Goal: Task Accomplishment & Management: Manage account settings

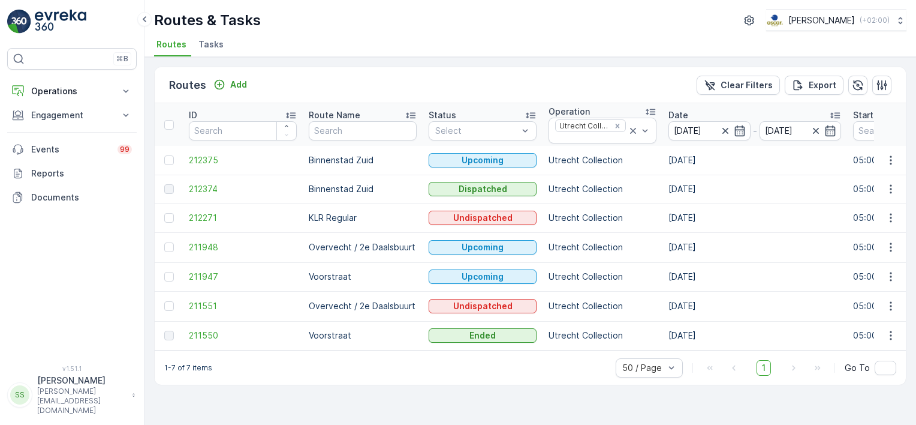
click at [562, 86] on div "Routes Add Clear Filters Export" at bounding box center [530, 85] width 751 height 36
click at [173, 43] on span "Routes" at bounding box center [171, 44] width 30 height 12
click at [33, 86] on p "Operations" at bounding box center [72, 91] width 82 height 12
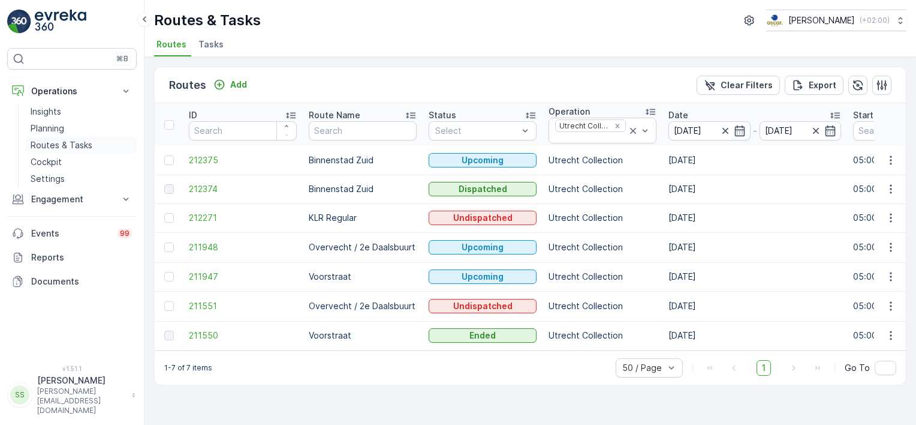
click at [73, 146] on p "Routes & Tasks" at bounding box center [62, 145] width 62 height 12
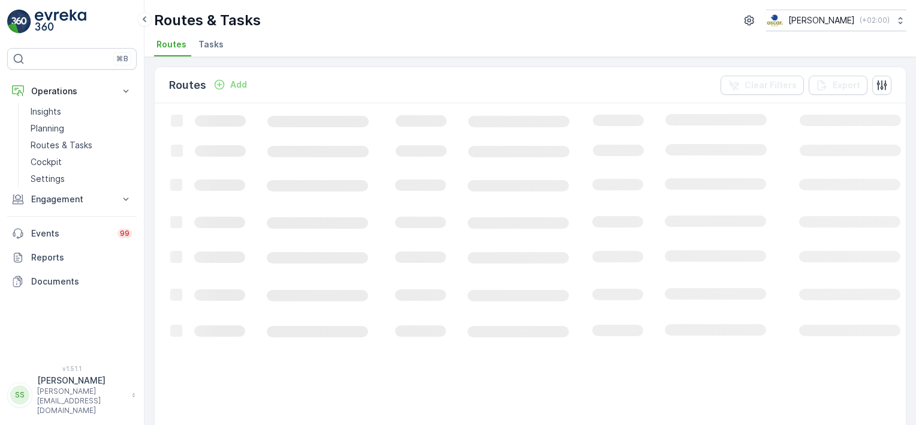
click at [296, 79] on div "Routes Add Clear Filters Export" at bounding box center [530, 85] width 751 height 36
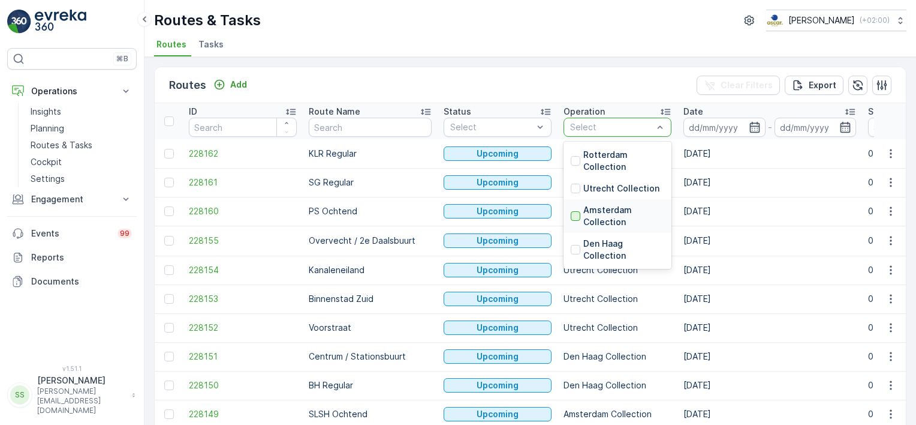
click at [571, 215] on div at bounding box center [576, 216] width 10 height 10
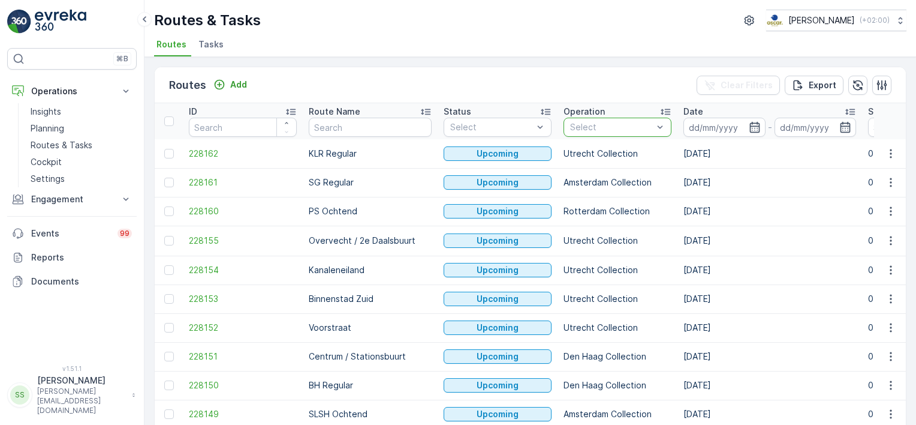
click at [606, 77] on div "Routes Add Clear Filters Export" at bounding box center [530, 85] width 751 height 36
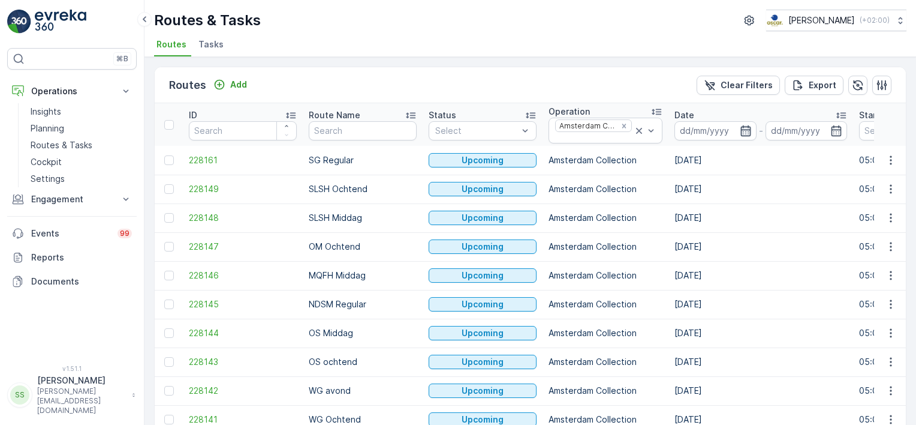
click at [741, 128] on icon "button" at bounding box center [745, 130] width 10 height 11
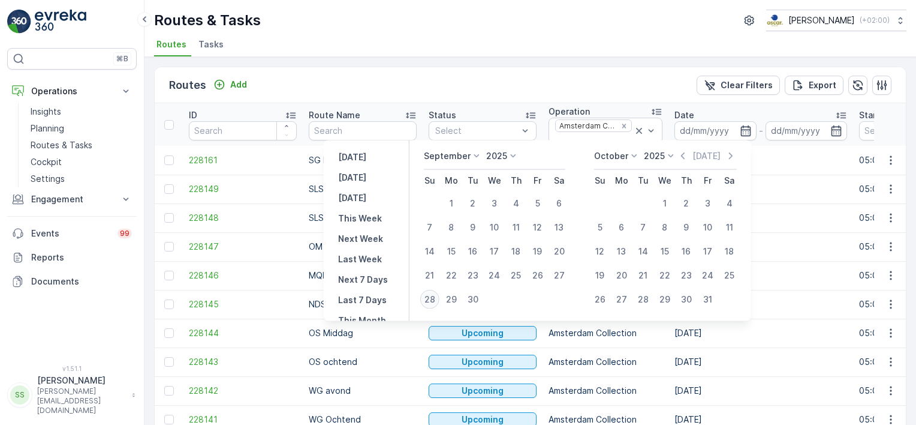
click at [428, 294] on div "28" at bounding box center [429, 299] width 19 height 19
type input "[DATE]"
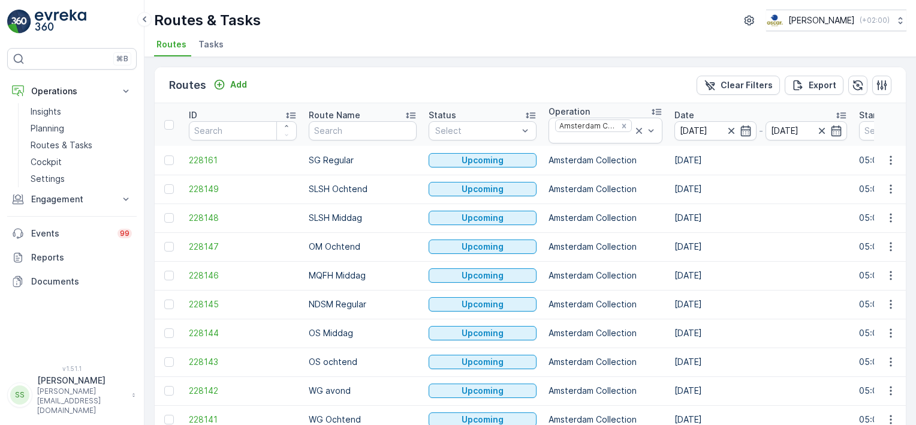
click at [573, 68] on div "Routes Add Clear Filters Export" at bounding box center [530, 85] width 751 height 36
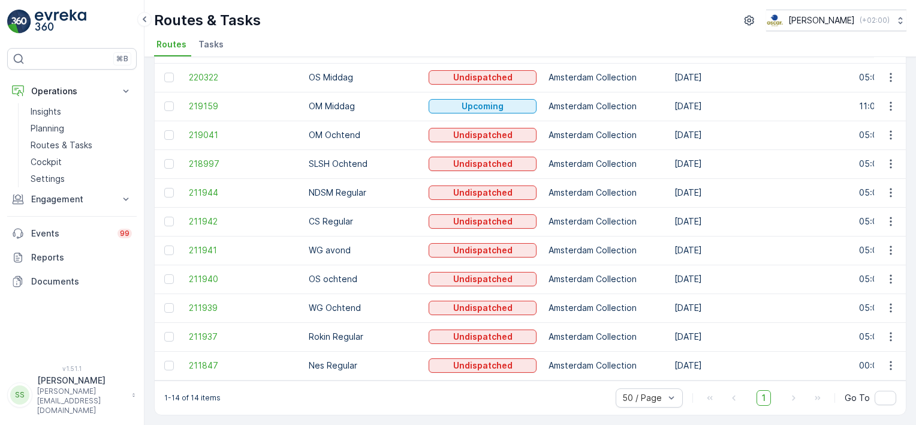
scroll to position [113, 0]
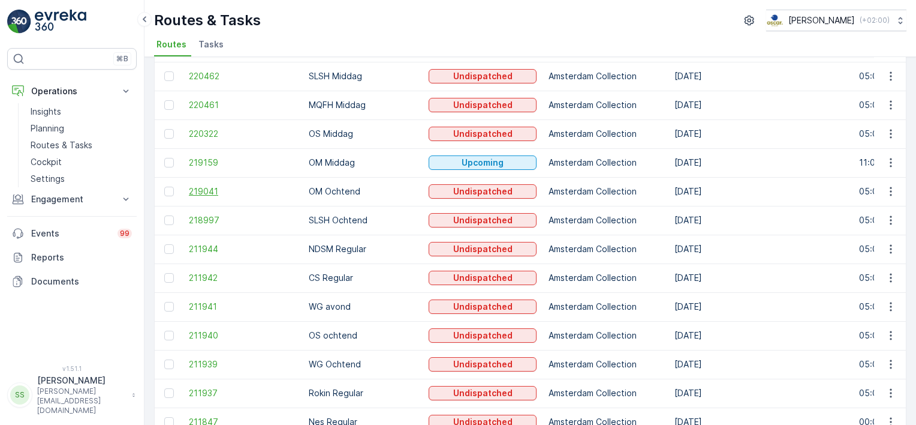
click at [199, 188] on span "219041" at bounding box center [243, 191] width 108 height 12
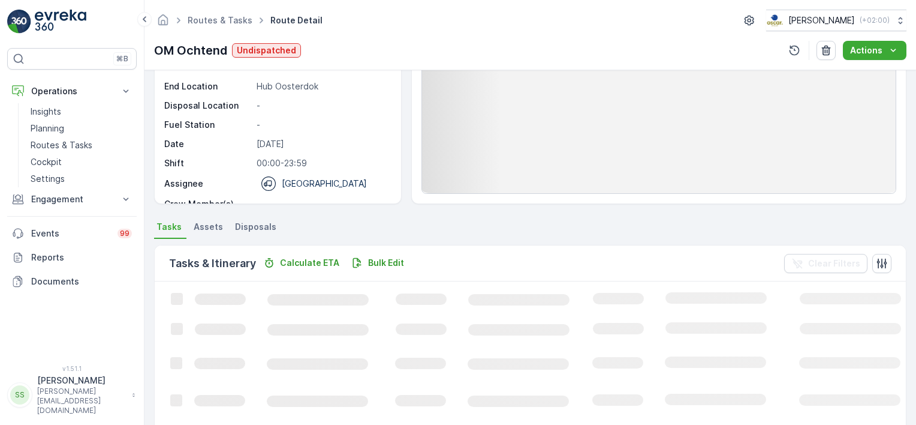
scroll to position [180, 0]
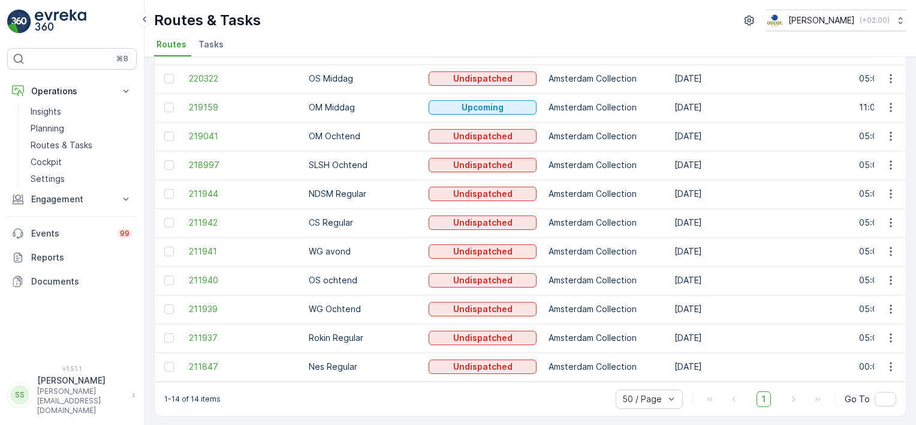
scroll to position [173, 0]
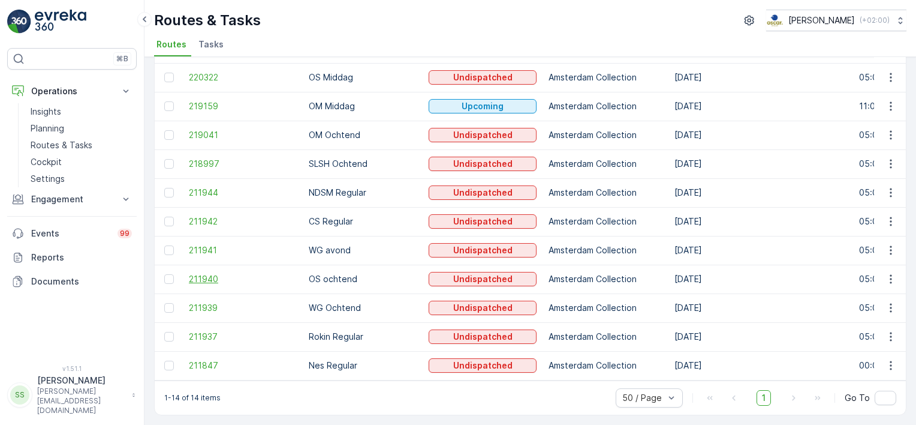
click at [210, 273] on span "211940" at bounding box center [243, 279] width 108 height 12
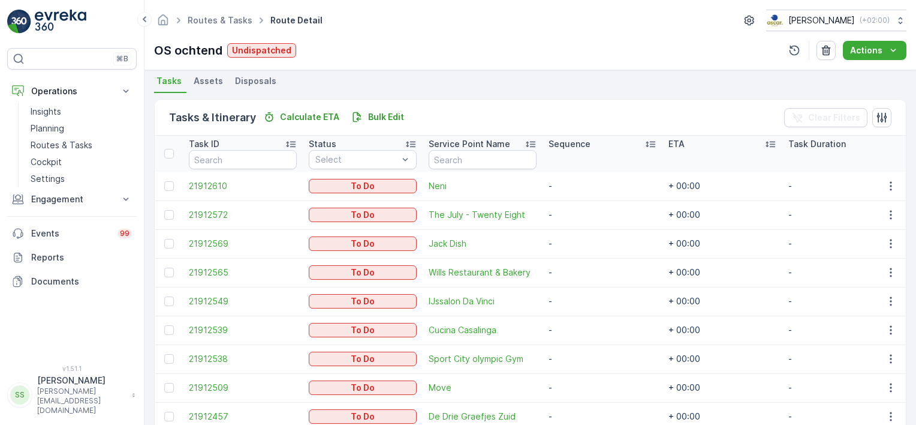
scroll to position [323, 0]
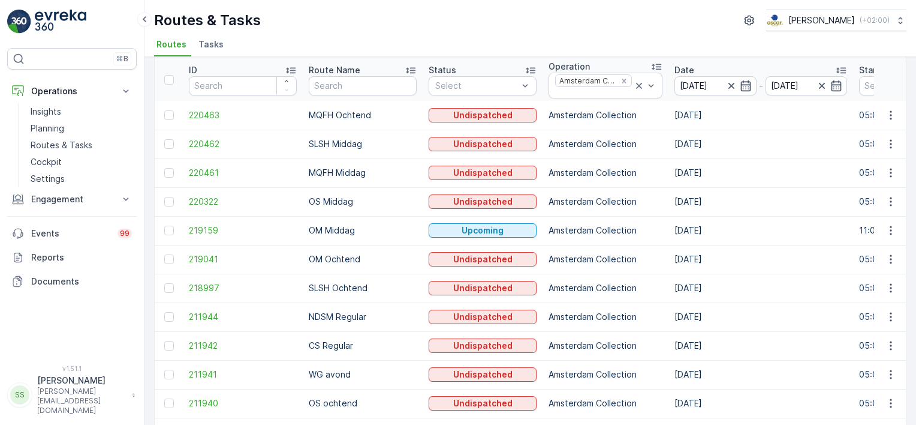
scroll to position [120, 0]
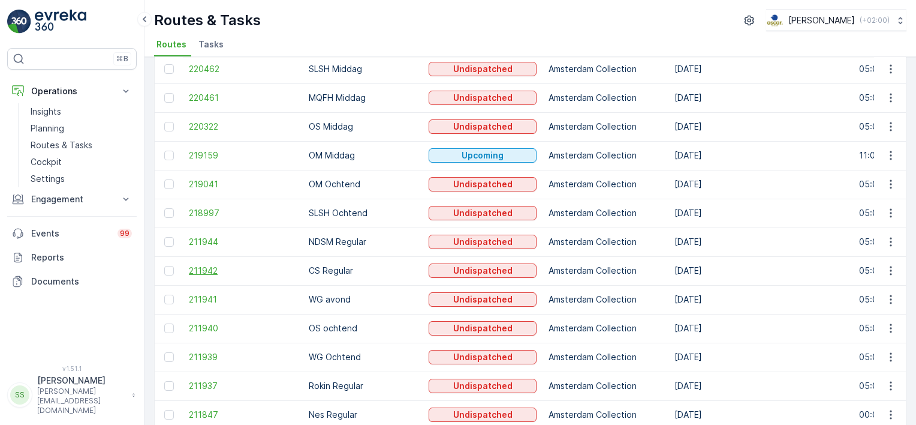
click at [211, 266] on span "211942" at bounding box center [243, 270] width 108 height 12
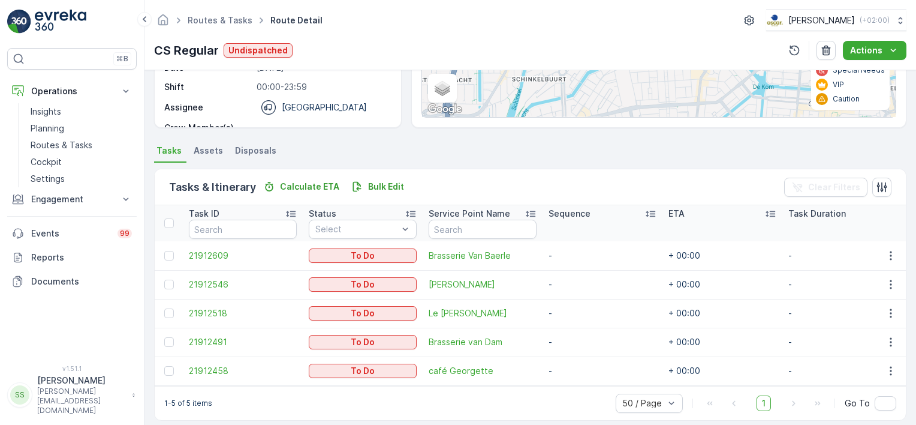
scroll to position [207, 0]
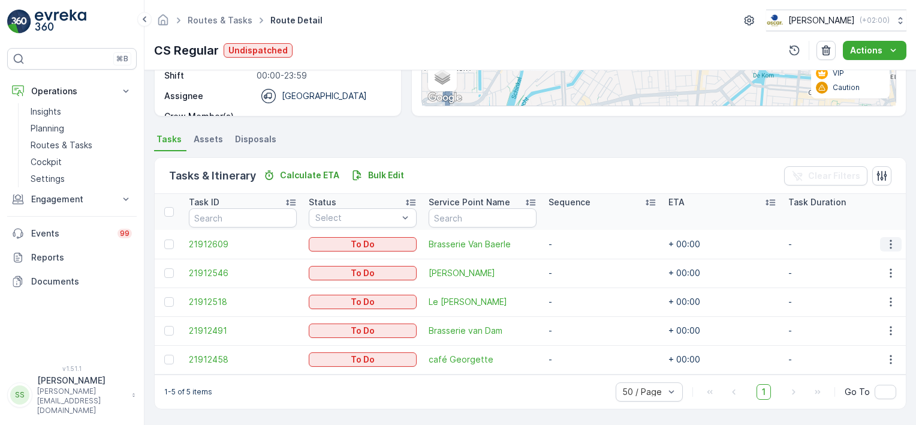
click at [887, 238] on icon "button" at bounding box center [891, 244] width 12 height 12
click at [840, 272] on span "Edit" at bounding box center [839, 273] width 16 height 12
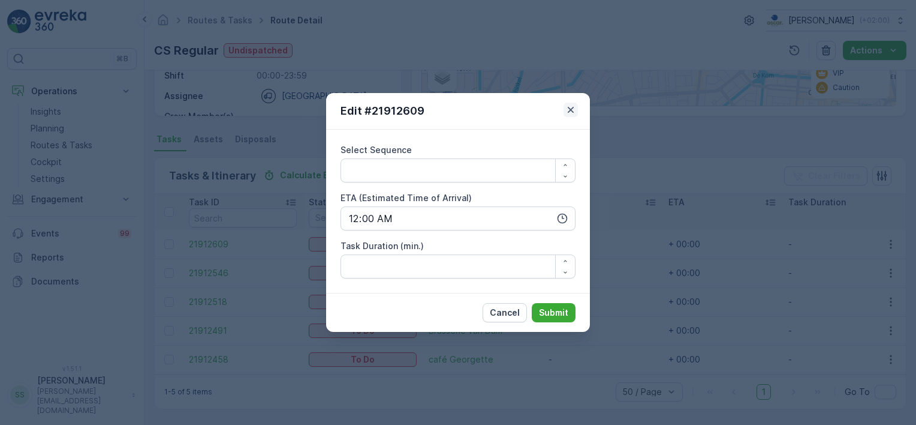
click at [567, 108] on icon "button" at bounding box center [571, 110] width 12 height 12
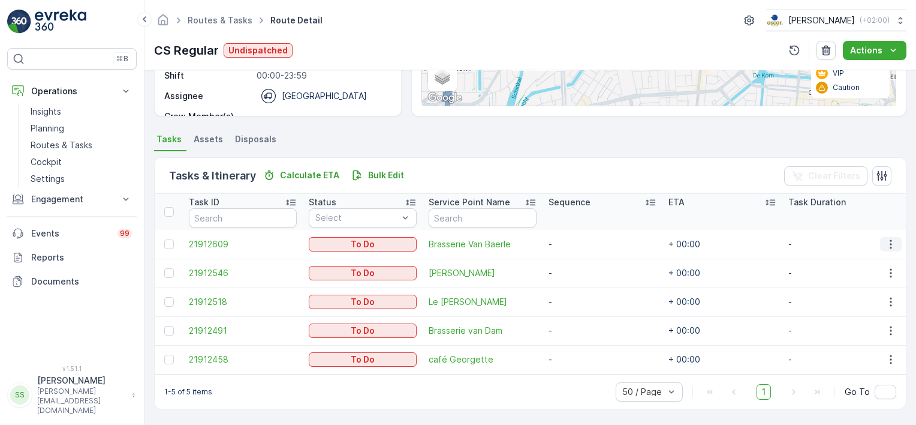
click at [890, 238] on icon "button" at bounding box center [891, 244] width 12 height 12
click at [859, 285] on span "Change Route" at bounding box center [860, 290] width 58 height 12
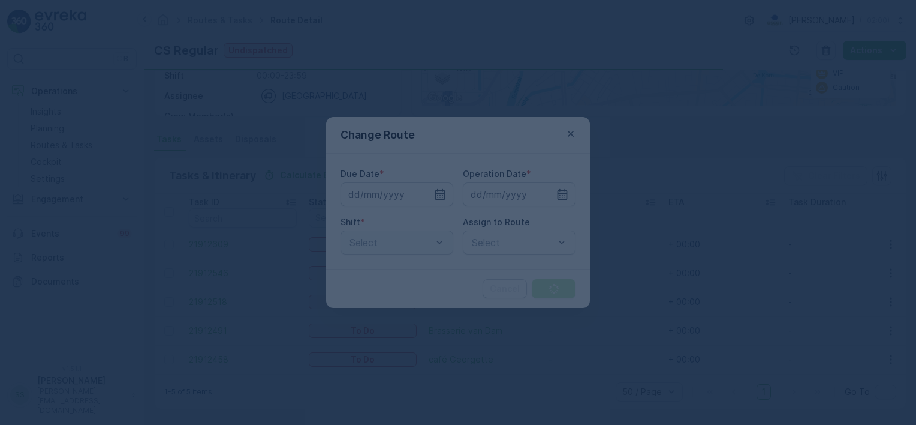
type input "[DATE]"
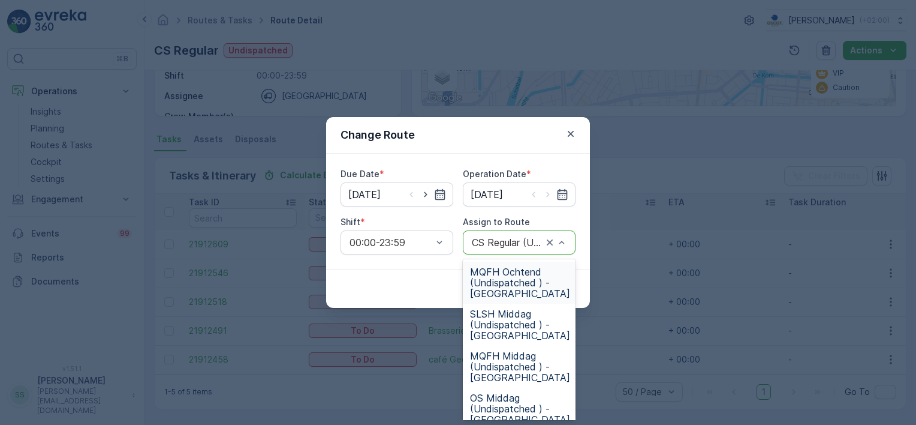
click at [512, 275] on span "MQFH Ochtend (Undispatched ) - Amsterdam" at bounding box center [520, 282] width 100 height 32
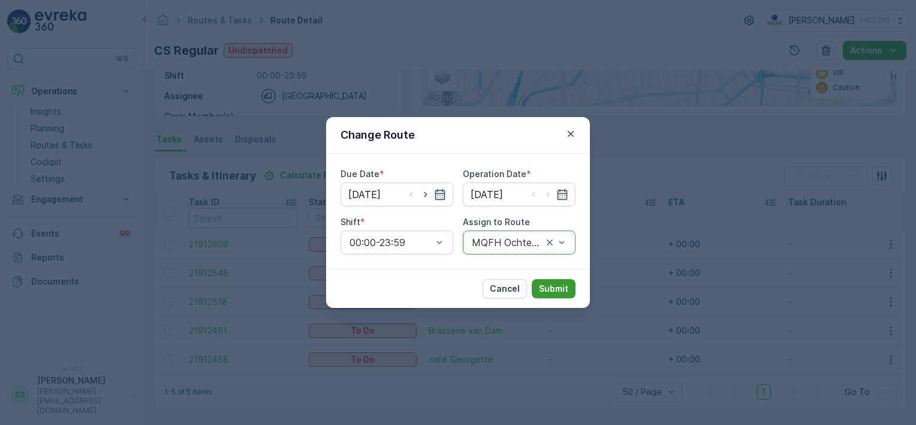
click at [551, 287] on p "Submit" at bounding box center [553, 288] width 29 height 12
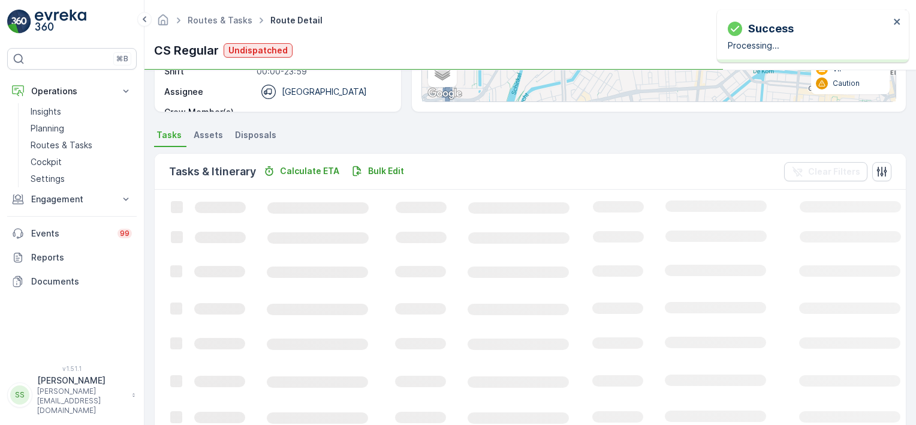
scroll to position [193, 0]
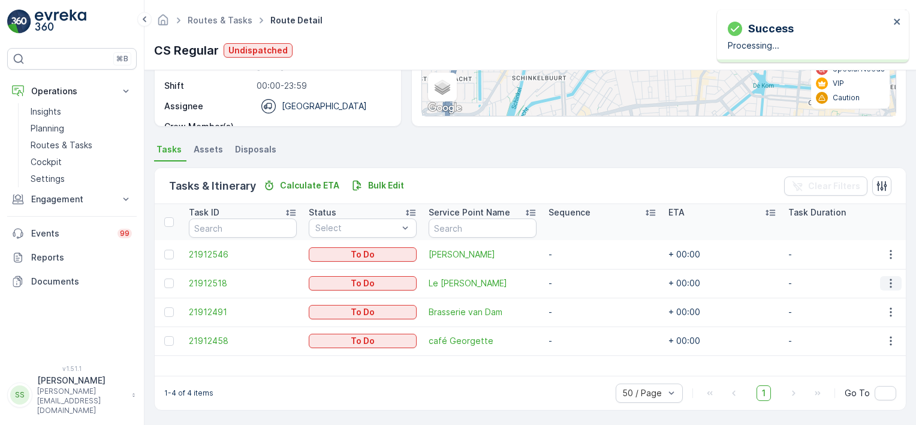
click at [881, 284] on button "button" at bounding box center [891, 283] width 22 height 14
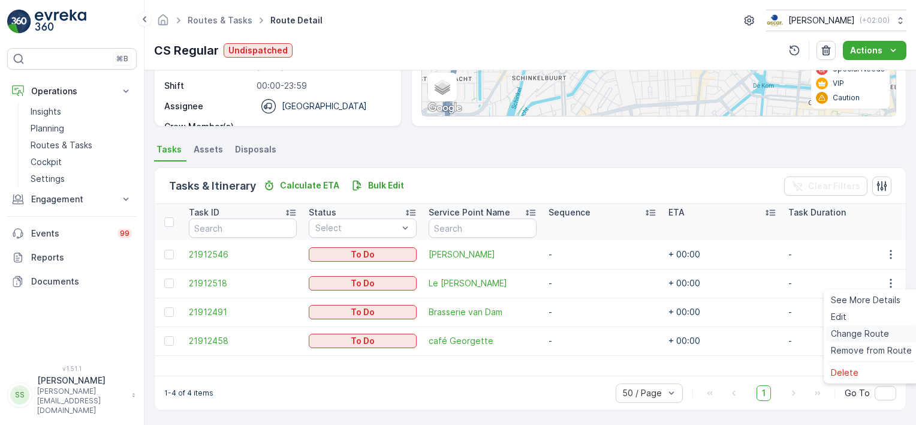
click at [859, 334] on span "Change Route" at bounding box center [860, 333] width 58 height 12
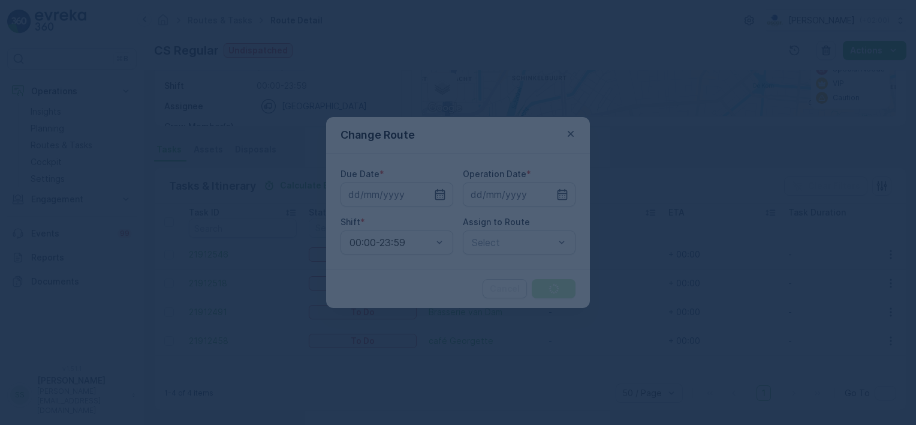
type input "[DATE]"
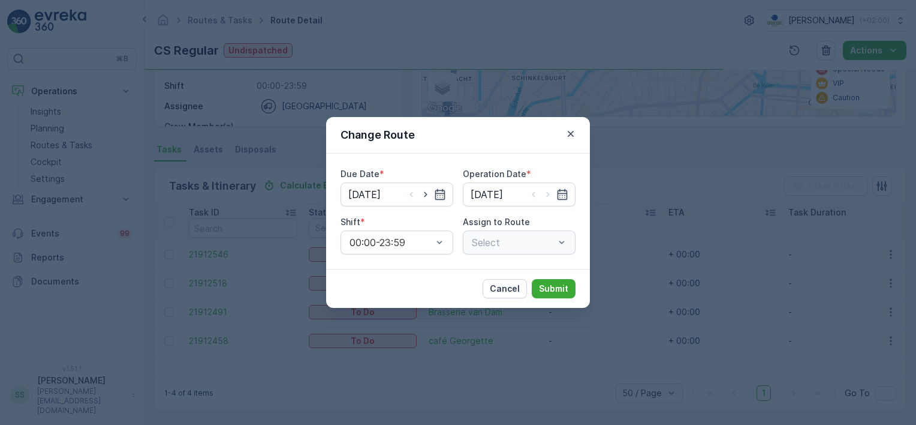
click at [496, 240] on div "Select" at bounding box center [519, 242] width 113 height 24
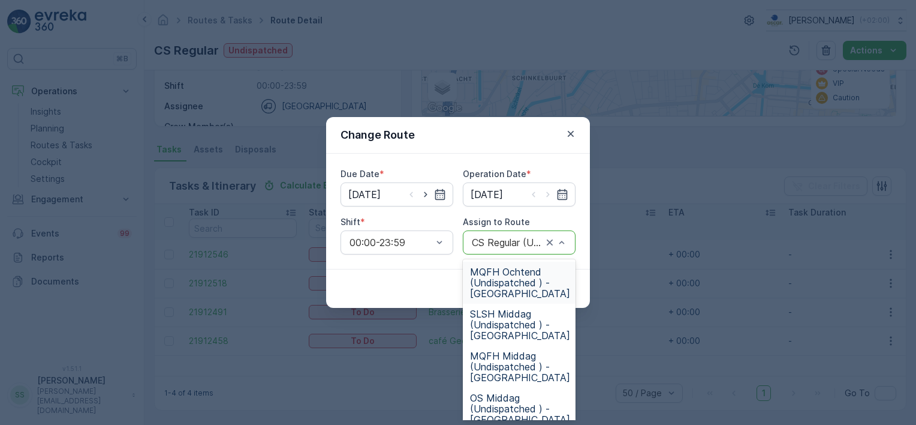
click at [513, 267] on span "MQFH Ochtend (Undispatched ) - Amsterdam" at bounding box center [520, 282] width 100 height 32
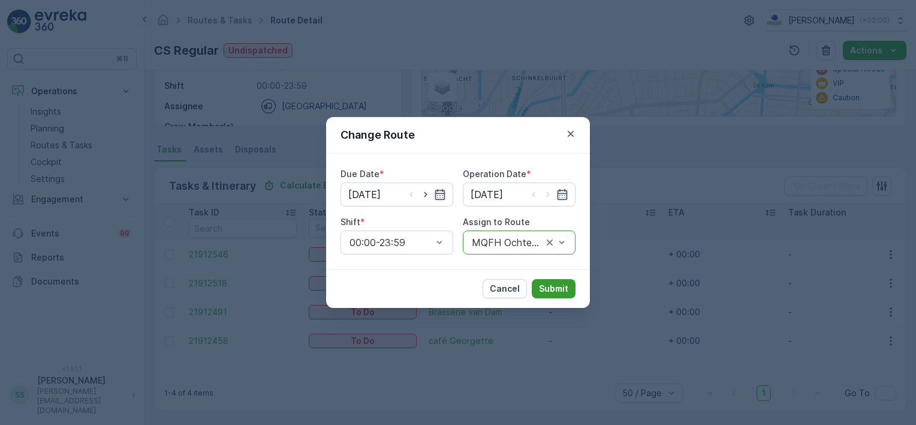
click at [563, 288] on p "Submit" at bounding box center [553, 288] width 29 height 12
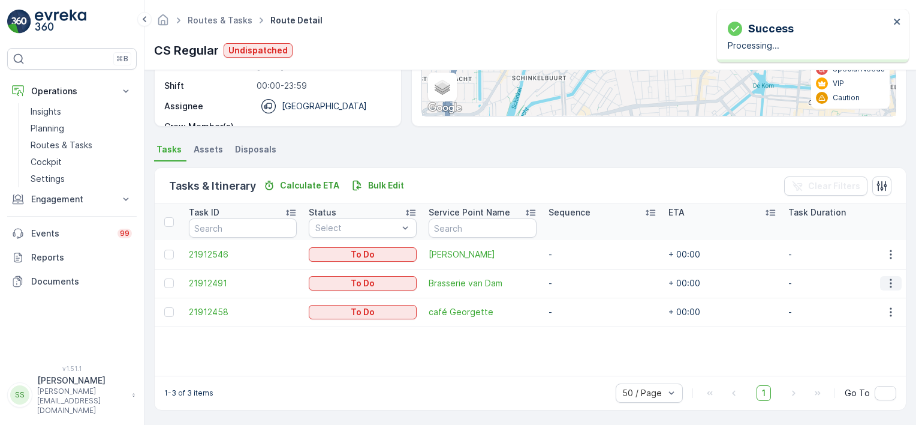
click at [890, 281] on icon "button" at bounding box center [891, 283] width 12 height 12
click at [588, 169] on div "Tasks & Itinerary Calculate ETA Bulk Edit Clear Filters" at bounding box center [530, 186] width 751 height 36
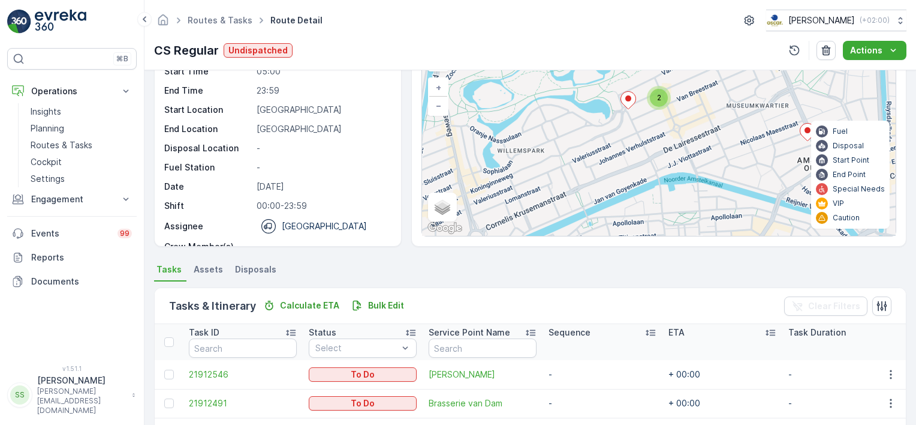
scroll to position [47, 0]
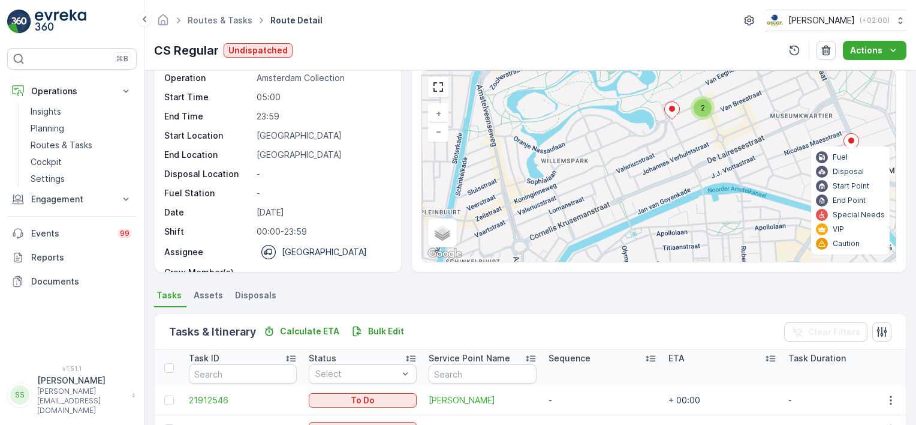
drag, startPoint x: 576, startPoint y: 165, endPoint x: 620, endPoint y: 147, distance: 47.3
click at [620, 147] on div "2 + − Satellite Roadmap Terrain Hybrid Leaflet Keyboard shortcuts Map Data Map …" at bounding box center [659, 166] width 474 height 191
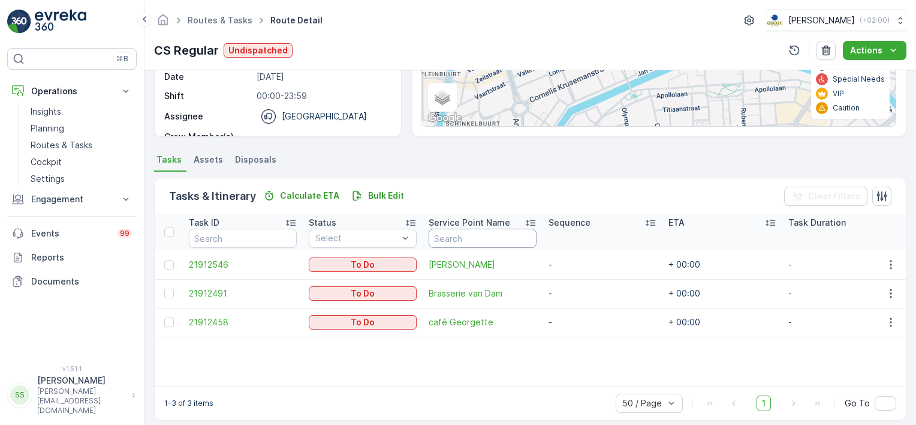
scroll to position [193, 0]
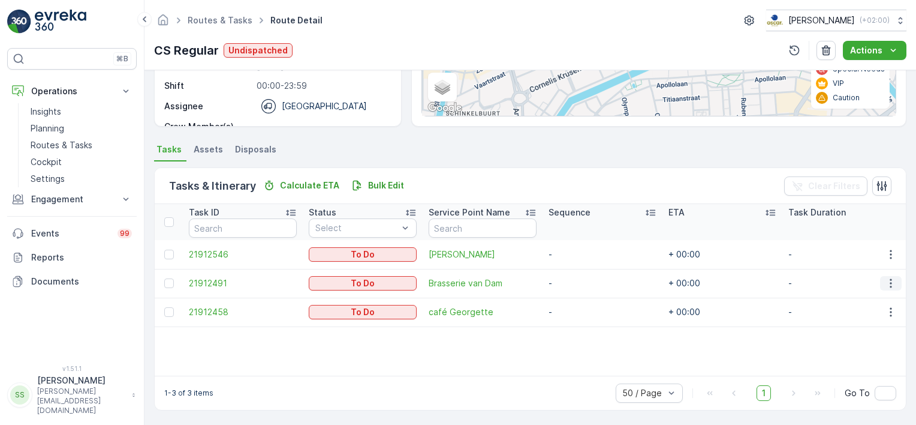
click at [889, 284] on icon "button" at bounding box center [891, 283] width 12 height 12
click at [860, 336] on span "Change Route" at bounding box center [860, 333] width 58 height 12
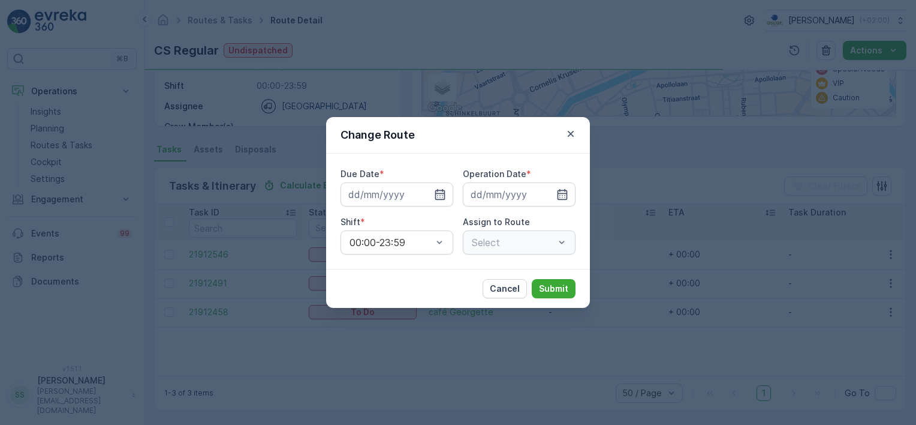
type input "[DATE]"
click at [506, 243] on div "Select" at bounding box center [519, 242] width 113 height 24
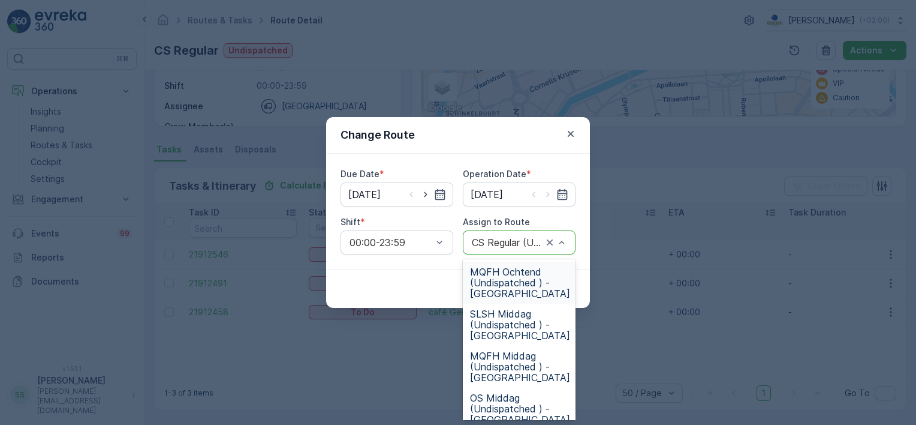
click at [499, 269] on span "MQFH Ochtend (Undispatched ) - Amsterdam" at bounding box center [520, 282] width 100 height 32
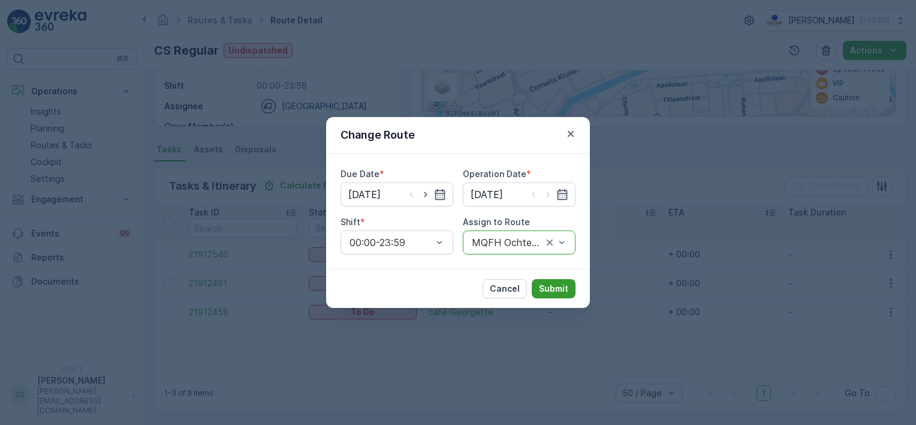
click at [561, 283] on p "Submit" at bounding box center [553, 288] width 29 height 12
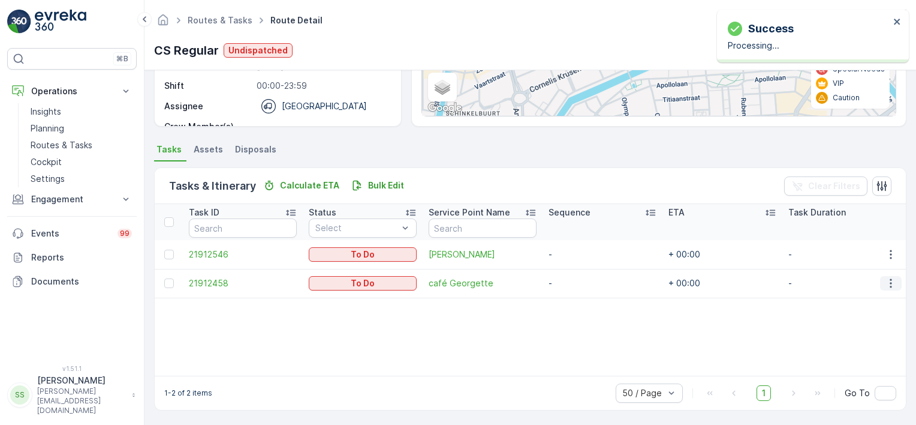
click at [889, 282] on icon "button" at bounding box center [891, 283] width 12 height 12
click at [866, 332] on span "Change Route" at bounding box center [860, 333] width 58 height 12
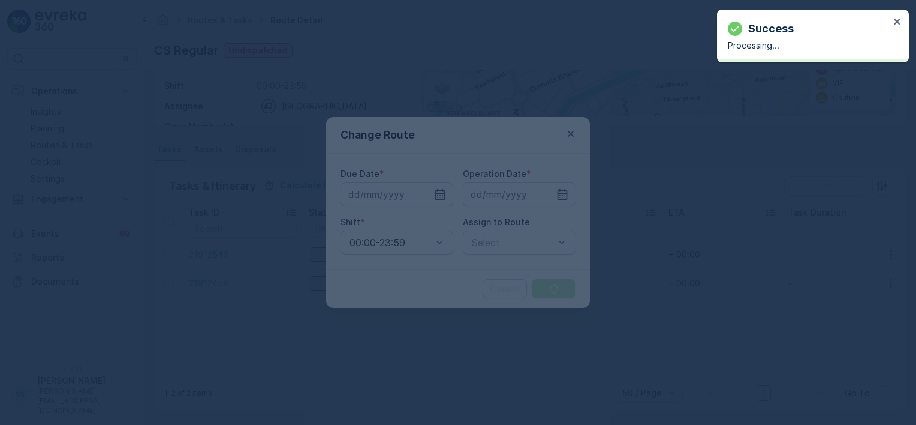
type input "[DATE]"
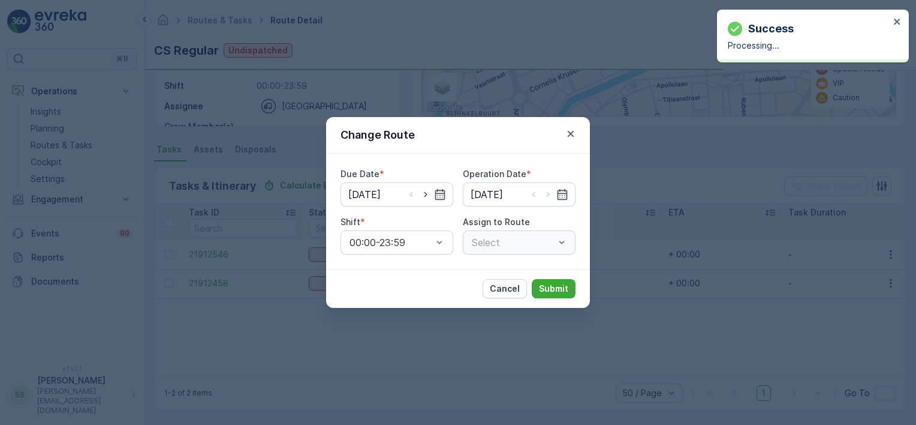
click at [507, 241] on div "Select" at bounding box center [519, 242] width 113 height 24
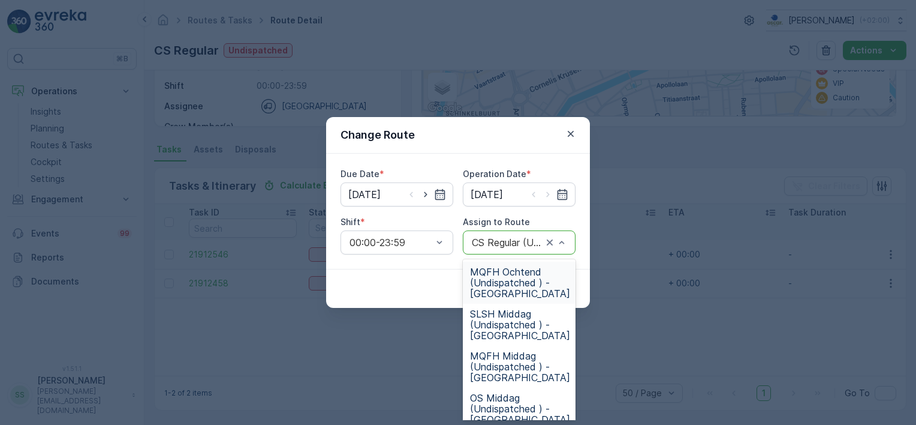
click at [518, 278] on span "MQFH Ochtend (Undispatched ) - Amsterdam" at bounding box center [520, 282] width 100 height 32
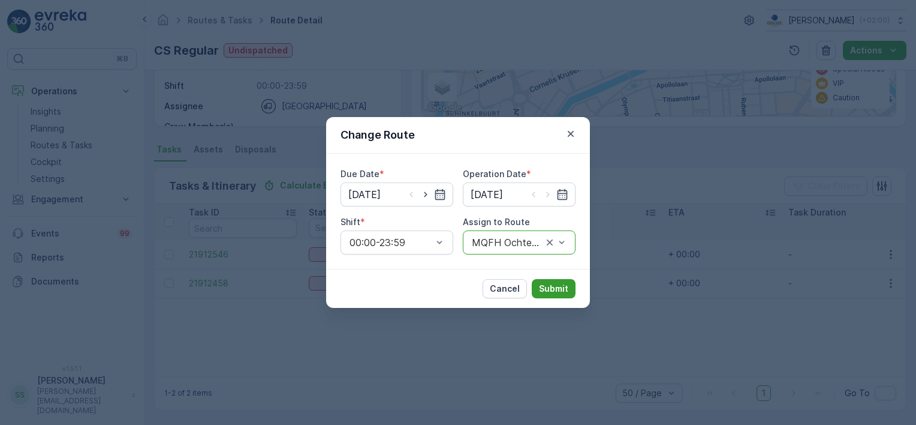
click at [553, 281] on button "Submit" at bounding box center [554, 288] width 44 height 19
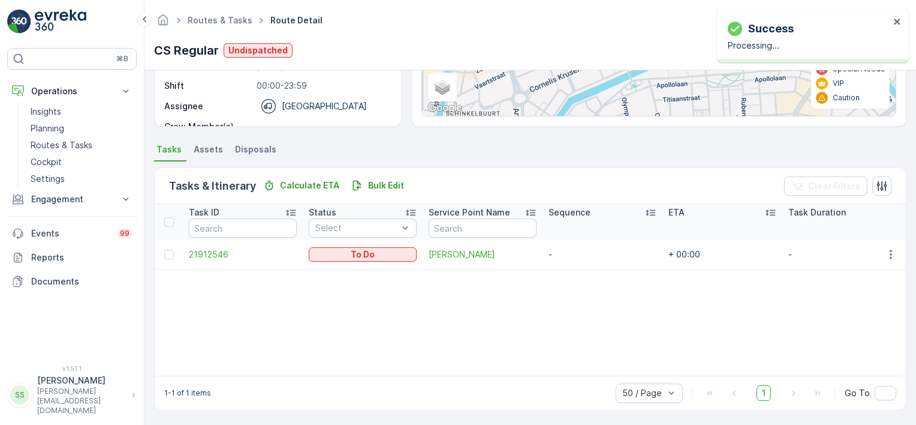
click at [147, 224] on div "Details Operation Amsterdam Collection Start Time 05:00 End Time 23:59 Start Lo…" at bounding box center [530, 247] width 772 height 354
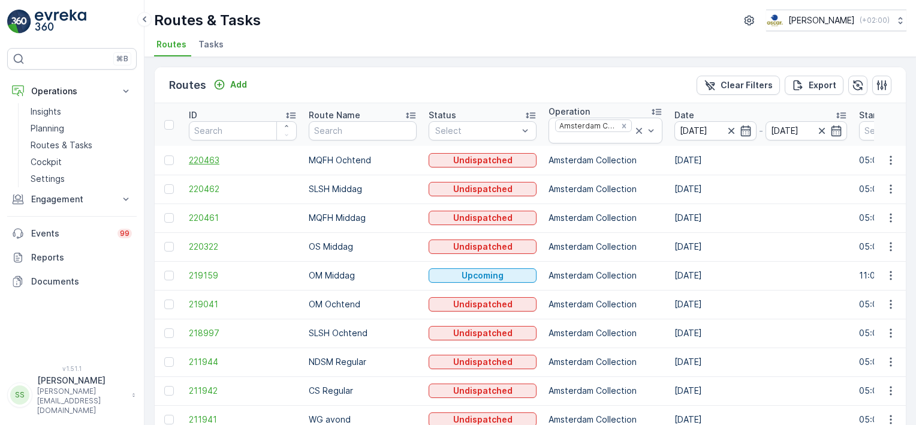
click at [209, 154] on span "220463" at bounding box center [243, 160] width 108 height 12
click at [203, 216] on span "220461" at bounding box center [243, 218] width 108 height 12
drag, startPoint x: 612, startPoint y: 124, endPoint x: 615, endPoint y: 111, distance: 13.5
click at [618, 124] on div "Remove Amsterdam Collection" at bounding box center [624, 126] width 13 height 10
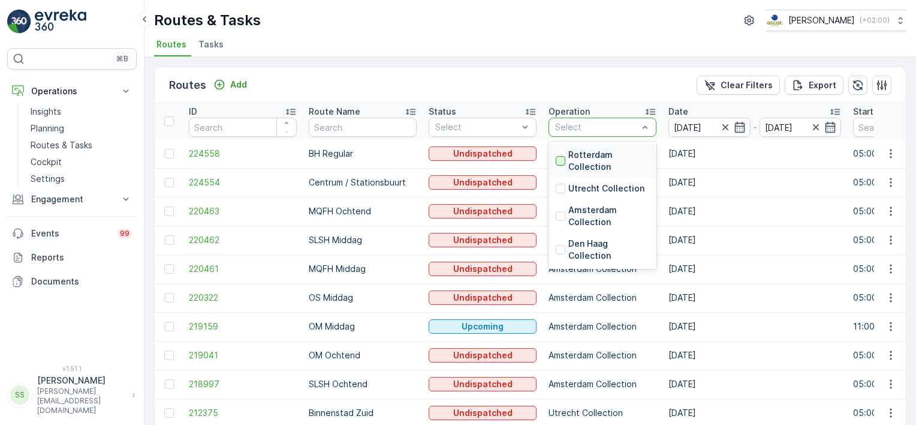
click at [561, 161] on div at bounding box center [561, 161] width 10 height 10
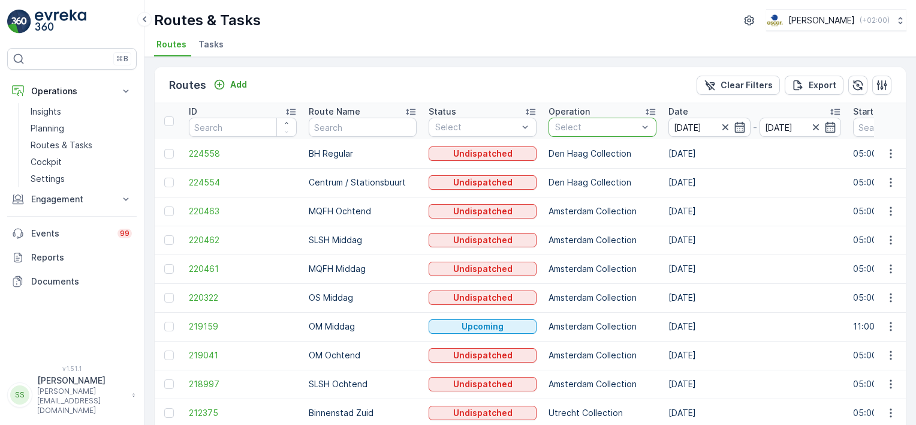
click at [483, 113] on div "Status" at bounding box center [483, 112] width 108 height 12
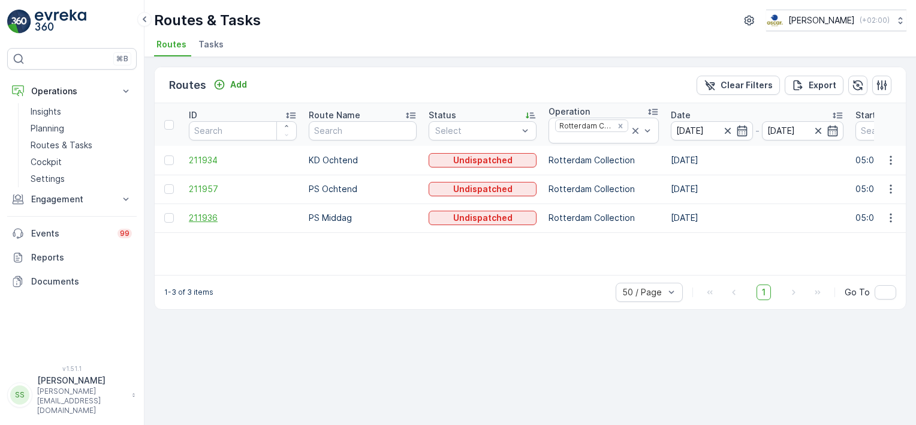
click at [196, 214] on span "211936" at bounding box center [243, 218] width 108 height 12
click at [204, 191] on span "211957" at bounding box center [243, 189] width 108 height 12
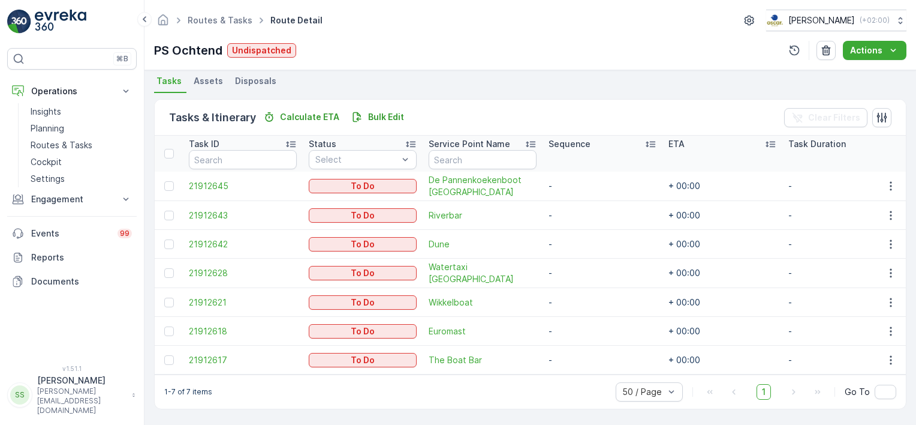
scroll to position [265, 0]
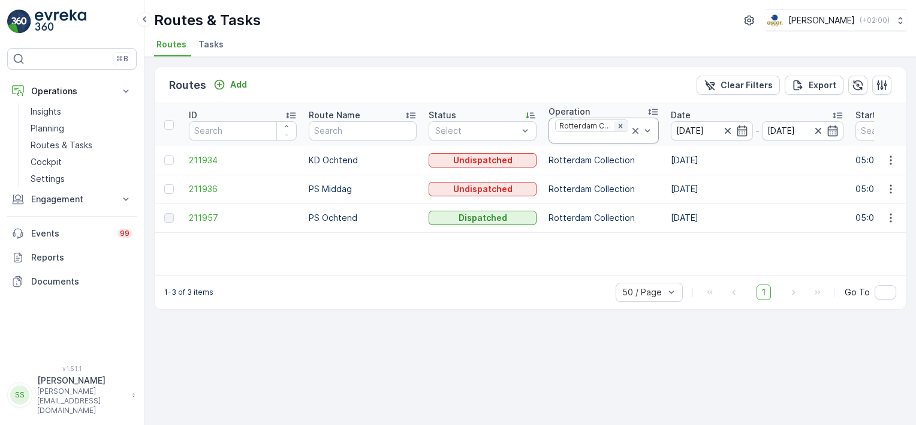
click at [618, 125] on icon "Remove Rotterdam Collection" at bounding box center [620, 126] width 4 height 4
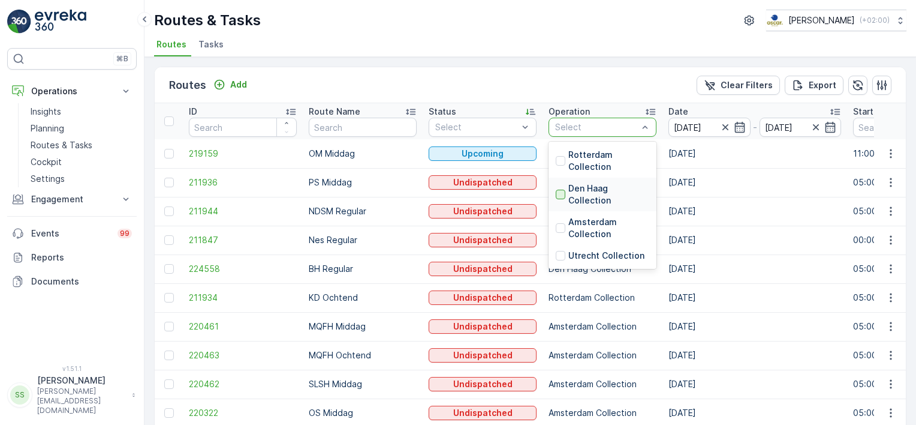
click at [562, 189] on div at bounding box center [561, 194] width 10 height 10
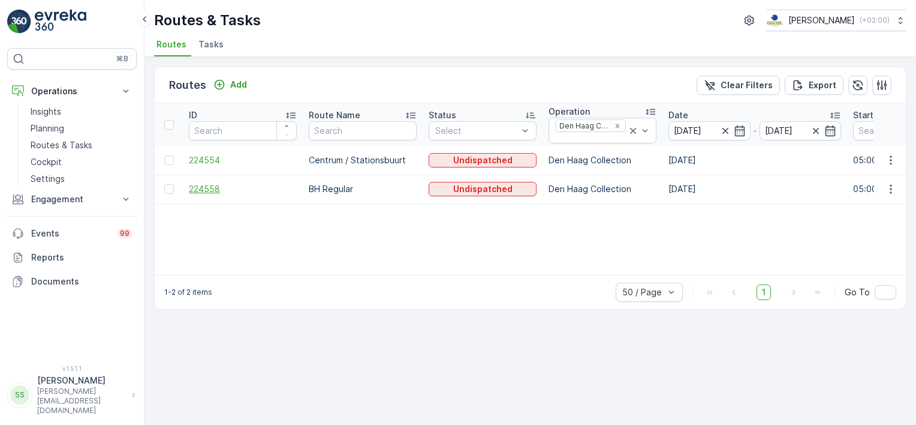
click at [208, 188] on span "224558" at bounding box center [243, 189] width 108 height 12
click at [203, 157] on span "224554" at bounding box center [243, 160] width 108 height 12
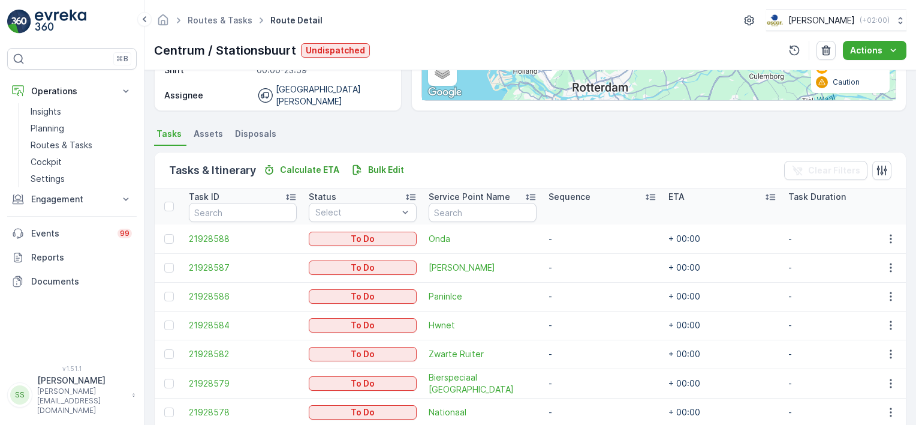
scroll to position [265, 0]
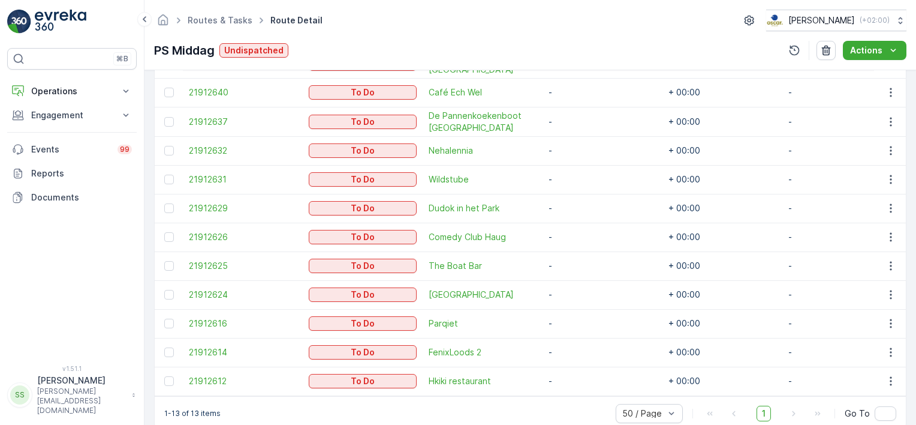
scroll to position [420, 0]
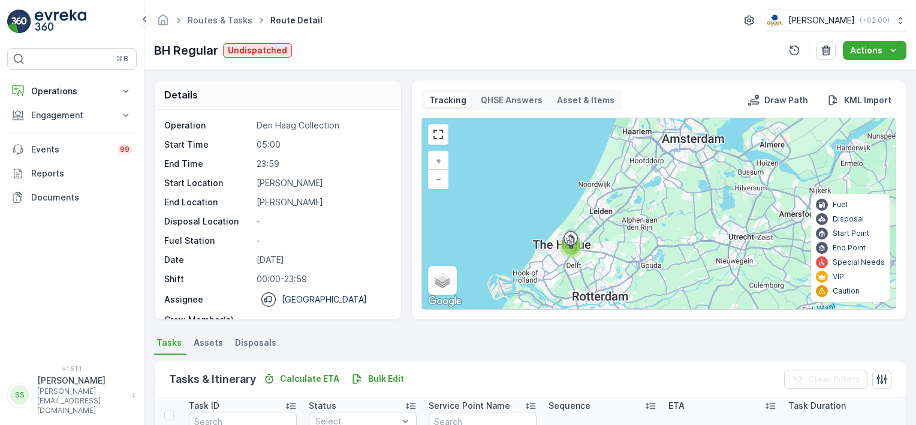
scroll to position [208, 0]
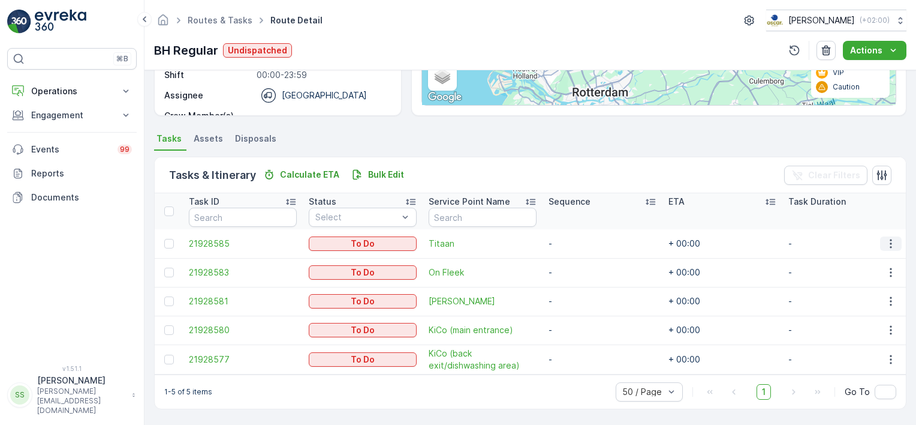
click at [886, 242] on icon "button" at bounding box center [891, 243] width 12 height 12
click at [853, 293] on span "Change Route" at bounding box center [860, 290] width 58 height 12
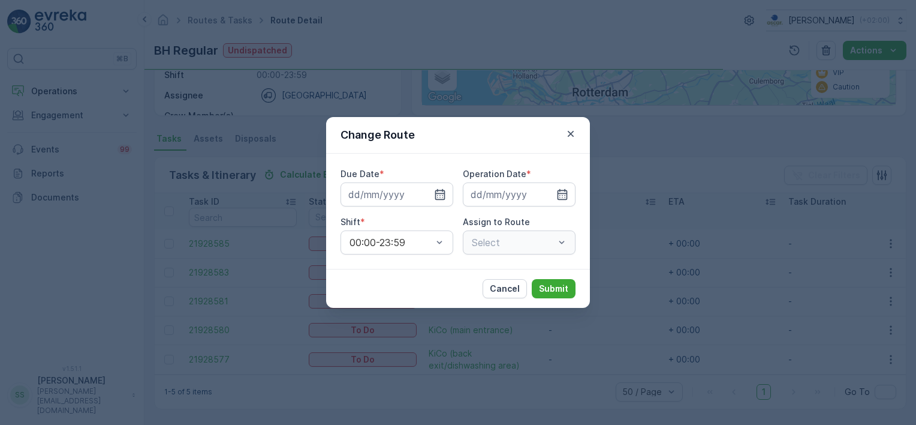
type input "[DATE]"
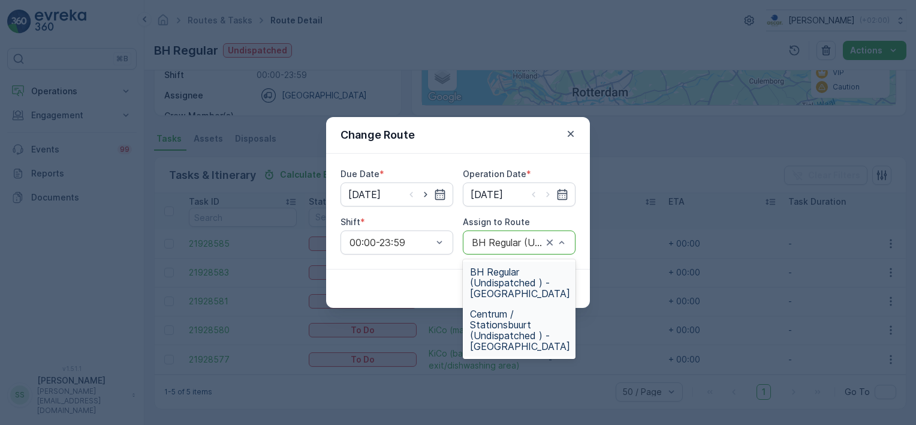
click at [492, 324] on span "Centrum / Stationsbuurt (Undispatched ) - Den Haag" at bounding box center [520, 329] width 100 height 43
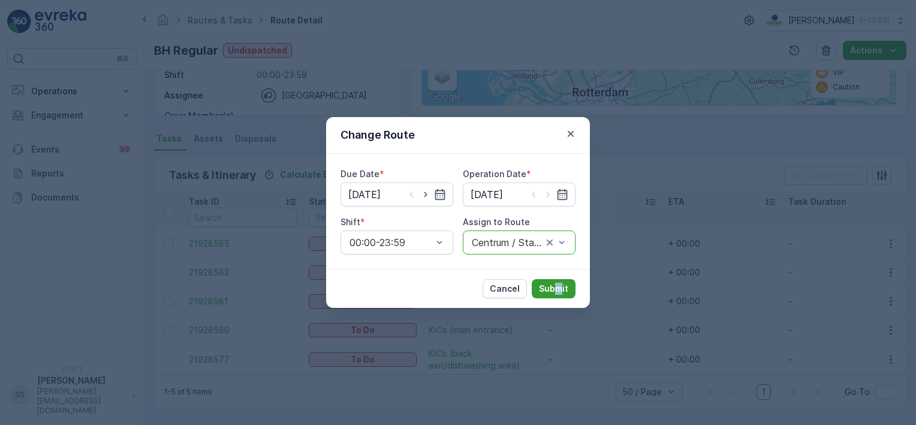
drag, startPoint x: 561, startPoint y: 278, endPoint x: 557, endPoint y: 284, distance: 7.3
click at [557, 284] on div "Cancel Submit" at bounding box center [458, 288] width 264 height 39
click at [557, 284] on p "Submit" at bounding box center [553, 288] width 29 height 12
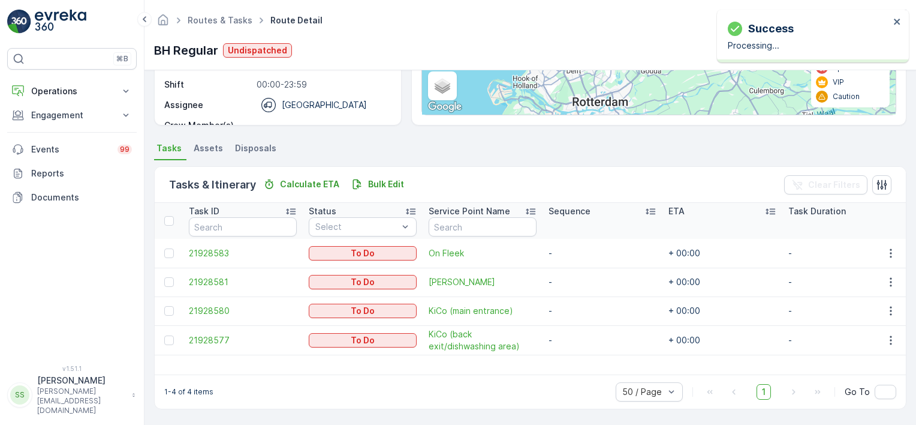
scroll to position [193, 0]
click at [892, 249] on icon "button" at bounding box center [891, 254] width 12 height 12
click at [851, 307] on span "Change Route" at bounding box center [860, 305] width 58 height 12
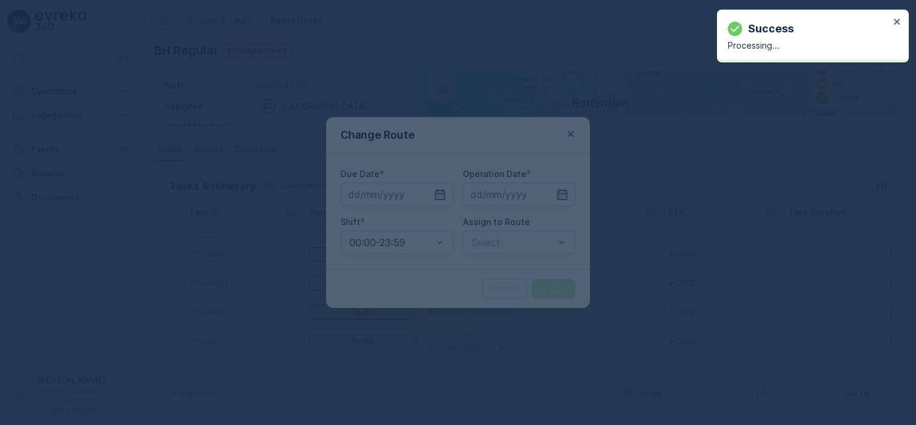
type input "[DATE]"
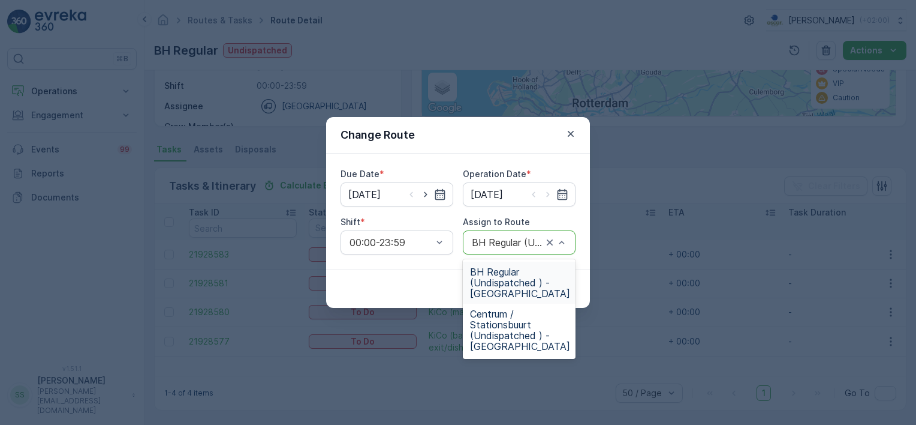
click at [523, 252] on div "BH Regular (Undispatched ) - Den Haag" at bounding box center [519, 242] width 113 height 24
click at [492, 331] on span "Centrum / Stationsbuurt (Undispatched ) - Den Haag" at bounding box center [520, 329] width 100 height 43
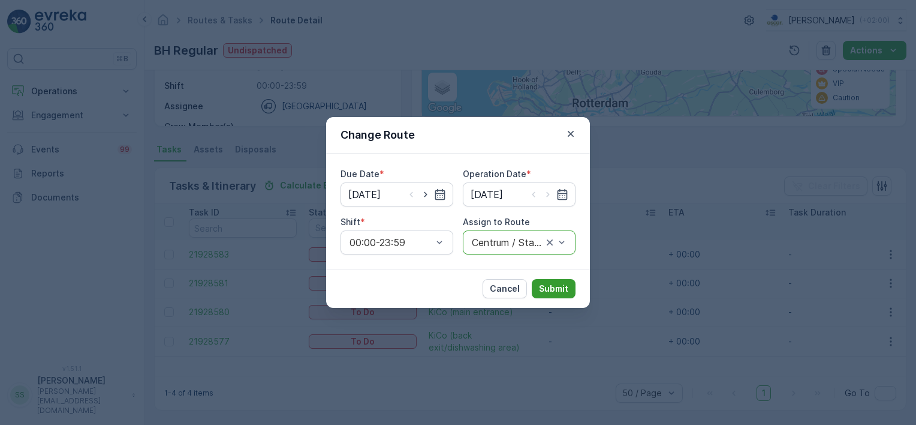
click at [560, 285] on p "Submit" at bounding box center [553, 288] width 29 height 12
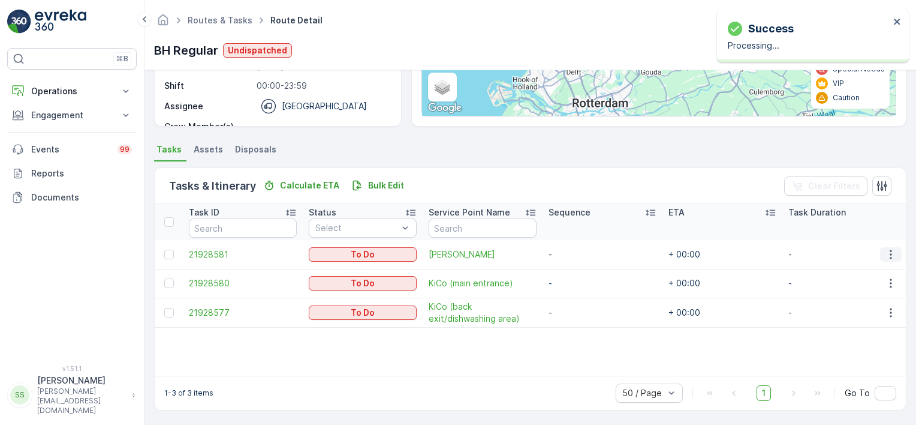
click at [889, 248] on icon "button" at bounding box center [891, 254] width 12 height 12
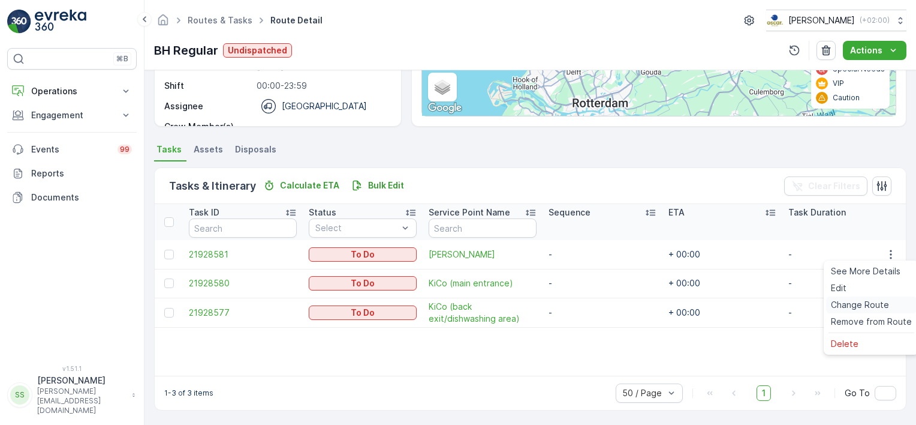
click at [862, 305] on span "Change Route" at bounding box center [860, 305] width 58 height 12
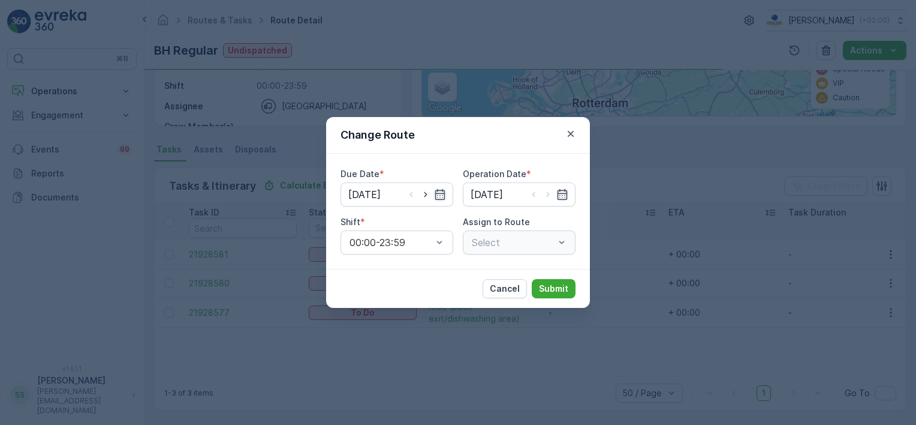
type input "[DATE]"
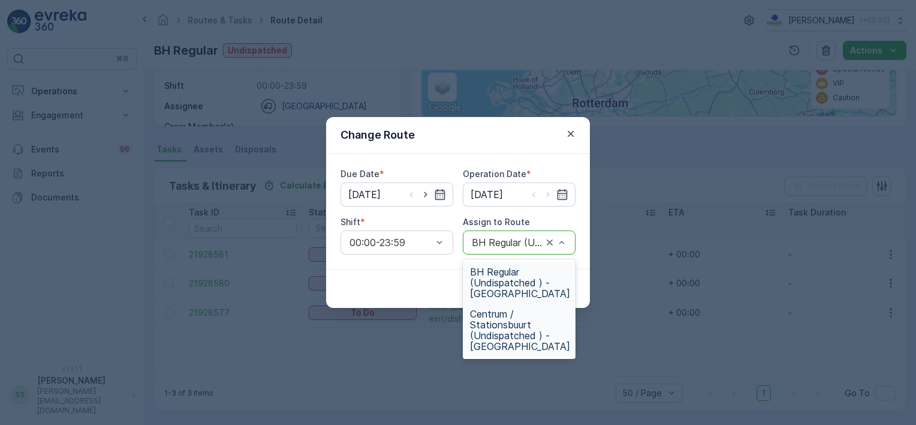
click at [509, 324] on span "Centrum / Stationsbuurt (Undispatched ) - Den Haag" at bounding box center [520, 329] width 100 height 43
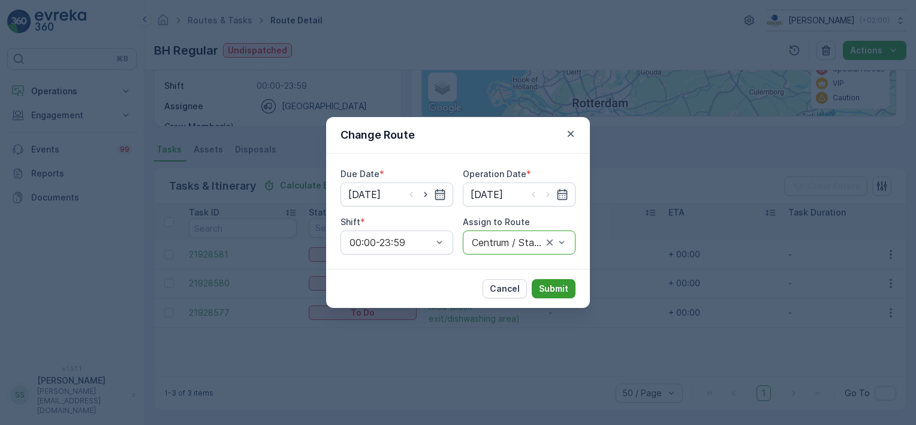
click at [565, 293] on p "Submit" at bounding box center [553, 288] width 29 height 12
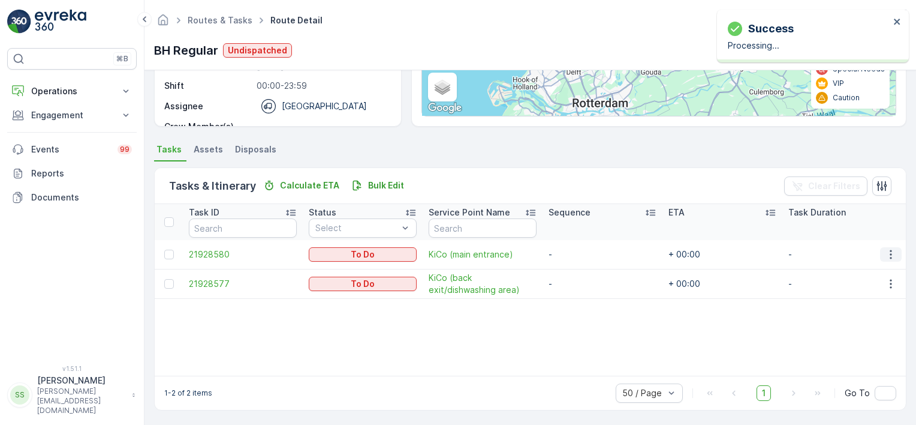
click at [890, 249] on icon "button" at bounding box center [891, 254] width 12 height 12
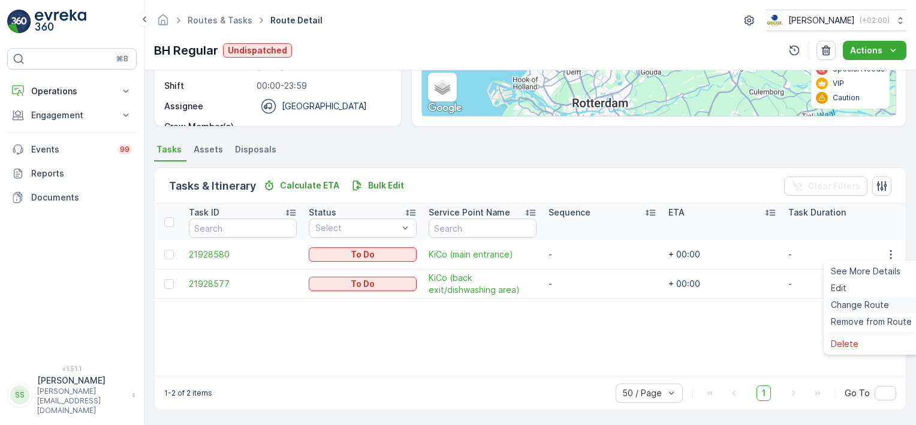
click at [869, 306] on span "Change Route" at bounding box center [860, 305] width 58 height 12
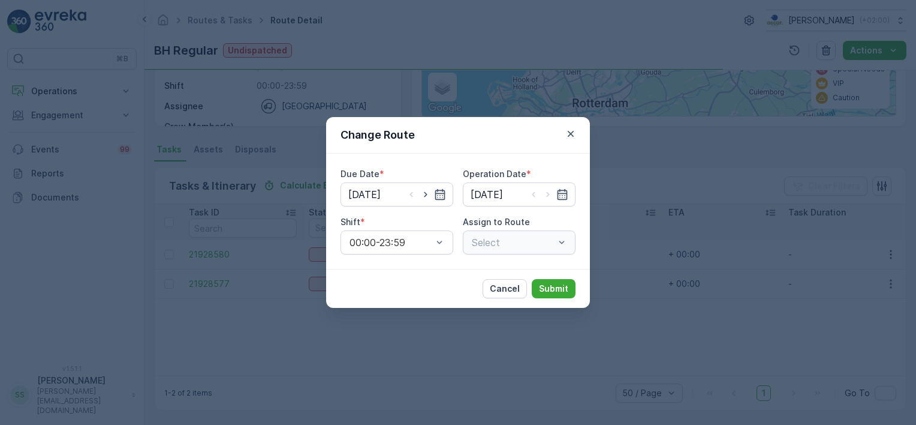
type input "[DATE]"
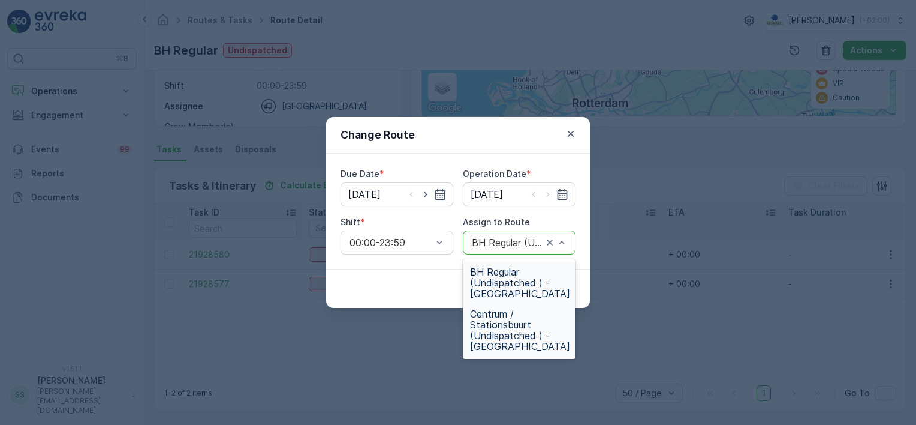
drag, startPoint x: 476, startPoint y: 331, endPoint x: 530, endPoint y: 328, distance: 54.0
click at [530, 328] on span "Centrum / Stationsbuurt (Undispatched ) - Den Haag" at bounding box center [520, 329] width 100 height 43
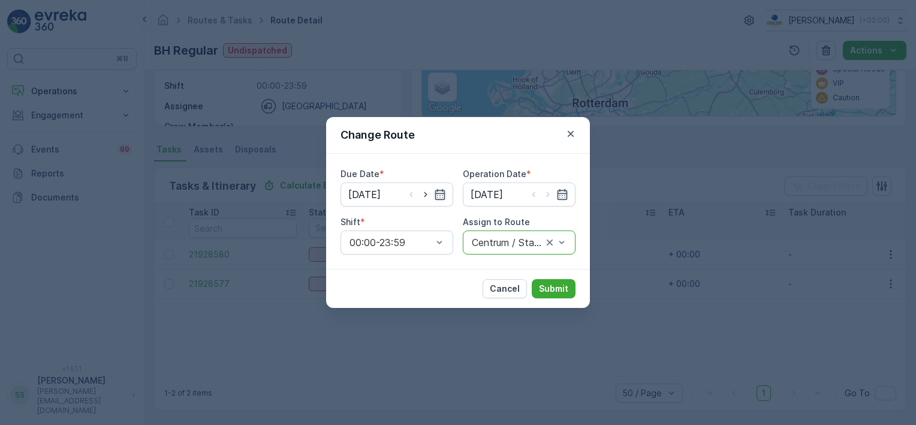
click at [530, 328] on div "Change Route Due Date * 28.09.2025 Operation Date * 28.09.2025 Shift * 00:00-23…" at bounding box center [458, 212] width 916 height 425
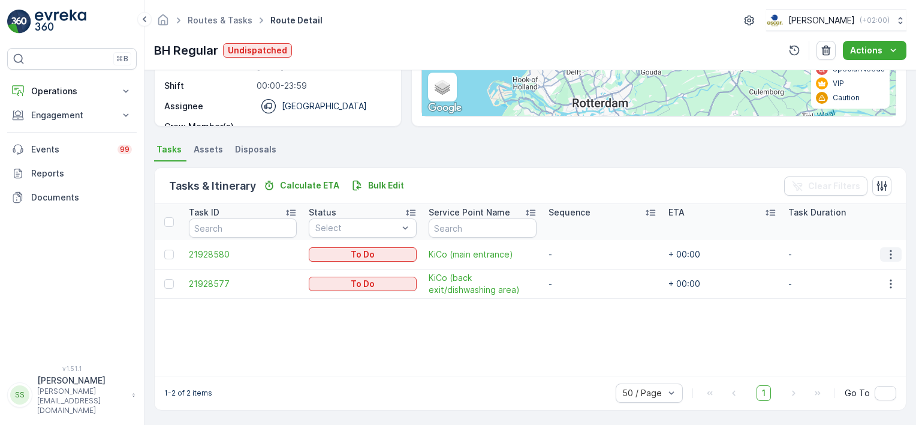
click at [889, 251] on icon "button" at bounding box center [891, 254] width 12 height 12
click at [867, 306] on span "Change Route" at bounding box center [860, 305] width 58 height 12
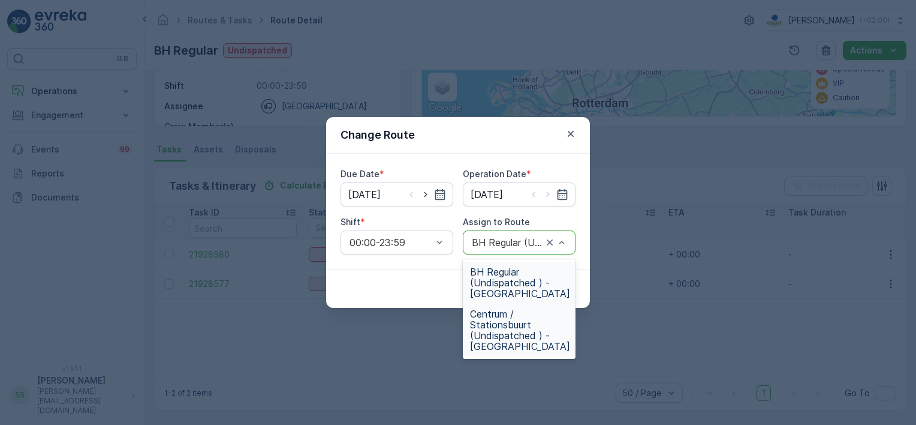
click at [501, 328] on span "Centrum / Stationsbuurt (Undispatched ) - Den Haag" at bounding box center [520, 329] width 100 height 43
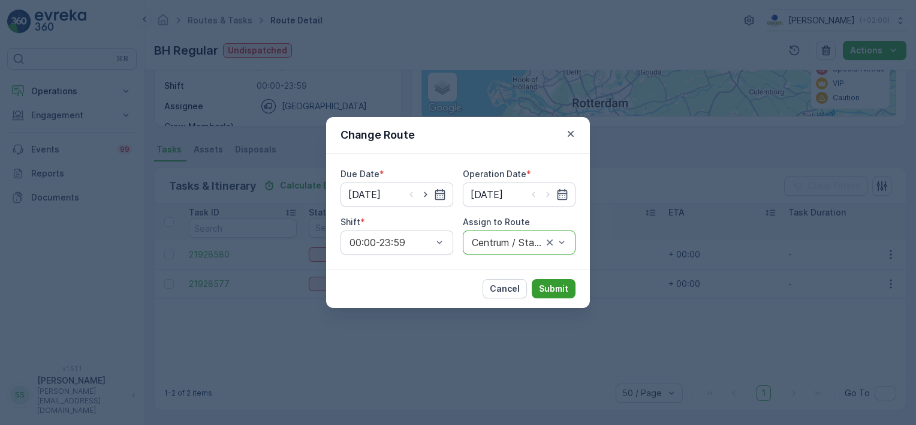
click at [565, 283] on p "Submit" at bounding box center [553, 288] width 29 height 12
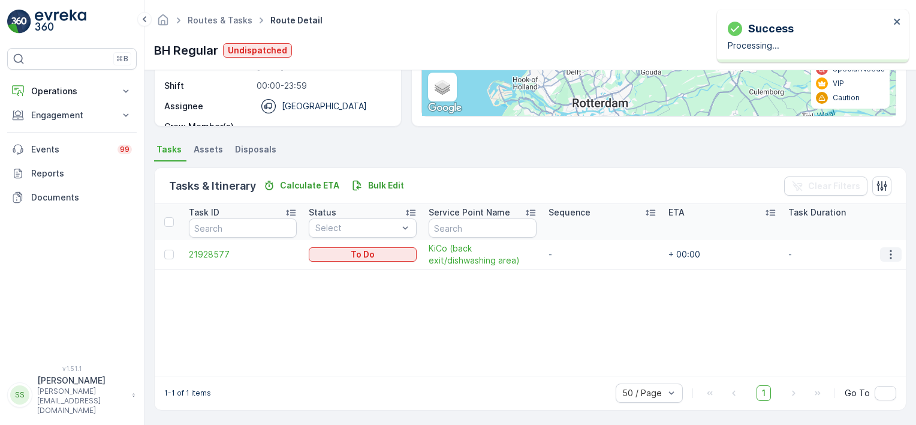
click at [890, 254] on icon "button" at bounding box center [891, 254] width 2 height 9
click at [865, 302] on span "Change Route" at bounding box center [860, 305] width 58 height 12
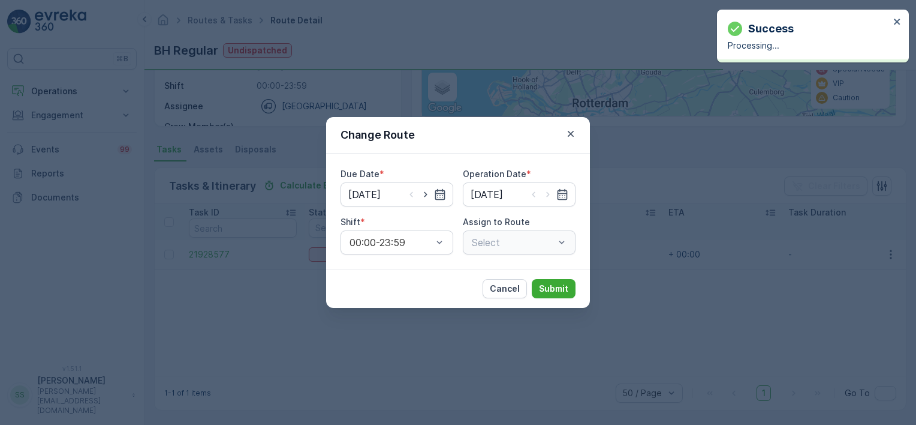
type input "[DATE]"
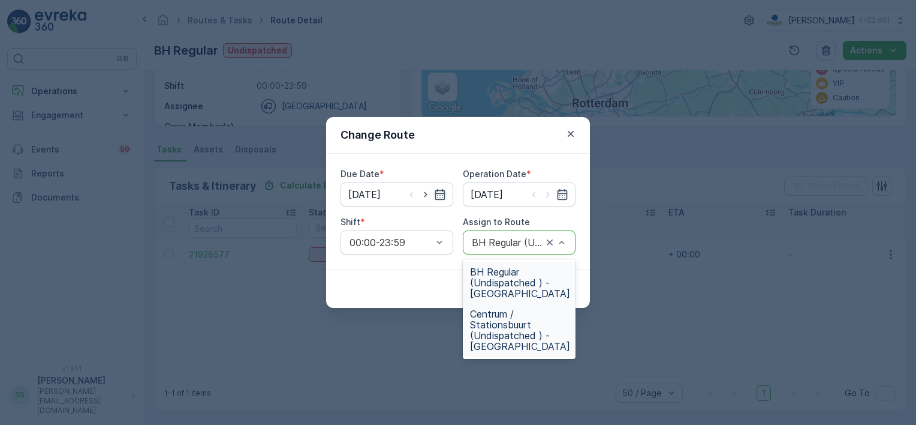
click at [485, 329] on span "Centrum / Stationsbuurt (Undispatched ) - Den Haag" at bounding box center [520, 329] width 100 height 43
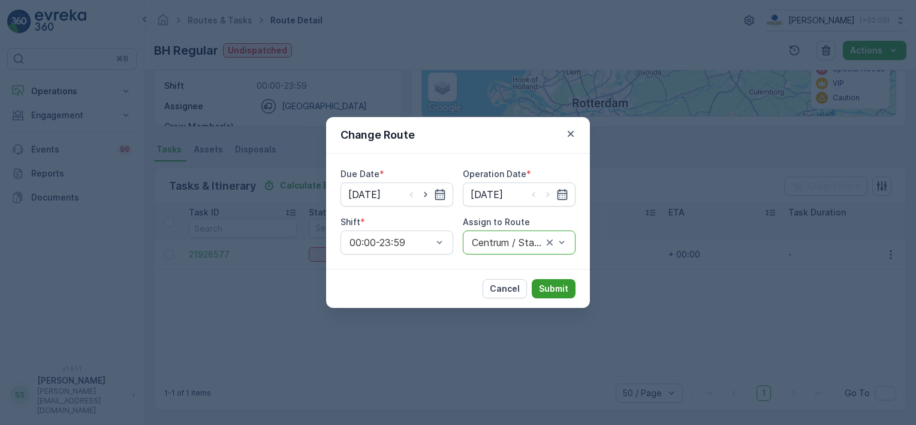
click at [555, 293] on p "Submit" at bounding box center [553, 288] width 29 height 12
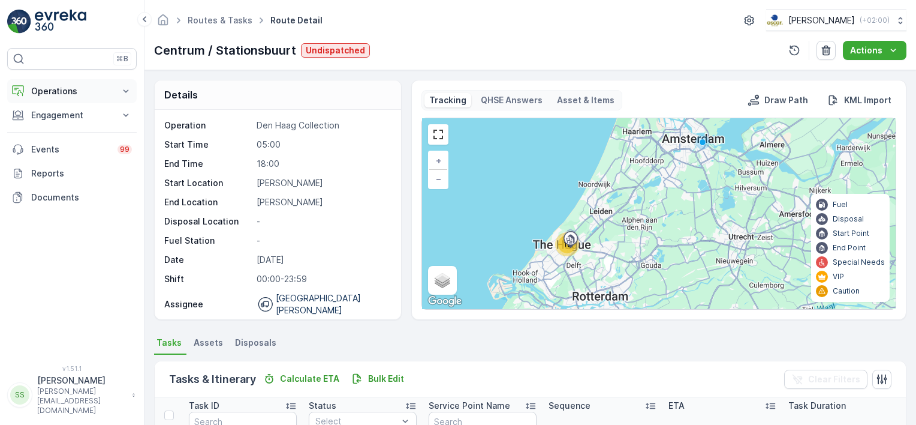
click at [61, 84] on button "Operations" at bounding box center [72, 91] width 130 height 24
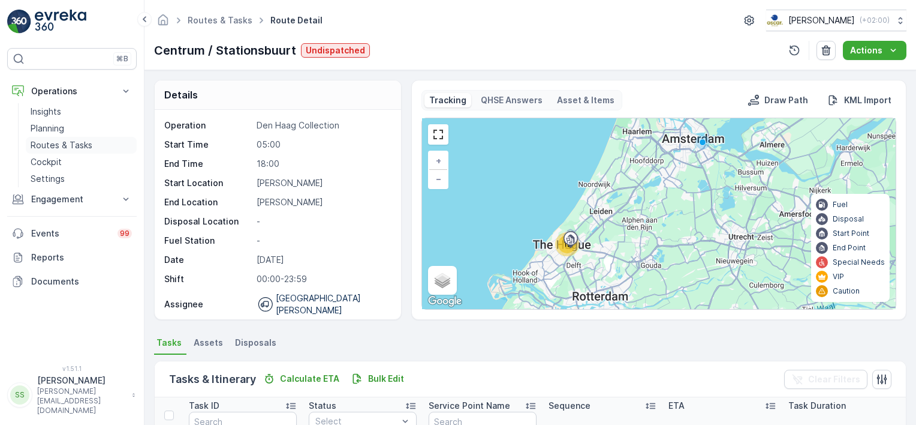
click at [71, 143] on p "Routes & Tasks" at bounding box center [62, 145] width 62 height 12
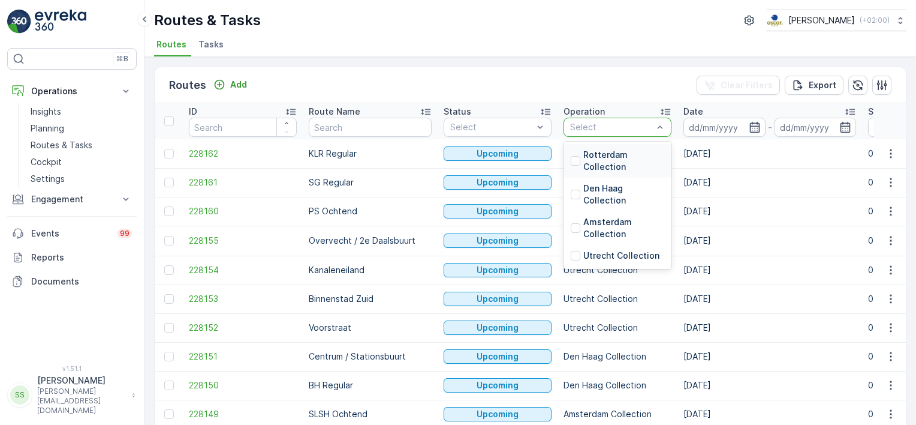
click at [571, 158] on div "Rotterdam Collection" at bounding box center [618, 161] width 94 height 24
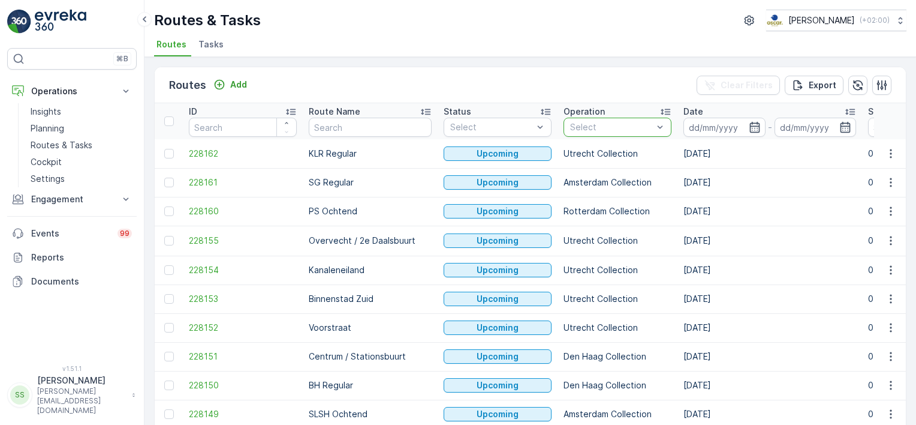
click at [629, 82] on div "Routes Add Clear Filters Export" at bounding box center [530, 85] width 751 height 36
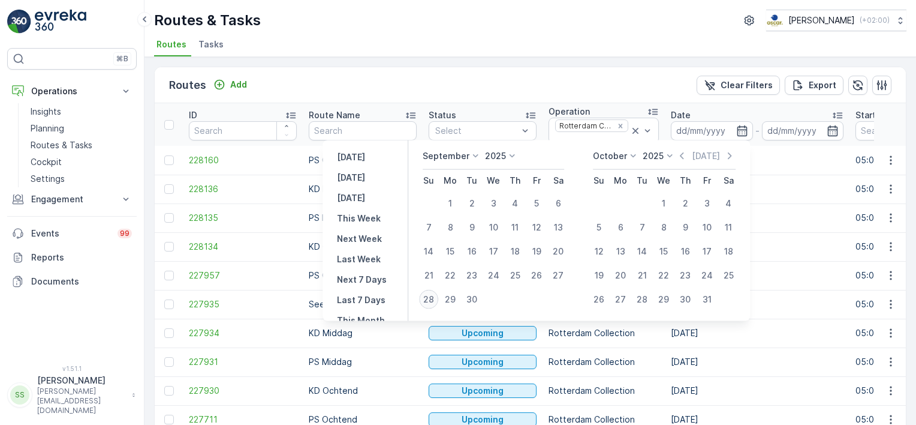
click at [424, 297] on div "28" at bounding box center [428, 299] width 19 height 19
type input "[DATE]"
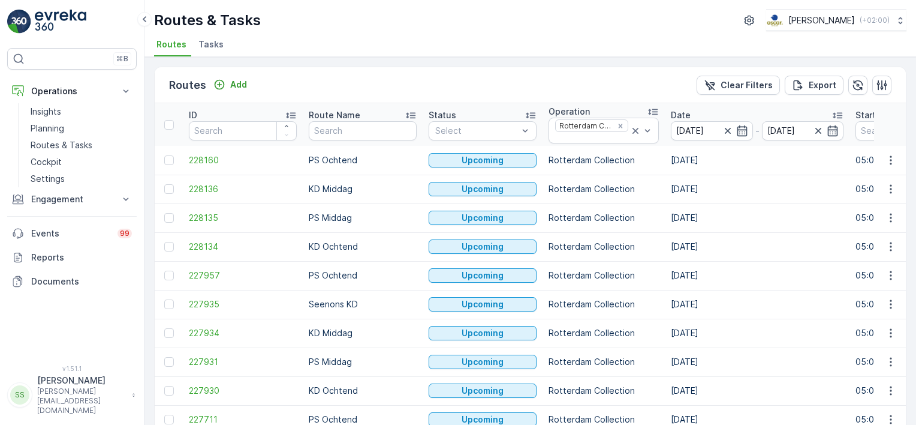
click at [379, 86] on div "Routes Add Clear Filters Export" at bounding box center [530, 85] width 751 height 36
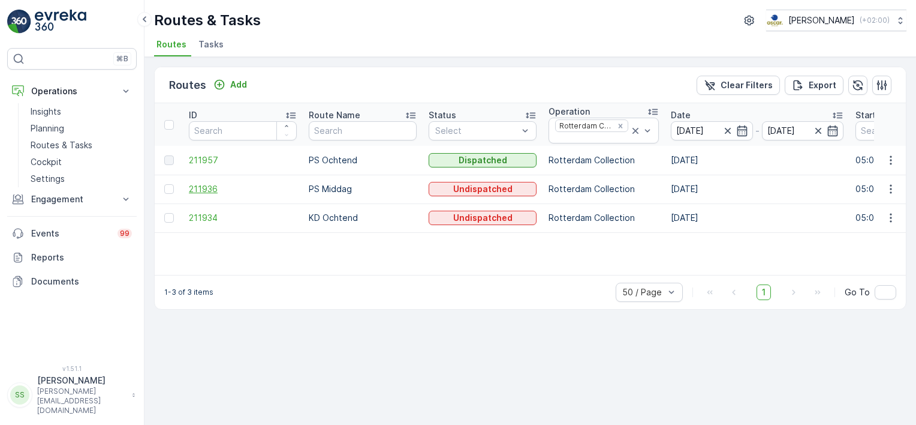
click at [204, 186] on span "211936" at bounding box center [243, 189] width 108 height 12
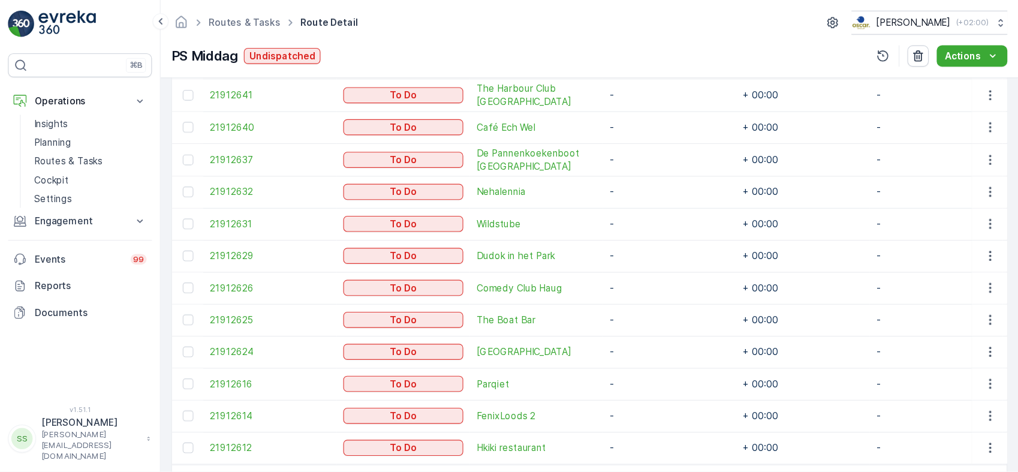
scroll to position [392, 0]
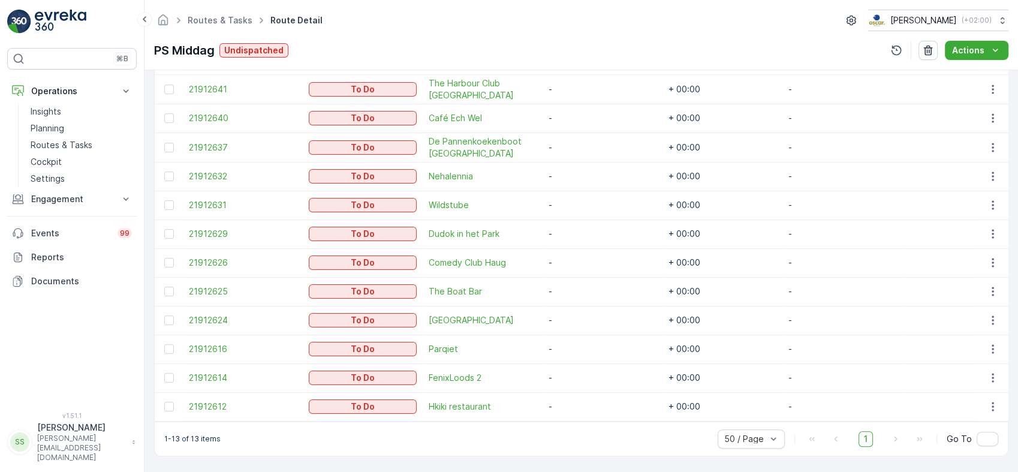
drag, startPoint x: 890, startPoint y: 1, endPoint x: 556, endPoint y: 150, distance: 365.6
click at [610, 55] on div "PS Middag Undispatched Actions" at bounding box center [581, 50] width 854 height 19
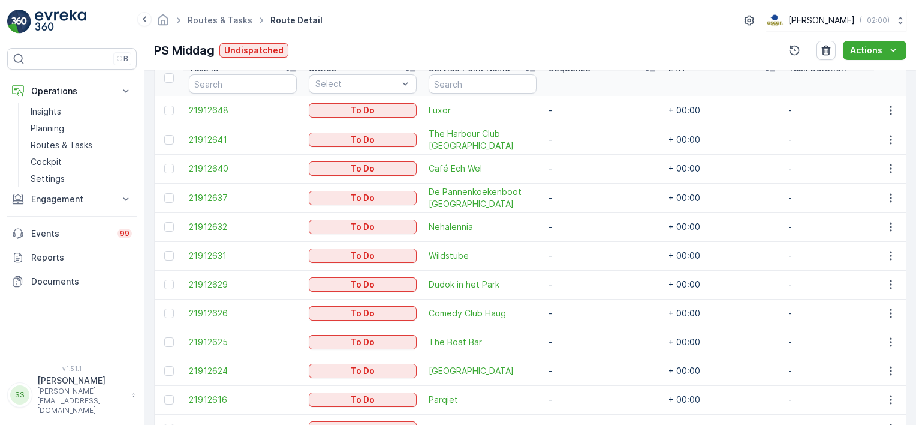
scroll to position [337, 0]
drag, startPoint x: 834, startPoint y: 1, endPoint x: 590, endPoint y: 34, distance: 246.2
click at [590, 34] on div "Routes & Tasks Route Detail Oscar Circulair ( +02:00 ) PS Middag Undispatched A…" at bounding box center [530, 35] width 772 height 70
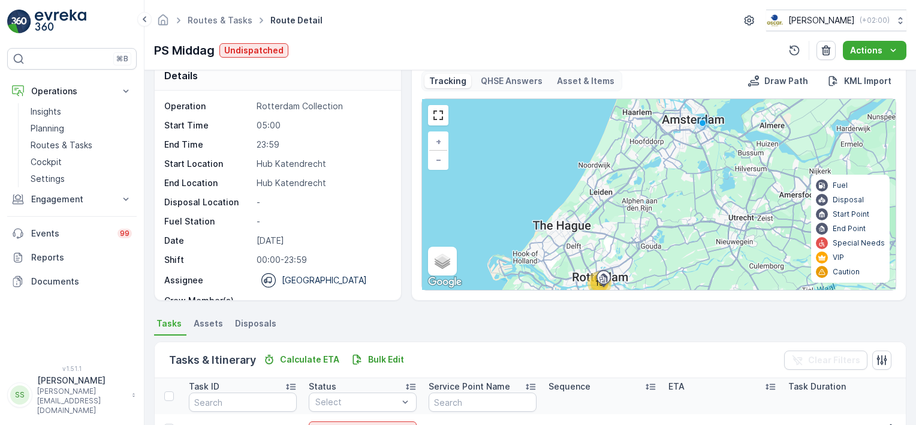
scroll to position [0, 0]
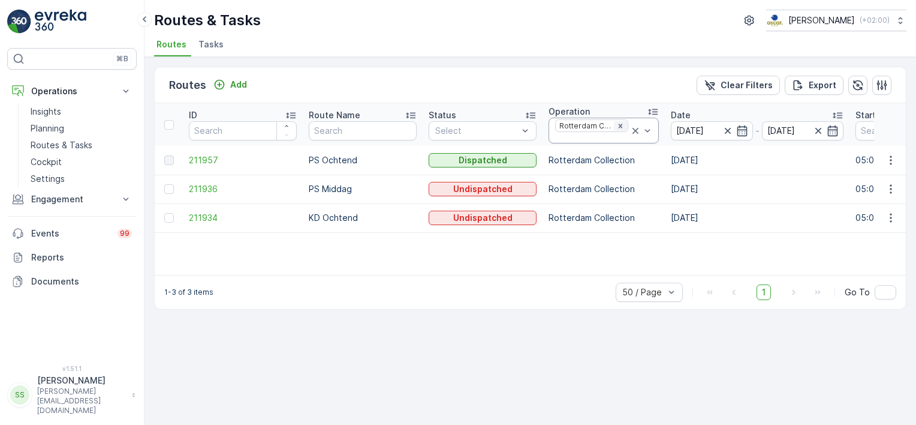
click at [620, 123] on icon "Remove Rotterdam Collection" at bounding box center [620, 126] width 8 height 8
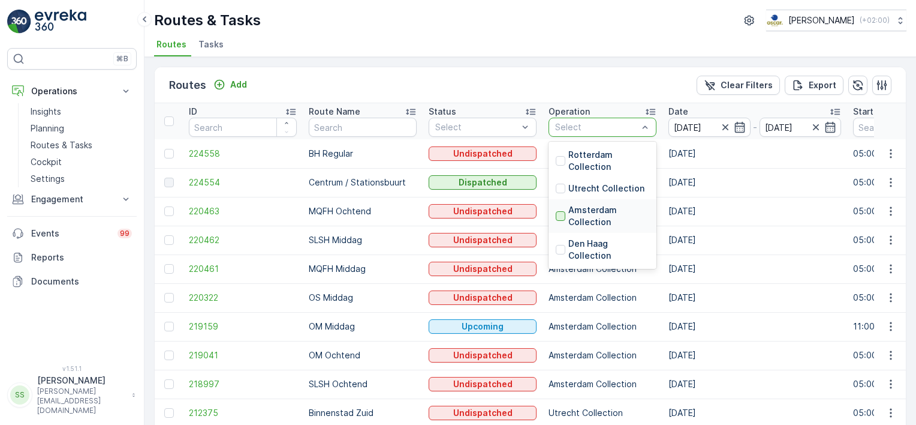
click at [559, 213] on div at bounding box center [561, 216] width 10 height 10
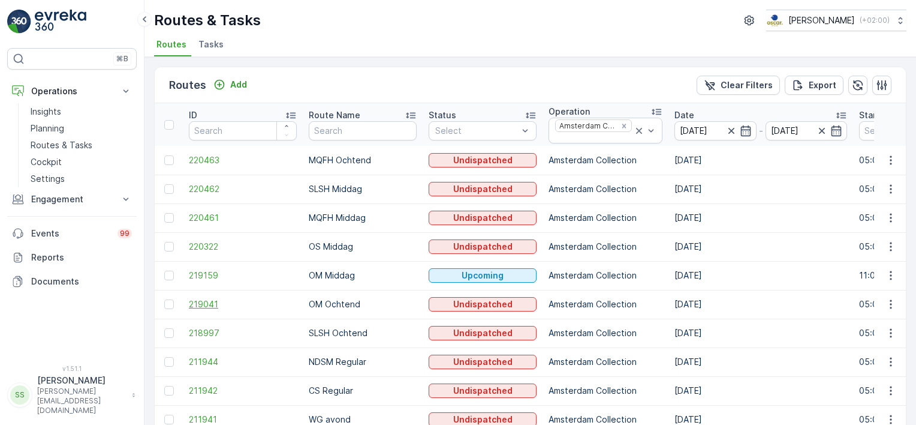
click at [210, 302] on span "219041" at bounding box center [243, 304] width 108 height 12
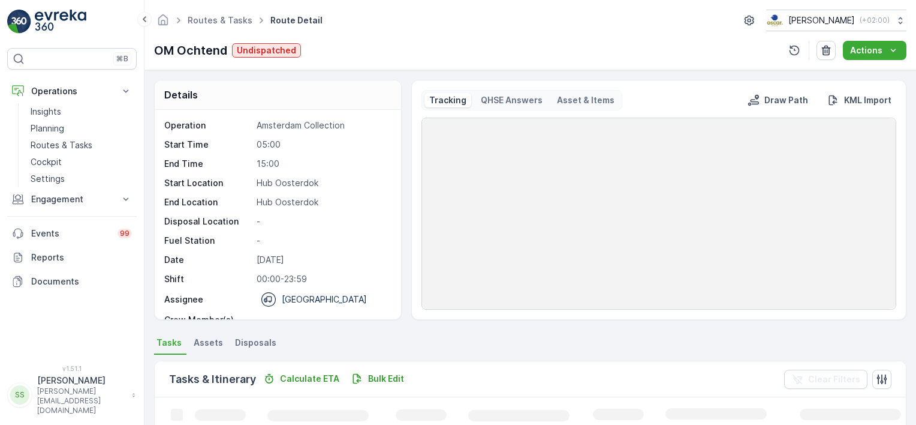
scroll to position [110, 0]
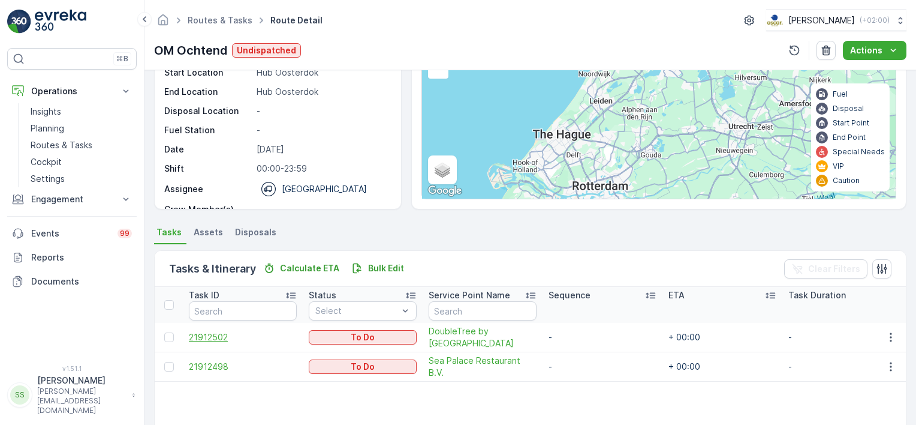
click at [209, 341] on span "21912502" at bounding box center [243, 337] width 108 height 12
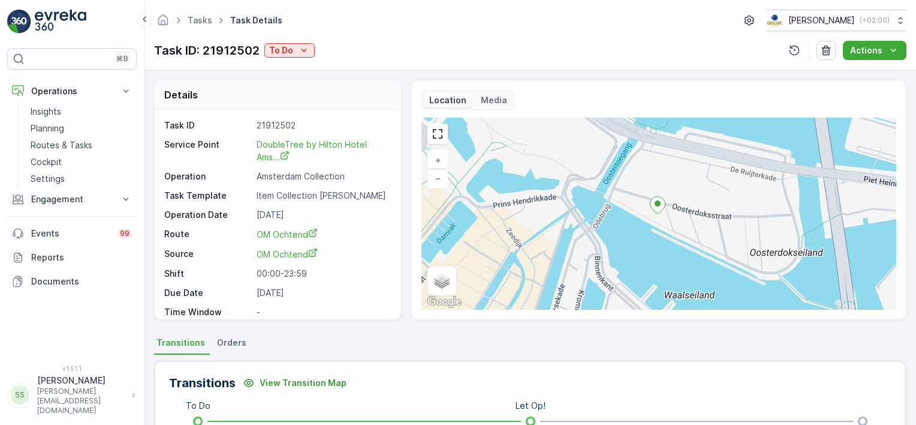
click at [492, 106] on div "Media" at bounding box center [494, 100] width 36 height 14
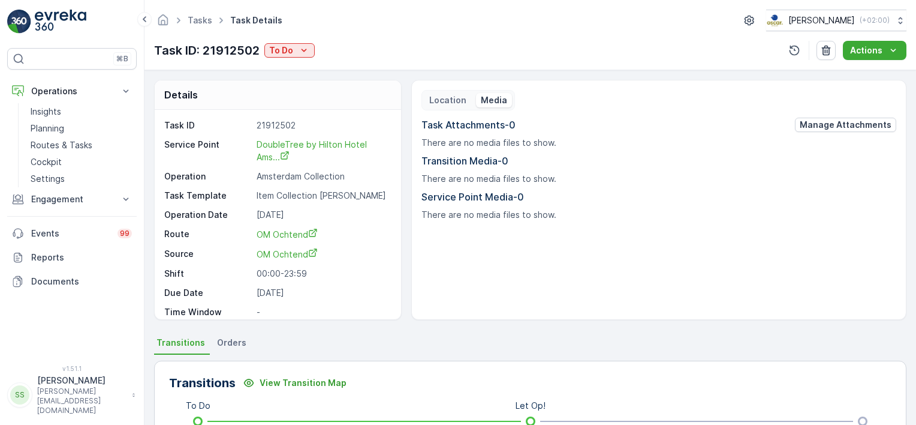
click at [457, 101] on p "Location" at bounding box center [447, 100] width 37 height 12
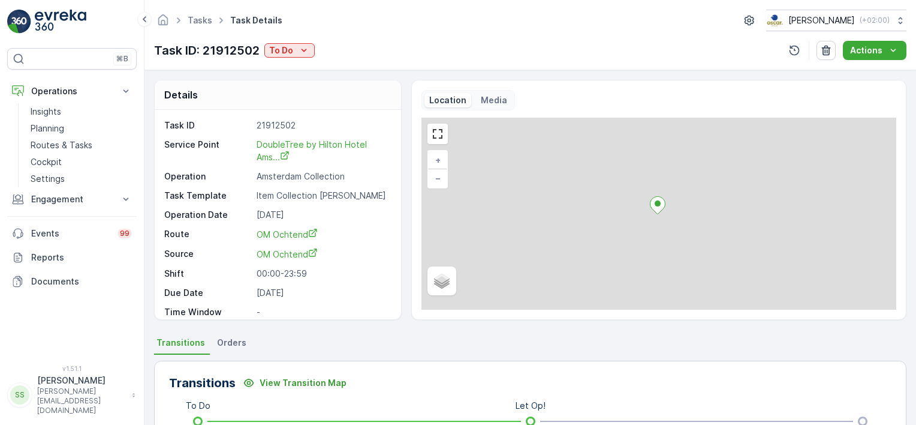
scroll to position [26, 0]
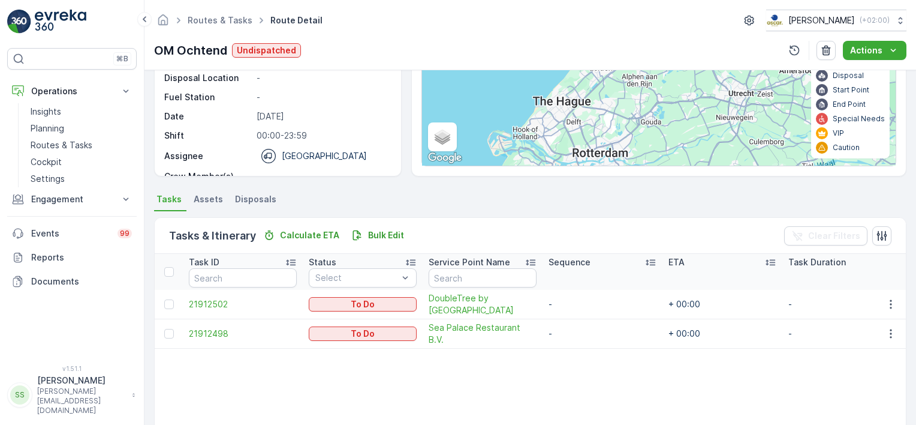
scroll to position [150, 0]
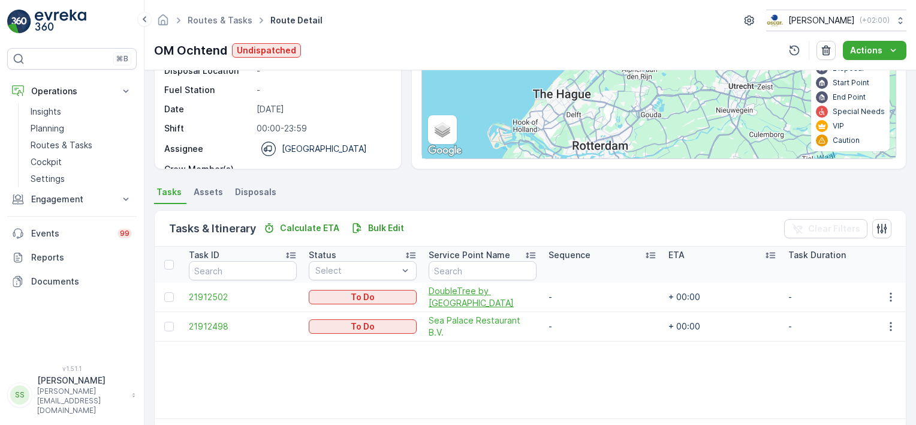
click at [467, 302] on span "DoubleTree by [GEOGRAPHIC_DATA]" at bounding box center [483, 297] width 108 height 24
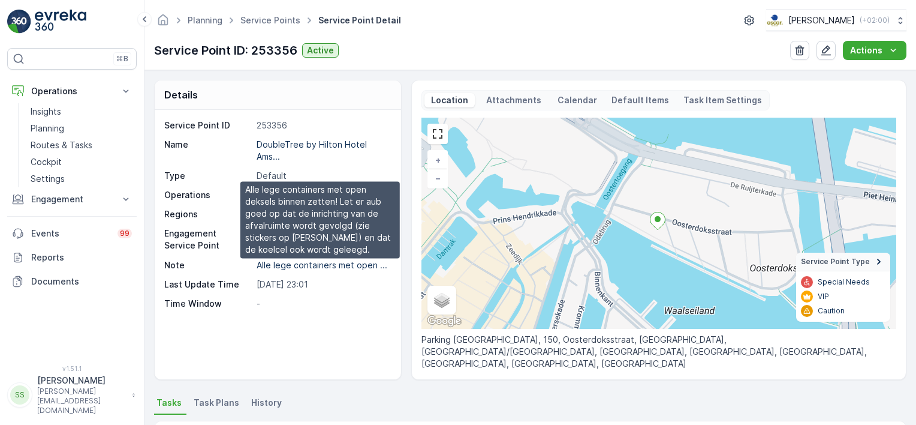
click at [273, 268] on p "Alle lege containers met open ..." at bounding box center [322, 265] width 131 height 10
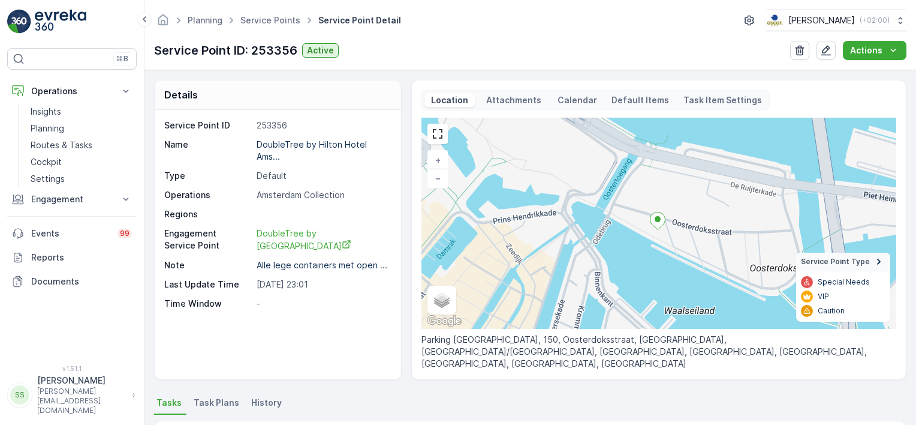
click at [347, 347] on div "Service Point ID 253356 Name DoubleTree by Hilton Hotel Ams... Type Default Ope…" at bounding box center [278, 244] width 246 height 269
click at [507, 95] on p "Attachments" at bounding box center [513, 100] width 59 height 12
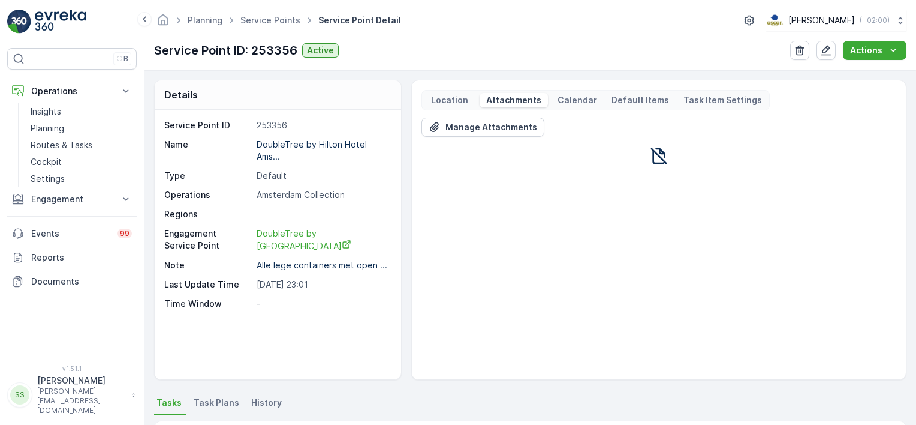
click at [454, 100] on p "Location" at bounding box center [449, 100] width 41 height 12
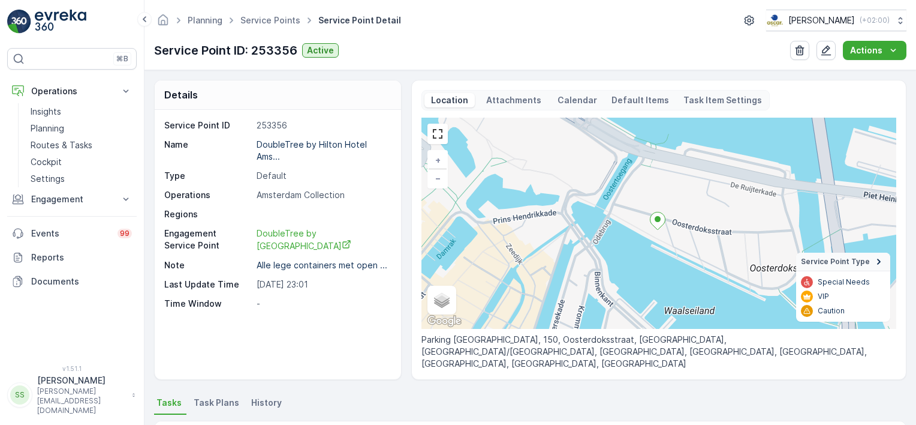
scroll to position [10, 0]
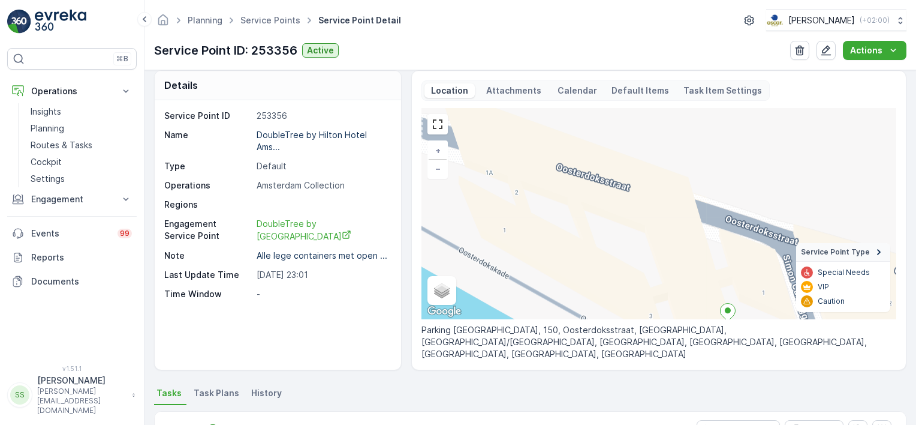
drag, startPoint x: 639, startPoint y: 140, endPoint x: 754, endPoint y: 247, distance: 157.4
click at [754, 247] on div "+ − Satellite Roadmap Terrain Hybrid Leaflet Keyboard shortcuts Map Data Map da…" at bounding box center [659, 213] width 475 height 211
click at [59, 150] on p "Routes & Tasks" at bounding box center [62, 145] width 62 height 12
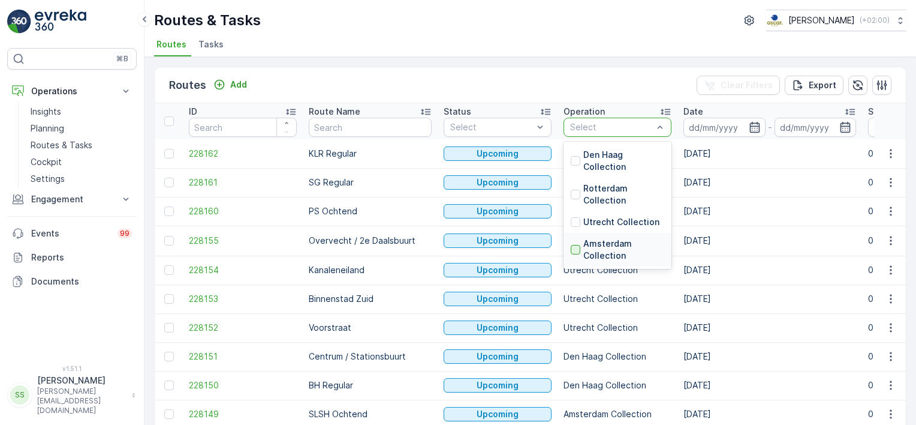
click at [571, 251] on div at bounding box center [576, 250] width 10 height 10
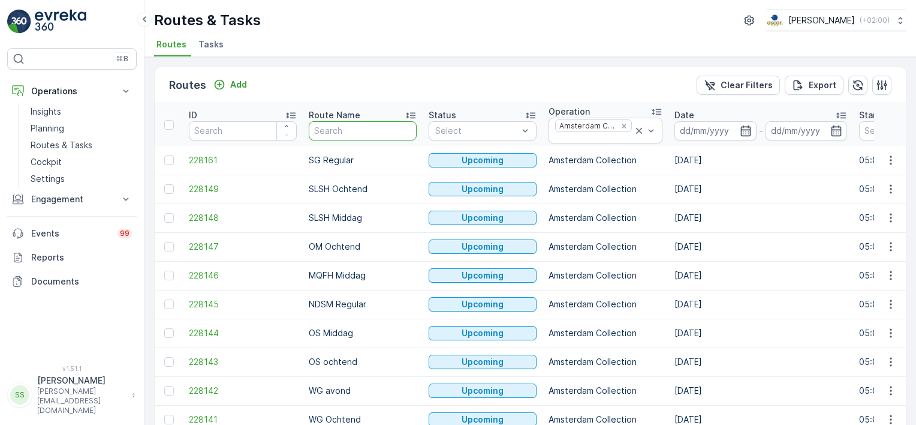
click at [348, 133] on input "text" at bounding box center [363, 130] width 108 height 19
click at [740, 127] on icon "button" at bounding box center [746, 131] width 12 height 12
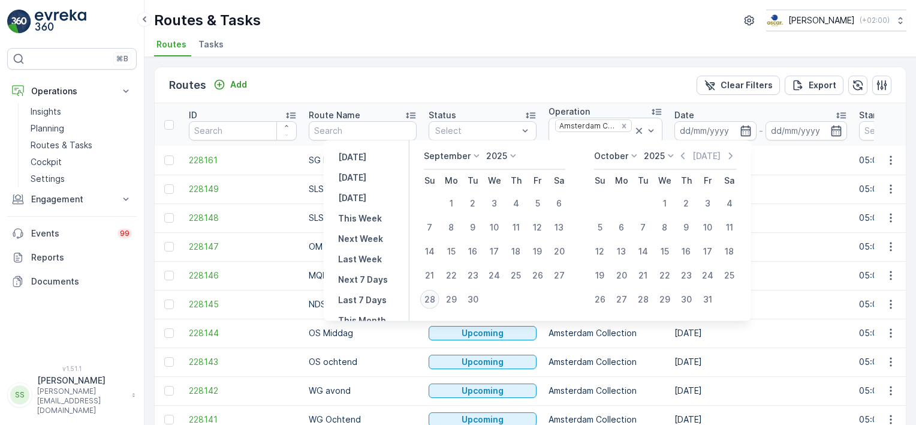
click at [425, 298] on div "28" at bounding box center [429, 299] width 19 height 19
type input "[DATE]"
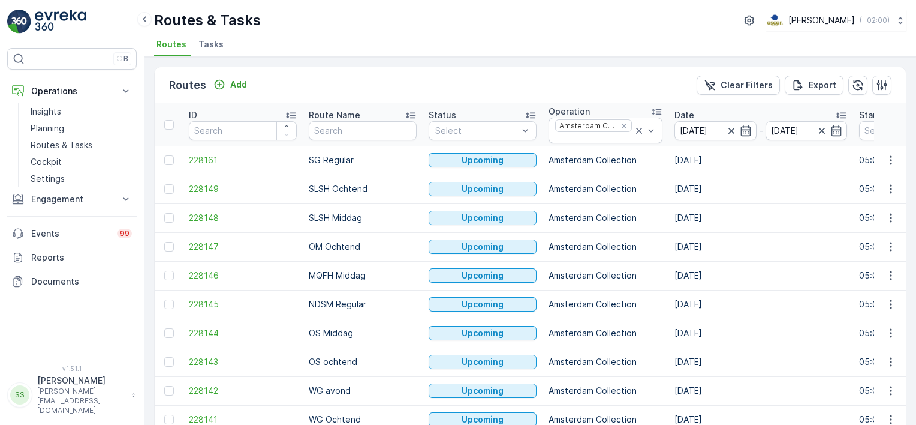
click at [350, 80] on div "Routes Add Clear Filters Export" at bounding box center [530, 85] width 751 height 36
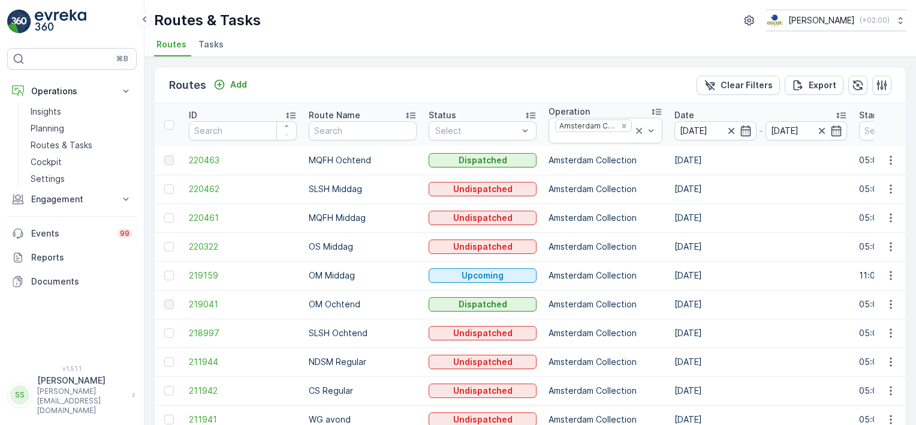
scroll to position [173, 0]
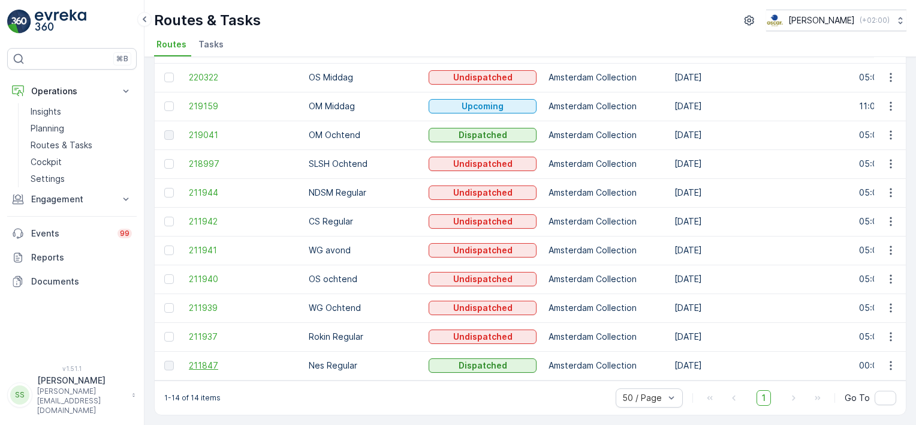
click at [206, 363] on span "211847" at bounding box center [243, 365] width 108 height 12
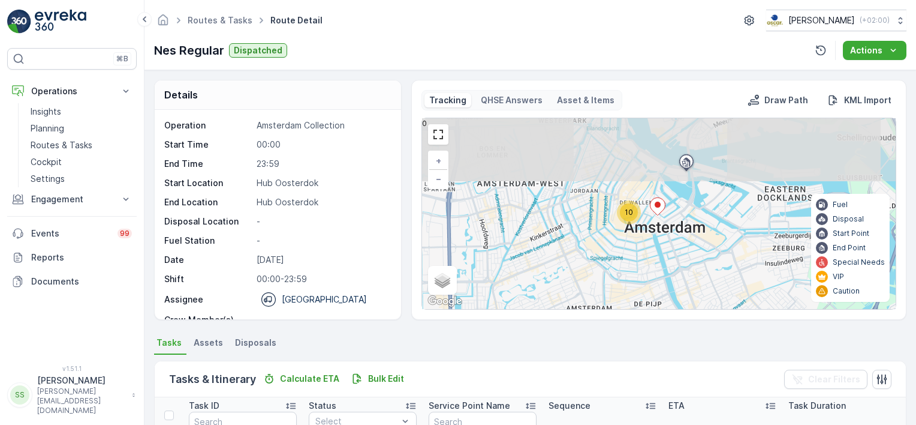
drag, startPoint x: 649, startPoint y: 152, endPoint x: 642, endPoint y: 252, distance: 99.8
click at [642, 252] on div "10 + − Satellite Roadmap Terrain Hybrid Leaflet Keyboard shortcuts Map Data Map…" at bounding box center [659, 213] width 474 height 191
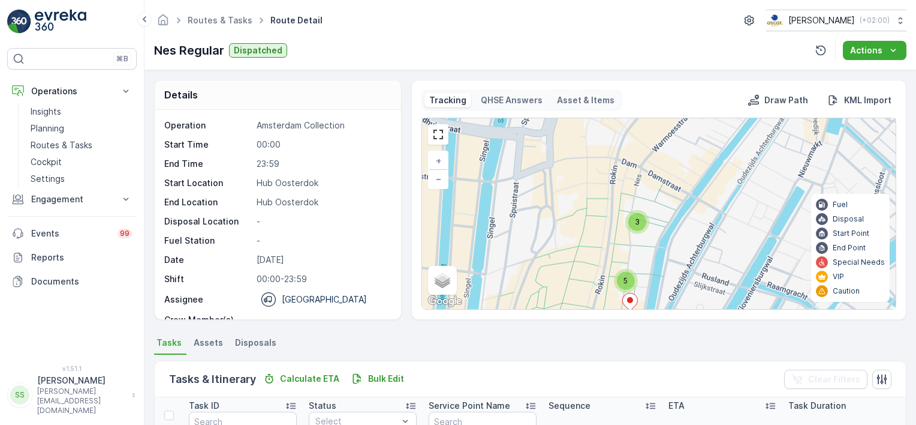
drag, startPoint x: 642, startPoint y: 176, endPoint x: 607, endPoint y: 221, distance: 56.4
click at [607, 221] on div "3 5 + − Satellite Roadmap Terrain Hybrid Leaflet Keyboard shortcuts Map Data Ma…" at bounding box center [659, 213] width 474 height 191
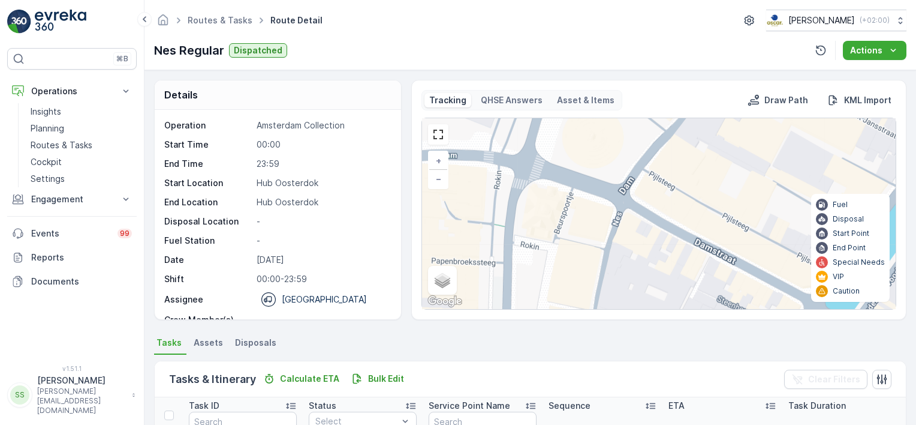
drag, startPoint x: 668, startPoint y: 178, endPoint x: 634, endPoint y: 251, distance: 80.2
click at [634, 251] on div "+ − Satellite Roadmap Terrain Hybrid Leaflet Keyboard shortcuts Map Data Map da…" at bounding box center [659, 213] width 474 height 191
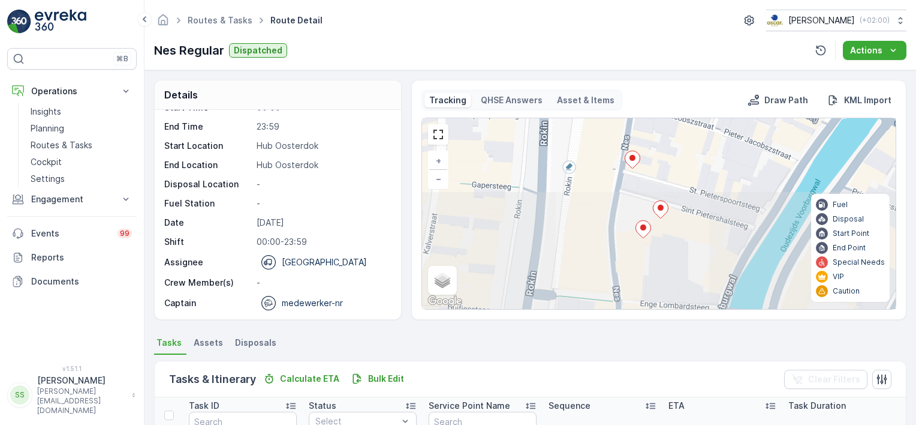
drag, startPoint x: 657, startPoint y: 236, endPoint x: 654, endPoint y: 92, distance: 143.3
click at [654, 92] on div "Tracking QHSE Answers Asset & Items Draw Path KML Import + − Satellite Roadmap …" at bounding box center [659, 199] width 475 height 219
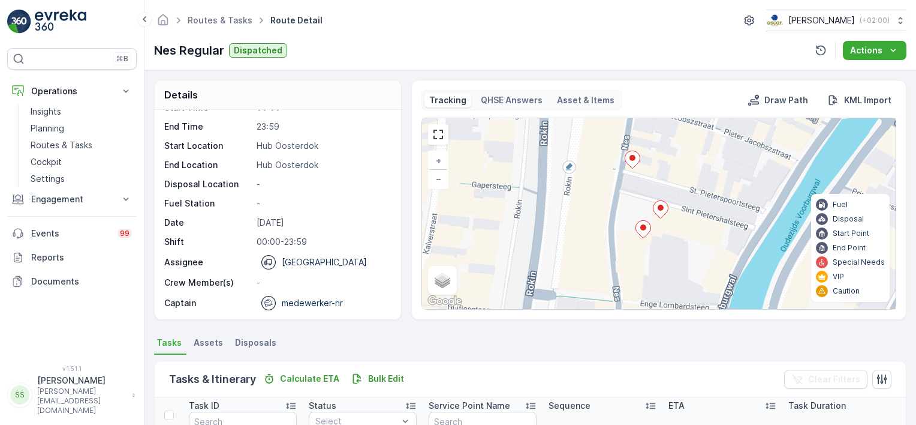
click at [631, 158] on ellipse at bounding box center [633, 158] width 6 height 6
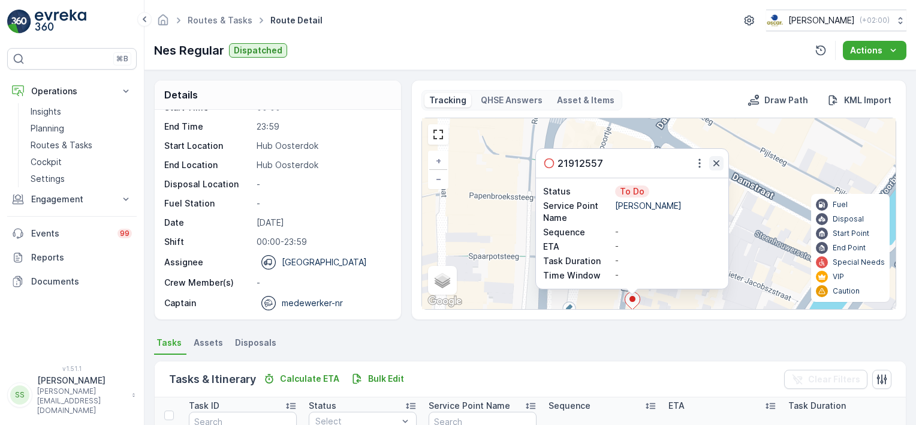
click at [715, 160] on icon "button" at bounding box center [717, 163] width 12 height 12
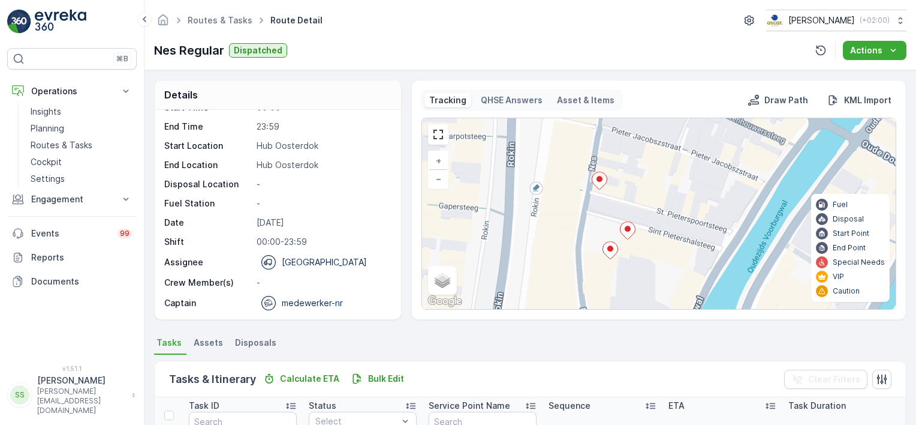
drag, startPoint x: 672, startPoint y: 262, endPoint x: 632, endPoint y: 139, distance: 129.1
click at [632, 139] on div "+ − Satellite Roadmap Terrain Hybrid Leaflet Keyboard shortcuts Map Data Map da…" at bounding box center [659, 213] width 474 height 191
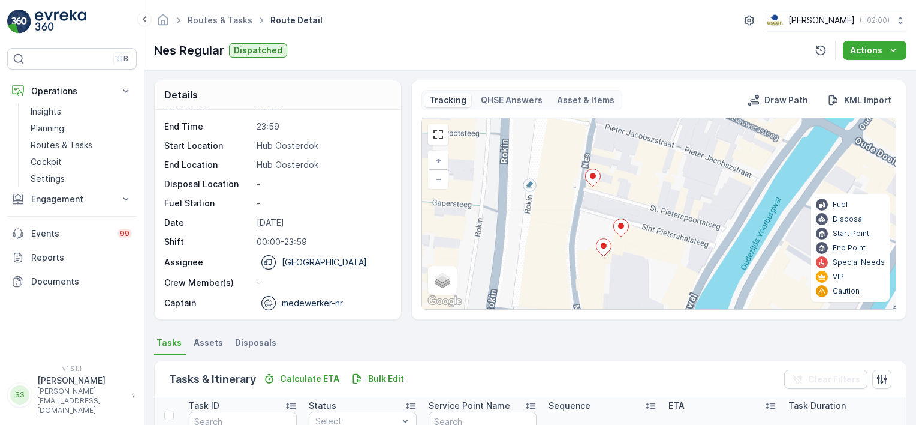
click at [616, 225] on icon at bounding box center [620, 227] width 15 height 17
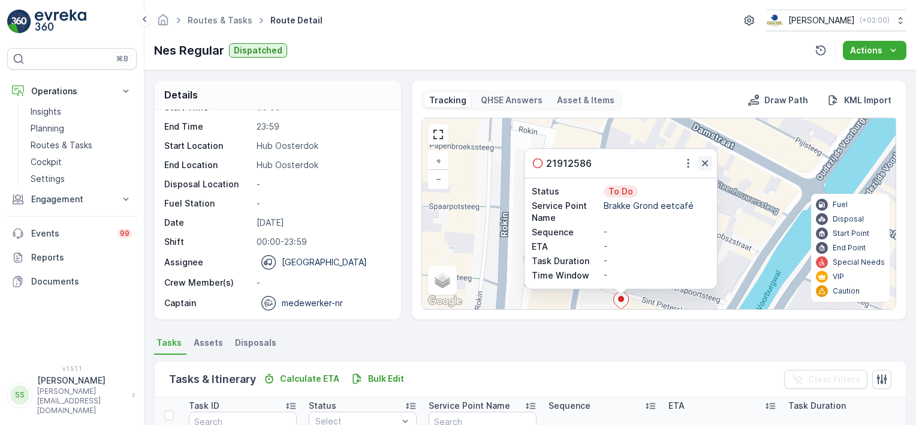
click at [706, 164] on icon "button" at bounding box center [705, 163] width 6 height 6
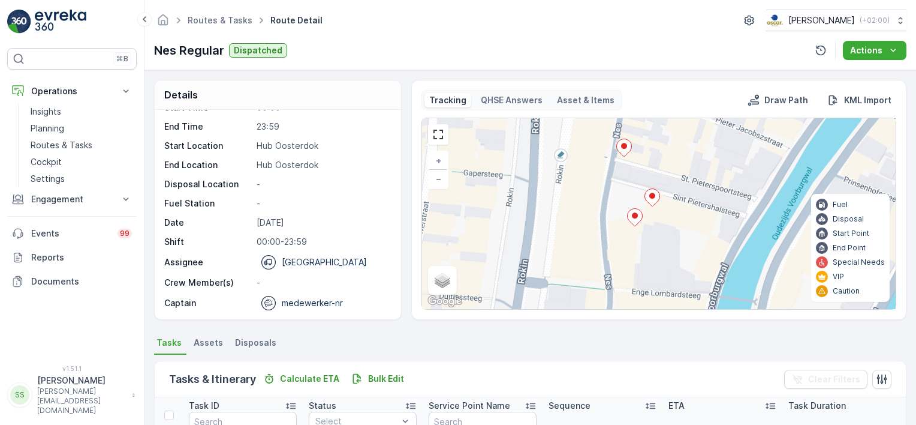
drag, startPoint x: 667, startPoint y: 272, endPoint x: 699, endPoint y: 169, distance: 107.7
click at [699, 169] on div "+ − Satellite Roadmap Terrain Hybrid Leaflet Keyboard shortcuts Map Data Map da…" at bounding box center [659, 213] width 474 height 191
click at [634, 218] on icon at bounding box center [635, 217] width 15 height 17
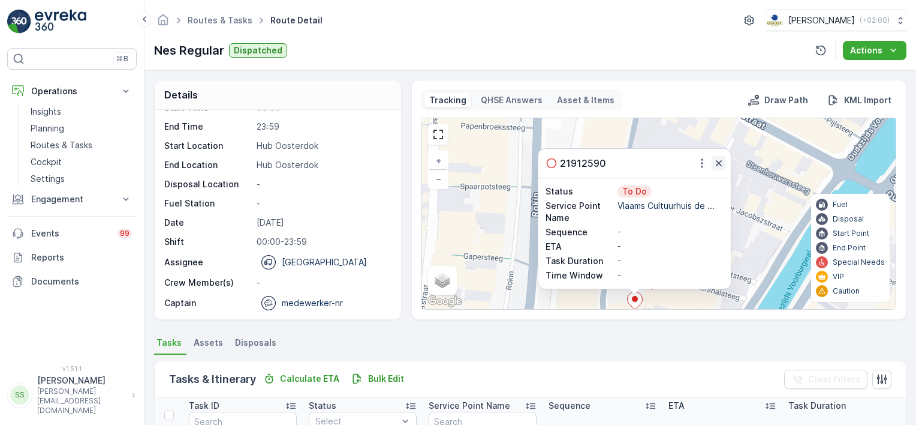
click at [718, 168] on button "button" at bounding box center [719, 163] width 14 height 14
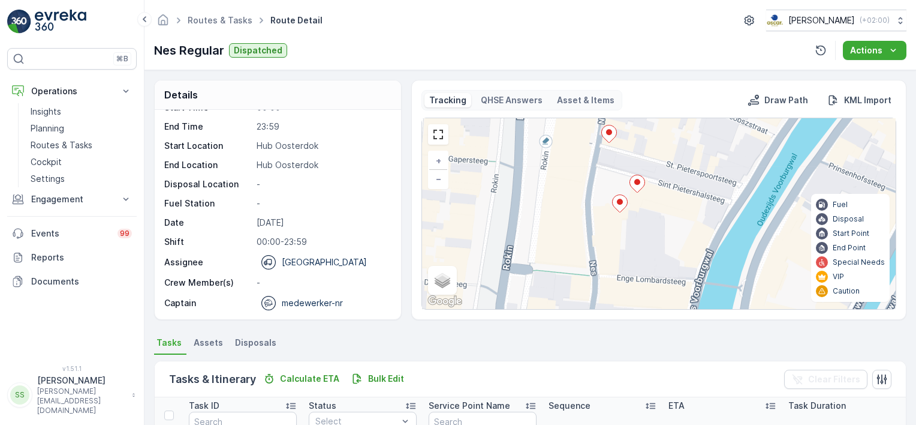
drag, startPoint x: 667, startPoint y: 270, endPoint x: 652, endPoint y: 173, distance: 98.3
click at [652, 173] on div "+ − Satellite Roadmap Terrain Hybrid Leaflet Keyboard shortcuts Map Data Map da…" at bounding box center [659, 213] width 474 height 191
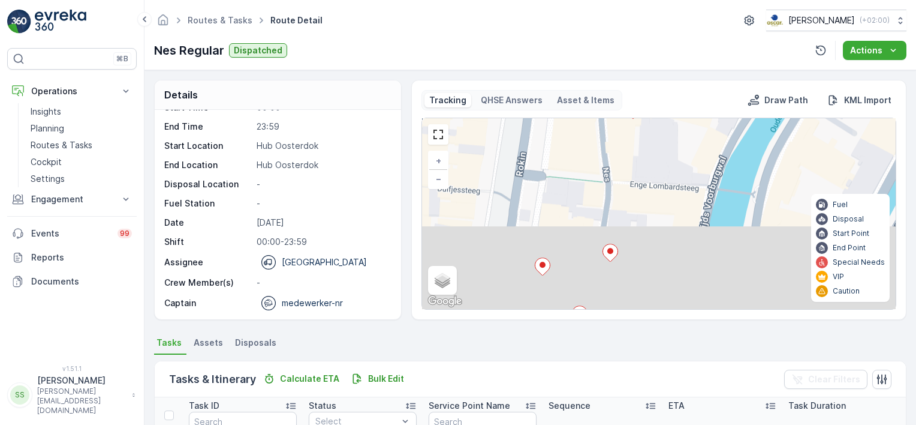
drag, startPoint x: 644, startPoint y: 262, endPoint x: 657, endPoint y: 168, distance: 95.1
click at [657, 168] on div "+ − Satellite Roadmap Terrain Hybrid Leaflet Keyboard shortcuts Map Data Map da…" at bounding box center [659, 213] width 474 height 191
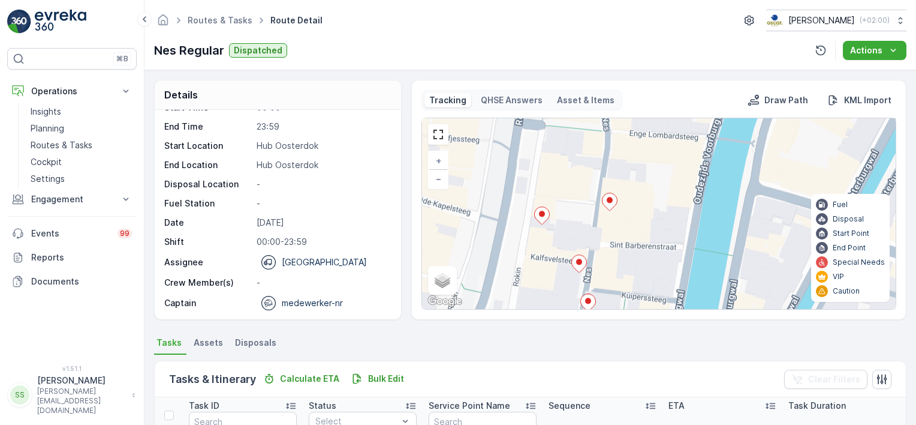
drag, startPoint x: 636, startPoint y: 197, endPoint x: 636, endPoint y: 146, distance: 50.4
click at [636, 146] on div "+ − Satellite Roadmap Terrain Hybrid Leaflet Keyboard shortcuts Map Data Map da…" at bounding box center [659, 213] width 474 height 191
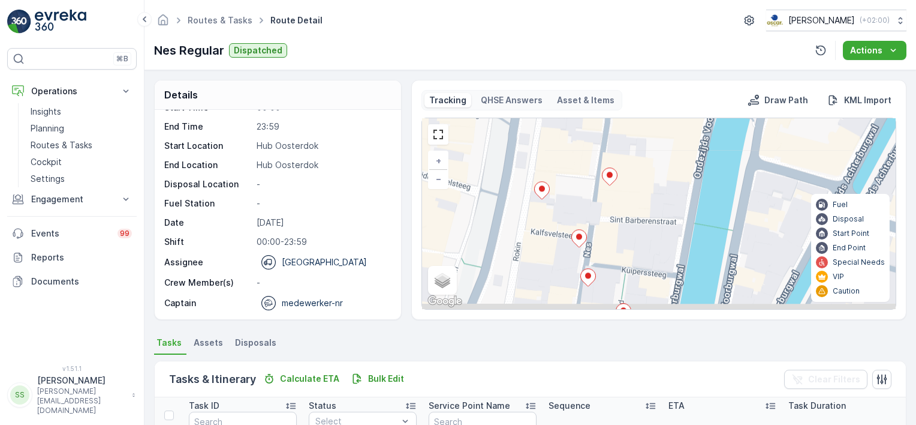
drag, startPoint x: 628, startPoint y: 225, endPoint x: 628, endPoint y: 201, distance: 24.6
click at [628, 201] on div "+ − Satellite Roadmap Terrain Hybrid Leaflet Keyboard shortcuts Map Data Map da…" at bounding box center [659, 213] width 474 height 191
click at [607, 177] on icon at bounding box center [609, 176] width 15 height 17
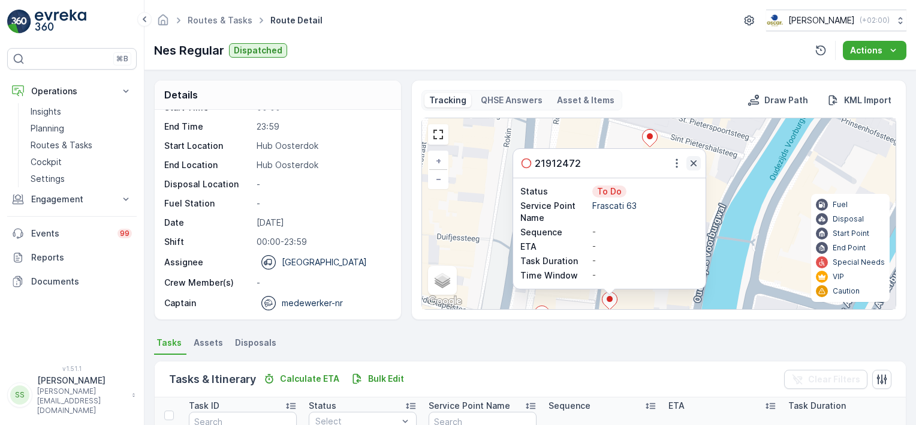
click at [689, 162] on icon "button" at bounding box center [694, 163] width 12 height 12
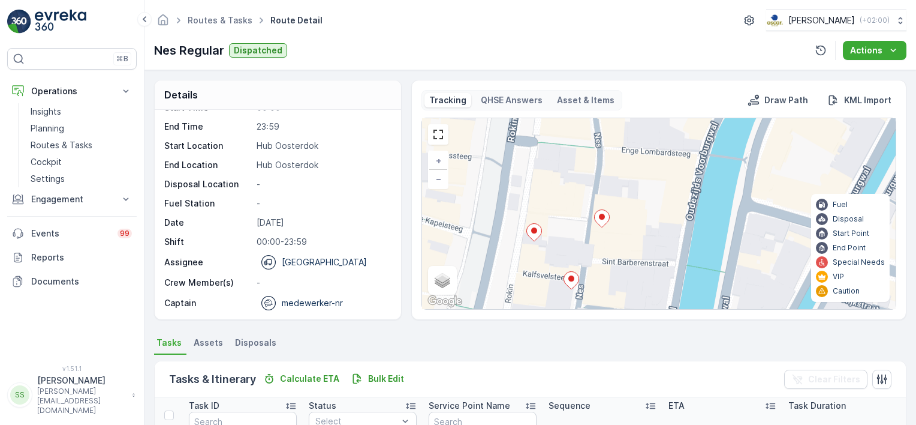
drag, startPoint x: 642, startPoint y: 240, endPoint x: 634, endPoint y: 158, distance: 82.5
click at [634, 158] on div "+ − Satellite Roadmap Terrain Hybrid Leaflet Keyboard shortcuts Map Data Map da…" at bounding box center [659, 213] width 474 height 191
click at [535, 241] on div at bounding box center [534, 233] width 16 height 21
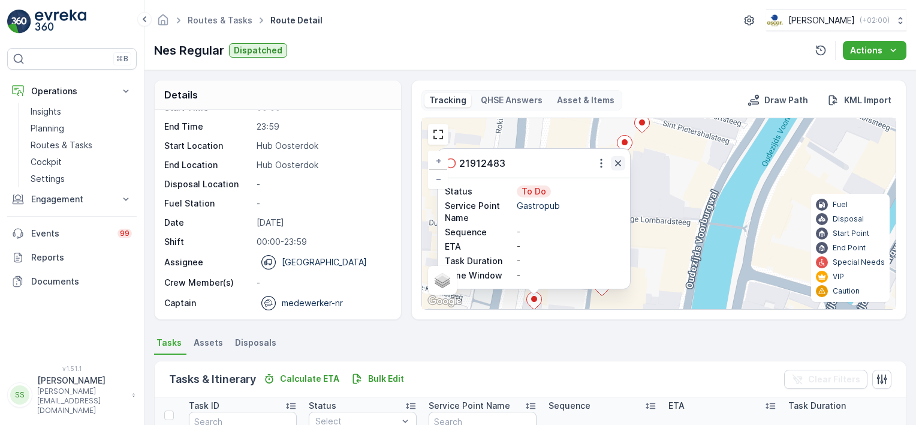
click at [619, 164] on icon "button" at bounding box center [618, 163] width 6 height 6
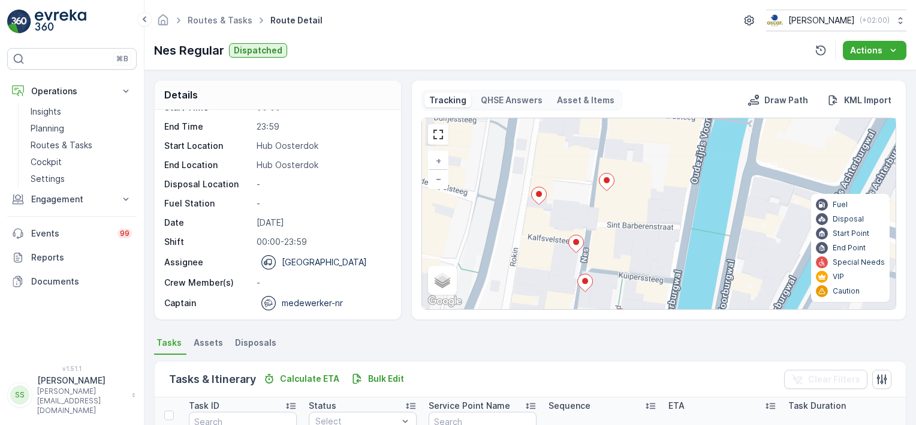
drag, startPoint x: 632, startPoint y: 276, endPoint x: 631, endPoint y: 156, distance: 120.5
click at [631, 156] on div "+ − Satellite Roadmap Terrain Hybrid Leaflet Keyboard shortcuts Map Data Map da…" at bounding box center [659, 213] width 474 height 191
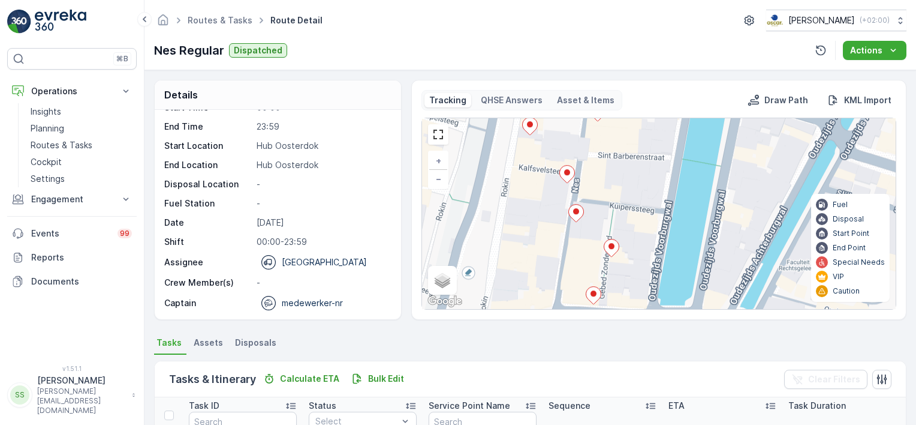
drag, startPoint x: 625, startPoint y: 212, endPoint x: 621, endPoint y: 158, distance: 54.1
click at [621, 158] on div "+ − Satellite Roadmap Terrain Hybrid Leaflet Keyboard shortcuts Map Data Map da…" at bounding box center [659, 213] width 474 height 191
click at [568, 174] on icon at bounding box center [566, 173] width 15 height 17
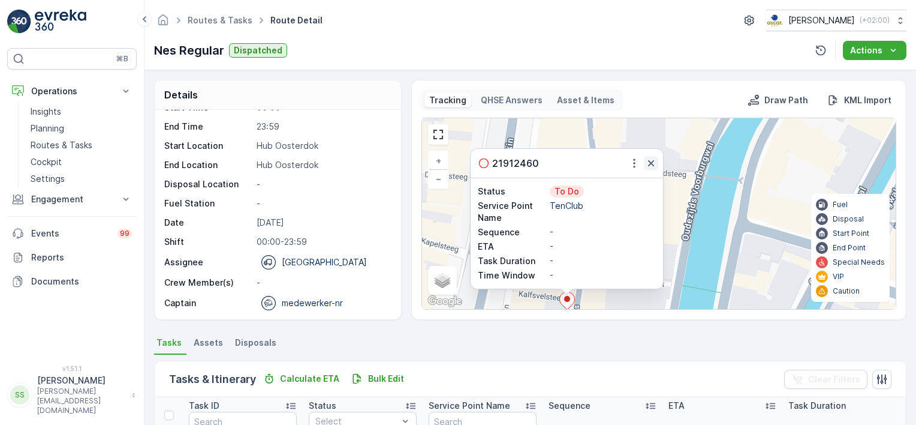
click at [653, 160] on icon "button" at bounding box center [651, 163] width 12 height 12
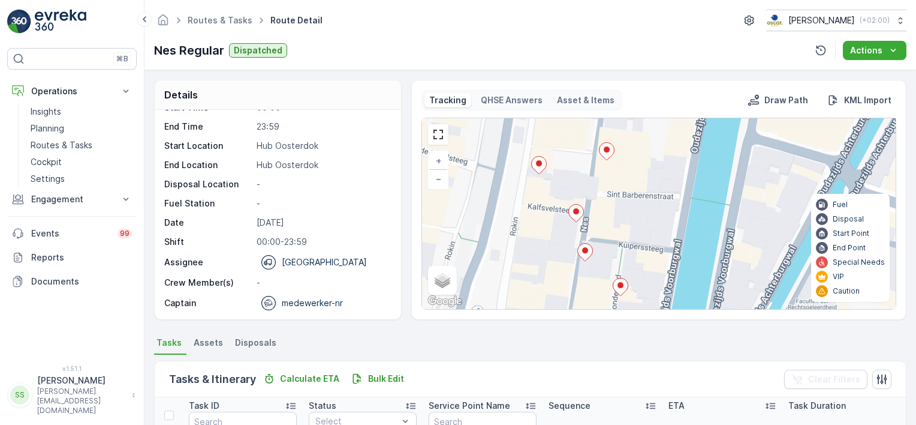
drag, startPoint x: 633, startPoint y: 240, endPoint x: 637, endPoint y: 176, distance: 64.3
click at [637, 176] on div "+ − Satellite Roadmap Terrain Hybrid Leaflet Keyboard shortcuts Map Data Map da…" at bounding box center [659, 213] width 474 height 191
click at [584, 250] on ellipse at bounding box center [585, 250] width 6 height 6
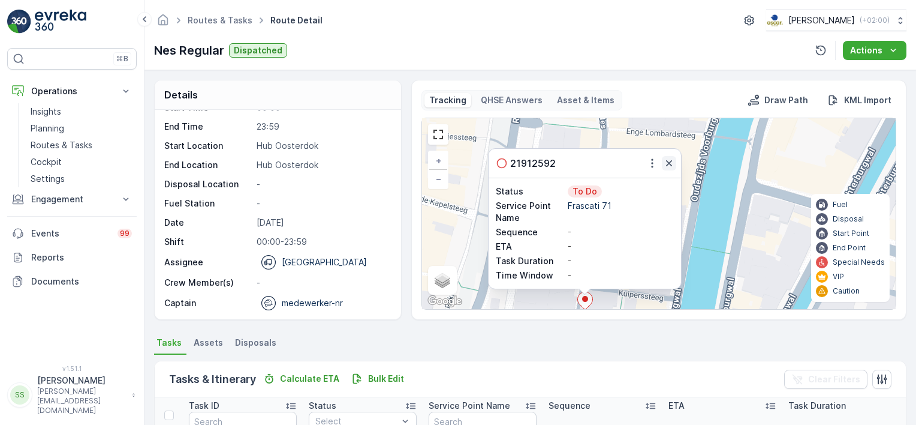
click at [665, 161] on icon "button" at bounding box center [669, 163] width 12 height 12
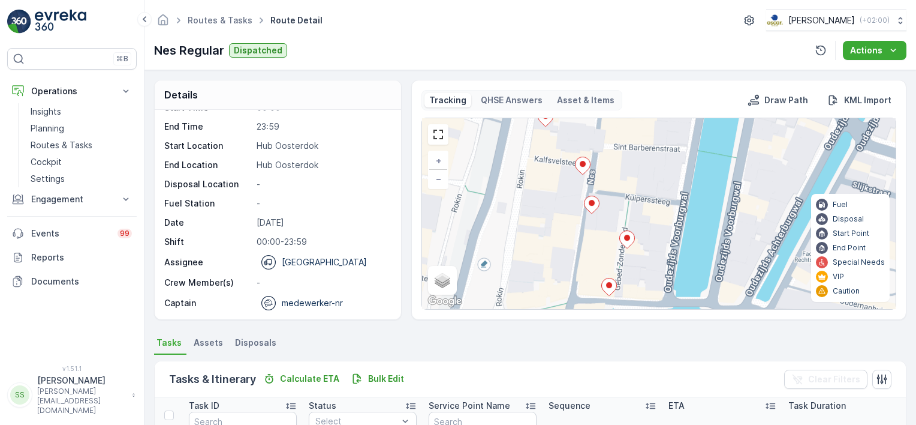
drag, startPoint x: 633, startPoint y: 266, endPoint x: 642, endPoint y: 158, distance: 108.3
click at [642, 158] on div "+ − Satellite Roadmap Terrain Hybrid Leaflet Keyboard shortcuts Map Data Map da…" at bounding box center [659, 213] width 474 height 191
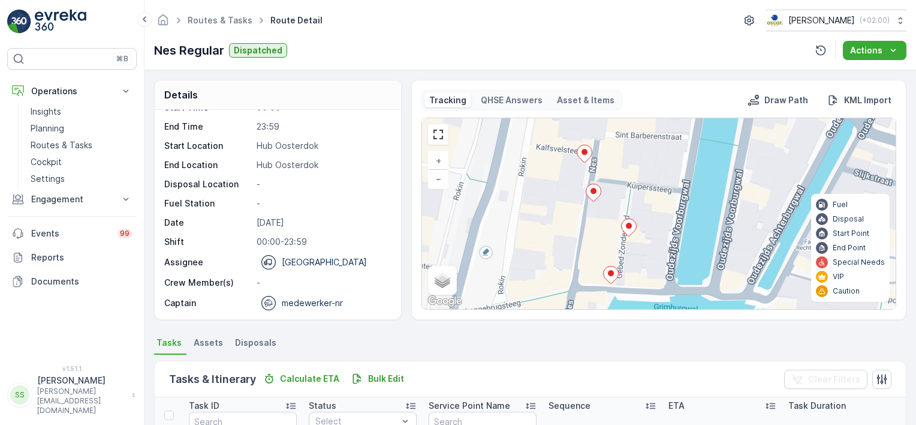
click at [627, 229] on icon at bounding box center [629, 227] width 15 height 17
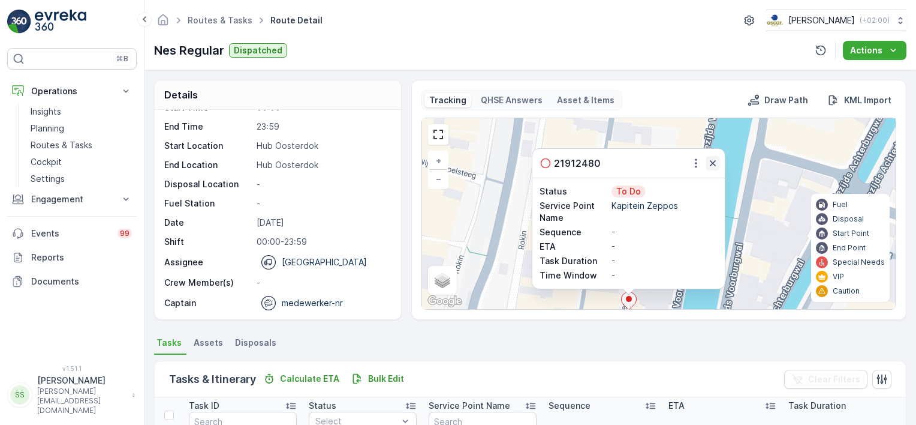
click at [715, 164] on icon "button" at bounding box center [713, 163] width 12 height 12
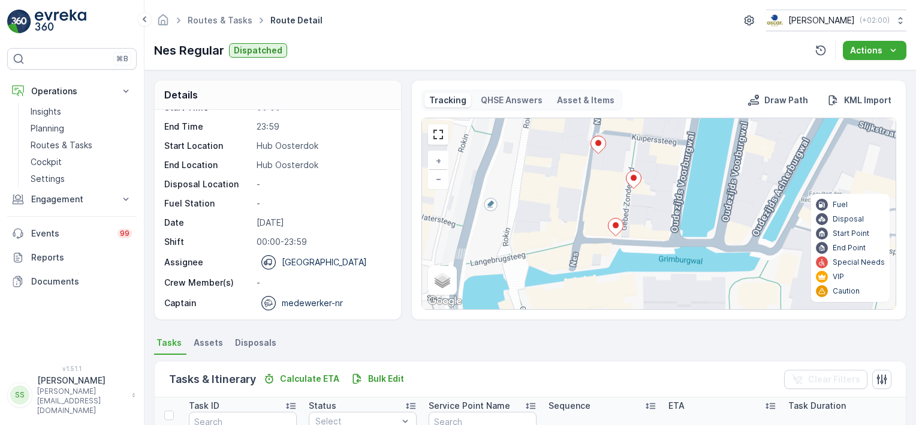
drag, startPoint x: 650, startPoint y: 270, endPoint x: 655, endPoint y: 149, distance: 121.2
click at [655, 149] on div "+ − Satellite Roadmap Terrain Hybrid Leaflet Keyboard shortcuts Map Data Map da…" at bounding box center [659, 213] width 474 height 191
click at [612, 226] on icon at bounding box center [616, 226] width 15 height 17
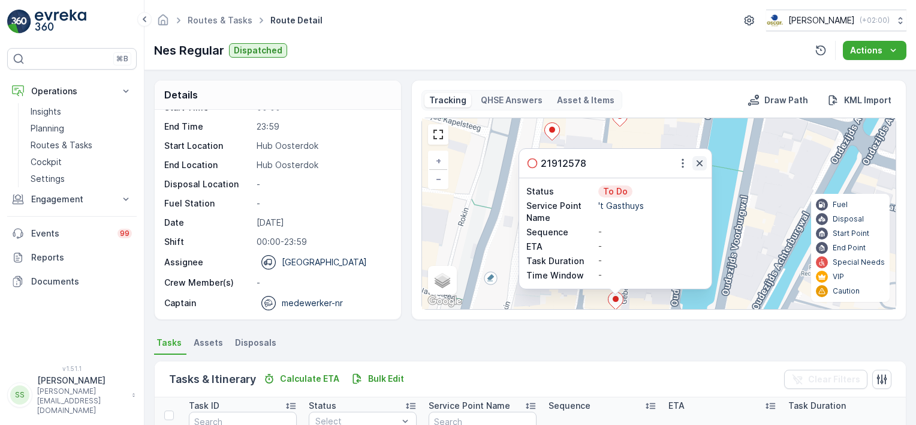
click at [697, 160] on icon "button" at bounding box center [700, 163] width 12 height 12
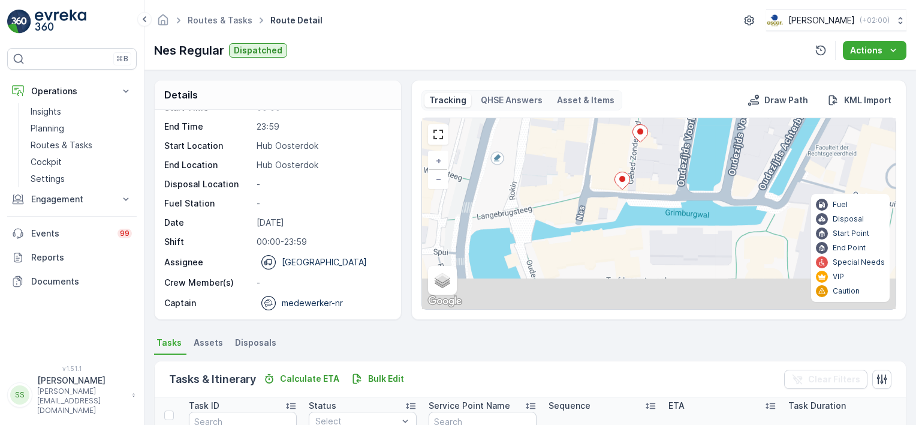
drag, startPoint x: 653, startPoint y: 283, endPoint x: 660, endPoint y: 163, distance: 120.1
click at [660, 163] on div "+ − Satellite Roadmap Terrain Hybrid Leaflet Keyboard shortcuts Map Data Map da…" at bounding box center [659, 213] width 474 height 191
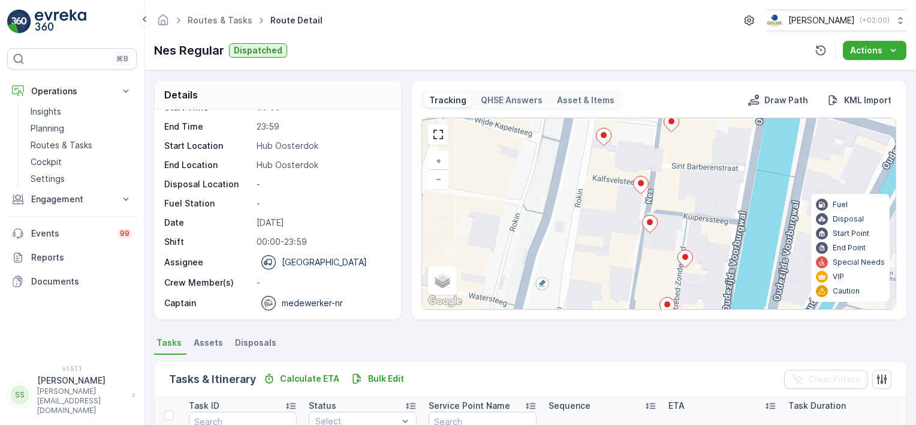
drag, startPoint x: 573, startPoint y: 170, endPoint x: 607, endPoint y: 288, distance: 122.4
click at [607, 288] on div "+ − Satellite Roadmap Terrain Hybrid Leaflet Keyboard shortcuts Map Data Map da…" at bounding box center [659, 213] width 474 height 191
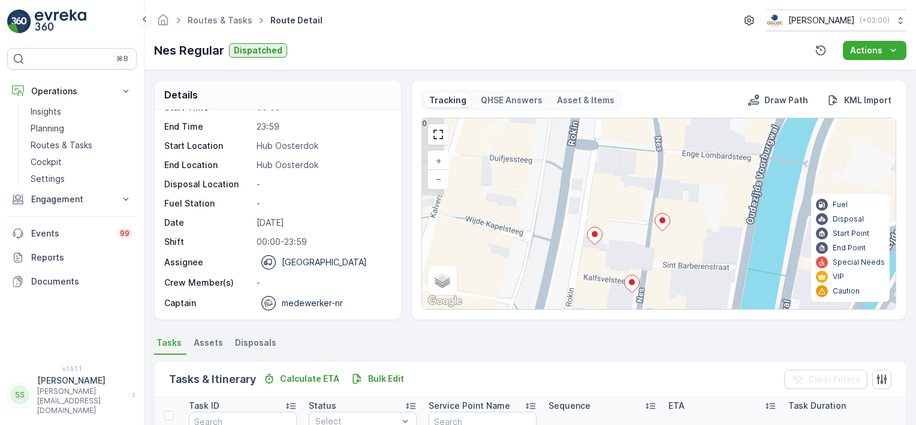
drag, startPoint x: 592, startPoint y: 174, endPoint x: 583, endPoint y: 273, distance: 99.3
click at [583, 273] on div "+ − Satellite Roadmap Terrain Hybrid Leaflet Keyboard shortcuts Map Data Map da…" at bounding box center [659, 213] width 474 height 191
click at [593, 239] on icon at bounding box center [595, 235] width 15 height 17
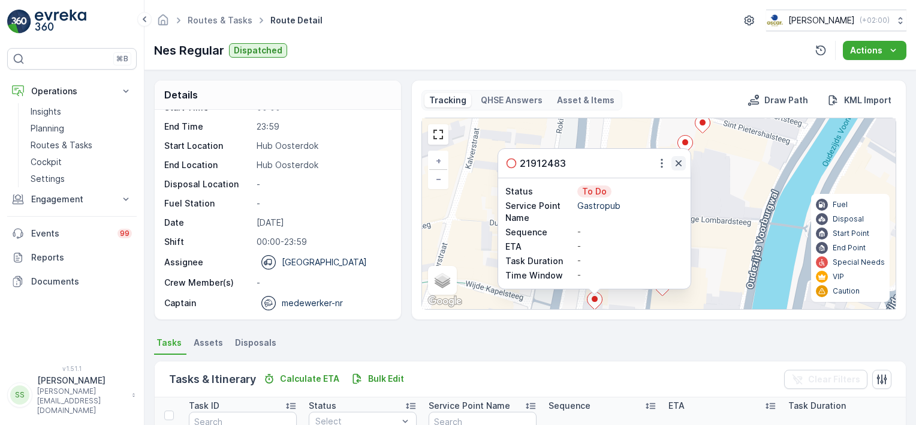
click at [681, 161] on icon "button" at bounding box center [679, 163] width 12 height 12
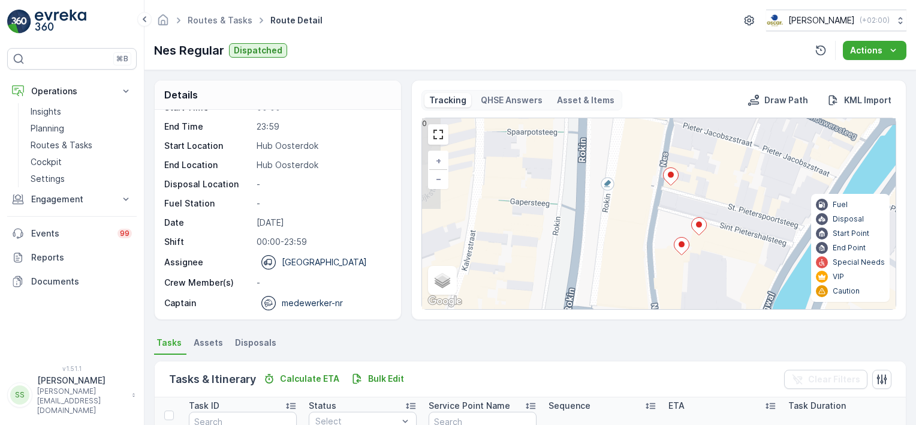
drag, startPoint x: 598, startPoint y: 153, endPoint x: 594, endPoint y: 254, distance: 101.4
click at [594, 254] on div "+ − Satellite Roadmap Terrain Hybrid Leaflet Keyboard shortcuts Map Data Map da…" at bounding box center [659, 213] width 474 height 191
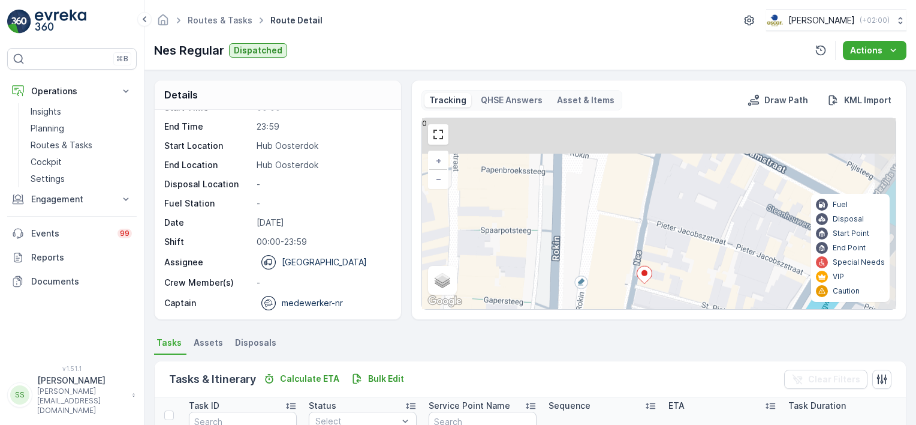
drag, startPoint x: 646, startPoint y: 142, endPoint x: 601, endPoint y: 271, distance: 137.1
click at [601, 271] on div "+ − Satellite Roadmap Terrain Hybrid Leaflet Keyboard shortcuts Map Data Map da…" at bounding box center [659, 213] width 474 height 191
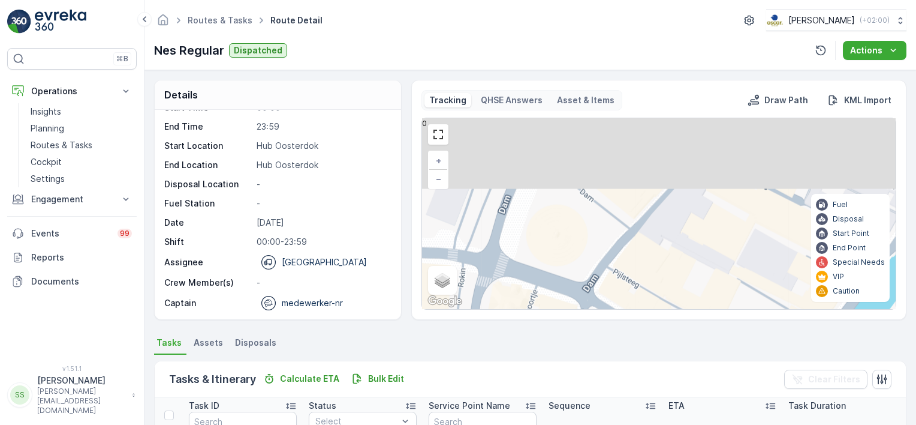
drag, startPoint x: 651, startPoint y: 151, endPoint x: 580, endPoint y: 312, distance: 175.6
click at [580, 312] on div "Tracking QHSE Answers Asset & Items Draw Path KML Import + − Satellite Roadmap …" at bounding box center [658, 200] width 495 height 240
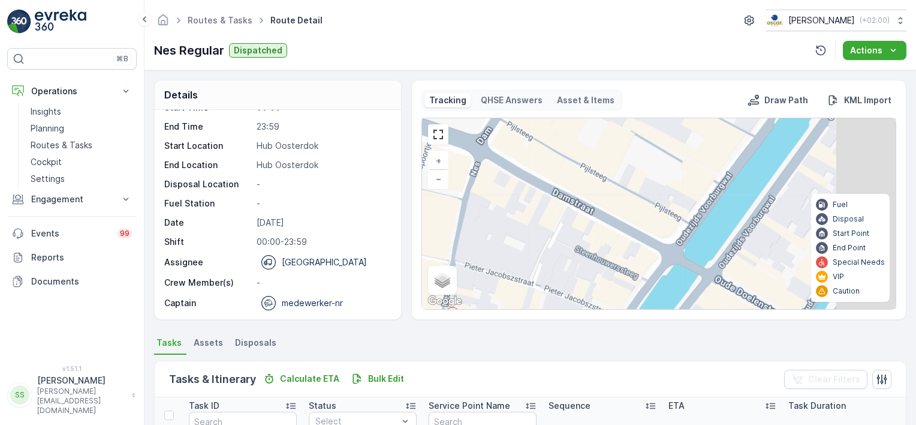
drag, startPoint x: 669, startPoint y: 279, endPoint x: 554, endPoint y: 100, distance: 212.7
click at [554, 100] on div "Tracking QHSE Answers Asset & Items Draw Path KML Import + − Satellite Roadmap …" at bounding box center [659, 199] width 475 height 219
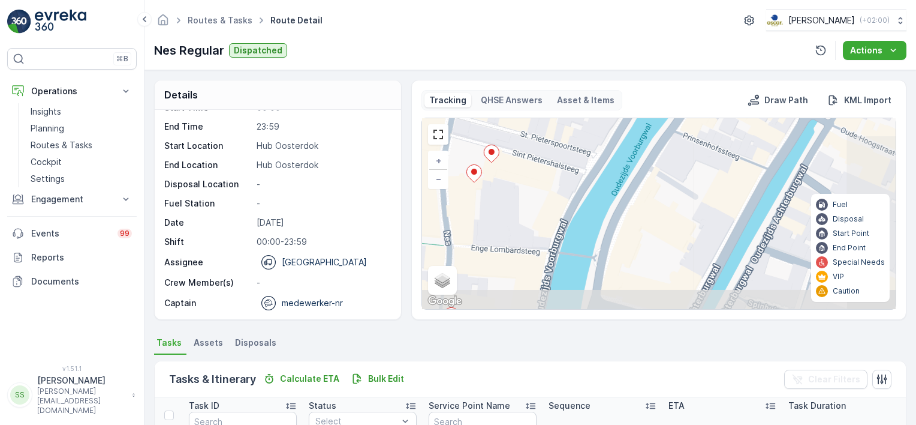
drag, startPoint x: 571, startPoint y: 211, endPoint x: 597, endPoint y: 31, distance: 181.6
click at [597, 31] on div "Routes & Tasks Route Detail Oscar Circulair ( +02:00 ) Nes Regular Dispatched A…" at bounding box center [530, 212] width 772 height 425
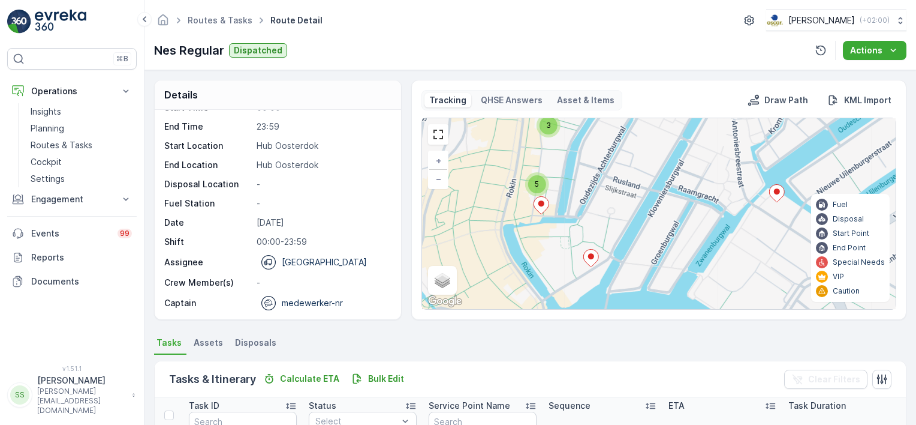
drag, startPoint x: 622, startPoint y: 242, endPoint x: 601, endPoint y: 176, distance: 68.6
click at [601, 176] on div "3 5 + − Satellite Roadmap Terrain Hybrid Leaflet Keyboard shortcuts Map Data Ma…" at bounding box center [659, 213] width 474 height 191
click at [591, 259] on icon at bounding box center [590, 257] width 15 height 17
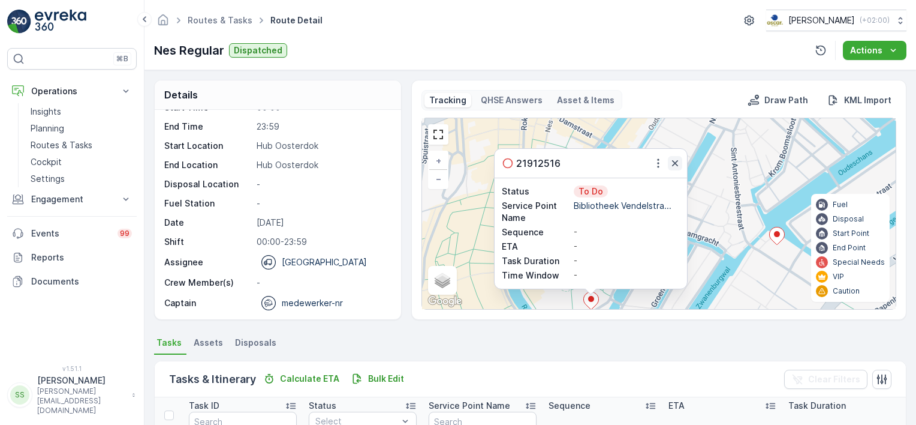
click at [676, 161] on icon "button" at bounding box center [675, 163] width 12 height 12
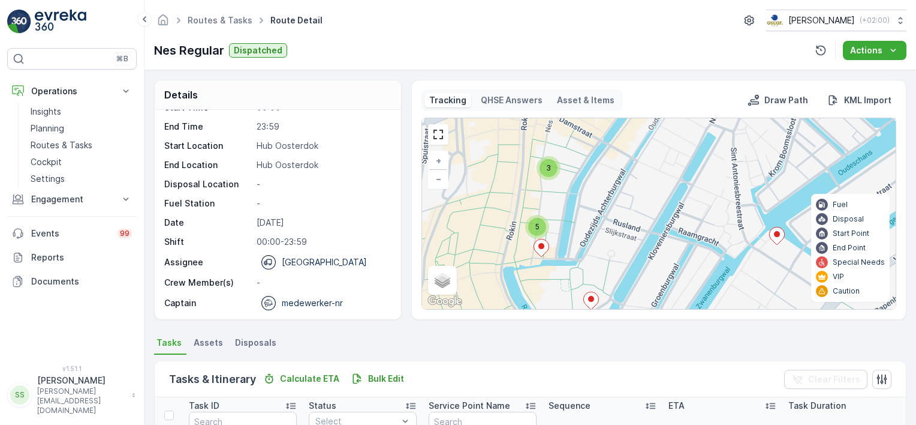
click at [777, 234] on ellipse at bounding box center [777, 234] width 6 height 6
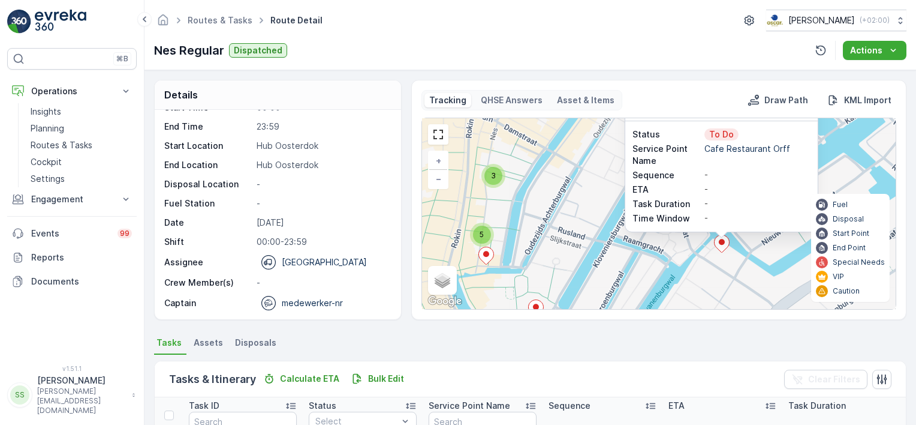
drag, startPoint x: 607, startPoint y: 220, endPoint x: 552, endPoint y: 163, distance: 79.3
click at [552, 163] on div "3 5 21912571 Status To Do Service Point Name Cafe Restaurant Orff Sequence - ET…" at bounding box center [659, 213] width 474 height 191
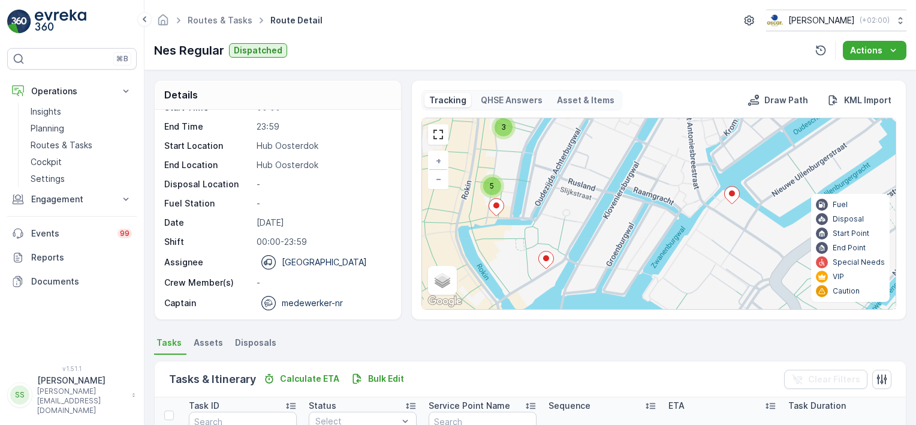
drag, startPoint x: 592, startPoint y: 263, endPoint x: 603, endPoint y: 215, distance: 49.6
click at [603, 215] on div "3 5 + − Satellite Roadmap Terrain Hybrid Leaflet Keyboard shortcuts Map Data Ma…" at bounding box center [659, 213] width 474 height 191
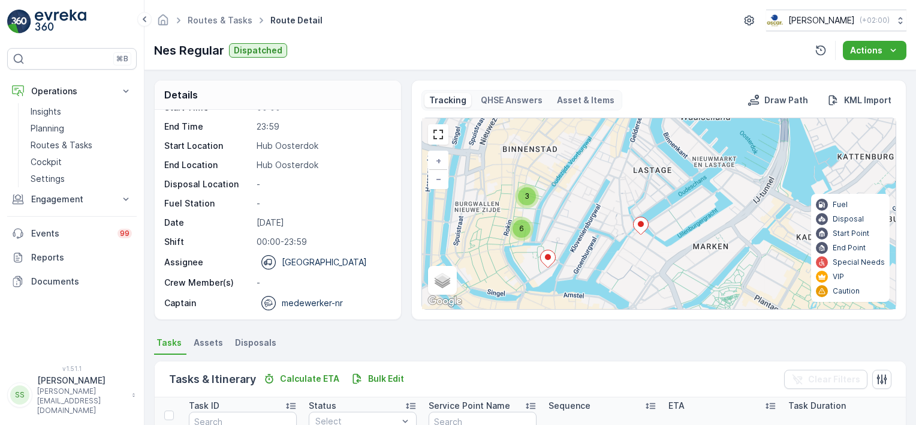
click at [546, 257] on ellipse at bounding box center [548, 257] width 6 height 6
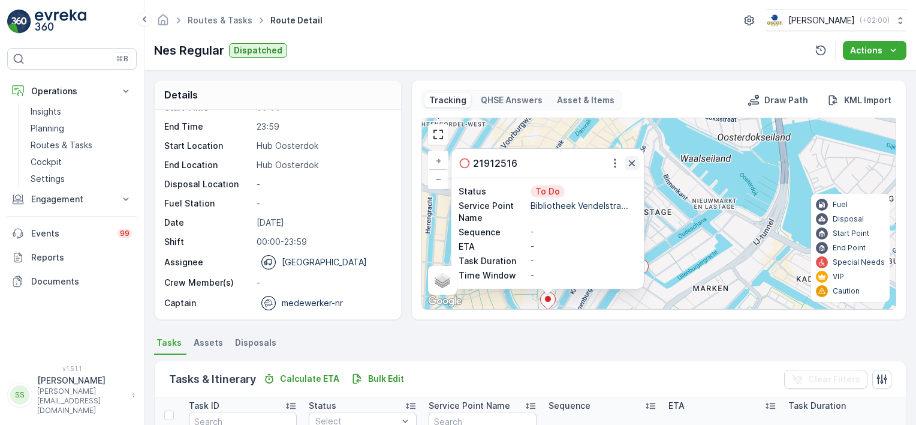
click at [631, 161] on icon "button" at bounding box center [632, 163] width 6 height 6
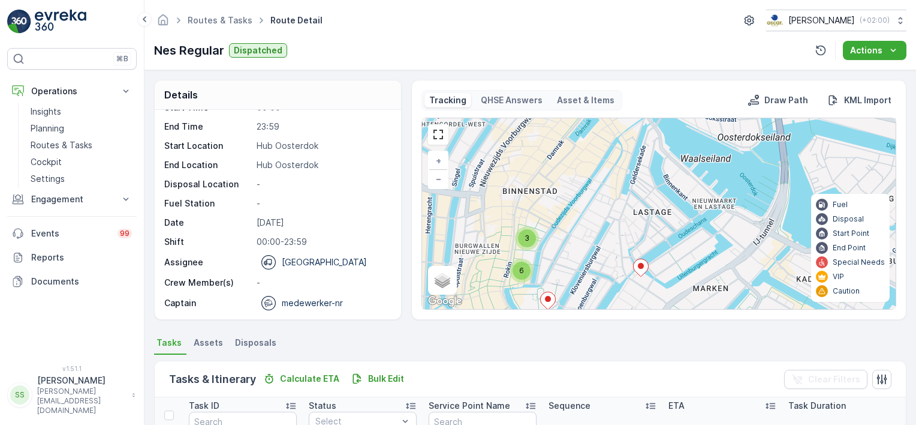
click at [640, 261] on icon at bounding box center [641, 267] width 15 height 17
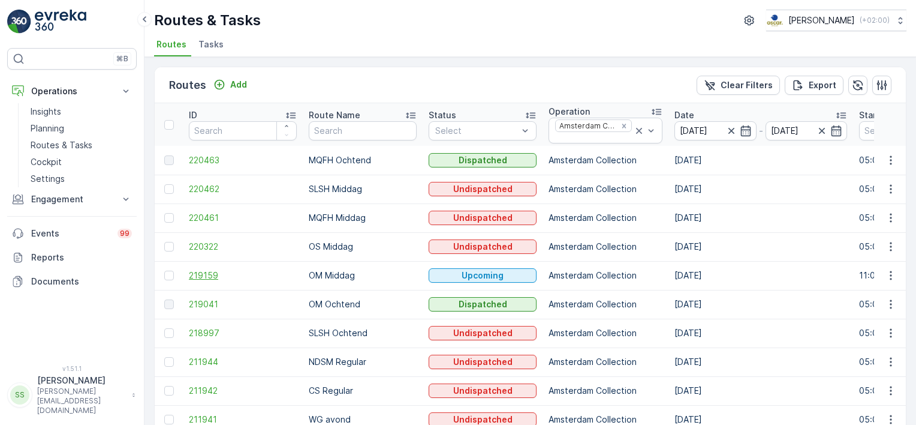
scroll to position [41, 0]
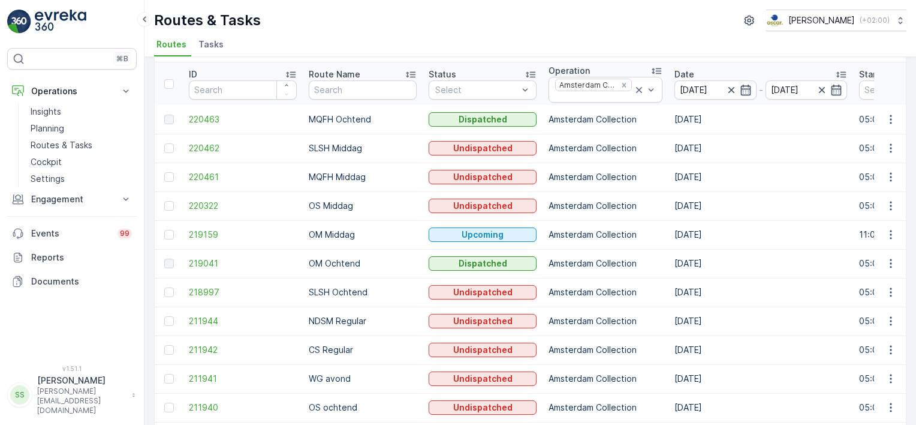
click at [207, 139] on td "220462" at bounding box center [243, 148] width 120 height 29
click at [204, 144] on span "220462" at bounding box center [243, 148] width 108 height 12
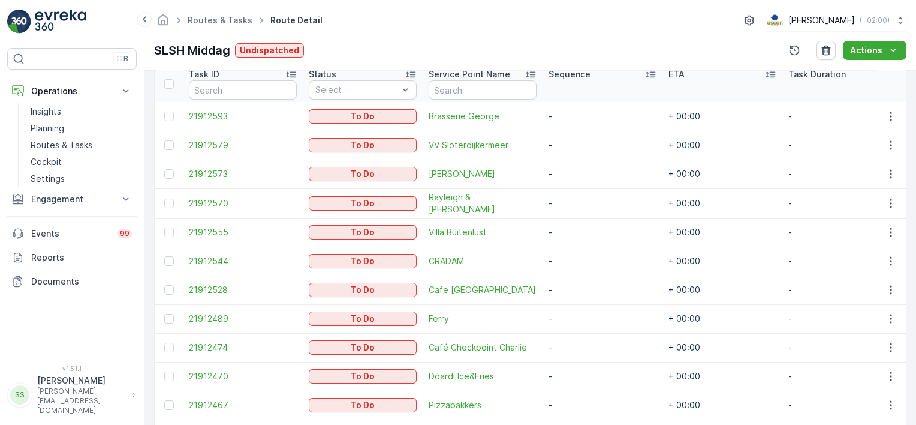
scroll to position [409, 0]
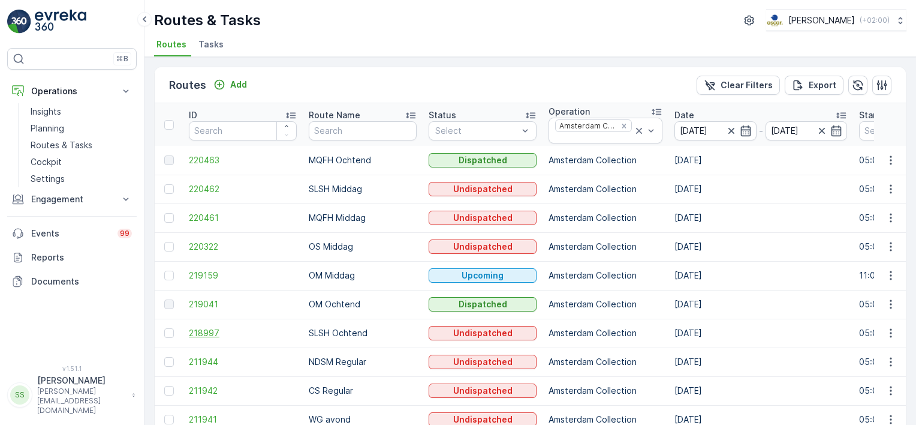
click at [210, 330] on span "218997" at bounding box center [243, 333] width 108 height 12
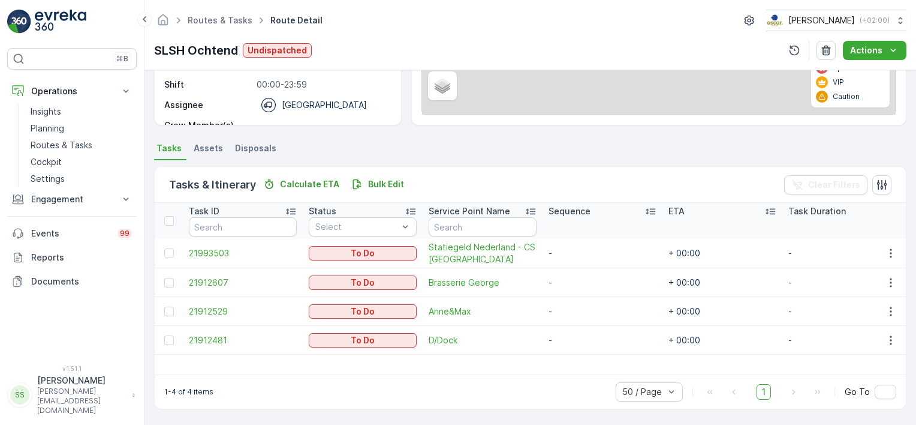
scroll to position [193, 0]
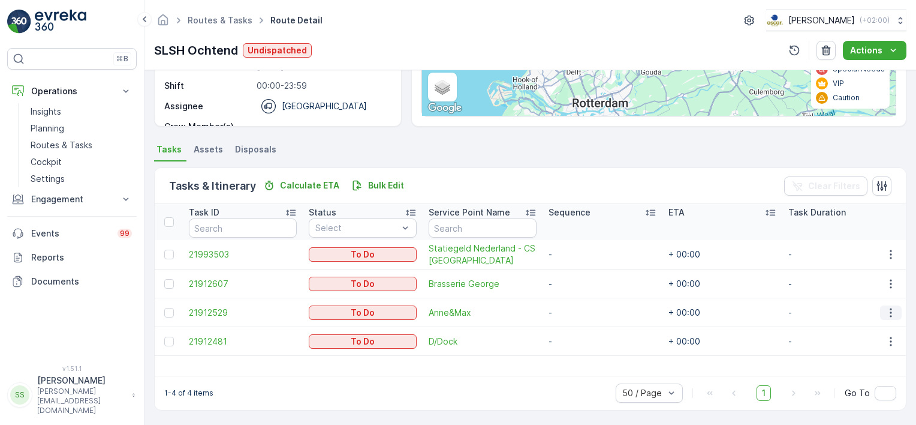
click at [890, 309] on icon "button" at bounding box center [891, 312] width 12 height 12
click at [848, 365] on span "Change Route" at bounding box center [860, 363] width 58 height 12
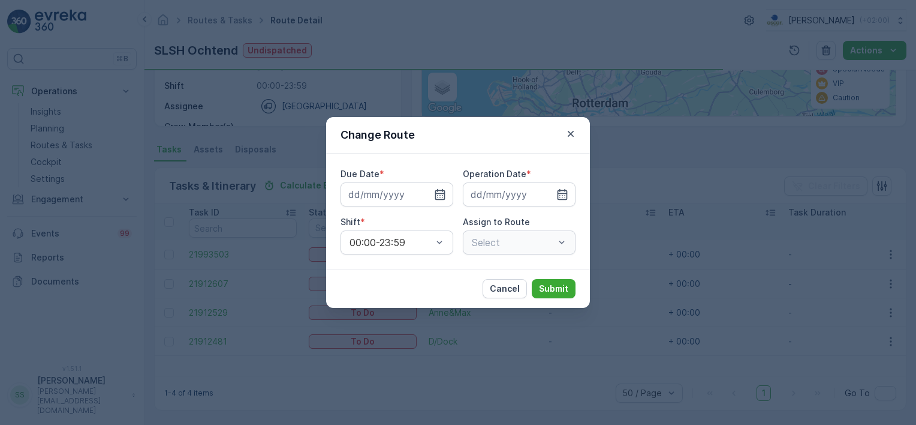
type input "[DATE]"
click at [514, 247] on div "Select" at bounding box center [519, 242] width 113 height 24
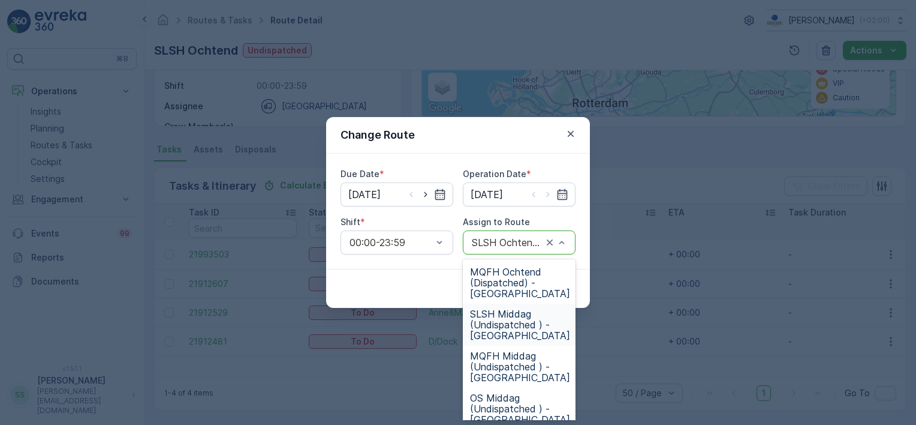
click at [504, 321] on span "SLSH Middag (Undispatched ) - Amsterdam" at bounding box center [520, 324] width 100 height 32
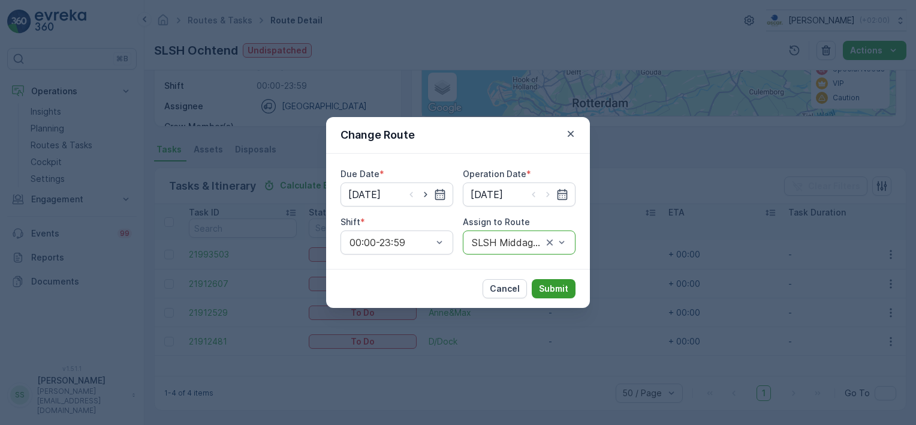
click at [551, 283] on p "Submit" at bounding box center [553, 288] width 29 height 12
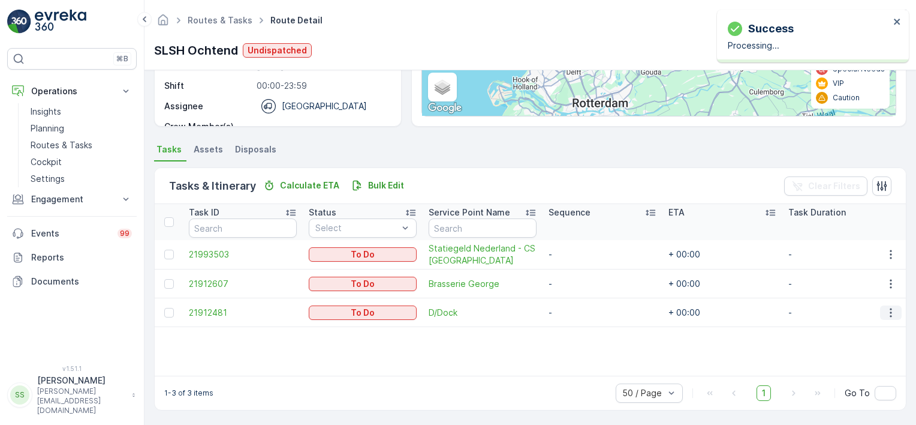
click at [885, 312] on icon "button" at bounding box center [891, 312] width 12 height 12
click at [860, 362] on span "Change Route" at bounding box center [860, 363] width 58 height 12
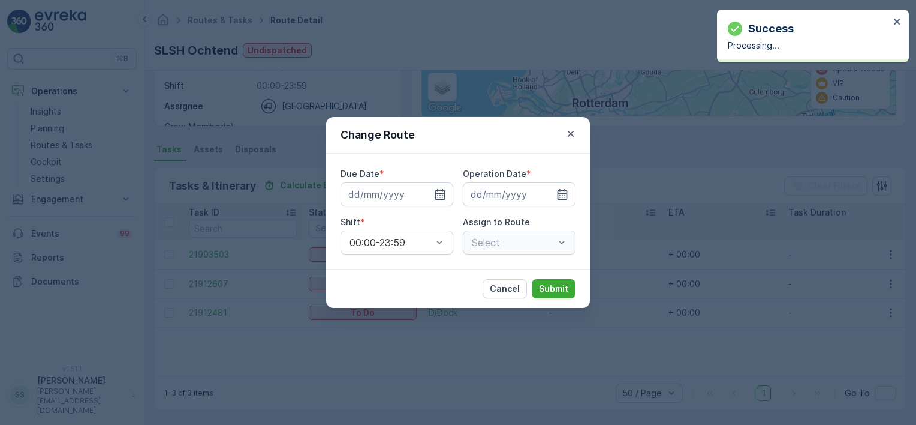
type input "[DATE]"
click at [510, 243] on div "Select" at bounding box center [519, 242] width 113 height 24
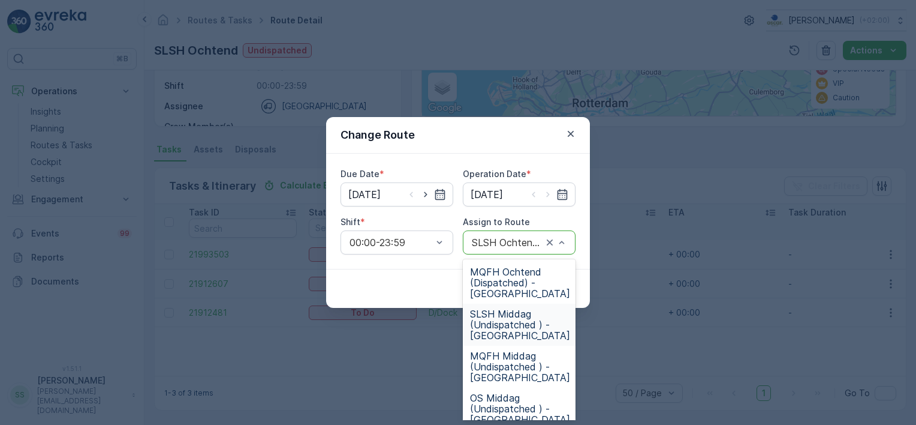
click at [505, 325] on span "SLSH Middag (Undispatched ) - Amsterdam" at bounding box center [520, 324] width 100 height 32
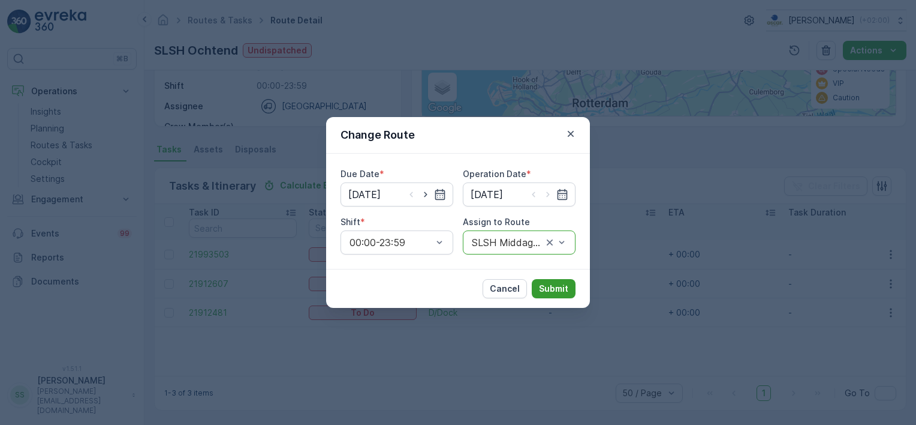
click at [551, 292] on p "Submit" at bounding box center [553, 288] width 29 height 12
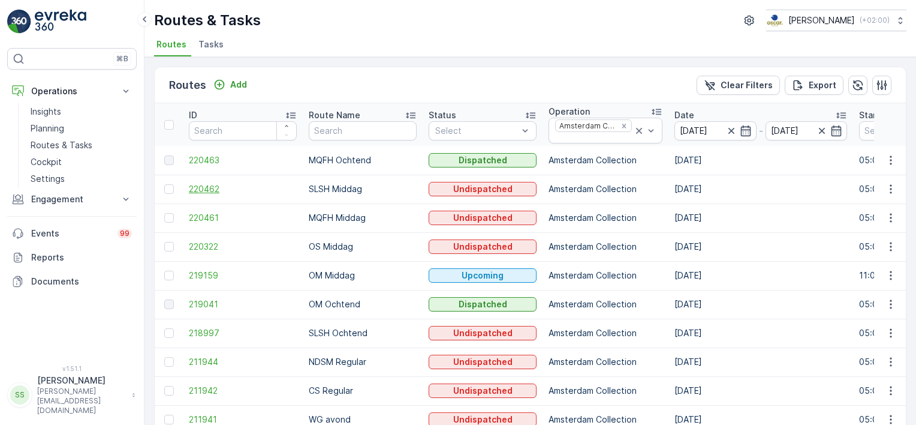
click at [213, 190] on span "220462" at bounding box center [243, 189] width 108 height 12
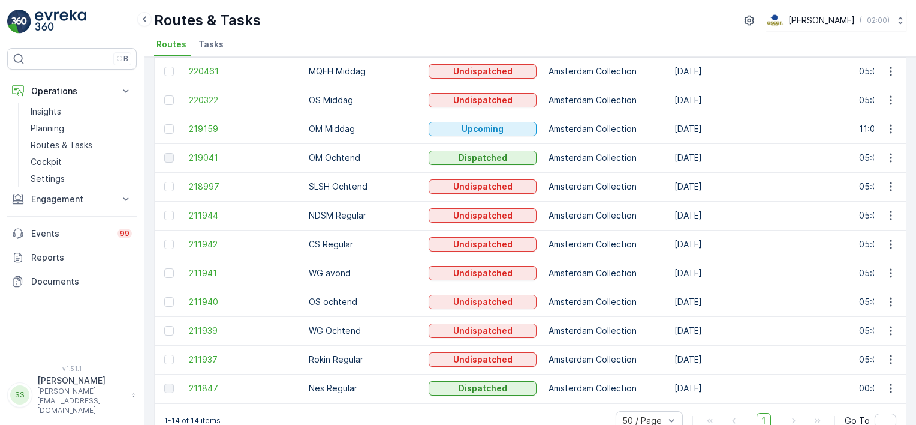
scroll to position [159, 0]
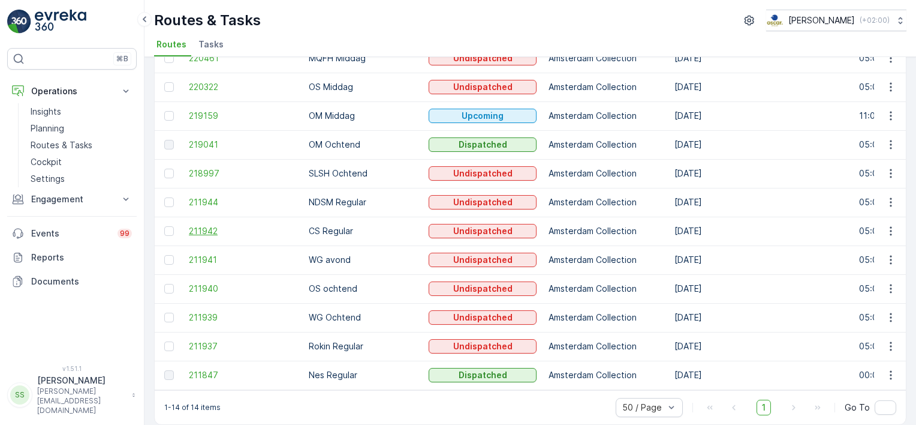
click at [201, 229] on span "211942" at bounding box center [243, 231] width 108 height 12
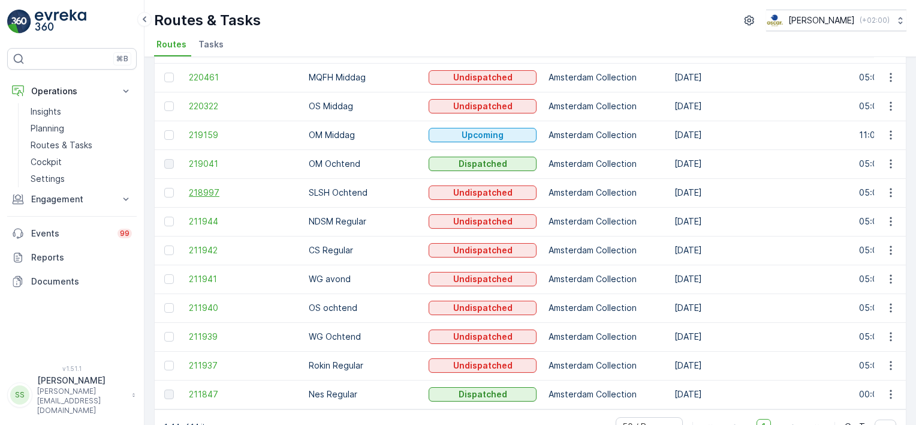
scroll to position [139, 0]
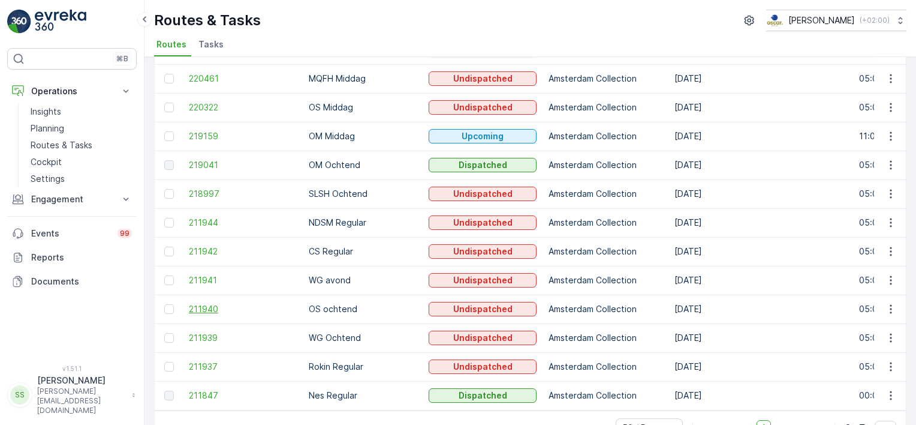
click at [200, 308] on span "211940" at bounding box center [243, 309] width 108 height 12
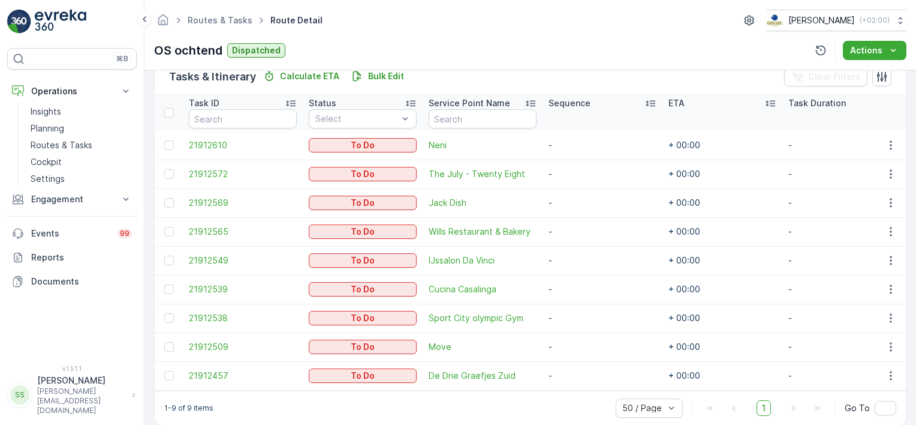
scroll to position [302, 0]
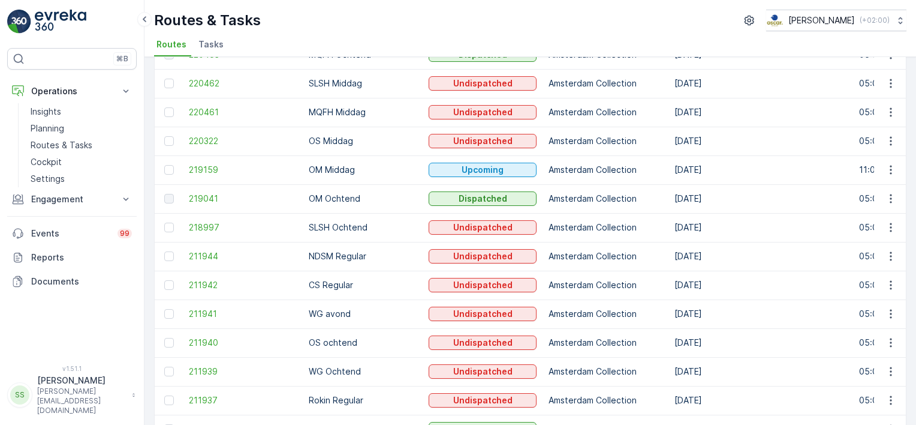
scroll to position [108, 0]
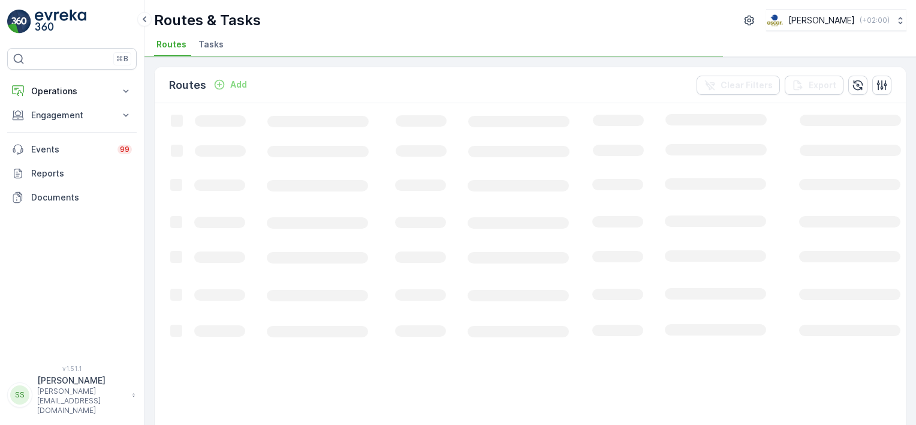
drag, startPoint x: 0, startPoint y: 0, endPoint x: 145, endPoint y: 172, distance: 225.1
click at [145, 172] on div "Routes Add Clear Filters Export Loading... 1-50 of 14069 items 50 / Page 1 2 3 …" at bounding box center [530, 241] width 772 height 368
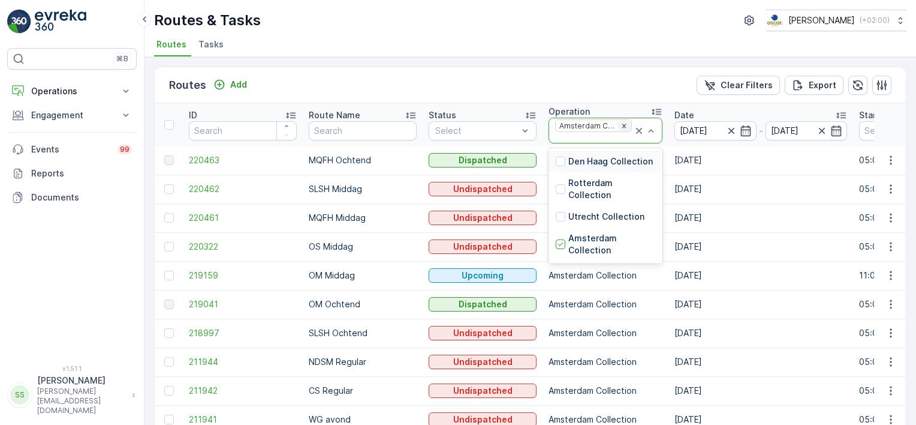
click at [618, 121] on div "Remove Amsterdam Collection" at bounding box center [624, 126] width 13 height 10
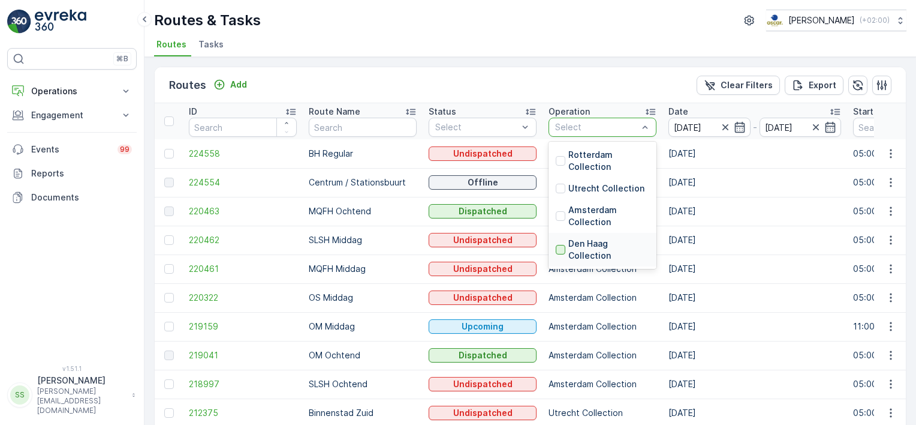
click at [562, 249] on div at bounding box center [561, 250] width 10 height 10
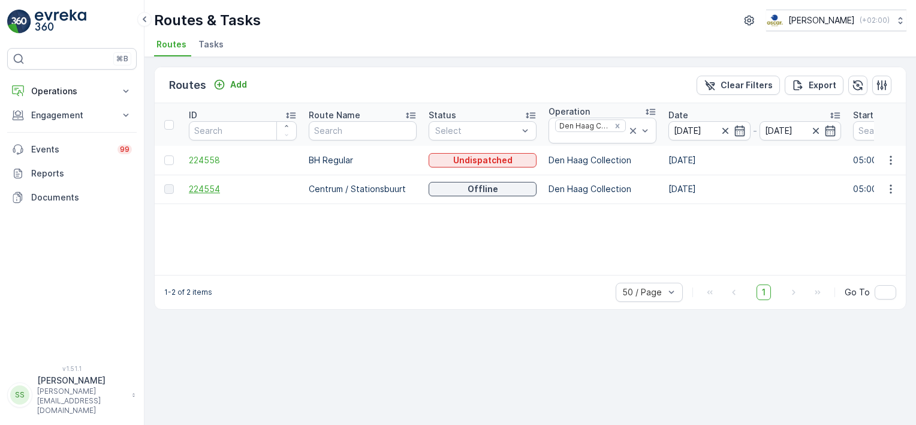
click at [201, 189] on span "224554" at bounding box center [243, 189] width 108 height 12
click at [621, 125] on icon "Remove Den Haag Collection" at bounding box center [617, 126] width 8 height 8
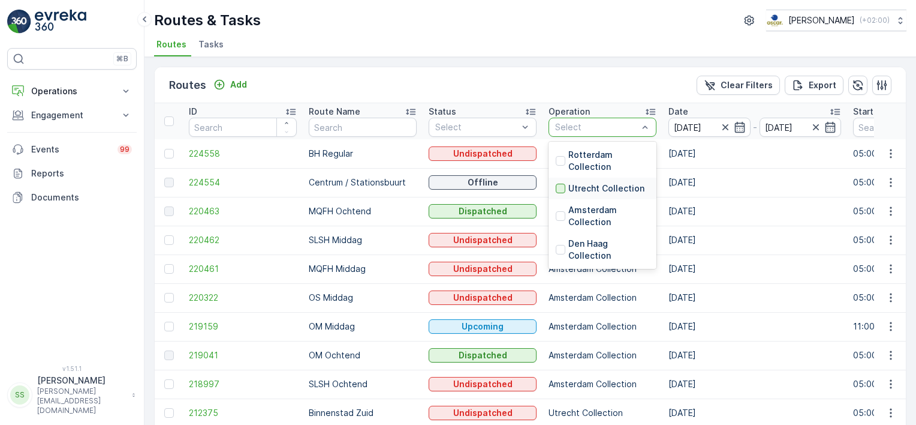
click at [558, 184] on div at bounding box center [561, 188] width 10 height 10
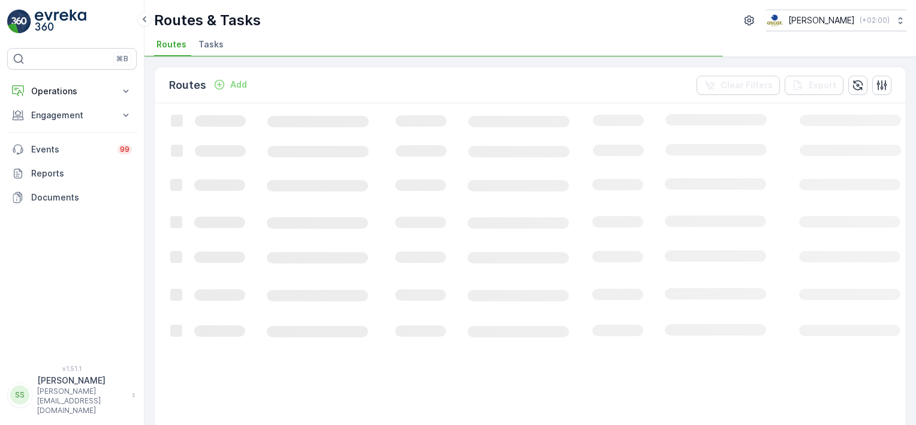
click at [573, 78] on div "Routes Add Clear Filters Export" at bounding box center [530, 85] width 751 height 36
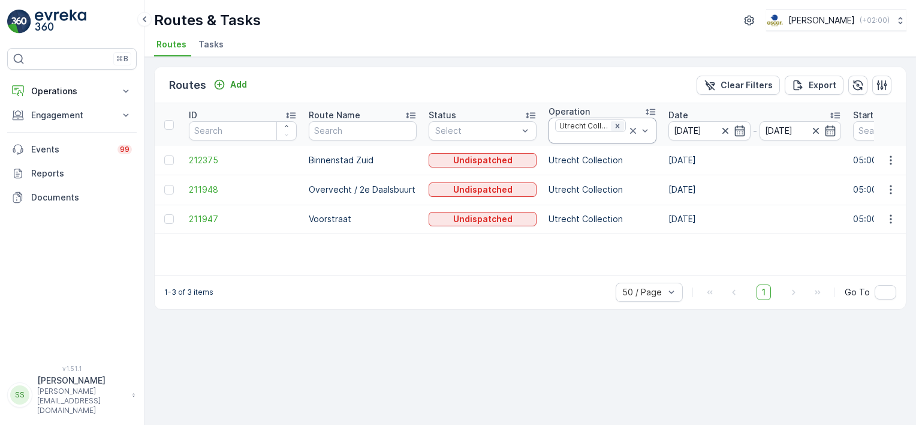
click at [620, 125] on icon "Remove Utrecht Collection" at bounding box center [617, 126] width 8 height 8
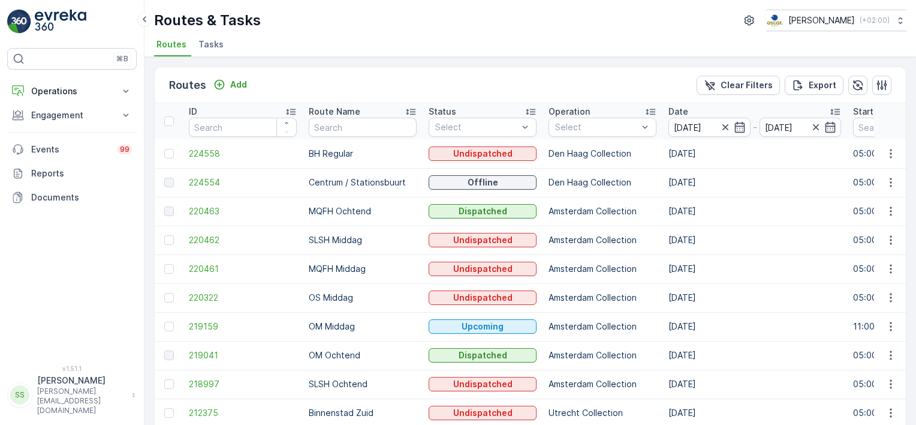
scroll to position [79, 0]
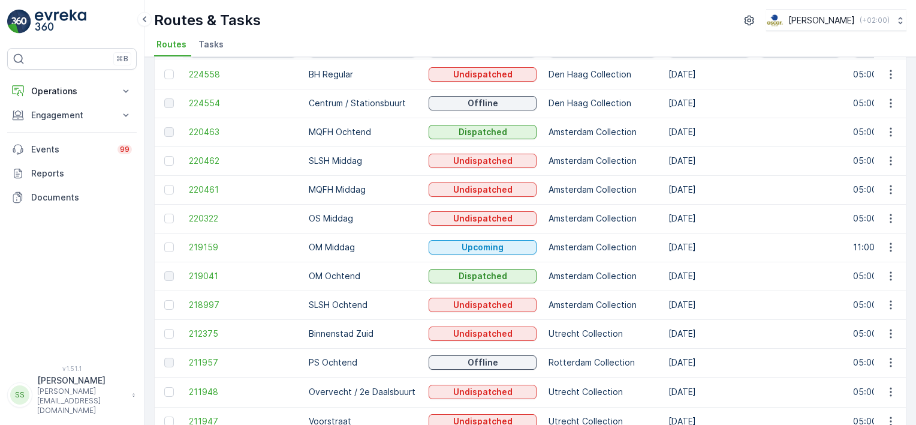
drag, startPoint x: 146, startPoint y: 180, endPoint x: 148, endPoint y: 144, distance: 36.1
click at [148, 144] on div "Routes Add Clear Filters Export ID Route Name Status Select Operation Select Da…" at bounding box center [530, 241] width 772 height 368
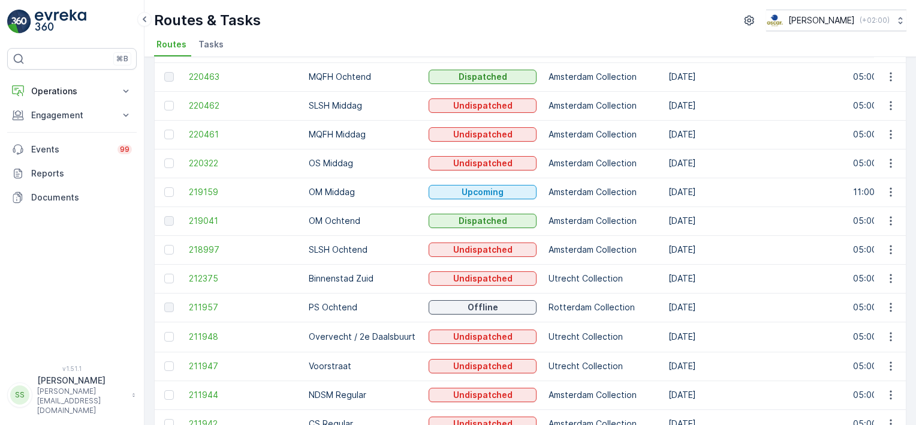
scroll to position [136, 0]
click at [203, 77] on span "220463" at bounding box center [243, 76] width 108 height 12
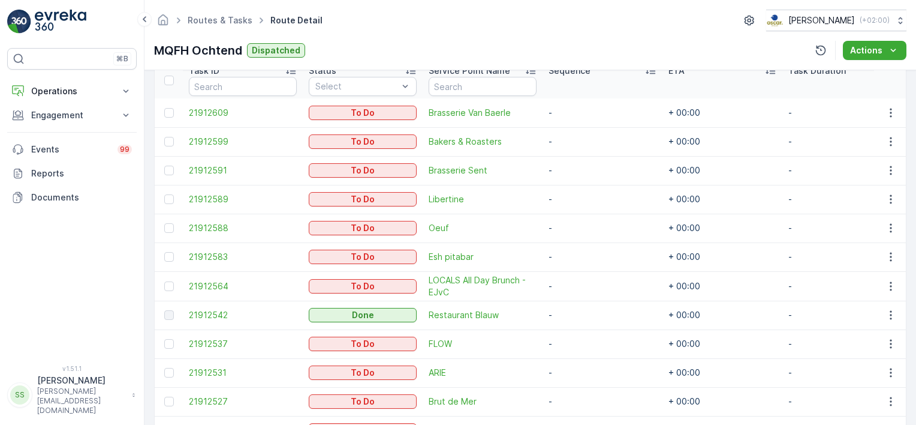
scroll to position [330, 0]
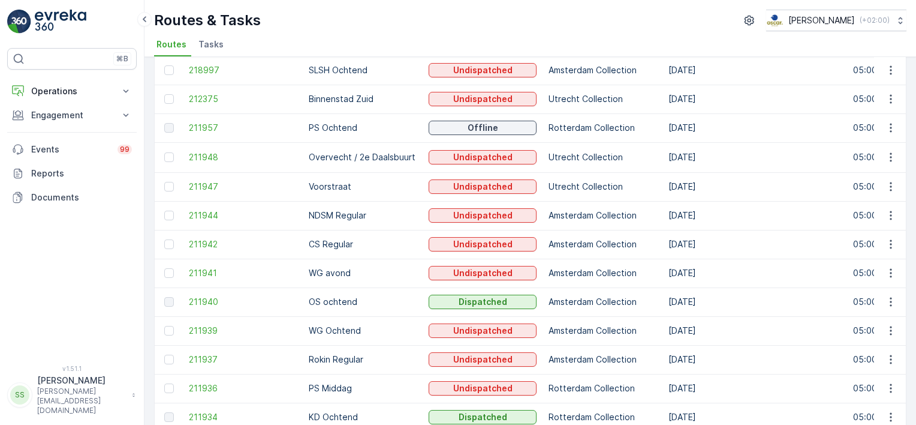
scroll to position [313, 0]
click at [204, 297] on span "211940" at bounding box center [243, 302] width 108 height 12
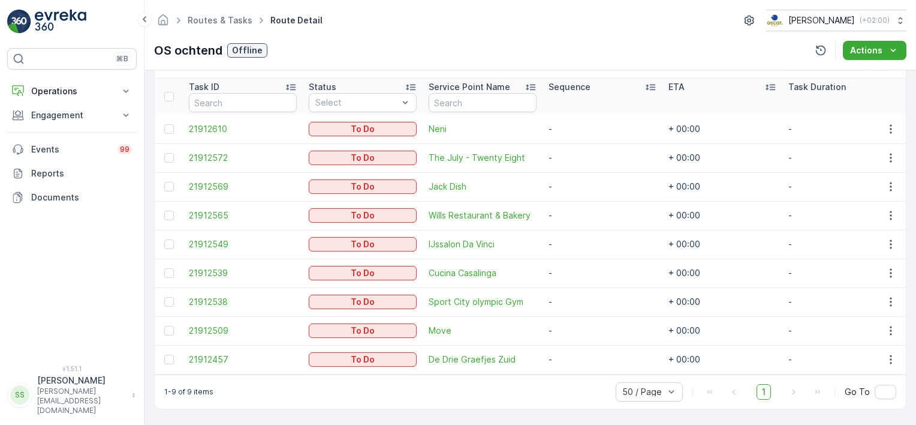
scroll to position [323, 0]
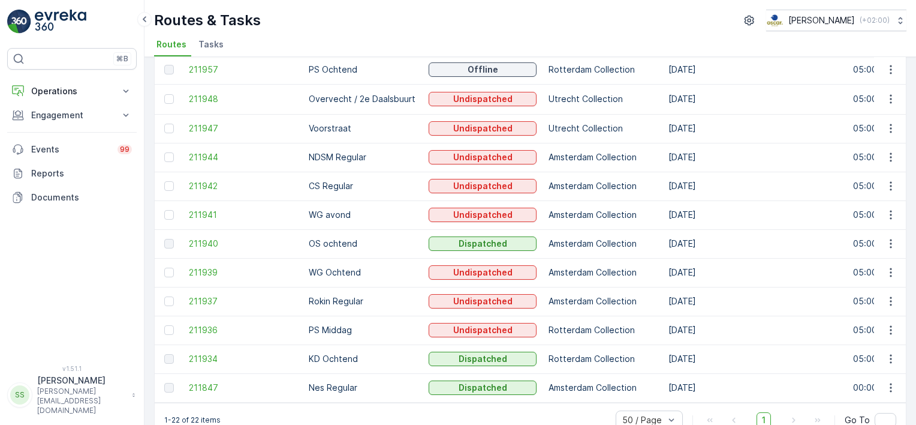
scroll to position [398, 0]
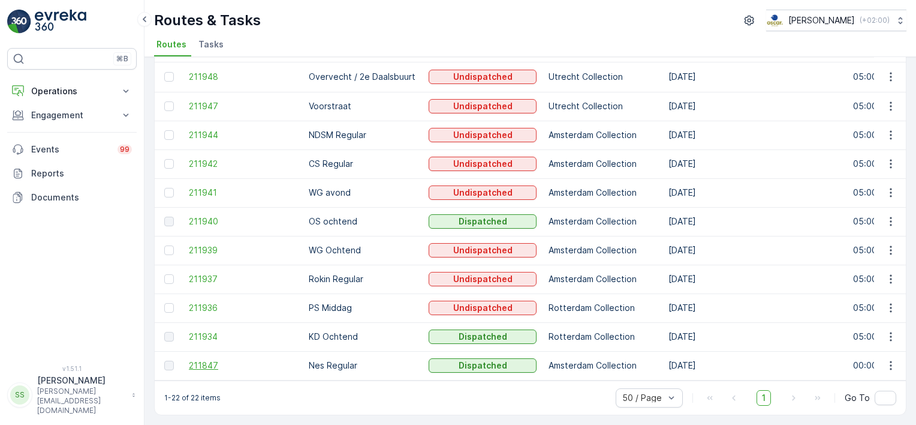
click at [191, 361] on span "211847" at bounding box center [243, 365] width 108 height 12
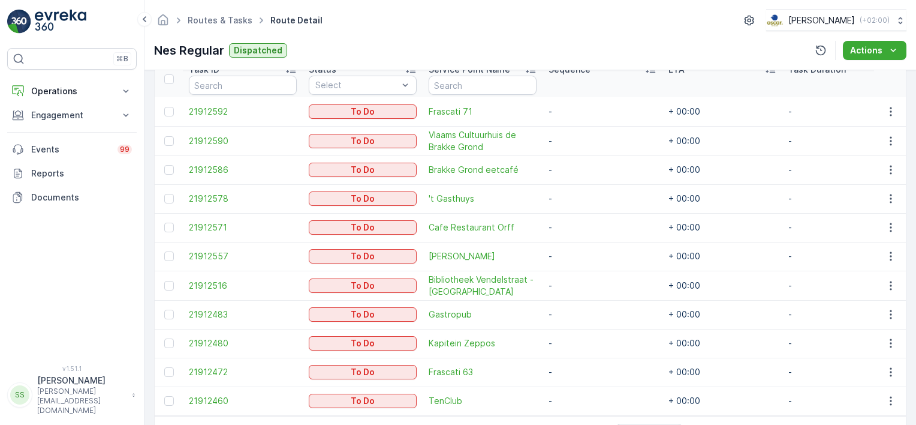
scroll to position [381, 0]
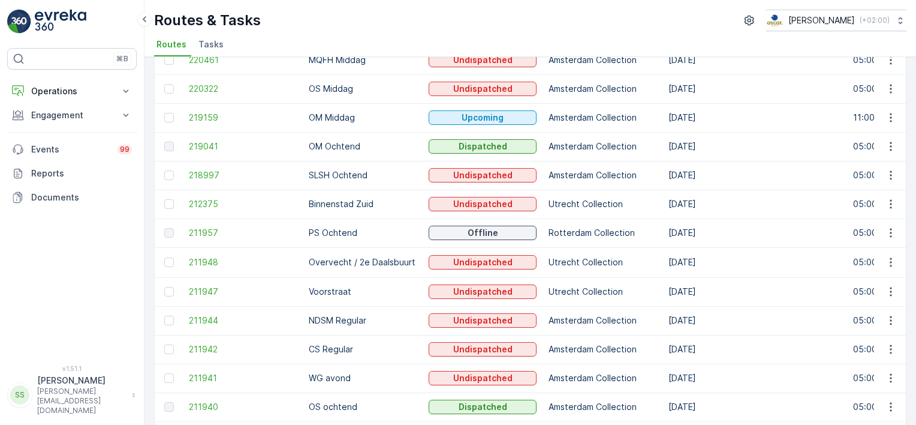
scroll to position [204, 0]
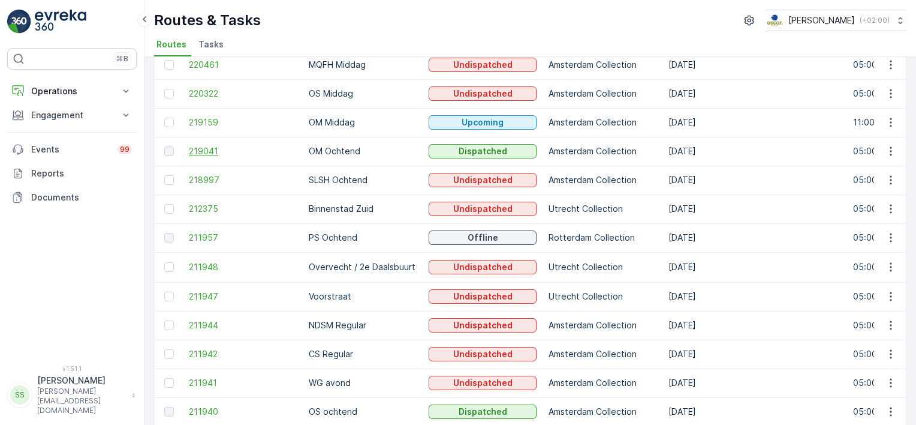
click at [197, 149] on span "219041" at bounding box center [243, 151] width 108 height 12
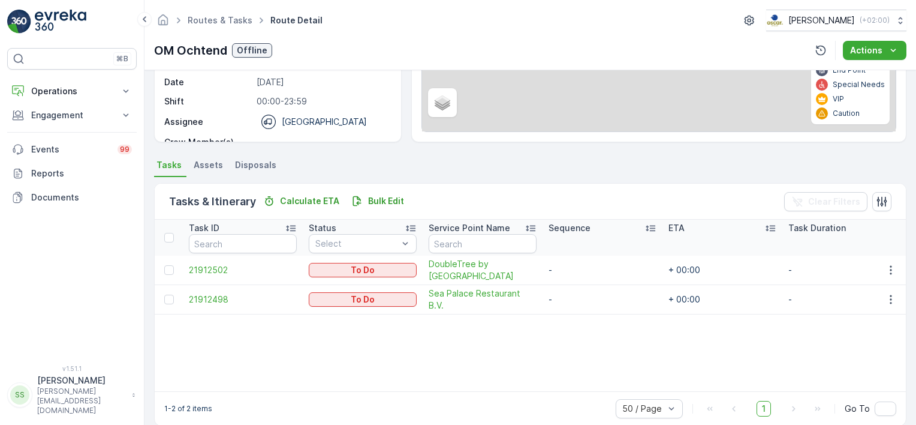
scroll to position [193, 0]
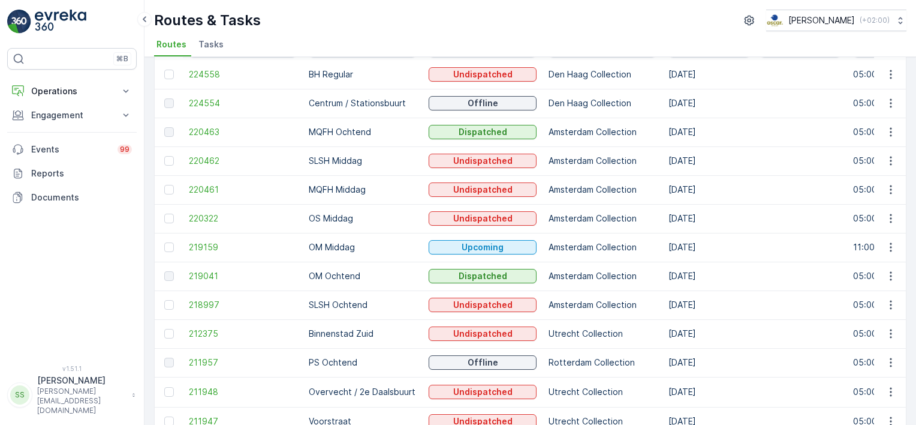
scroll to position [80, 0]
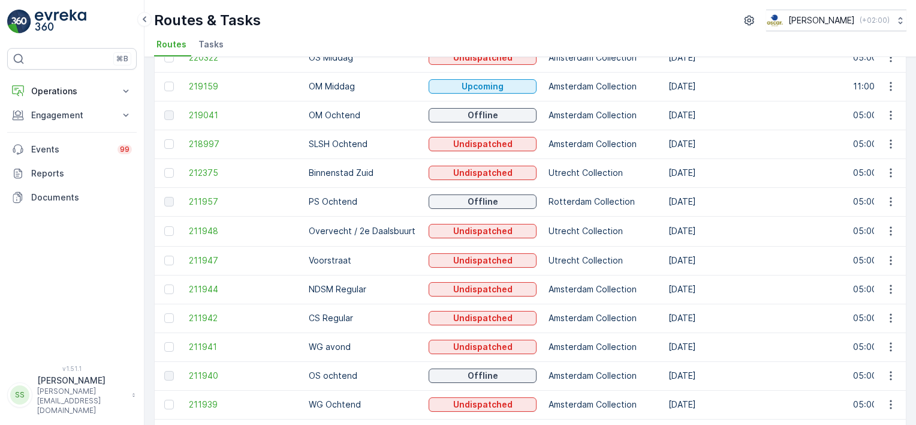
scroll to position [360, 0]
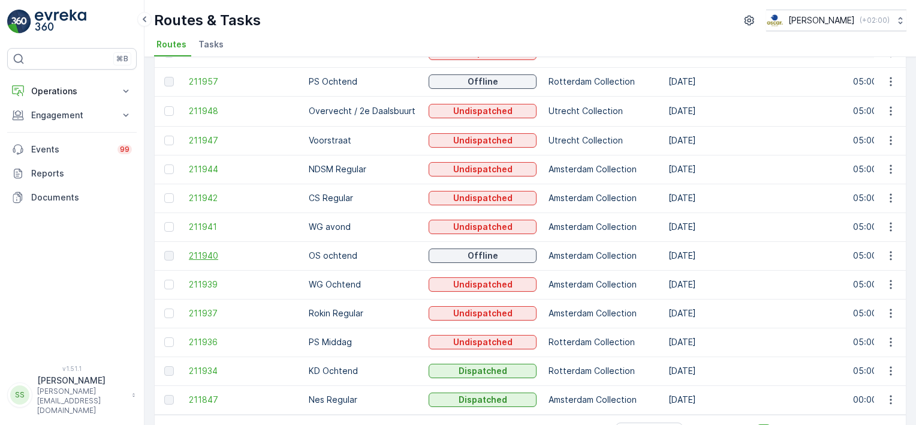
click at [201, 254] on span "211940" at bounding box center [243, 255] width 108 height 12
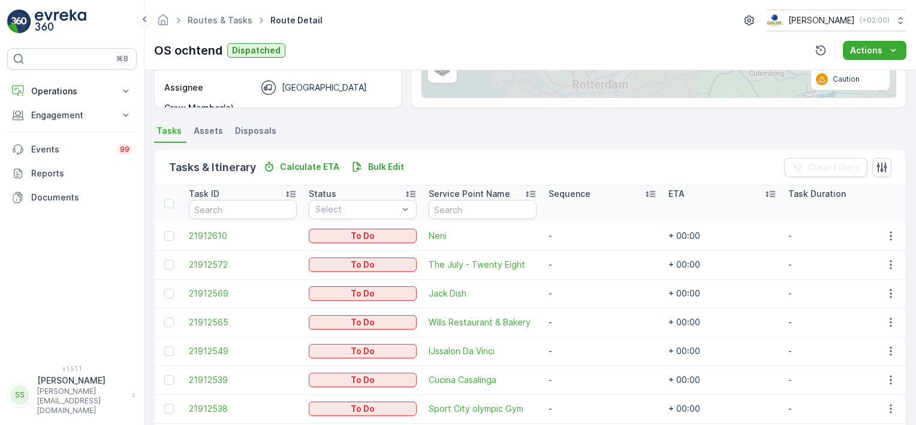
scroll to position [300, 0]
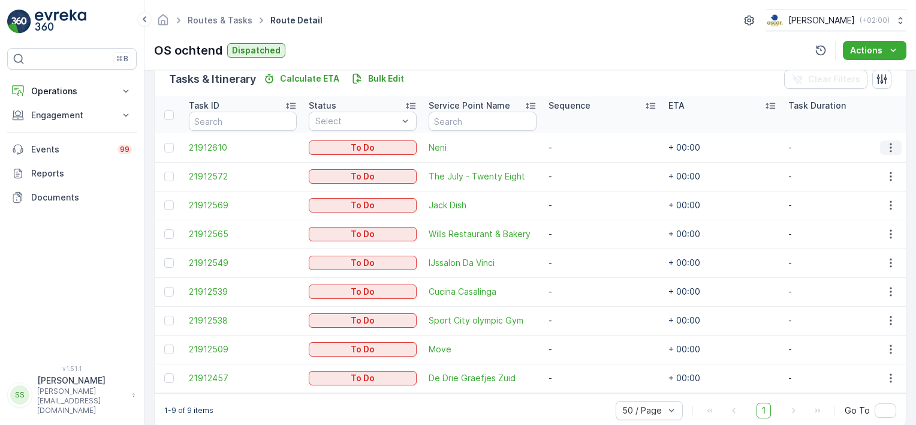
click at [890, 147] on icon "button" at bounding box center [891, 147] width 2 height 9
click at [859, 195] on span "Change Route" at bounding box center [860, 198] width 58 height 12
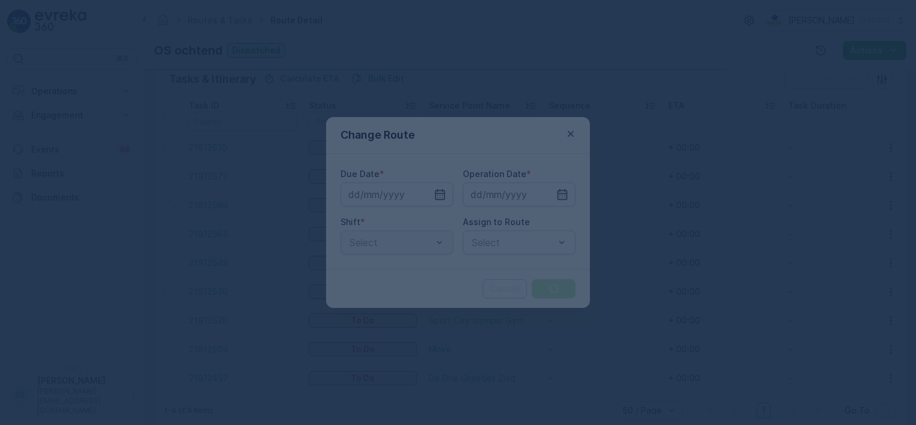
type input "[DATE]"
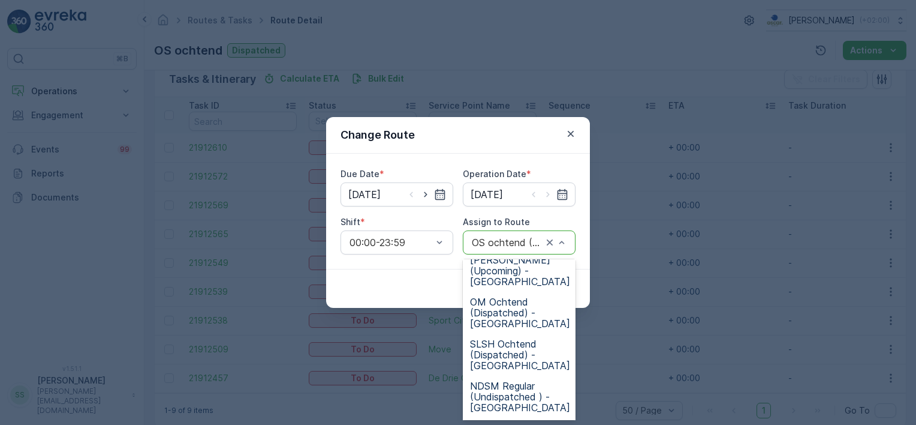
scroll to position [120, 0]
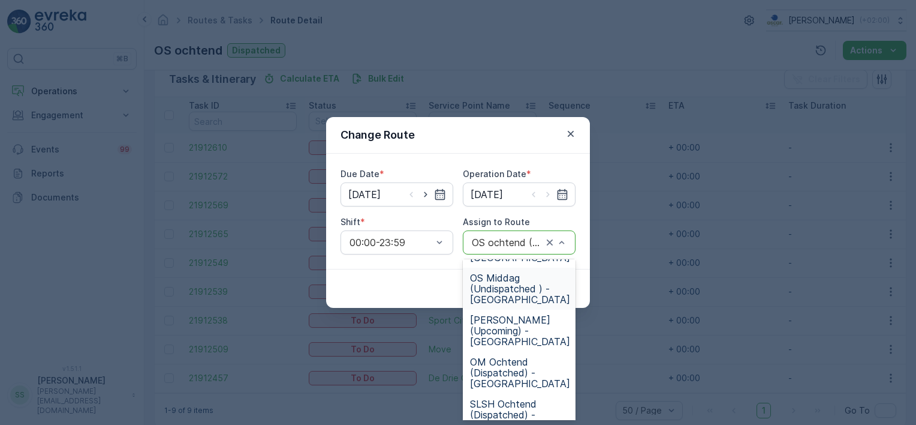
click at [501, 285] on span "OS Middag (Undispatched ) - [GEOGRAPHIC_DATA]" at bounding box center [520, 288] width 100 height 32
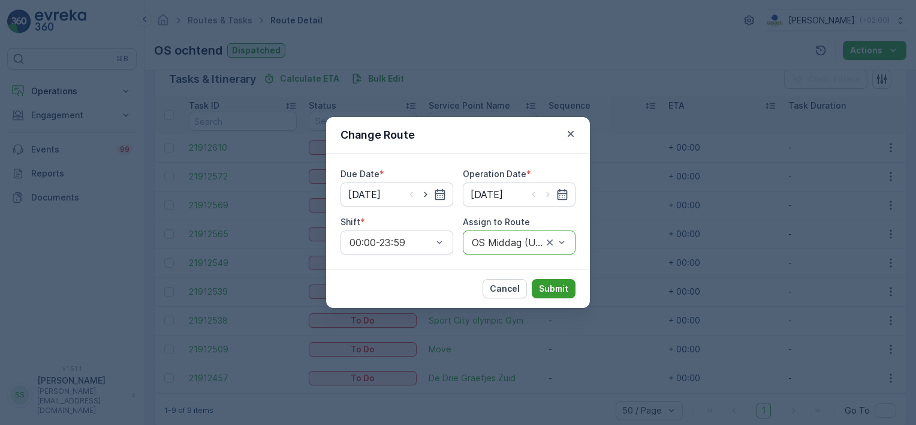
click at [558, 287] on p "Submit" at bounding box center [553, 288] width 29 height 12
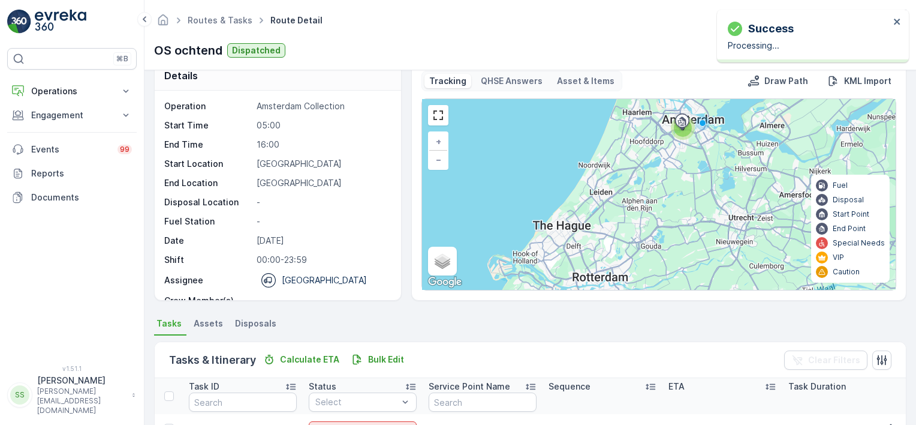
scroll to position [0, 0]
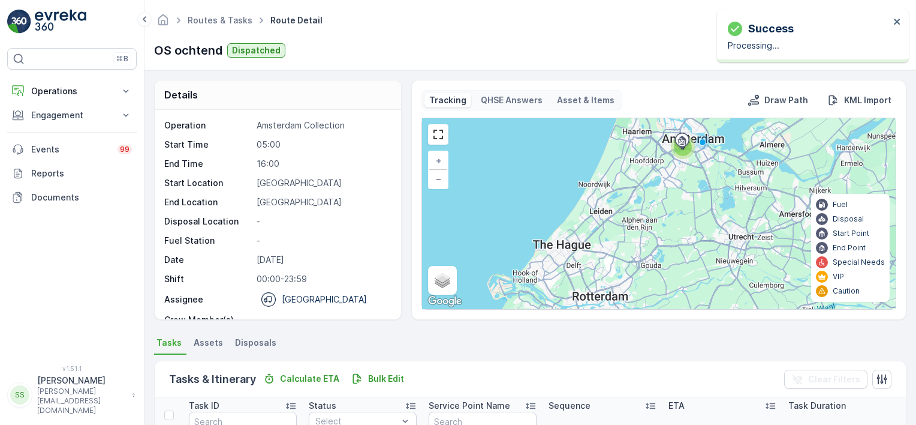
click at [374, 31] on div "Routes & Tasks Route Detail [PERSON_NAME] ( +02:00 ) OS ochtend Dispatched Acti…" at bounding box center [530, 35] width 772 height 70
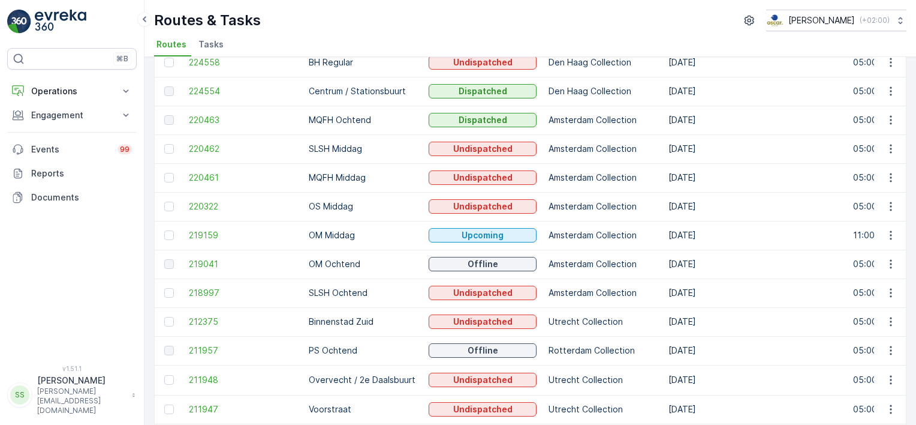
scroll to position [120, 0]
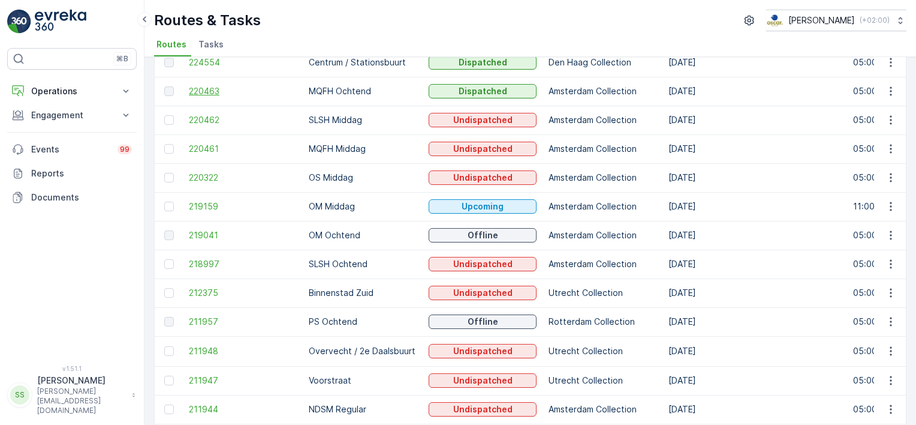
click at [216, 91] on span "220463" at bounding box center [243, 91] width 108 height 12
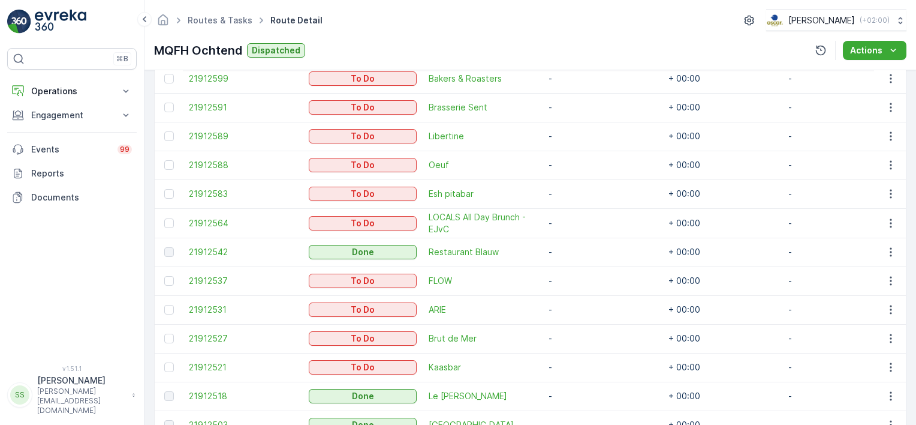
scroll to position [38, 0]
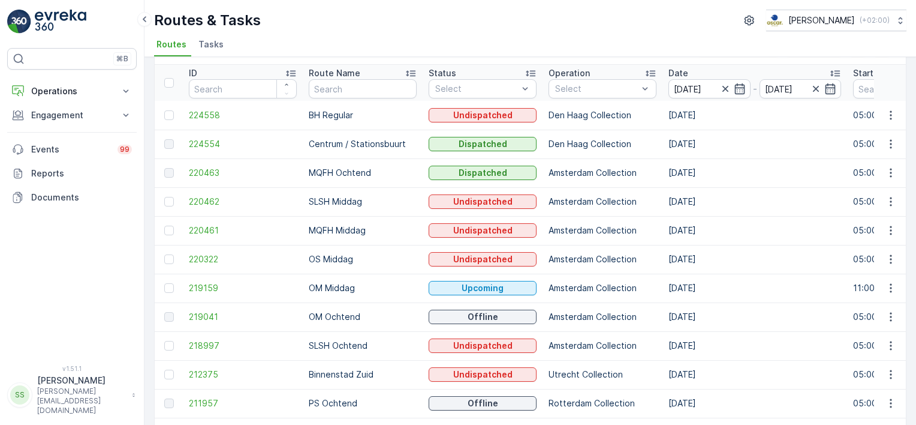
scroll to position [60, 0]
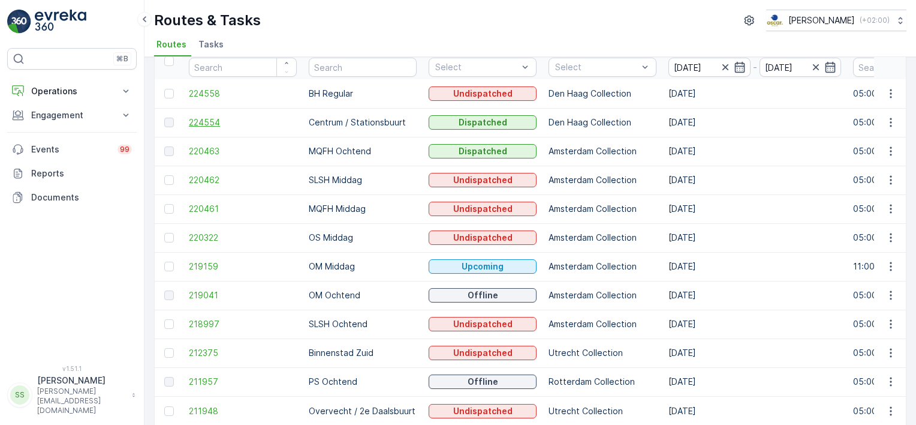
click at [204, 121] on span "224554" at bounding box center [243, 122] width 108 height 12
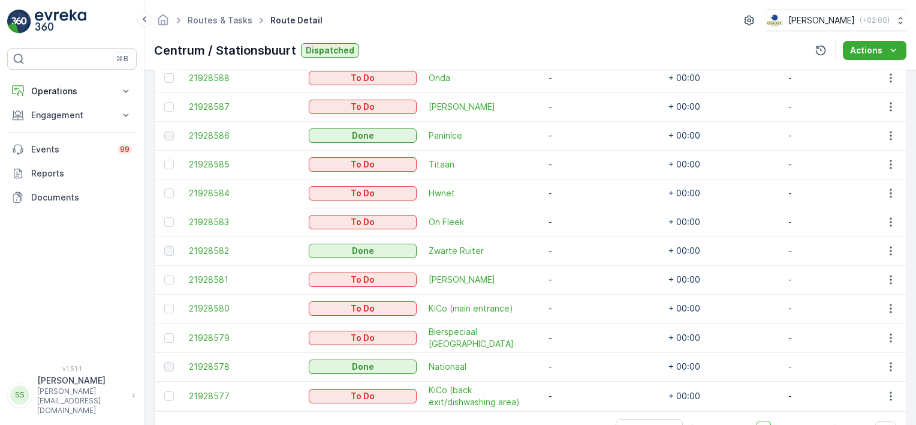
scroll to position [350, 0]
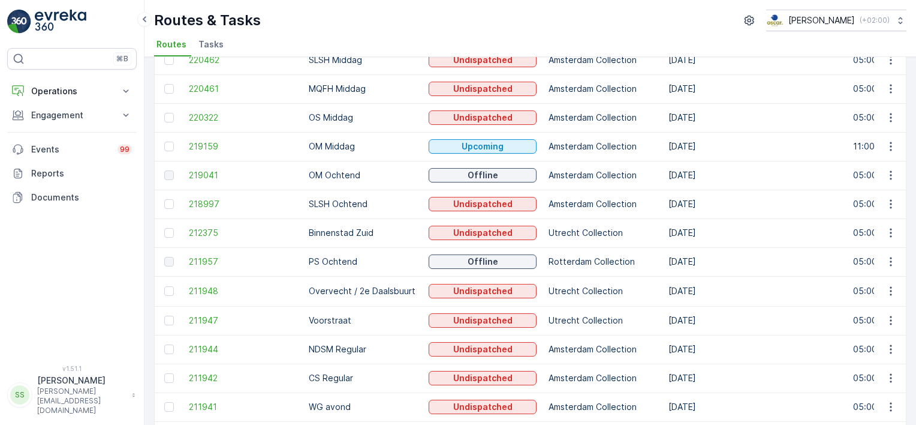
scroll to position [240, 0]
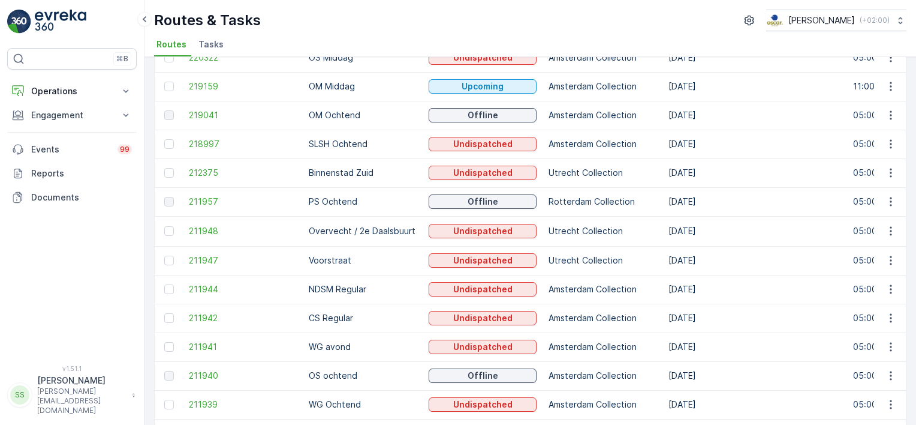
click at [186, 118] on td "219041" at bounding box center [243, 115] width 120 height 29
click at [206, 115] on span "219041" at bounding box center [243, 115] width 108 height 12
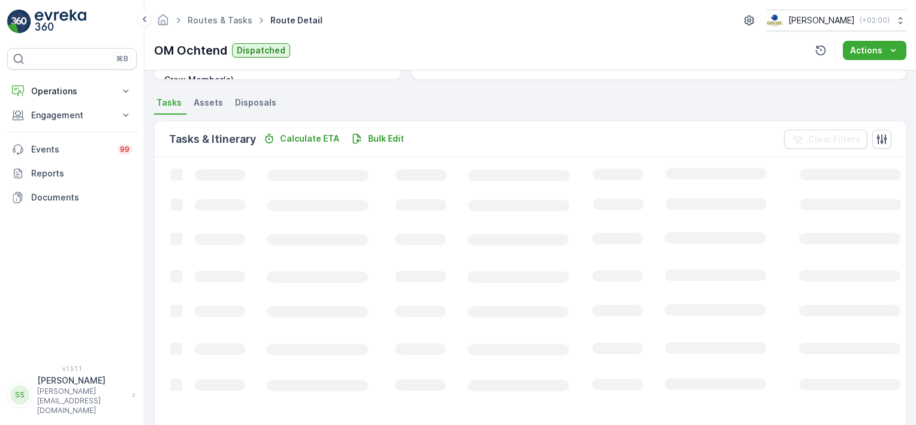
scroll to position [193, 0]
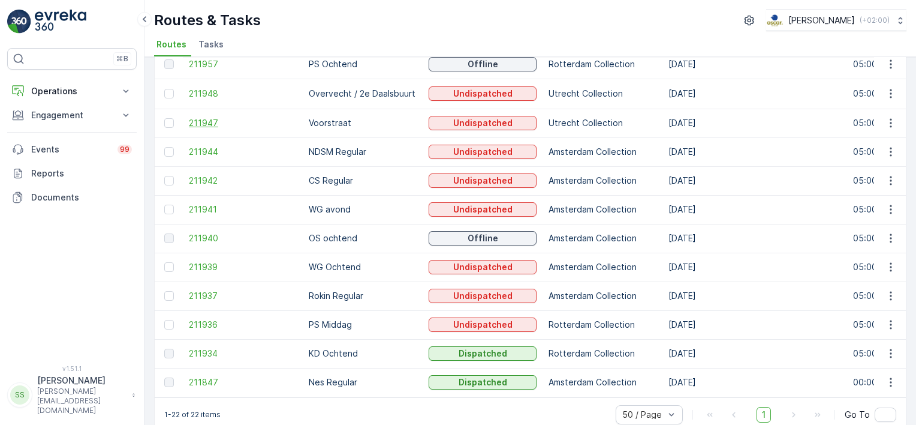
scroll to position [398, 0]
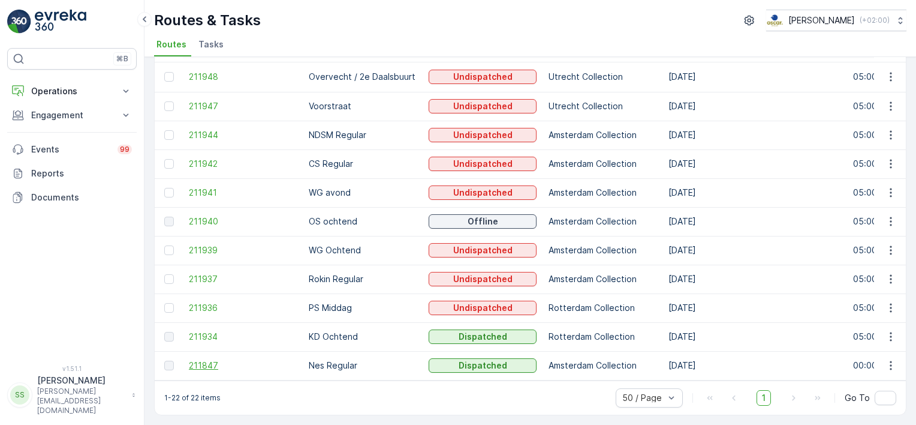
click at [206, 362] on span "211847" at bounding box center [243, 365] width 108 height 12
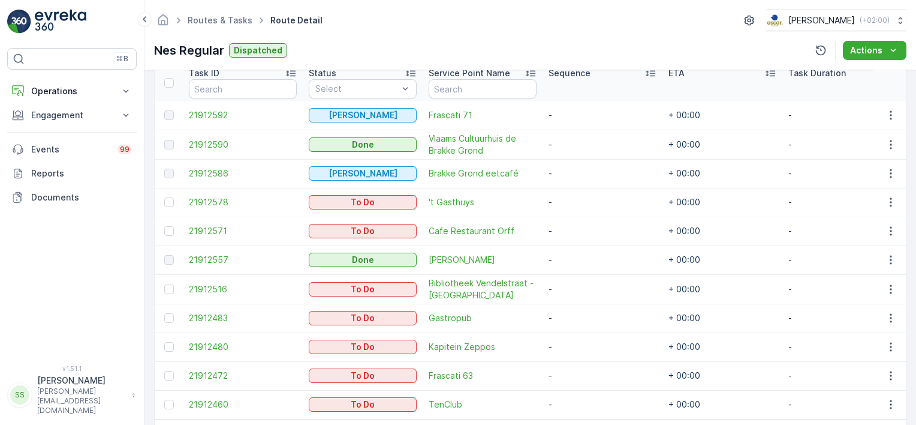
scroll to position [360, 0]
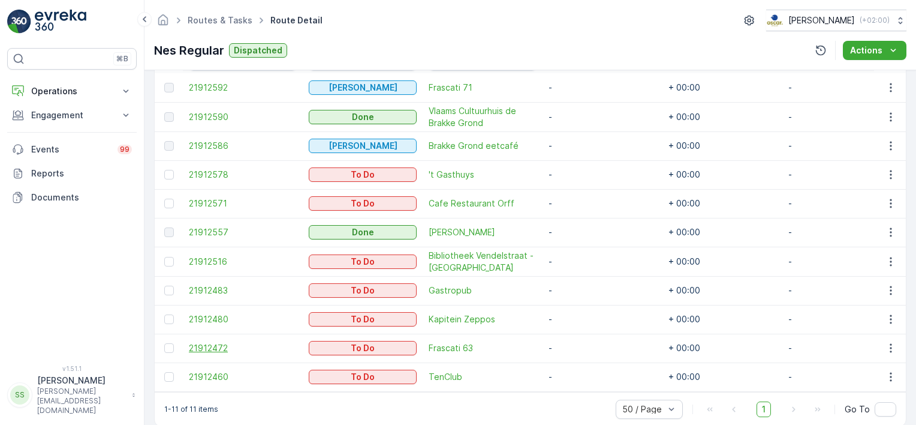
click at [213, 345] on span "21912472" at bounding box center [243, 348] width 108 height 12
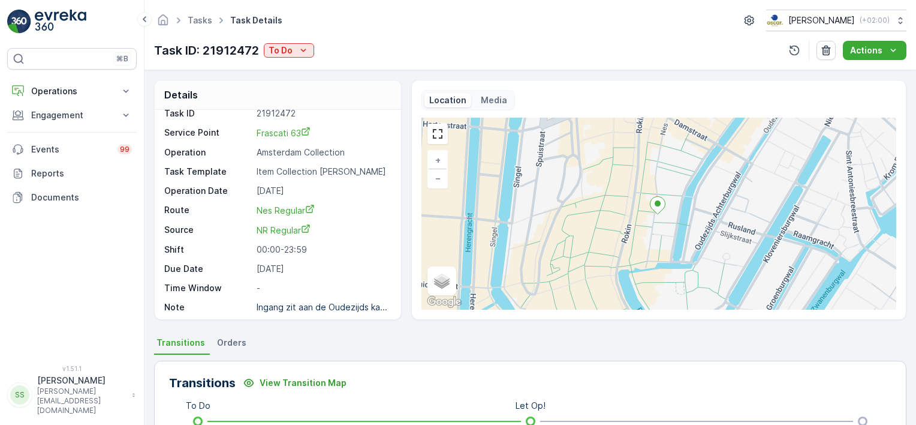
scroll to position [14, 0]
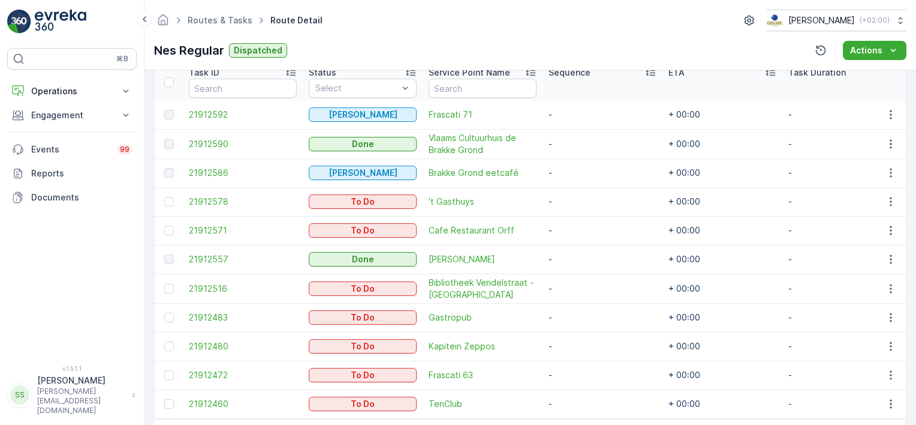
scroll to position [261, 0]
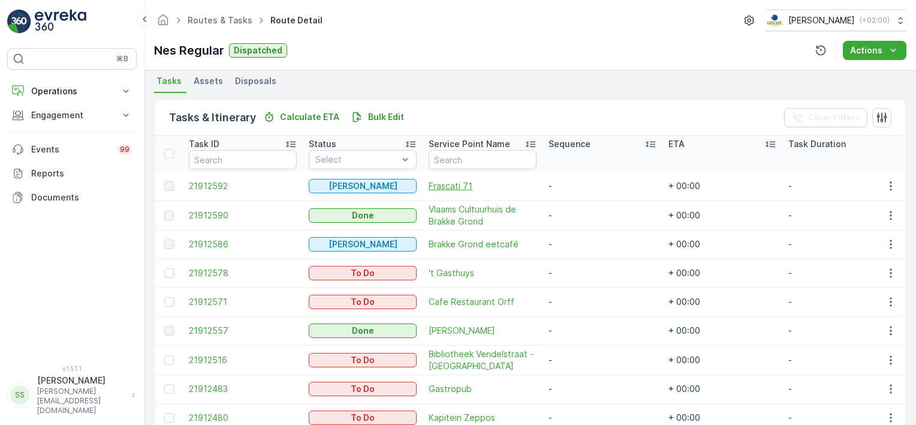
click at [447, 182] on span "Frascati 71" at bounding box center [483, 186] width 108 height 12
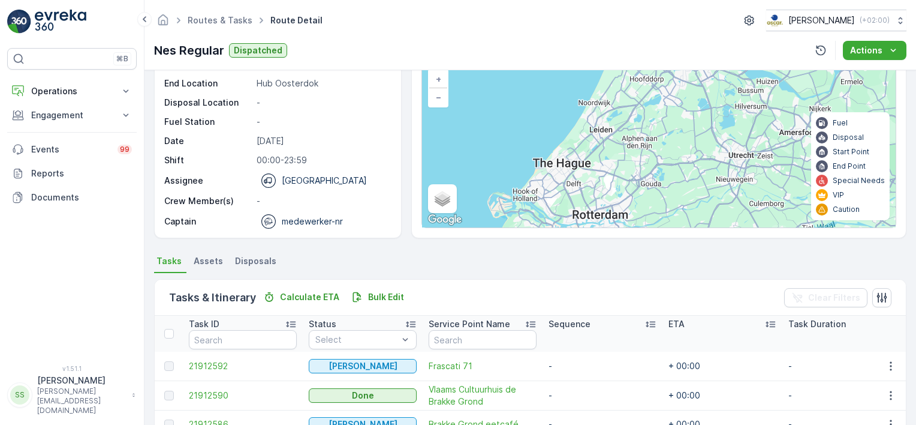
scroll to position [180, 0]
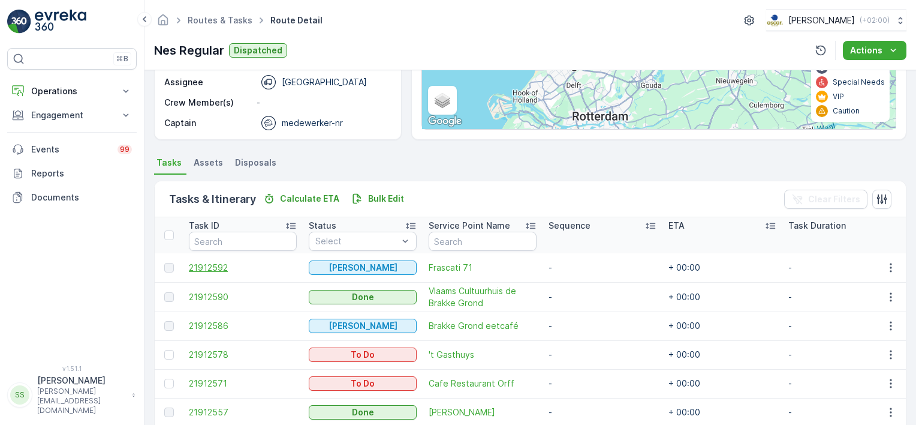
click at [211, 261] on span "21912592" at bounding box center [243, 267] width 108 height 12
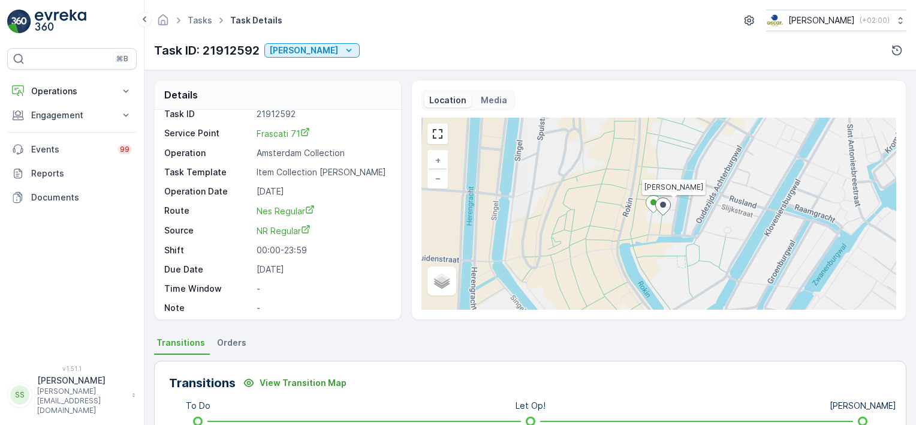
scroll to position [14, 0]
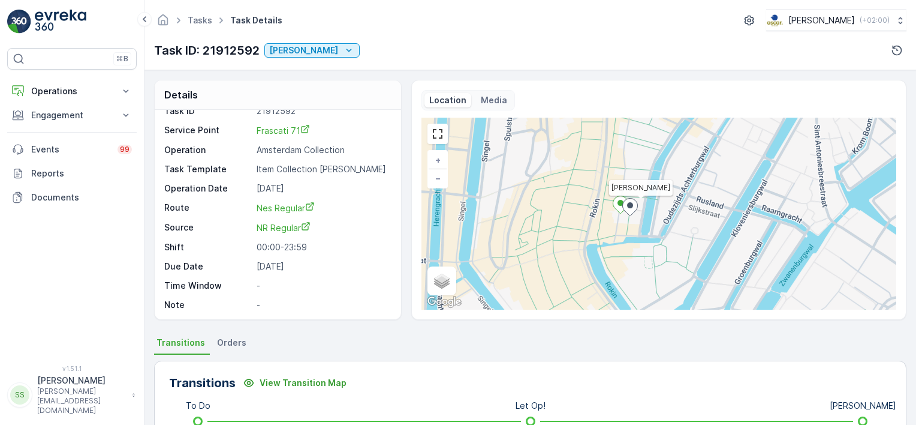
drag, startPoint x: 642, startPoint y: 250, endPoint x: 618, endPoint y: 245, distance: 25.0
click at [618, 245] on div "Geen Afval + − Satellite Roadmap Terrain Hybrid Leaflet Keyboard shortcuts Map …" at bounding box center [659, 214] width 475 height 192
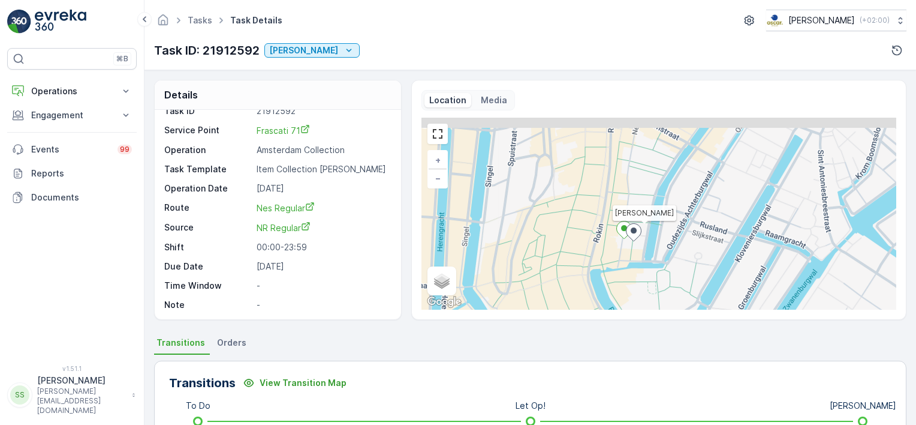
drag, startPoint x: 619, startPoint y: 180, endPoint x: 616, endPoint y: 192, distance: 12.9
click at [616, 192] on div "Geen Afval + − Satellite Roadmap Terrain Hybrid Leaflet Keyboard shortcuts Map …" at bounding box center [659, 214] width 475 height 192
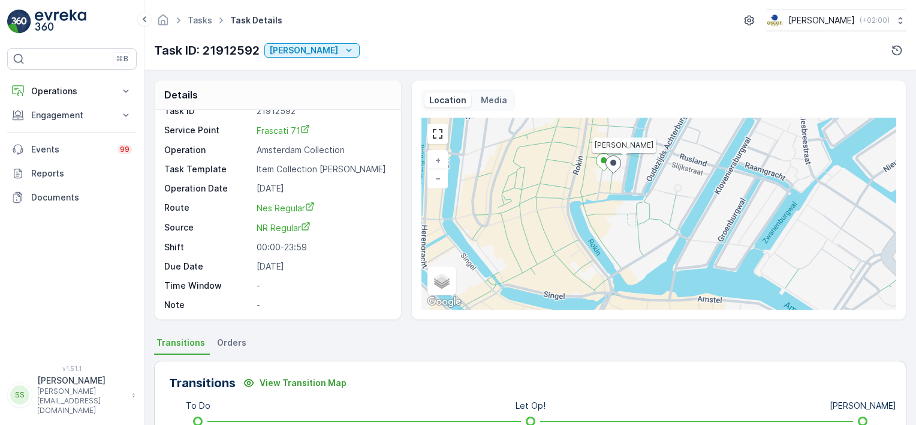
drag, startPoint x: 622, startPoint y: 156, endPoint x: 619, endPoint y: 142, distance: 14.7
click at [619, 142] on div "Geen Afval + − Satellite Roadmap Terrain Hybrid Leaflet Keyboard shortcuts Map …" at bounding box center [659, 214] width 475 height 192
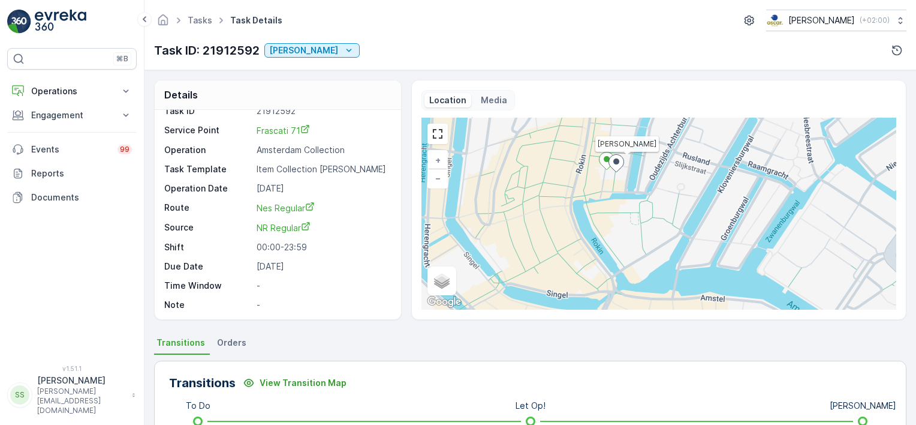
drag, startPoint x: 636, startPoint y: 195, endPoint x: 656, endPoint y: 192, distance: 20.5
click at [656, 192] on div "Geen Afval + − Satellite Roadmap Terrain Hybrid Leaflet Keyboard shortcuts Map …" at bounding box center [659, 214] width 475 height 192
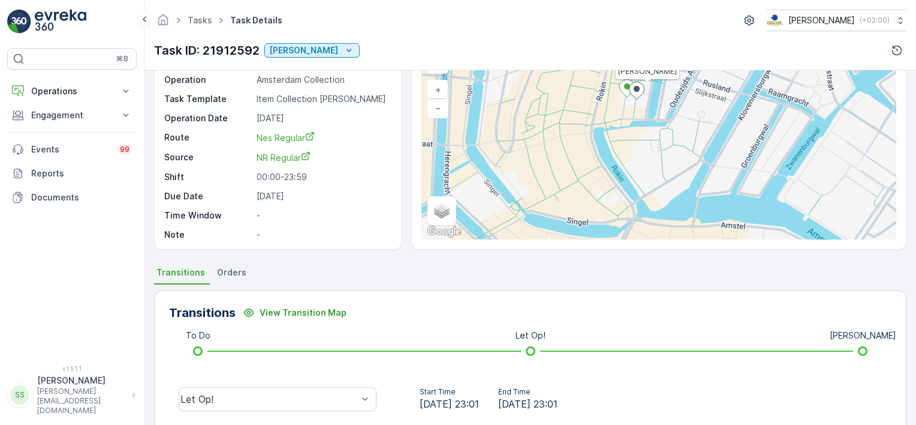
scroll to position [0, 0]
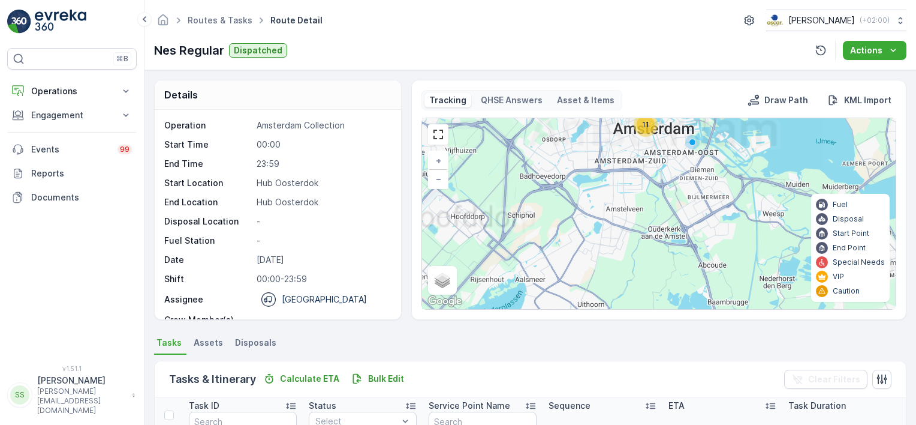
drag, startPoint x: 666, startPoint y: 168, endPoint x: 667, endPoint y: 210, distance: 42.6
click at [667, 211] on div "11 + − Satellite Roadmap Terrain Hybrid Leaflet Keyboard shortcuts Map Data Map…" at bounding box center [659, 213] width 474 height 191
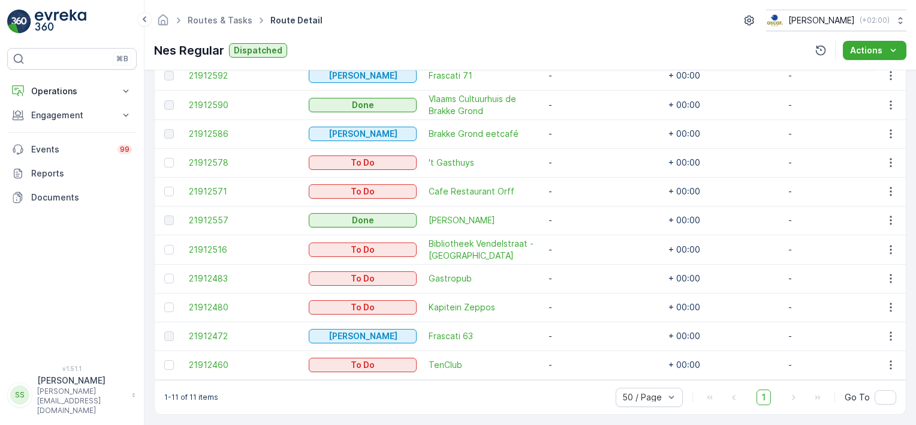
scroll to position [381, 0]
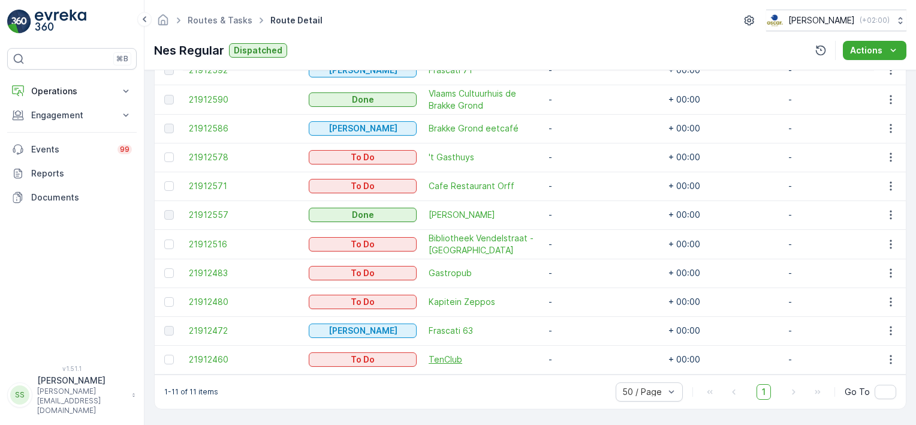
click at [431, 357] on span "TenClub" at bounding box center [483, 359] width 108 height 12
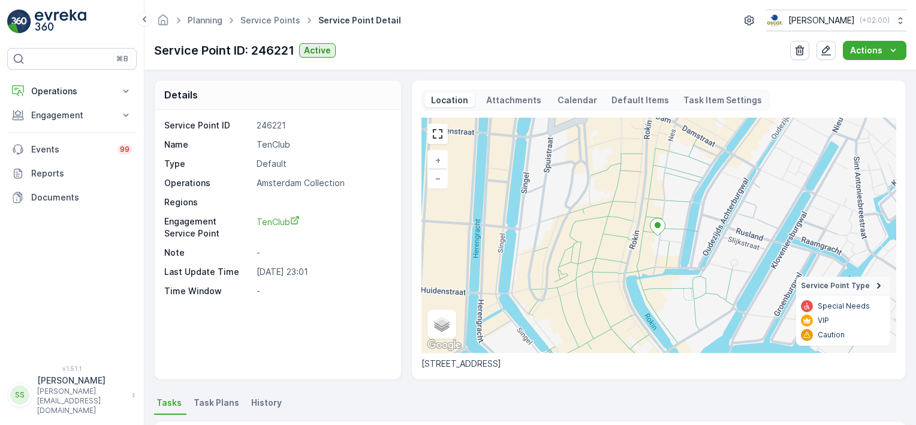
click at [510, 103] on p "Attachments" at bounding box center [513, 100] width 59 height 12
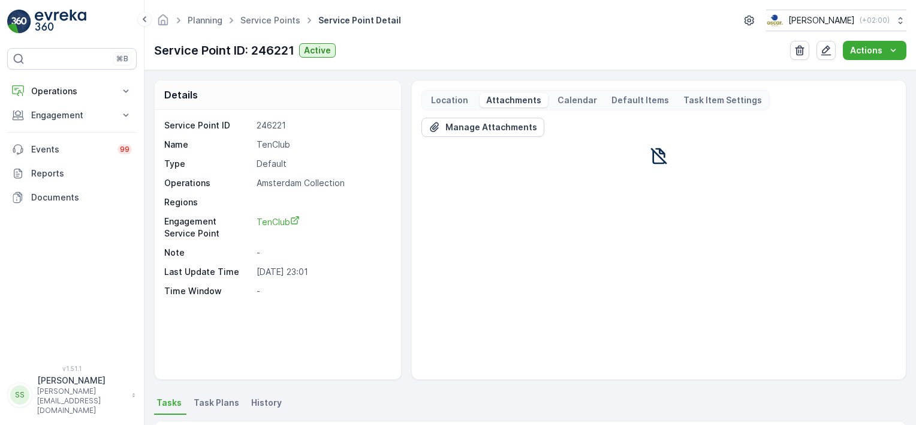
click at [459, 98] on p "Location" at bounding box center [449, 100] width 41 height 12
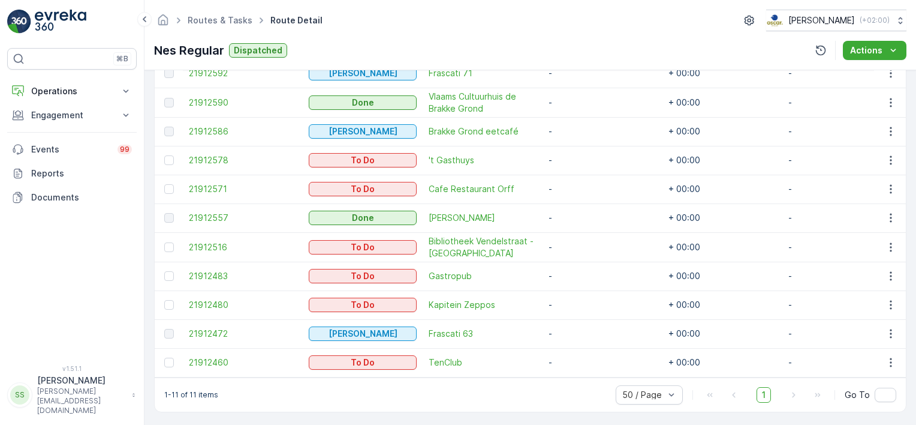
scroll to position [381, 0]
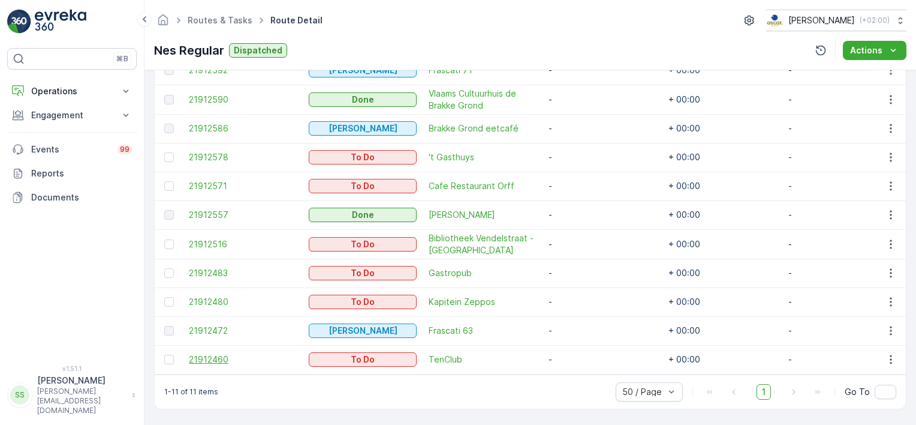
click at [214, 353] on span "21912460" at bounding box center [243, 359] width 108 height 12
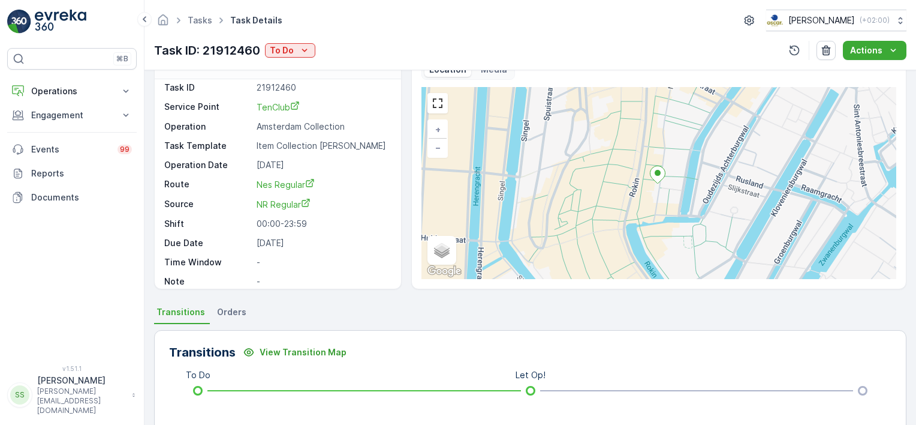
scroll to position [14, 0]
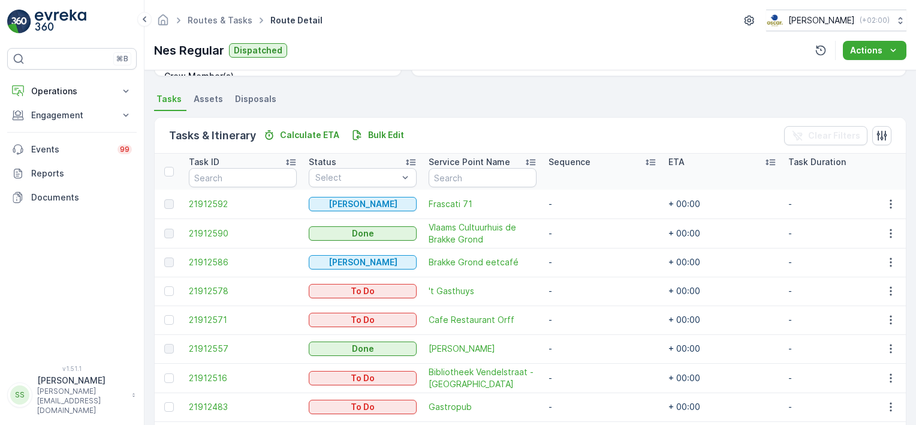
scroll to position [381, 0]
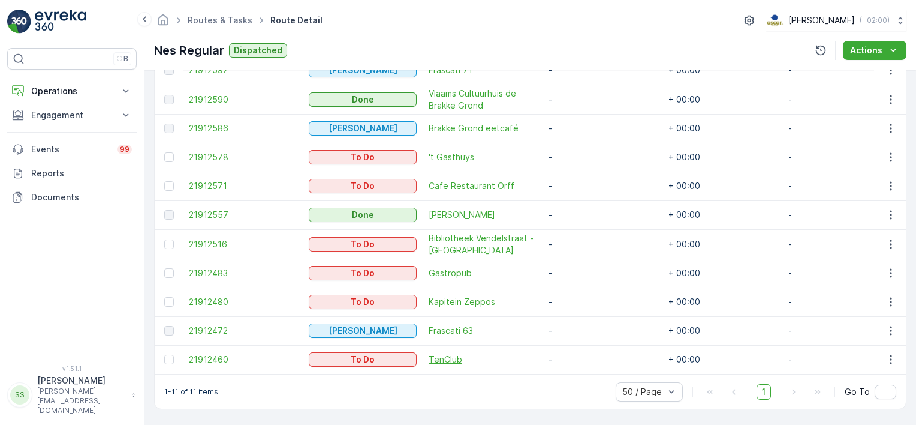
click at [451, 357] on span "TenClub" at bounding box center [483, 359] width 108 height 12
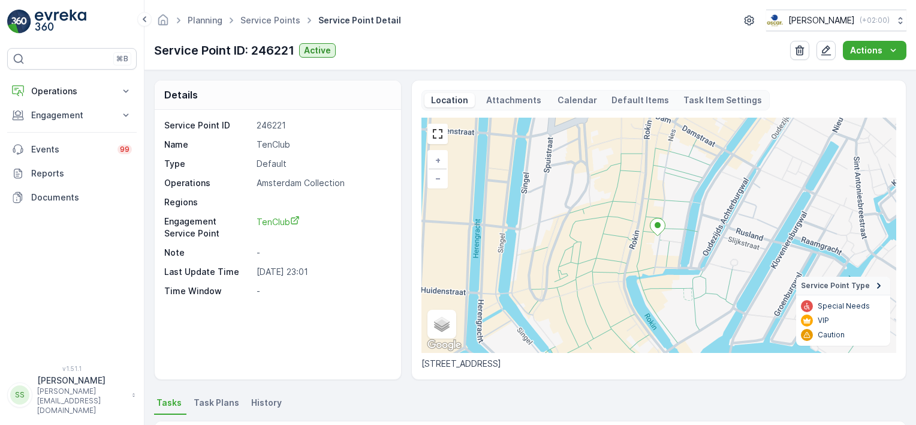
click at [411, 379] on div "Details Service Point ID 246221 Name TenClub Type Default Operations Amsterdam …" at bounding box center [530, 247] width 772 height 354
click at [409, 372] on div "Details Service Point ID 246221 Name TenClub Type Default Operations Amsterdam …" at bounding box center [530, 230] width 752 height 300
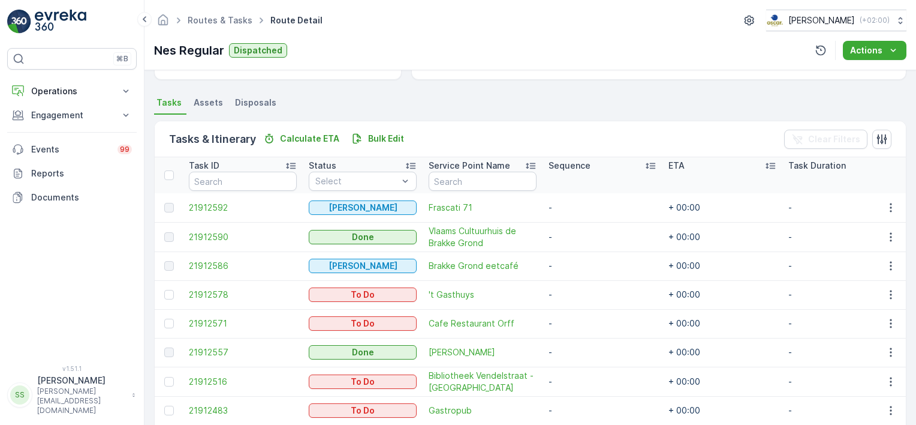
scroll to position [381, 0]
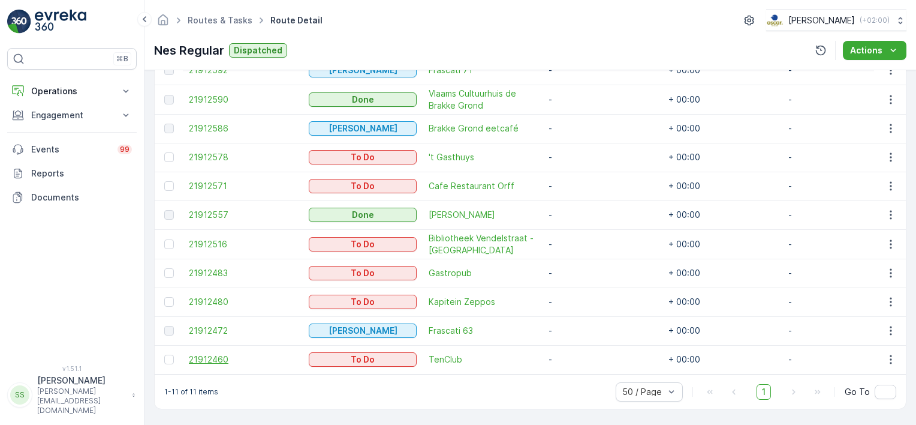
click at [214, 353] on span "21912460" at bounding box center [243, 359] width 108 height 12
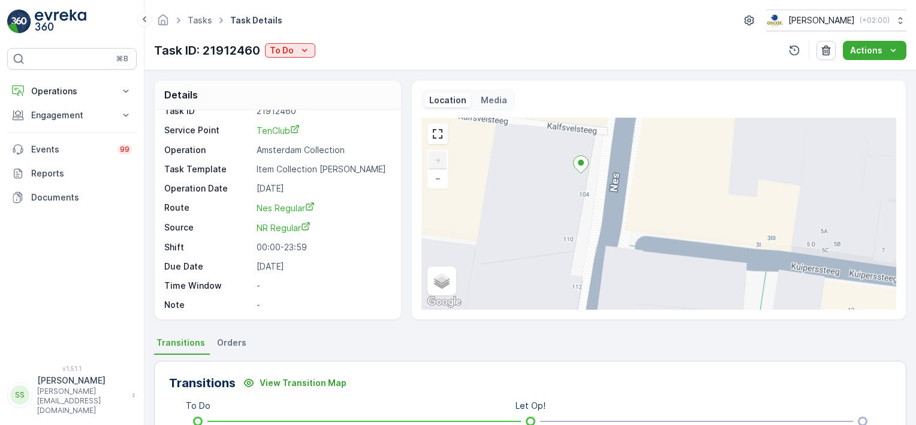
drag, startPoint x: 624, startPoint y: 249, endPoint x: 525, endPoint y: 185, distance: 117.4
click at [525, 185] on div "+ − Satellite Roadmap Terrain Hybrid Leaflet Keyboard shortcuts Map Data Map da…" at bounding box center [659, 214] width 475 height 192
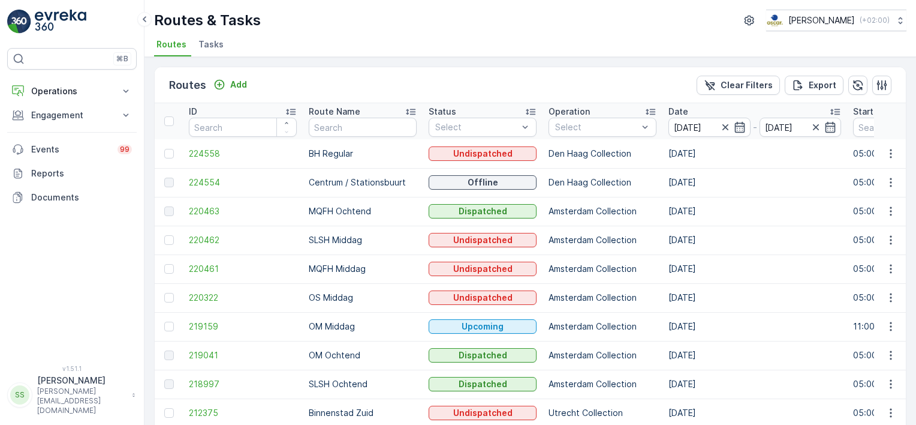
click at [481, 79] on div "Routes Add Clear Filters Export" at bounding box center [530, 85] width 751 height 36
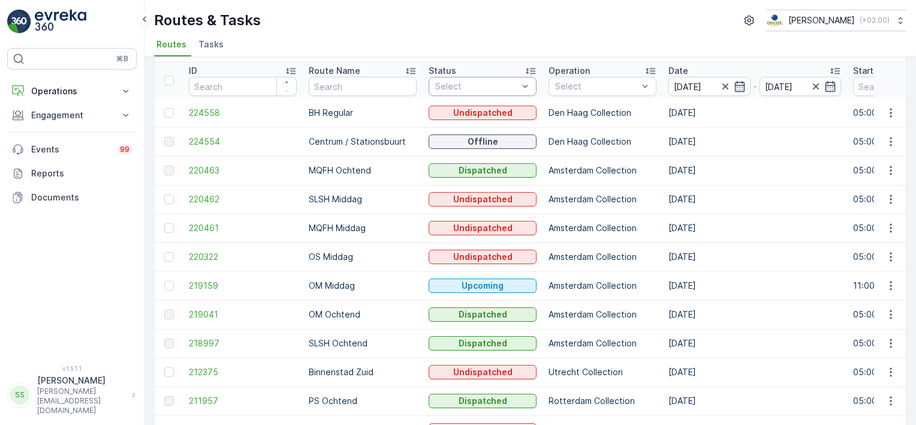
scroll to position [60, 0]
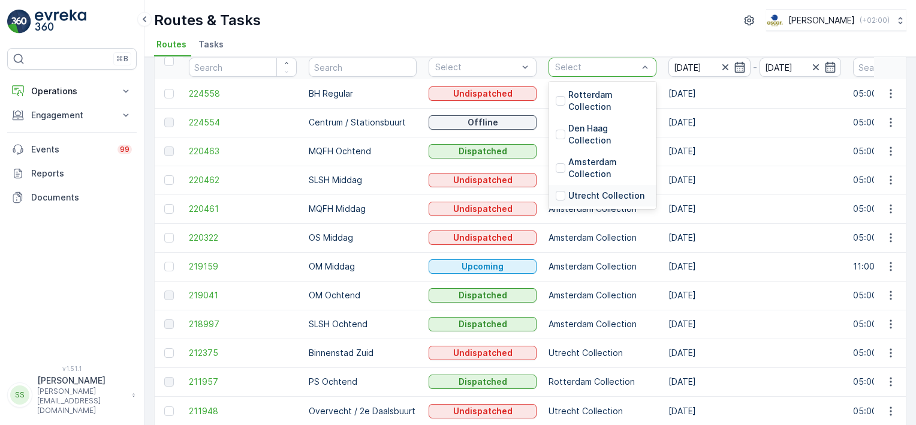
click at [565, 193] on div "Utrecht Collection" at bounding box center [600, 195] width 89 height 12
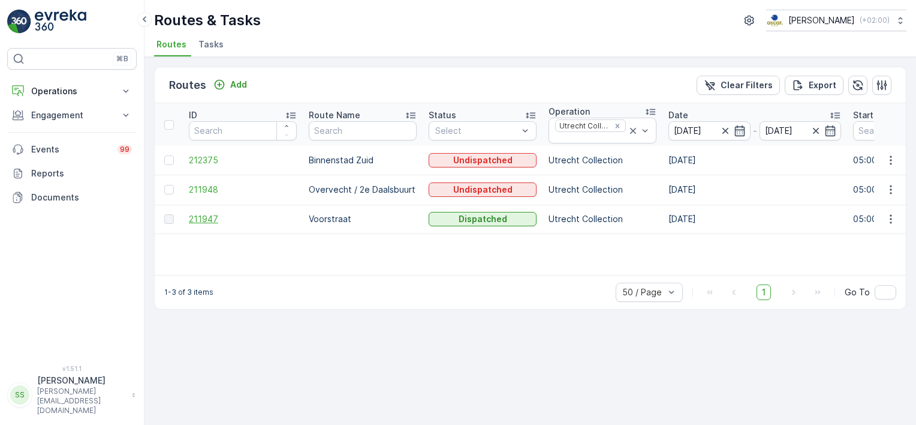
click at [210, 215] on span "211947" at bounding box center [243, 219] width 108 height 12
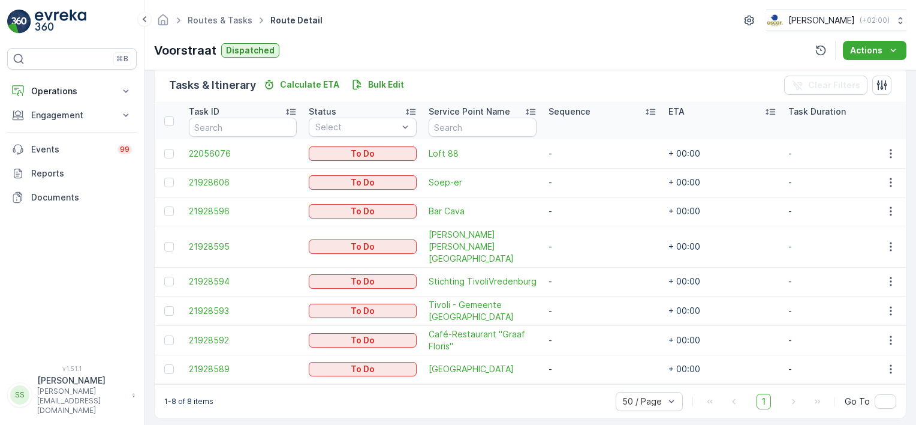
scroll to position [294, 0]
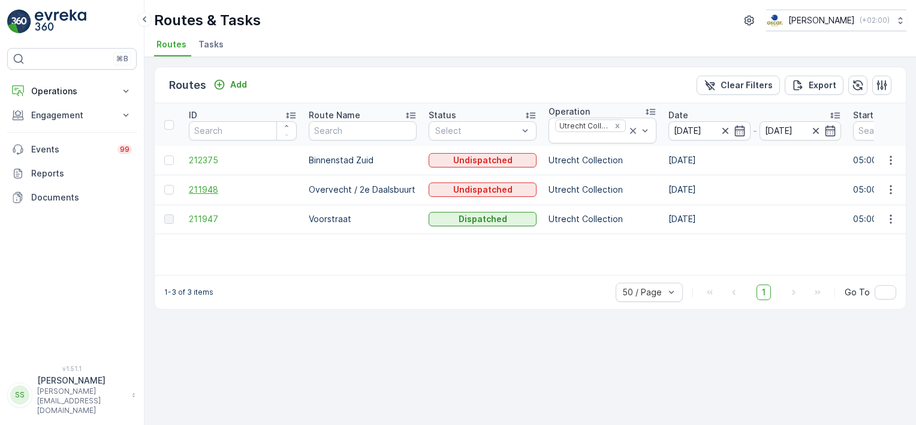
click at [209, 185] on span "211948" at bounding box center [243, 189] width 108 height 12
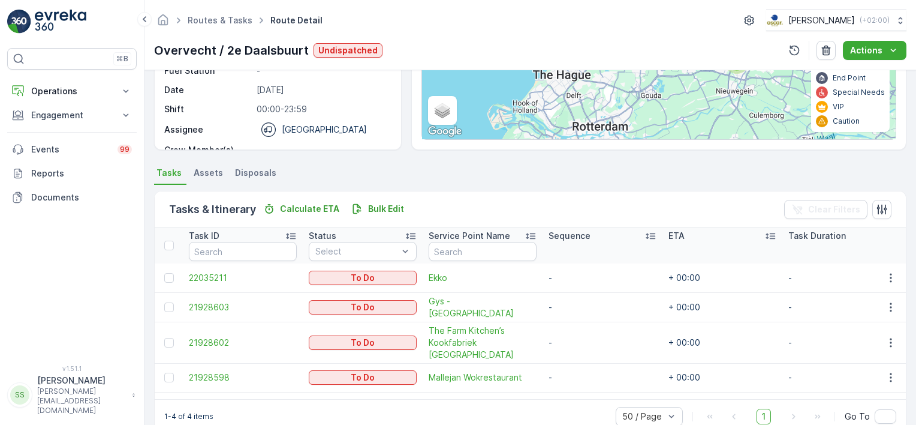
scroll to position [193, 0]
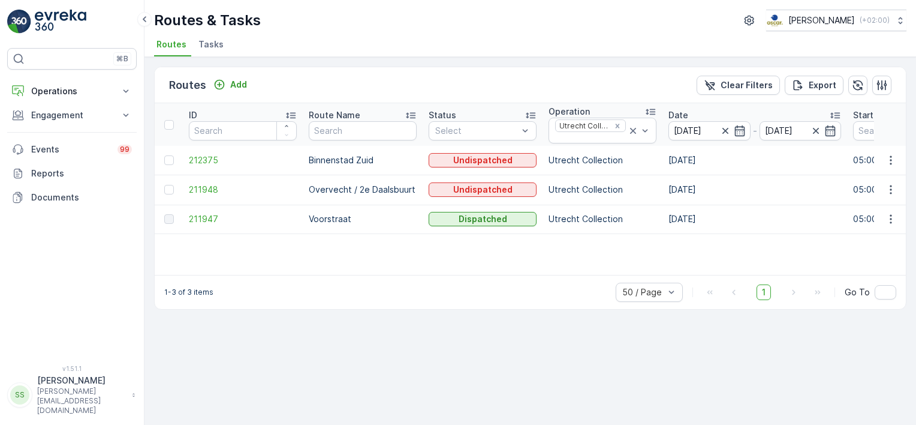
click at [373, 61] on div "Routes Add Clear Filters Export ID Route Name Status Select Operation Utrecht C…" at bounding box center [530, 241] width 772 height 368
click at [423, 61] on div "Routes Add Clear Filters Export ID Route Name Status Select Operation Utrecht C…" at bounding box center [530, 241] width 772 height 368
click at [351, 26] on div "Routes & Tasks [PERSON_NAME] ( +02:00 )" at bounding box center [530, 21] width 752 height 22
click at [420, 81] on div "Routes Add Clear Filters Export" at bounding box center [530, 85] width 751 height 36
drag, startPoint x: 167, startPoint y: 83, endPoint x: 329, endPoint y: 84, distance: 162.5
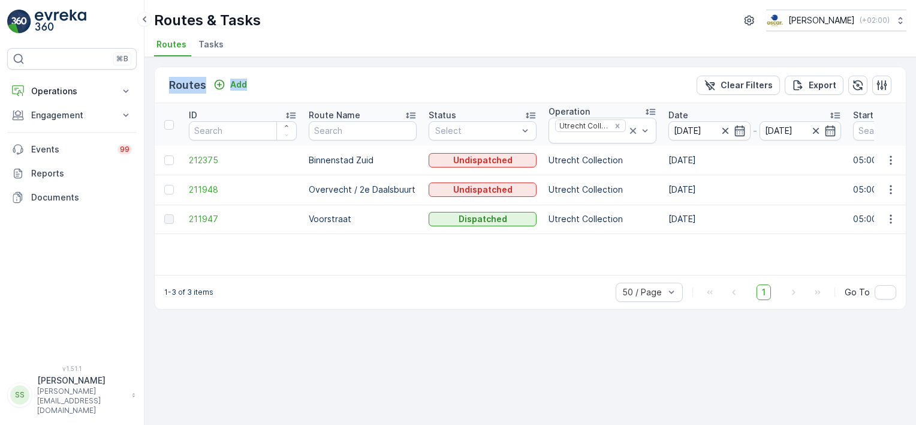
click at [329, 84] on div "Routes Add Clear Filters Export" at bounding box center [530, 85] width 751 height 36
drag, startPoint x: 329, startPoint y: 84, endPoint x: 567, endPoint y: 82, distance: 238.0
click at [567, 82] on div "Routes Add Clear Filters Export" at bounding box center [530, 85] width 751 height 36
click at [396, 80] on div "Routes Add Clear Filters Export" at bounding box center [530, 85] width 751 height 36
drag, startPoint x: 303, startPoint y: 85, endPoint x: 339, endPoint y: 83, distance: 36.0
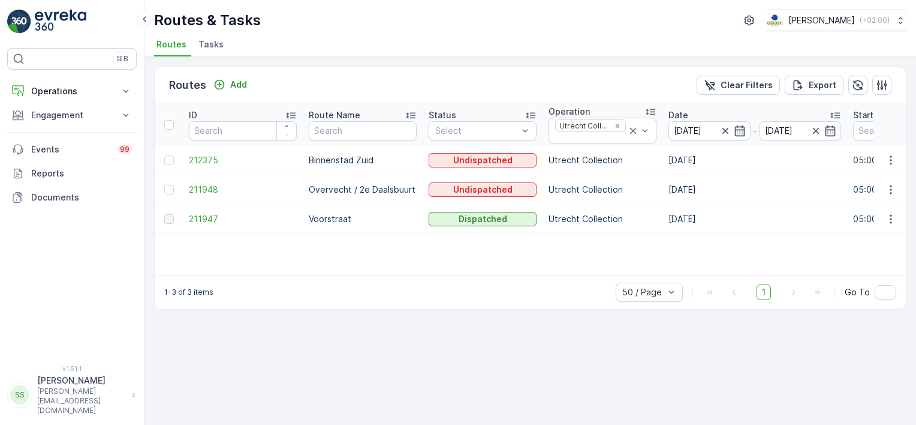
click at [339, 83] on div "Routes Add Clear Filters Export" at bounding box center [530, 85] width 751 height 36
click at [353, 80] on div "Routes Add Clear Filters Export" at bounding box center [530, 85] width 751 height 36
click at [360, 56] on div "Routes & Tasks [PERSON_NAME] ( +02:00 ) Routes Tasks" at bounding box center [530, 28] width 772 height 57
click at [621, 123] on icon "Remove Utrecht Collection" at bounding box center [617, 126] width 8 height 8
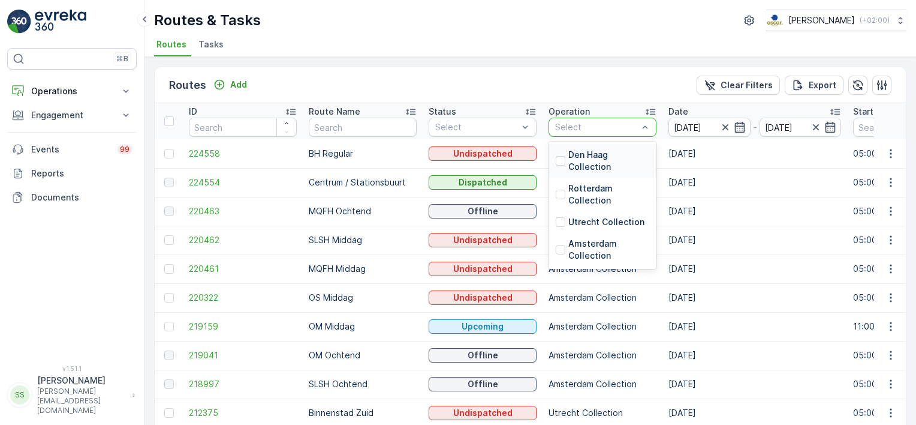
click at [584, 133] on div "Select" at bounding box center [603, 127] width 108 height 19
click at [560, 159] on div at bounding box center [561, 161] width 10 height 10
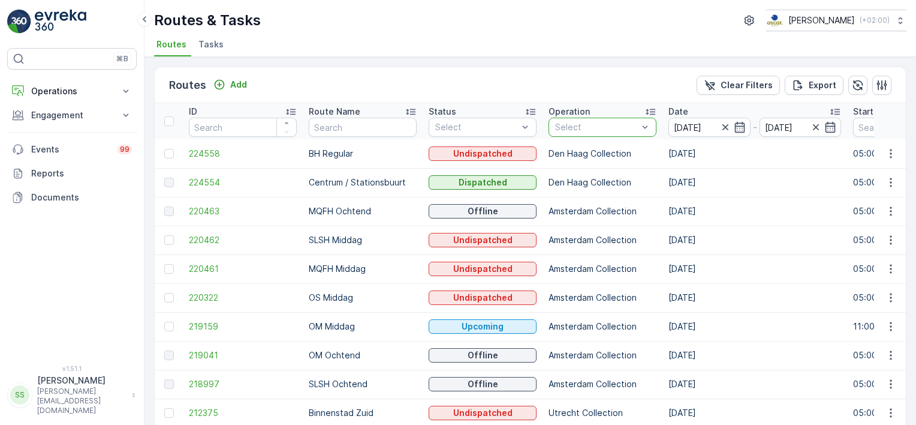
click at [528, 87] on div "Routes Add Clear Filters Export" at bounding box center [530, 85] width 751 height 36
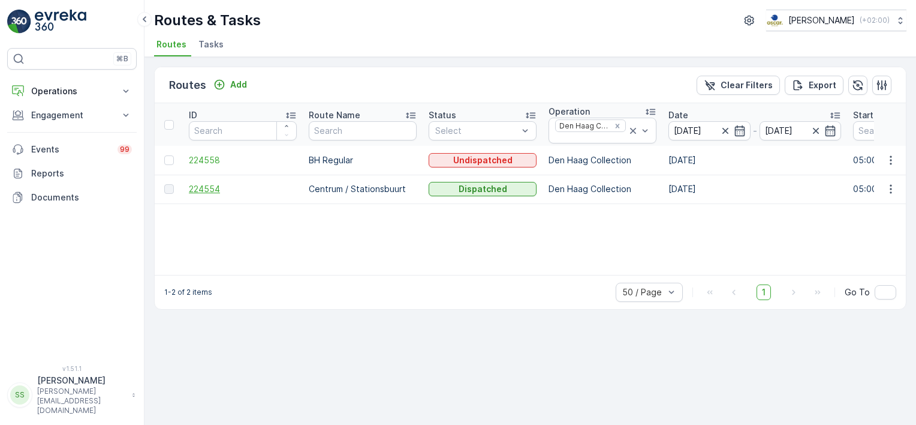
click at [201, 187] on span "224554" at bounding box center [243, 189] width 108 height 12
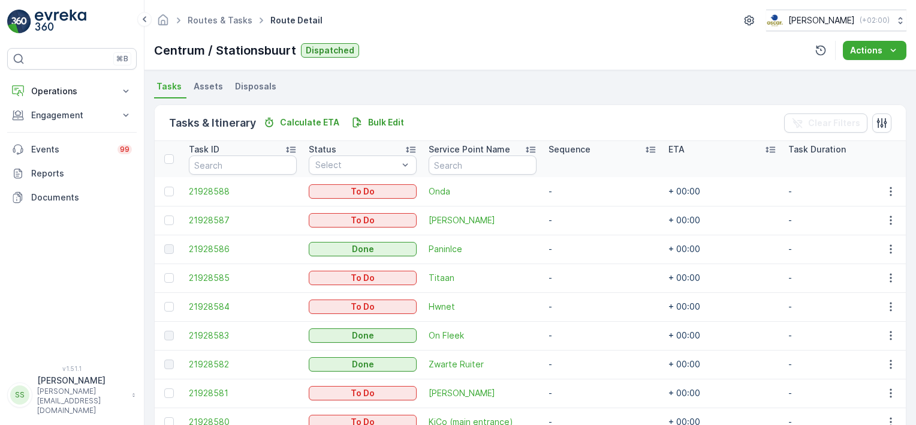
scroll to position [170, 0]
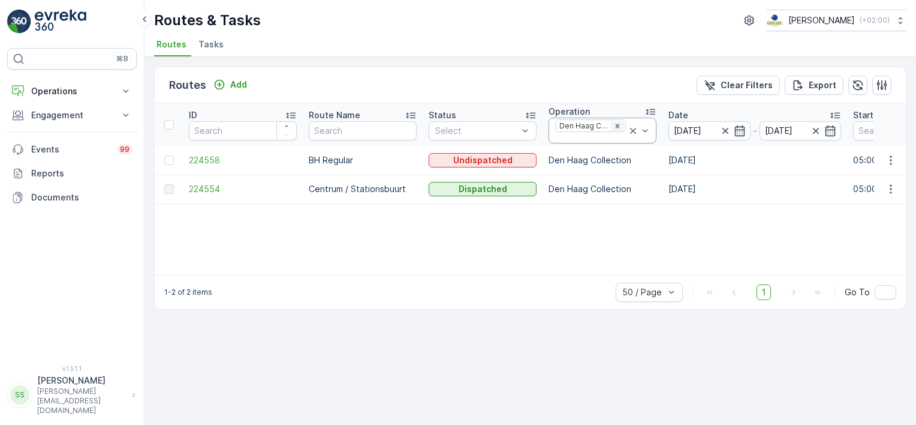
click at [621, 124] on icon "Remove Den Haag Collection" at bounding box center [617, 126] width 8 height 8
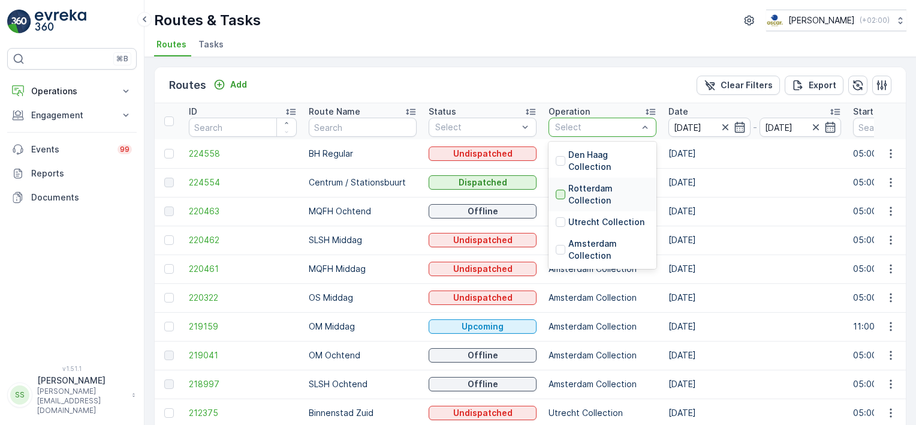
click at [562, 192] on div at bounding box center [561, 194] width 10 height 10
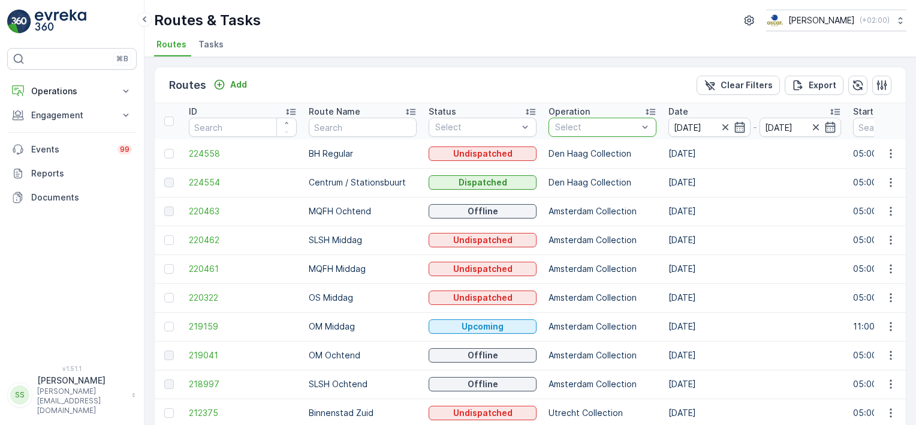
click at [585, 82] on div "Routes Add Clear Filters Export" at bounding box center [530, 85] width 751 height 36
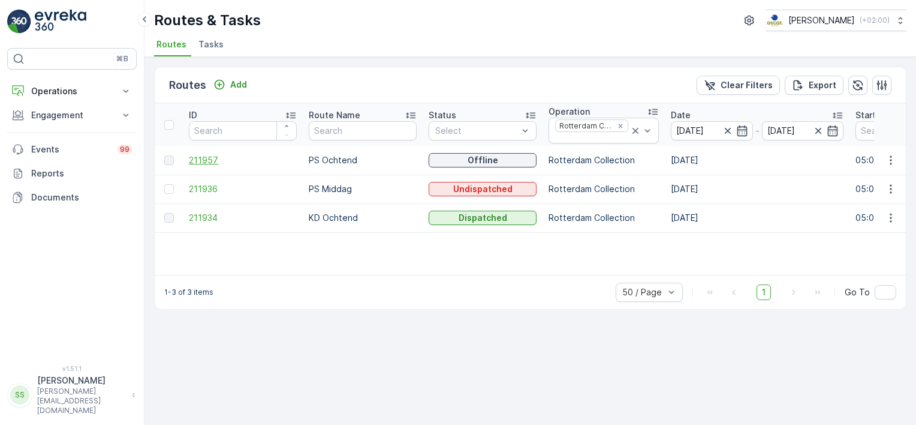
click at [204, 159] on span "211957" at bounding box center [243, 160] width 108 height 12
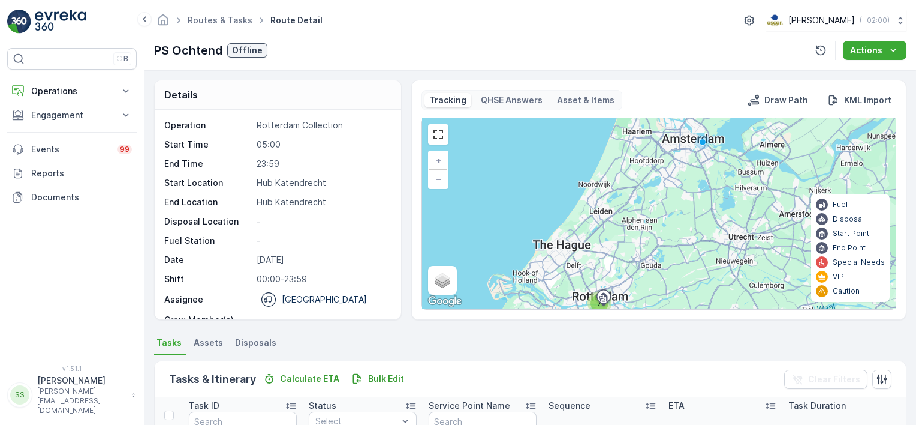
click at [567, 50] on div "PS Ochtend Offline Actions" at bounding box center [530, 50] width 752 height 19
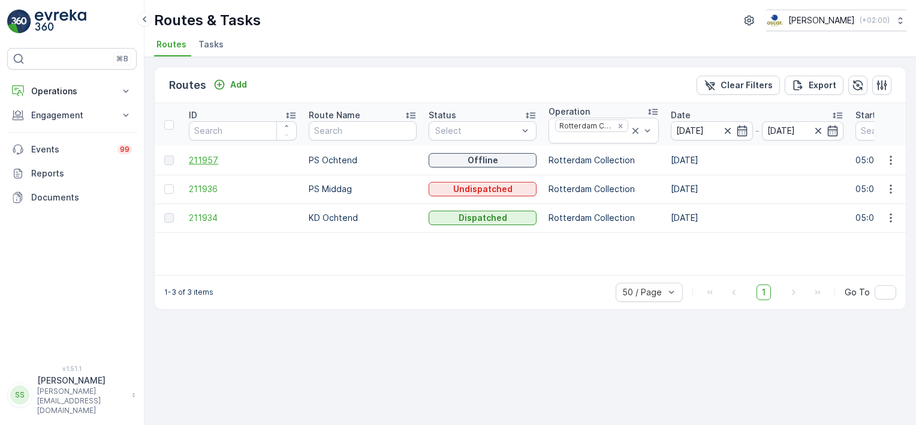
click at [198, 155] on span "211957" at bounding box center [243, 160] width 108 height 12
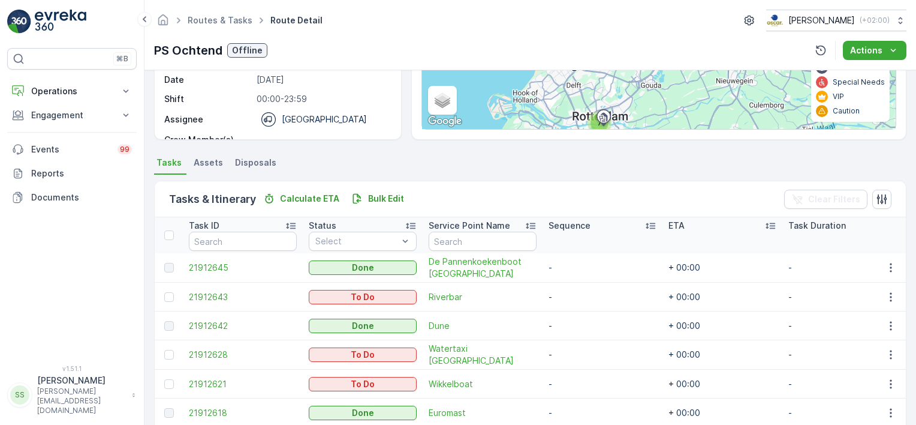
scroll to position [240, 0]
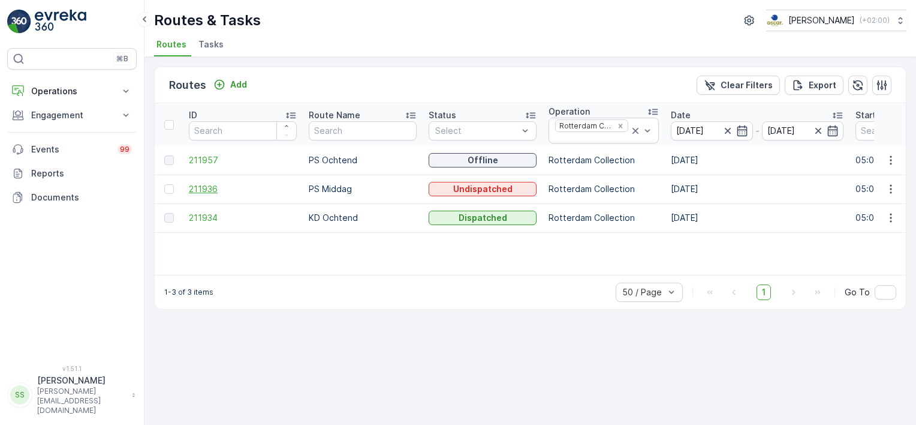
click at [204, 190] on span "211936" at bounding box center [243, 189] width 108 height 12
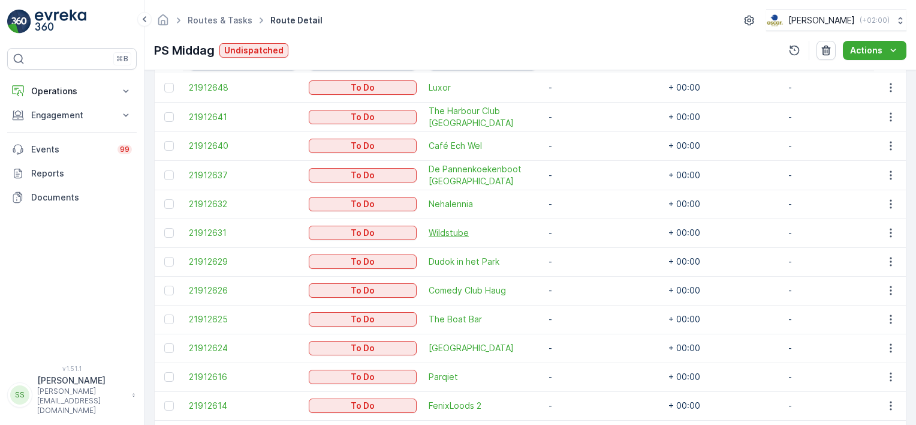
scroll to position [439, 0]
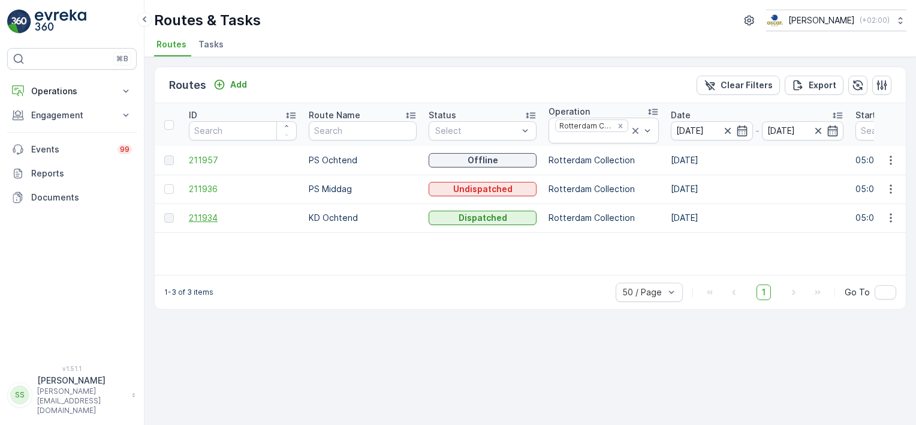
click at [204, 218] on span "211934" at bounding box center [243, 218] width 108 height 12
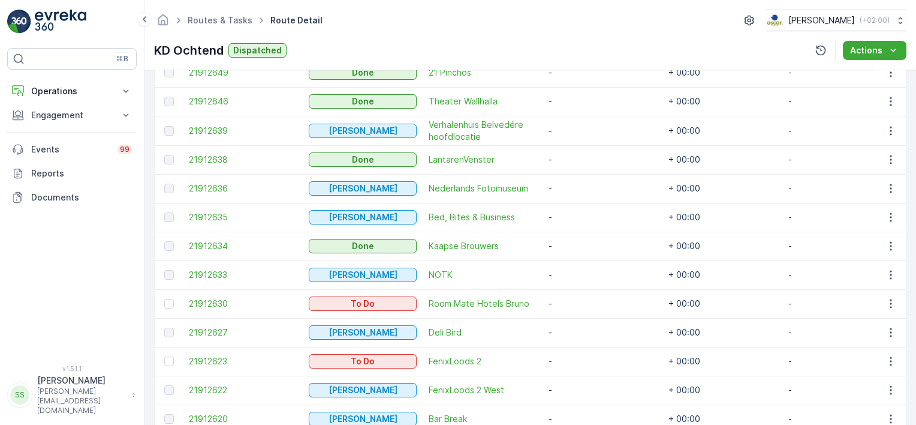
scroll to position [583, 0]
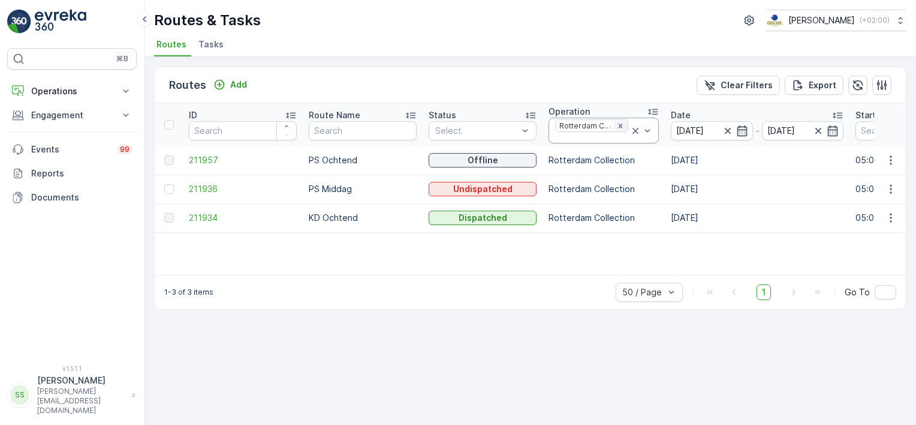
click at [618, 124] on icon "Remove Rotterdam Collection" at bounding box center [620, 126] width 4 height 4
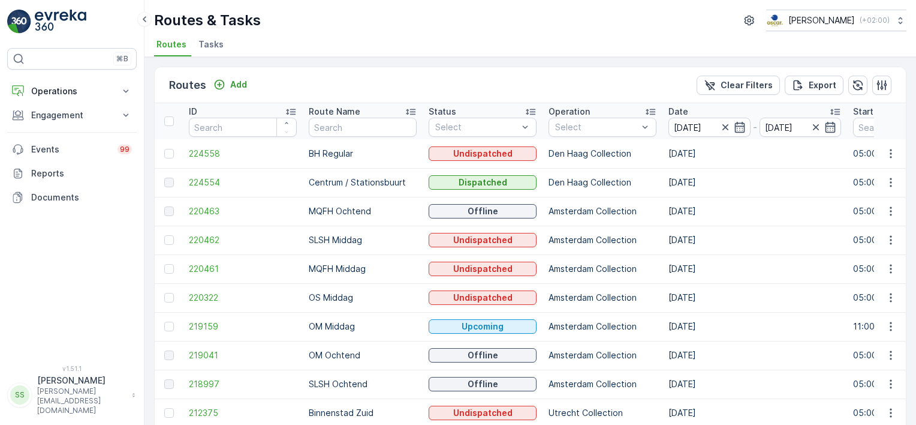
click at [589, 73] on div "Routes Add Clear Filters Export" at bounding box center [530, 85] width 751 height 36
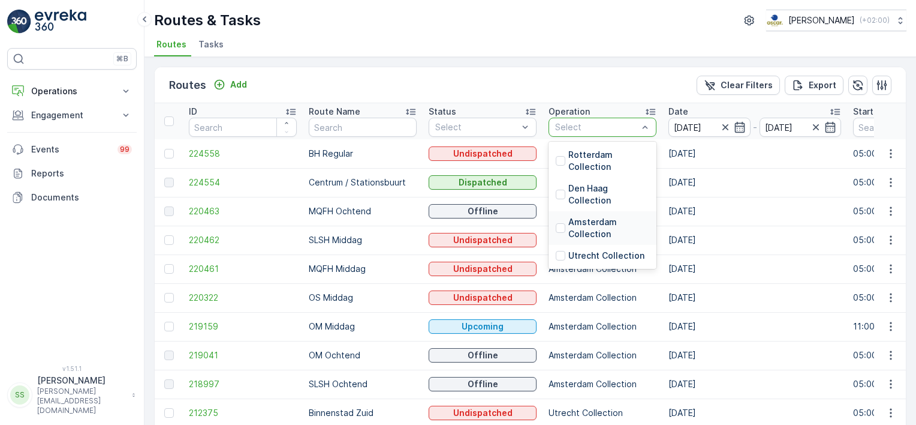
click at [558, 224] on div at bounding box center [561, 228] width 10 height 10
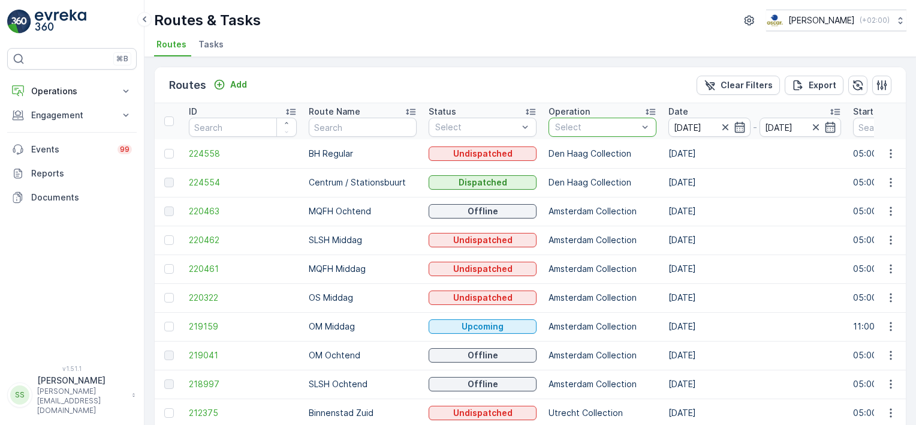
click at [544, 94] on div "Routes Add Clear Filters Export" at bounding box center [530, 85] width 751 height 36
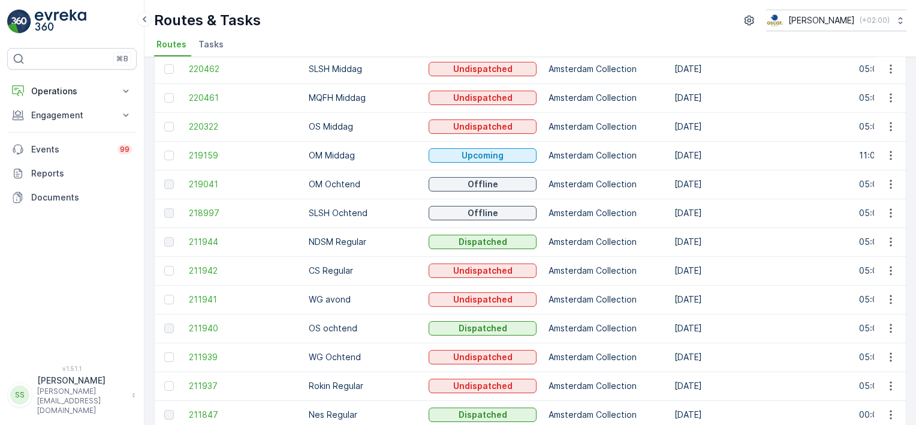
scroll to position [60, 0]
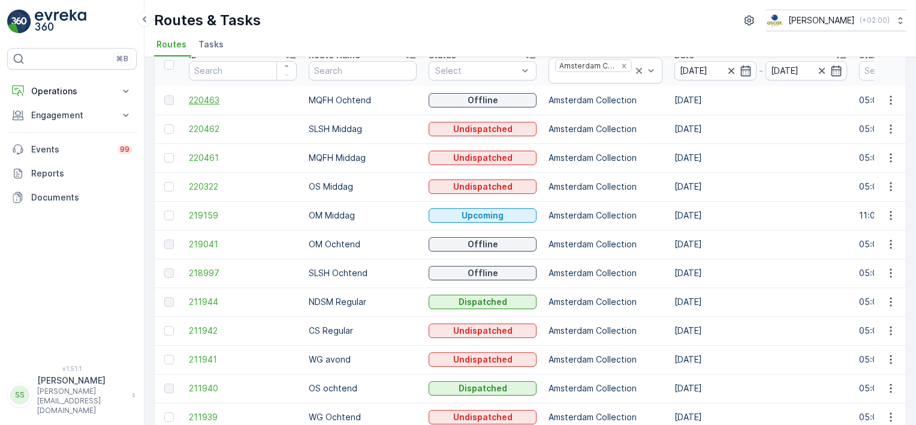
click at [204, 101] on span "220463" at bounding box center [243, 100] width 108 height 12
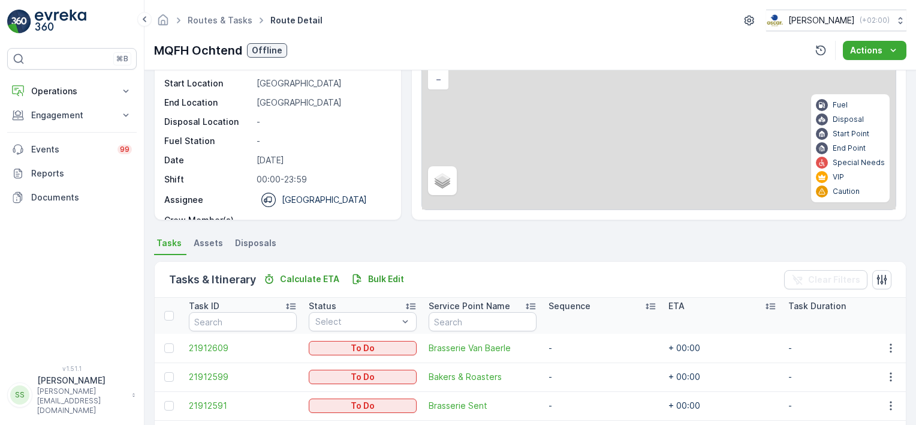
scroll to position [38, 0]
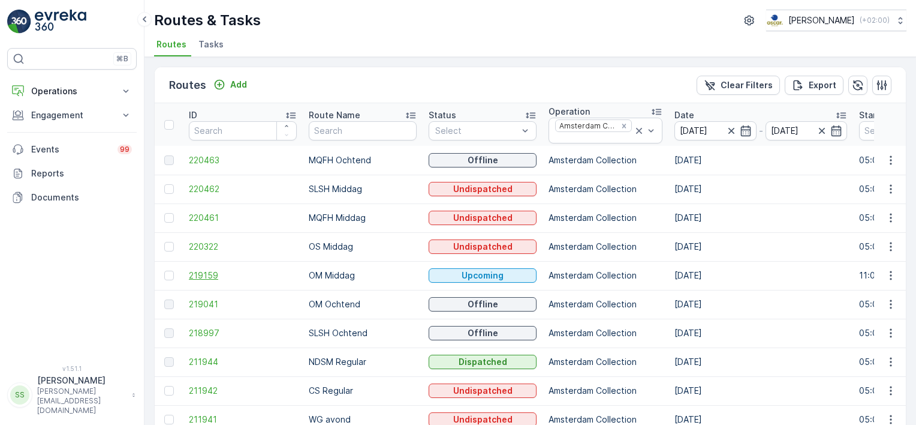
scroll to position [120, 0]
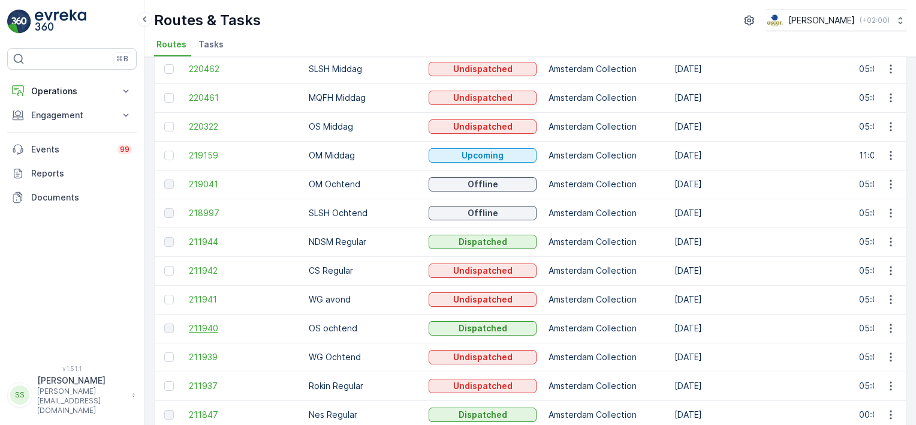
click at [199, 332] on span "211940" at bounding box center [243, 328] width 108 height 12
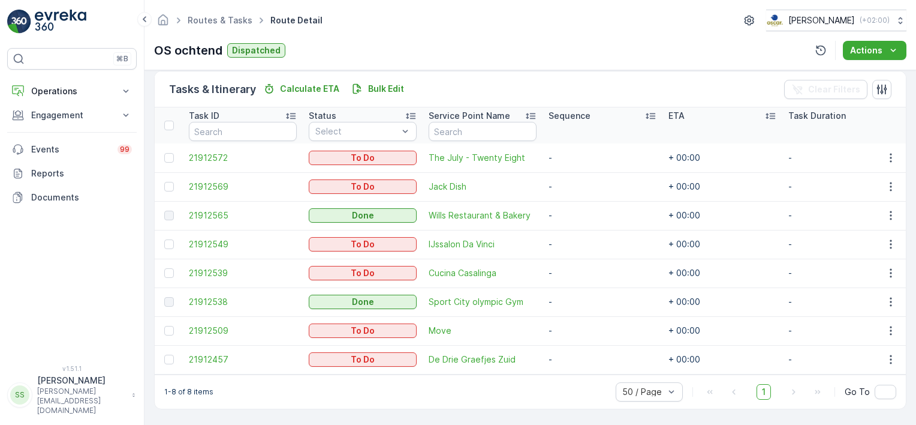
scroll to position [294, 0]
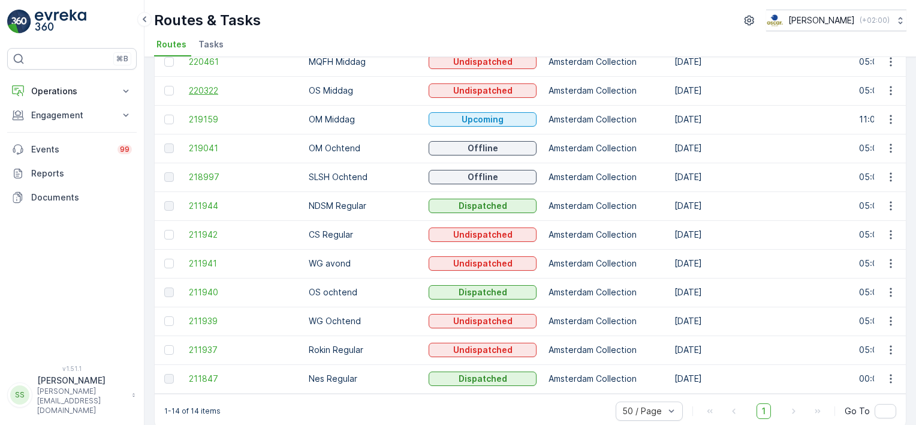
scroll to position [173, 0]
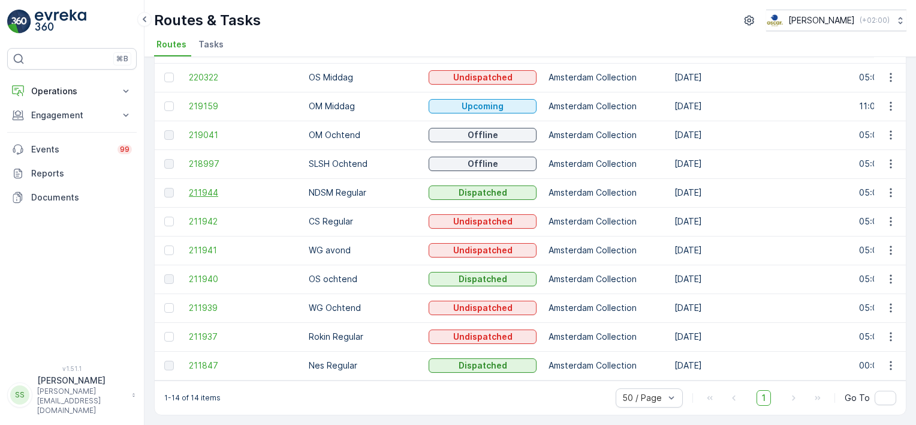
click at [200, 187] on span "211944" at bounding box center [243, 192] width 108 height 12
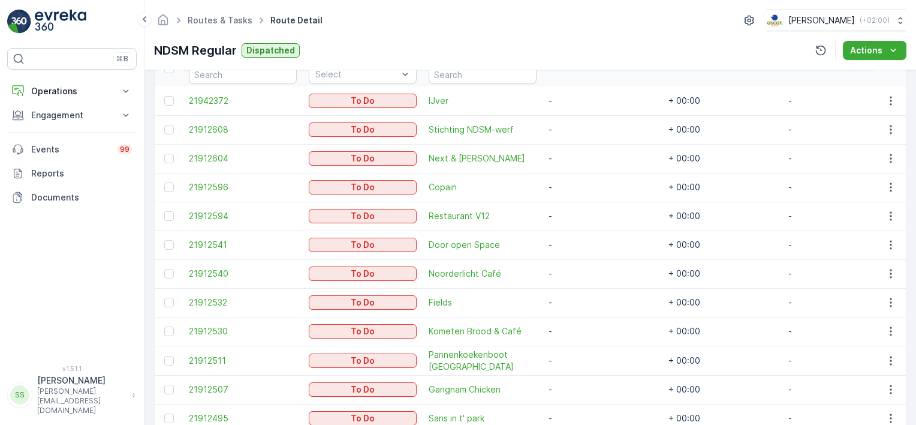
scroll to position [410, 0]
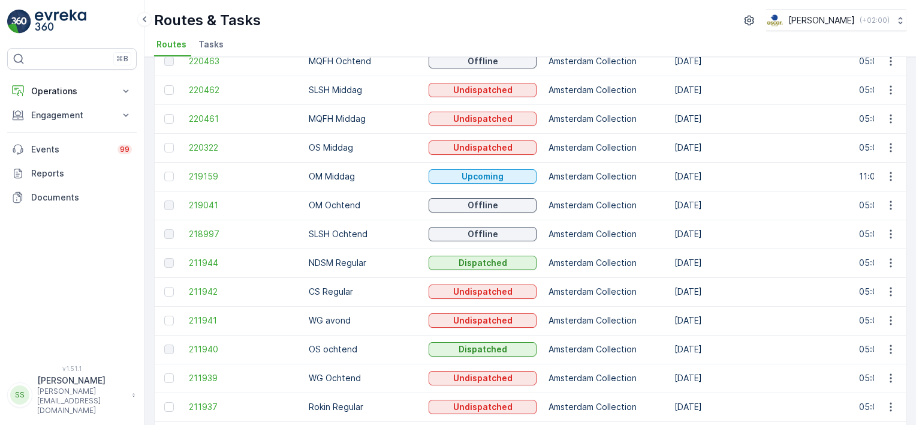
scroll to position [173, 0]
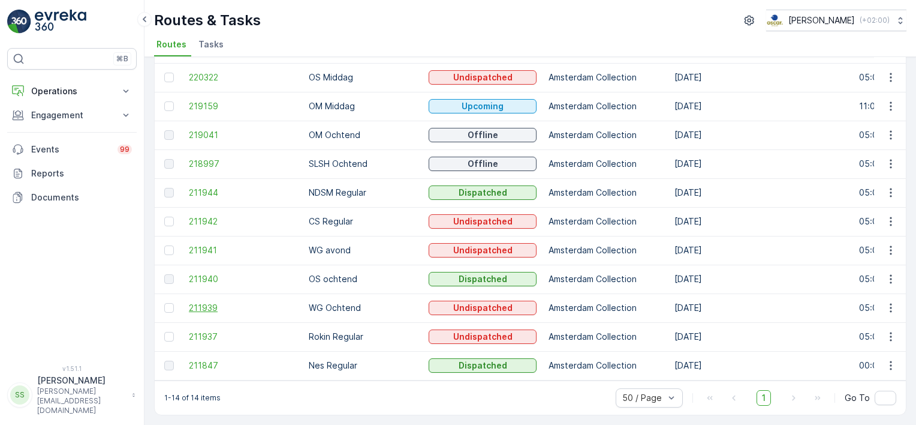
click at [195, 303] on span "211939" at bounding box center [243, 308] width 108 height 12
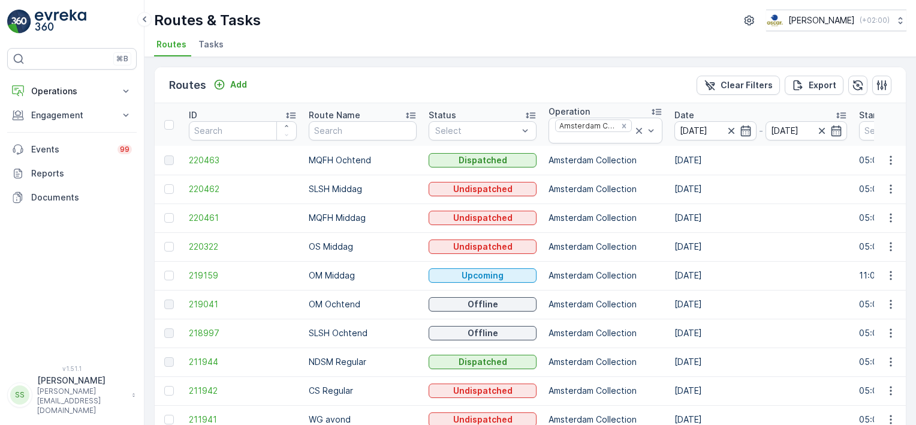
click at [486, 79] on div "Routes Add Clear Filters Export" at bounding box center [530, 85] width 751 height 36
click at [621, 122] on icon "Remove Amsterdam Collection" at bounding box center [624, 126] width 8 height 8
click at [604, 74] on div "Routes Add Clear Filters Export" at bounding box center [530, 85] width 751 height 36
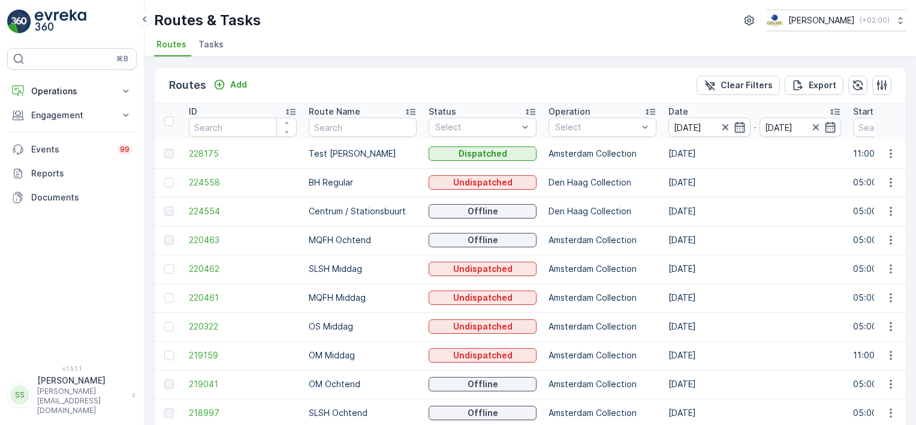
click at [604, 74] on div "Routes Add Clear Filters Export" at bounding box center [530, 85] width 751 height 36
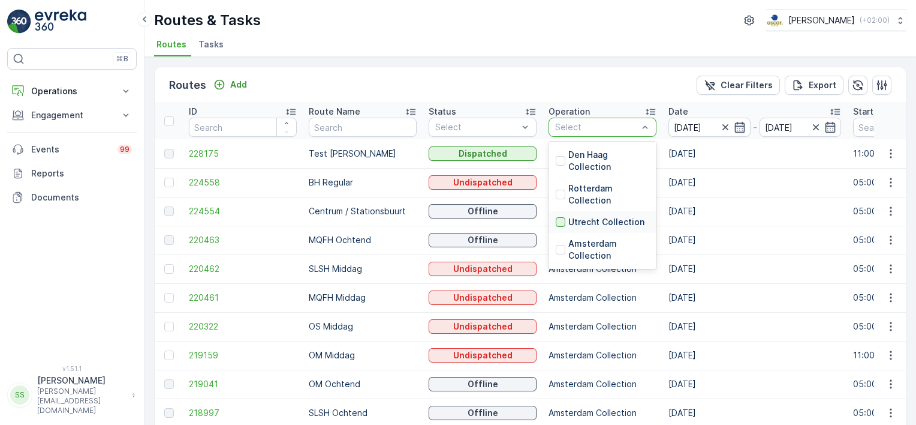
click at [556, 220] on div at bounding box center [561, 222] width 10 height 10
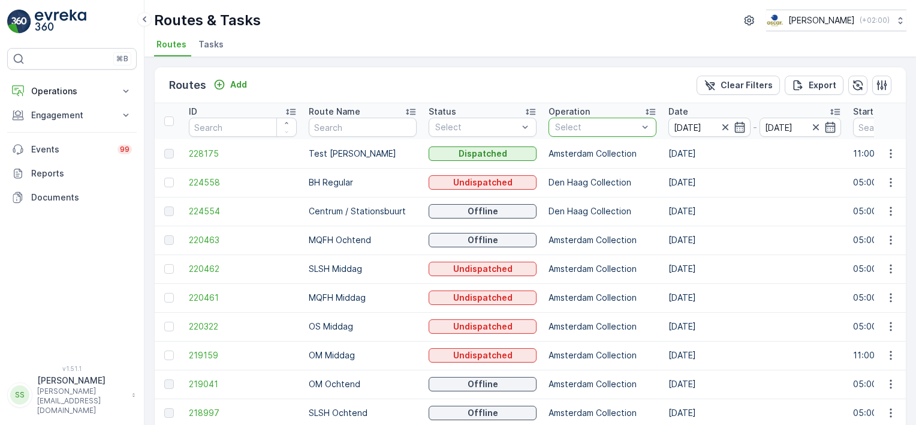
click at [553, 72] on div "Routes Add Clear Filters Export" at bounding box center [530, 85] width 751 height 36
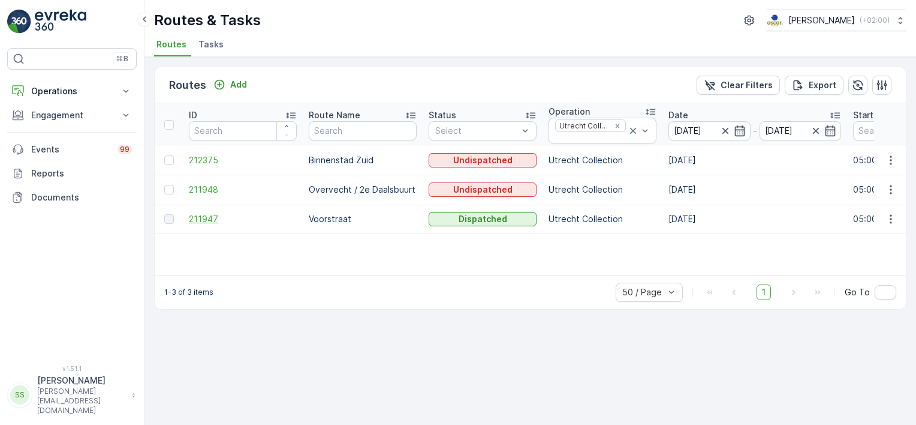
click at [210, 217] on span "211947" at bounding box center [243, 219] width 108 height 12
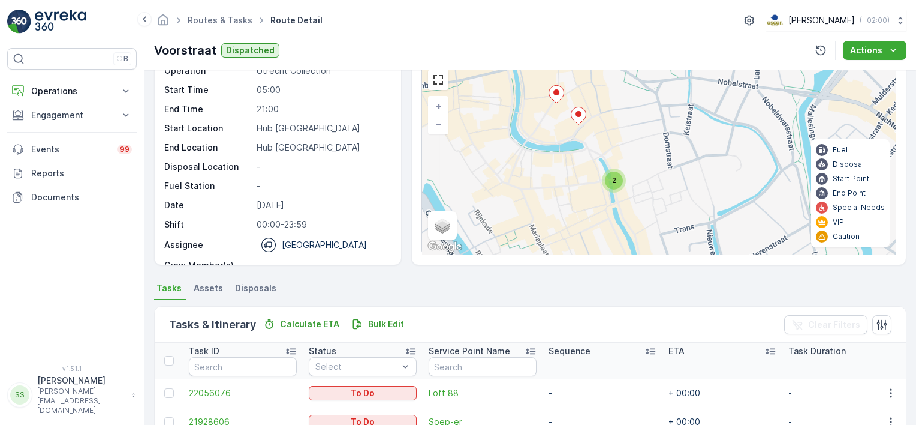
scroll to position [47, 0]
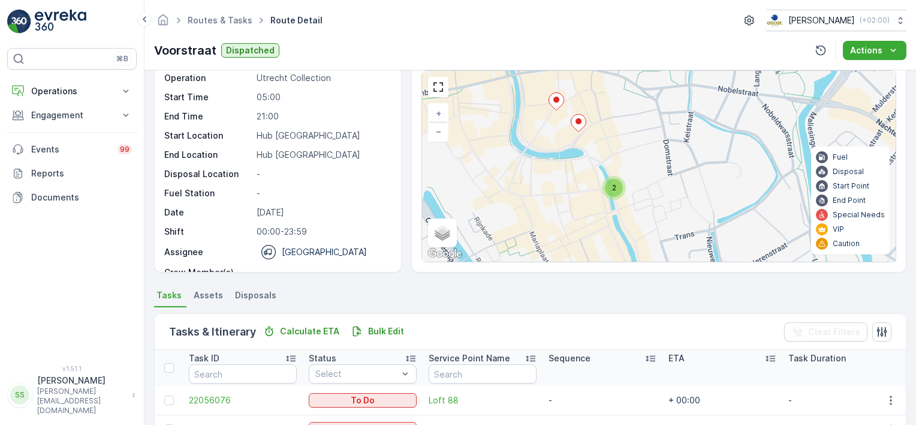
drag, startPoint x: 592, startPoint y: 116, endPoint x: 618, endPoint y: 177, distance: 66.7
click at [618, 177] on div "2 2 2 + − Satellite Roadmap Terrain Hybrid Leaflet Keyboard shortcuts Map Data …" at bounding box center [659, 166] width 474 height 191
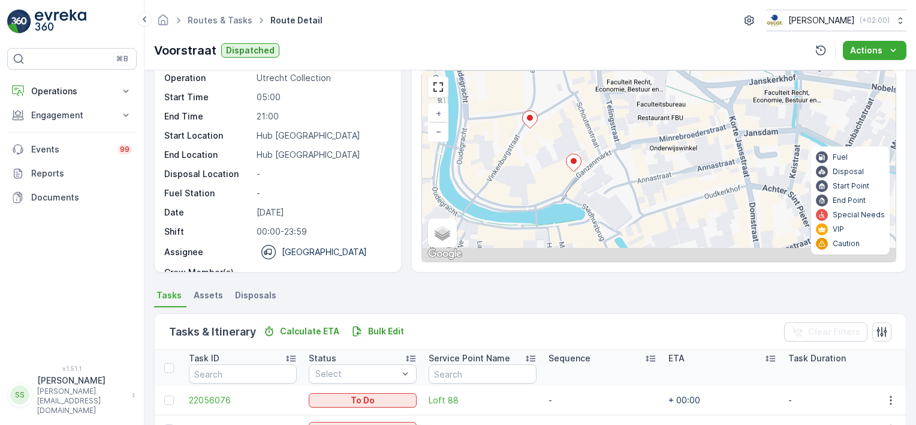
drag, startPoint x: 610, startPoint y: 122, endPoint x: 563, endPoint y: 84, distance: 61.0
click at [545, 52] on div "Routes & Tasks Route Detail [PERSON_NAME] ( +02:00 ) Voorstraat Dispatched Acti…" at bounding box center [530, 212] width 772 height 425
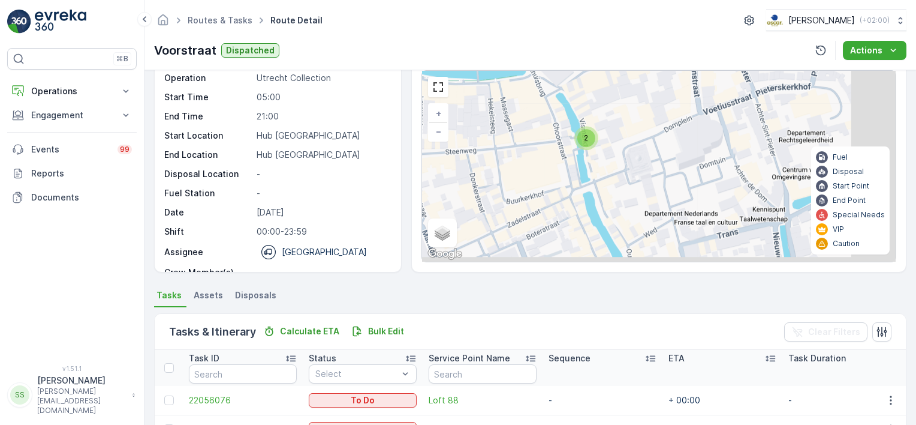
drag, startPoint x: 625, startPoint y: 206, endPoint x: 573, endPoint y: 77, distance: 139.6
click at [573, 77] on div "2 2 + − Satellite Roadmap Terrain Hybrid Leaflet Keyboard shortcuts Map Data Ma…" at bounding box center [659, 166] width 474 height 191
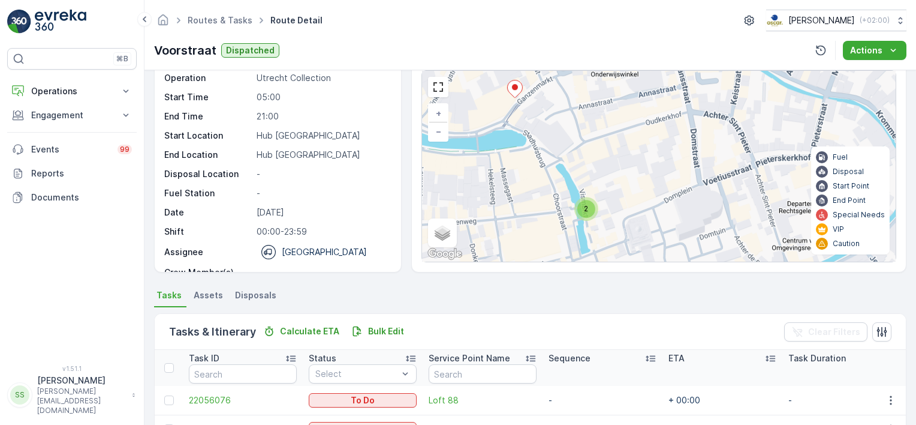
click at [587, 163] on div "2 2 + − Satellite Roadmap Terrain Hybrid Leaflet Keyboard shortcuts Map Data Ma…" at bounding box center [659, 166] width 474 height 191
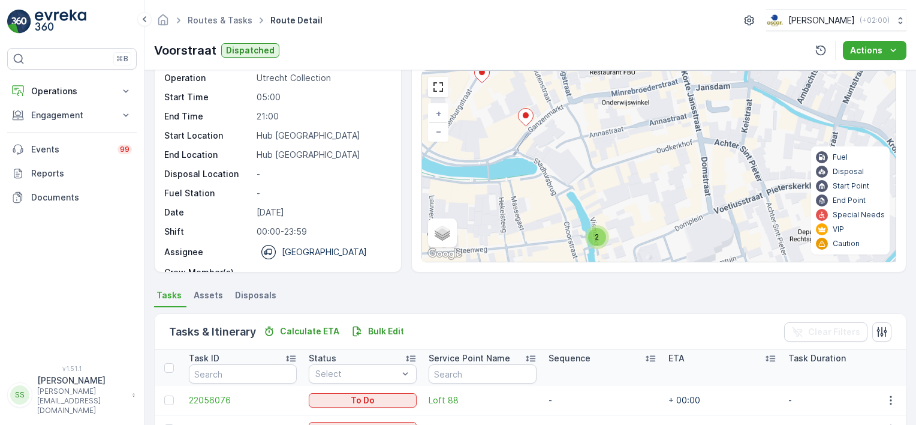
drag, startPoint x: 592, startPoint y: 110, endPoint x: 616, endPoint y: 158, distance: 53.6
click at [616, 158] on div "2 2 + − Satellite Roadmap Terrain Hybrid Leaflet Keyboard shortcuts Map Data Ma…" at bounding box center [659, 166] width 474 height 191
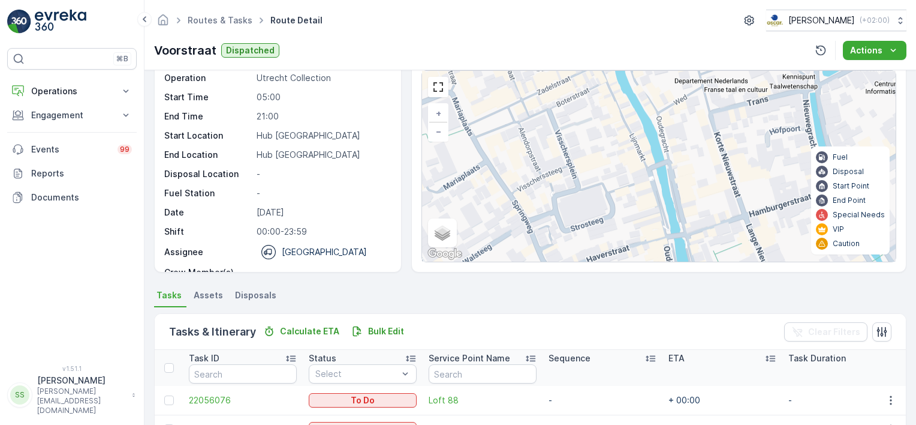
drag, startPoint x: 556, startPoint y: 139, endPoint x: 580, endPoint y: 234, distance: 97.7
click at [578, 228] on div "2 2 + − Satellite Roadmap Terrain Hybrid Leaflet Keyboard shortcuts Map Data Ma…" at bounding box center [659, 166] width 474 height 191
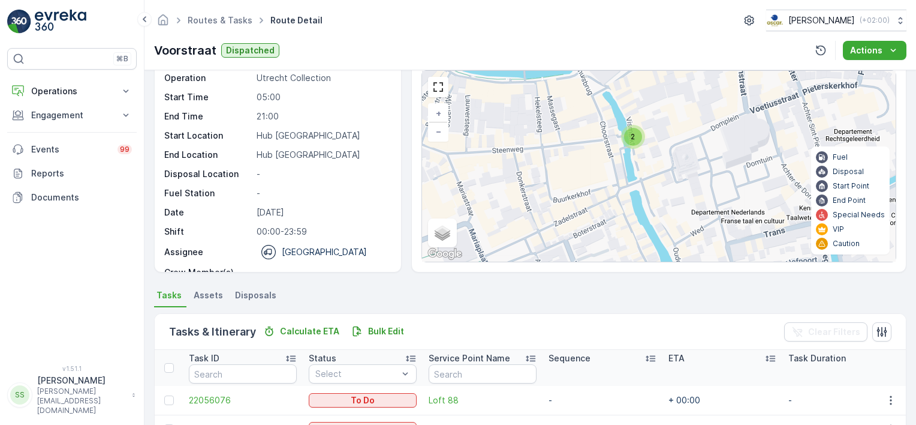
drag, startPoint x: 561, startPoint y: 115, endPoint x: 539, endPoint y: 191, distance: 78.6
click at [539, 190] on div "2 2 + − Satellite Roadmap Terrain Hybrid Leaflet Keyboard shortcuts Map Data Ma…" at bounding box center [659, 166] width 474 height 191
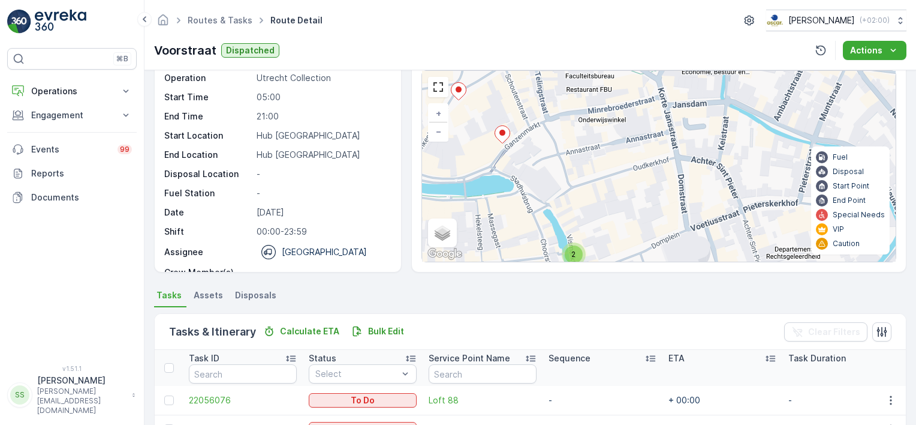
drag, startPoint x: 577, startPoint y: 128, endPoint x: 540, endPoint y: 170, distance: 56.5
click at [540, 170] on div "2 2 + − Satellite Roadmap Terrain Hybrid Leaflet Keyboard shortcuts Map Data Ma…" at bounding box center [659, 166] width 474 height 191
click at [499, 132] on ellipse at bounding box center [502, 133] width 6 height 6
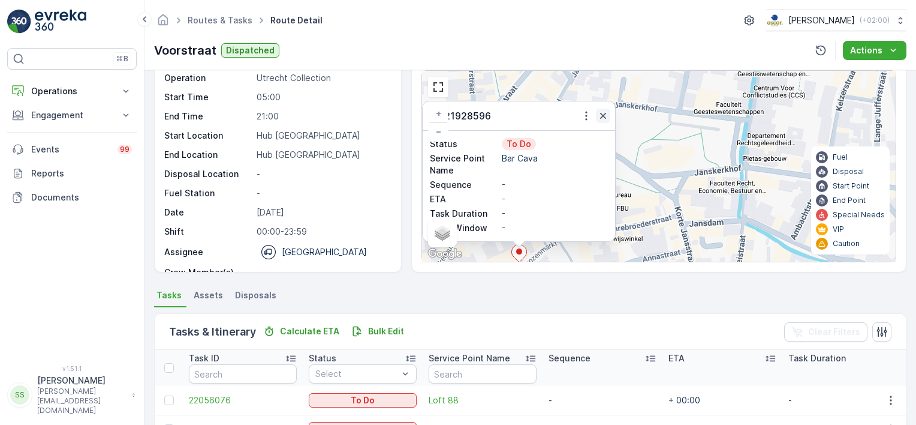
click at [603, 115] on icon "button" at bounding box center [603, 116] width 12 height 12
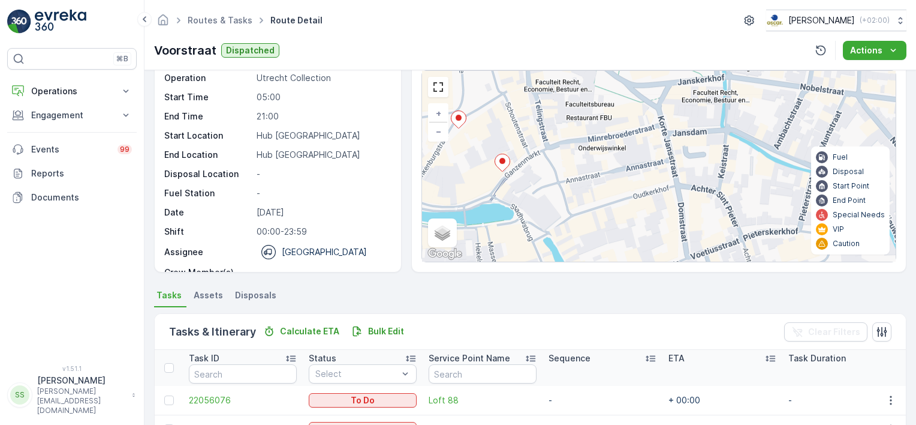
drag, startPoint x: 604, startPoint y: 186, endPoint x: 583, endPoint y: 72, distance: 116.5
click at [583, 72] on div "2 2 + − Satellite Roadmap Terrain Hybrid Leaflet Keyboard shortcuts Map Data Ma…" at bounding box center [659, 166] width 474 height 191
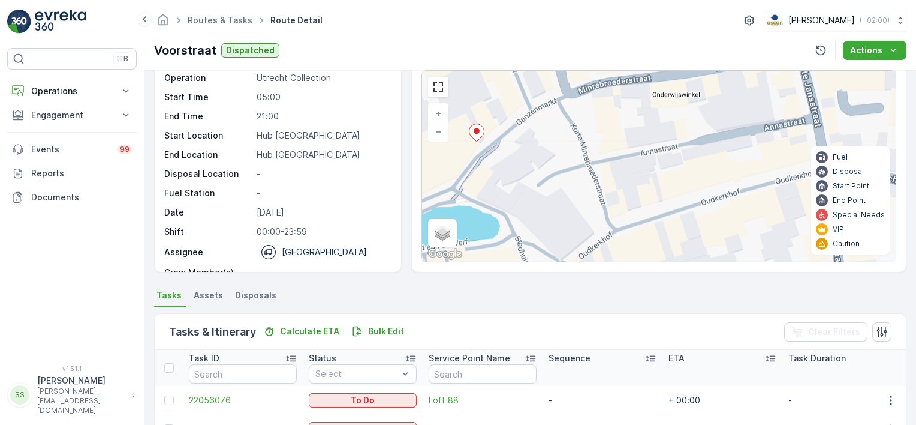
drag, startPoint x: 576, startPoint y: 137, endPoint x: 565, endPoint y: 122, distance: 18.0
click at [565, 122] on div "2 + − Satellite Roadmap Terrain Hybrid Leaflet Keyboard shortcuts Map Data Map …" at bounding box center [659, 166] width 474 height 191
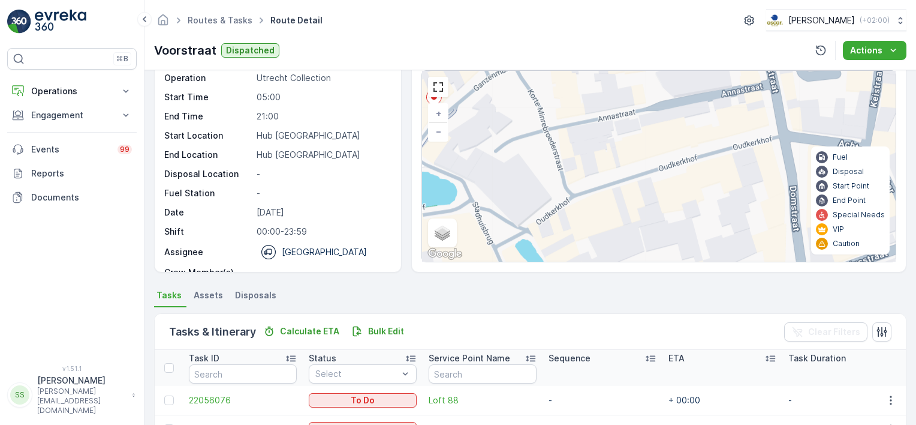
drag, startPoint x: 575, startPoint y: 238, endPoint x: 528, endPoint y: 179, distance: 75.9
click at [532, 204] on div "2 + − Satellite Roadmap Terrain Hybrid Leaflet Keyboard shortcuts Map Data Map …" at bounding box center [659, 166] width 474 height 191
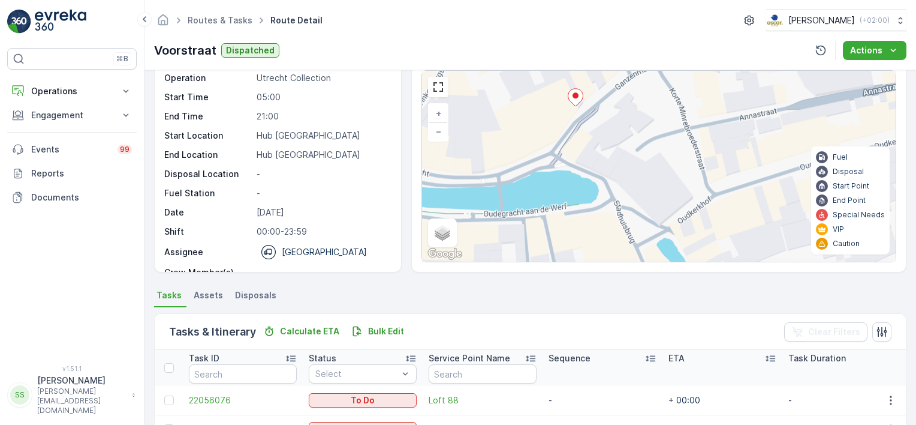
drag, startPoint x: 517, startPoint y: 140, endPoint x: 658, endPoint y: 139, distance: 141.5
click at [658, 139] on div "2 + − Satellite Roadmap Terrain Hybrid Leaflet Keyboard shortcuts Map Data Map …" at bounding box center [659, 166] width 474 height 191
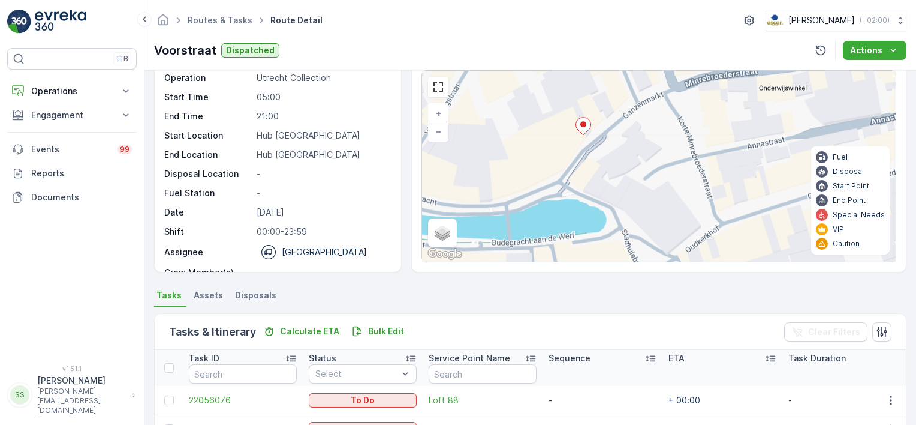
drag, startPoint x: 669, startPoint y: 114, endPoint x: 572, endPoint y: 147, distance: 102.6
click at [597, 160] on div "2 + − Satellite Roadmap Terrain Hybrid Leaflet Keyboard shortcuts Map Data Map …" at bounding box center [659, 166] width 474 height 191
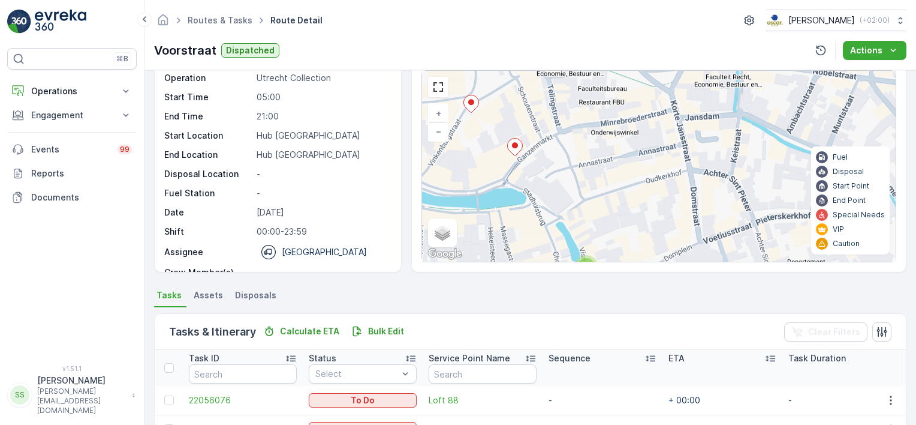
drag, startPoint x: 599, startPoint y: 147, endPoint x: 566, endPoint y: 148, distance: 33.0
click at [566, 148] on div "2 2 + − Satellite Roadmap Terrain Hybrid Leaflet Keyboard shortcuts Map Data Ma…" at bounding box center [659, 166] width 474 height 191
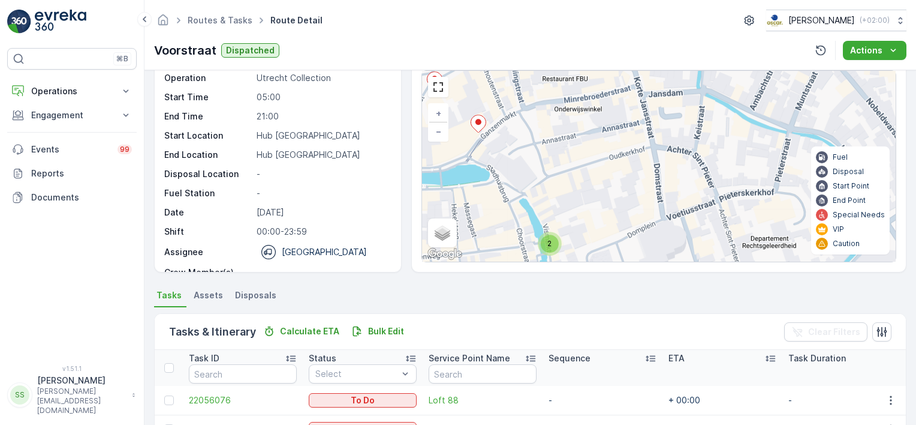
drag, startPoint x: 551, startPoint y: 137, endPoint x: 514, endPoint y: 114, distance: 43.4
click at [514, 114] on div "2 2 + − Satellite Roadmap Terrain Hybrid Leaflet Keyboard shortcuts Map Data Ma…" at bounding box center [659, 166] width 474 height 191
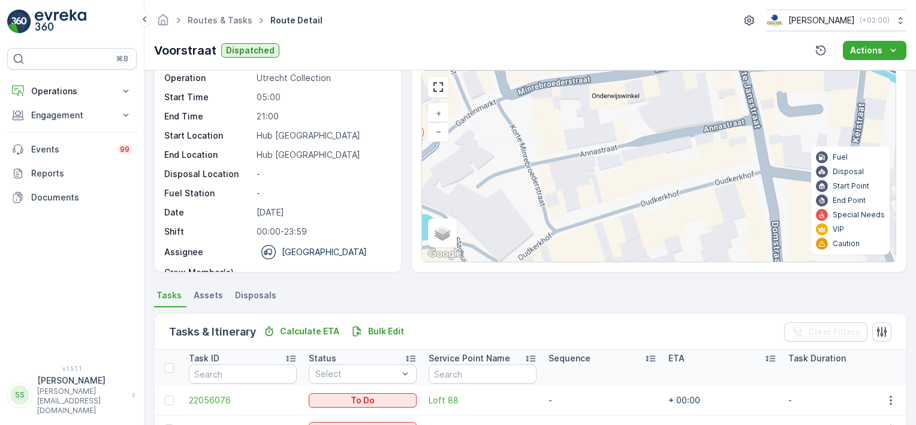
drag, startPoint x: 545, startPoint y: 153, endPoint x: 566, endPoint y: 208, distance: 58.5
click at [566, 208] on div "2 + − Satellite Roadmap Terrain Hybrid Leaflet Keyboard shortcuts Map Data Map …" at bounding box center [659, 166] width 474 height 191
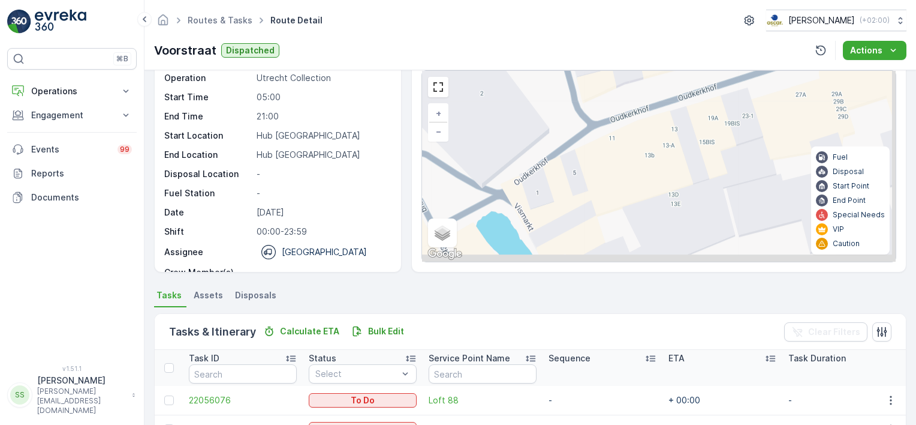
drag, startPoint x: 566, startPoint y: 176, endPoint x: 566, endPoint y: 170, distance: 6.6
click at [566, 170] on div "2 + − Satellite Roadmap Terrain Hybrid Leaflet Keyboard shortcuts Map Data Map …" at bounding box center [659, 166] width 474 height 191
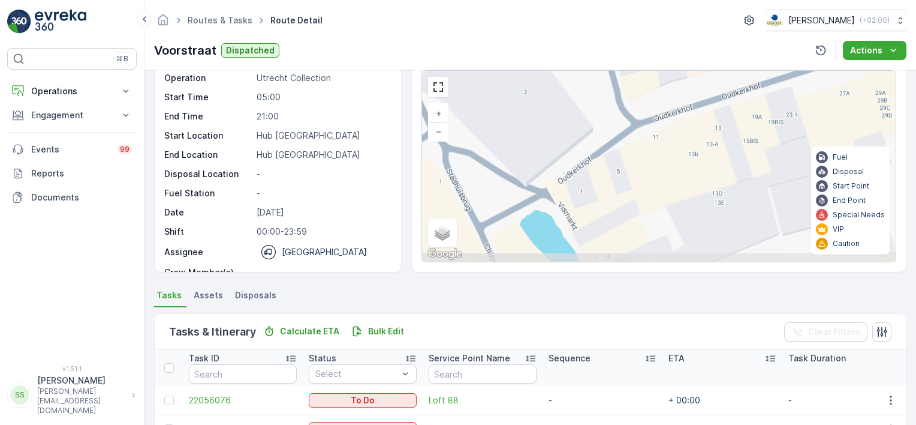
drag, startPoint x: 544, startPoint y: 161, endPoint x: 612, endPoint y: 158, distance: 67.2
click at [616, 158] on div "2 + − Satellite Roadmap Terrain Hybrid Leaflet Keyboard shortcuts Map Data Map …" at bounding box center [659, 166] width 474 height 191
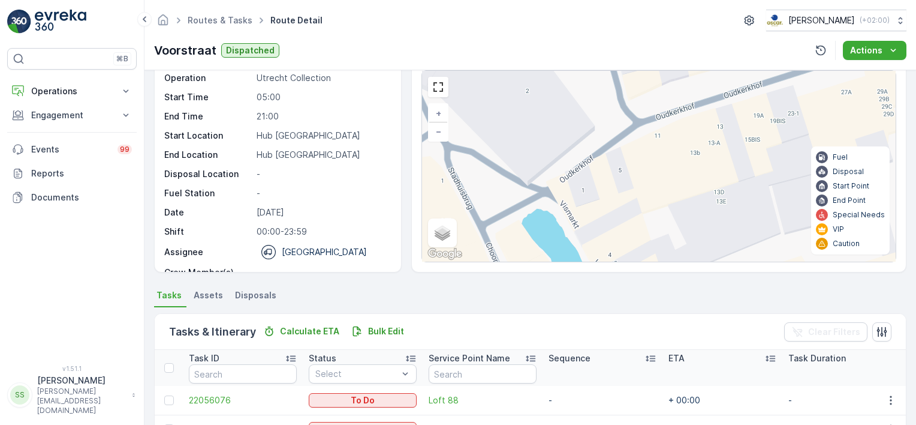
drag, startPoint x: 648, startPoint y: 213, endPoint x: 623, endPoint y: 216, distance: 24.8
click at [623, 216] on div "2 + − Satellite Roadmap Terrain Hybrid Leaflet Keyboard shortcuts Map Data Map …" at bounding box center [659, 166] width 474 height 191
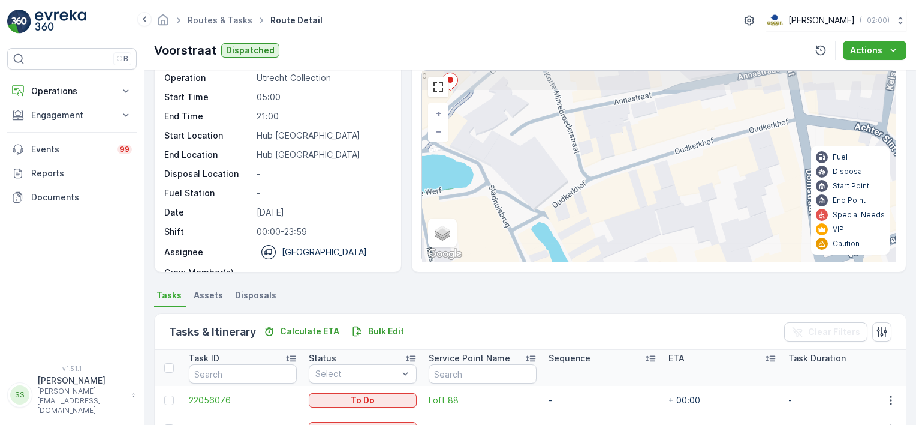
drag, startPoint x: 616, startPoint y: 134, endPoint x: 597, endPoint y: 168, distance: 38.7
click at [597, 168] on div "2 + − Satellite Roadmap Terrain Hybrid Leaflet Keyboard shortcuts Map Data Map …" at bounding box center [659, 166] width 474 height 191
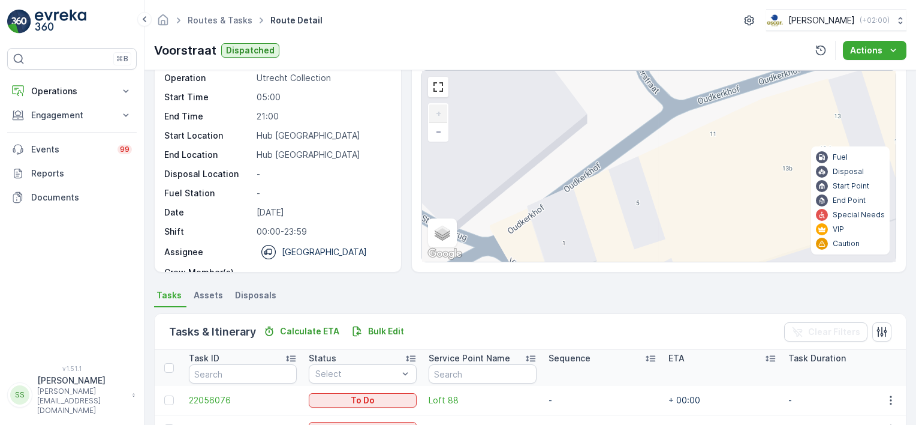
drag, startPoint x: 580, startPoint y: 222, endPoint x: 608, endPoint y: 147, distance: 79.5
click at [624, 147] on div "2 + − Satellite Roadmap Terrain Hybrid Leaflet Keyboard shortcuts Map Data Map …" at bounding box center [659, 166] width 474 height 191
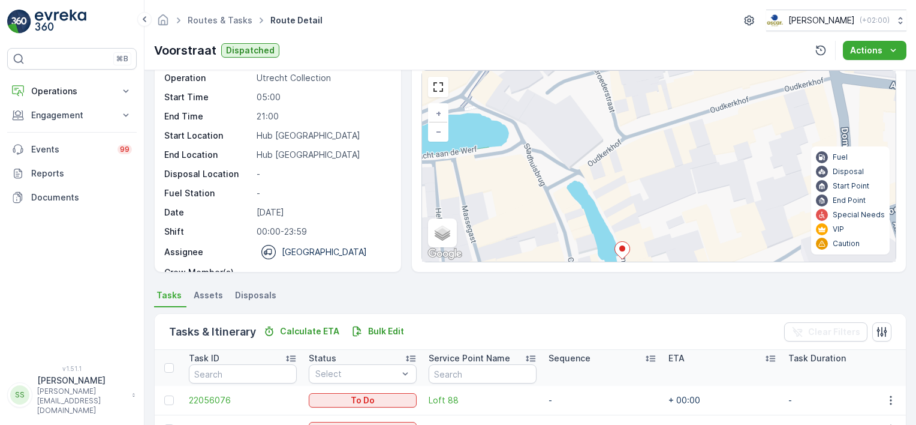
drag, startPoint x: 561, startPoint y: 96, endPoint x: 588, endPoint y: 143, distance: 53.7
click at [588, 143] on div "2 + − Satellite Roadmap Terrain Hybrid Leaflet Keyboard shortcuts Map Data Map …" at bounding box center [659, 166] width 474 height 191
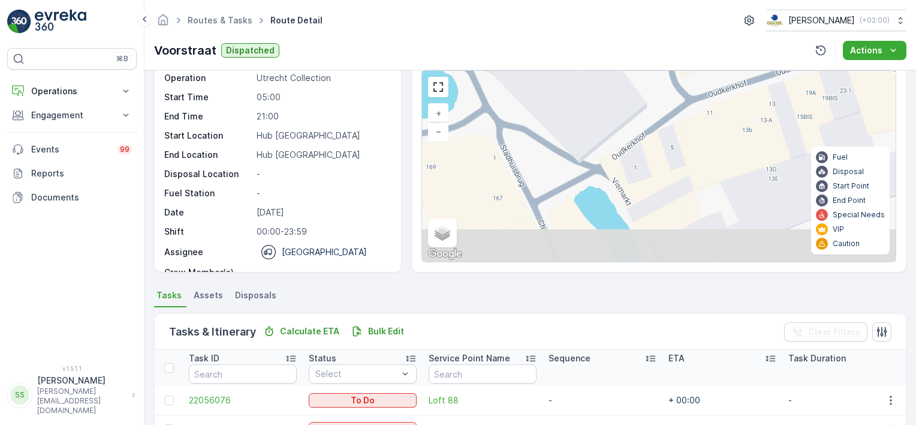
drag, startPoint x: 687, startPoint y: 212, endPoint x: 637, endPoint y: 157, distance: 74.3
click at [639, 157] on div "2 + − Satellite Roadmap Terrain Hybrid Leaflet Keyboard shortcuts Map Data Map …" at bounding box center [659, 166] width 474 height 191
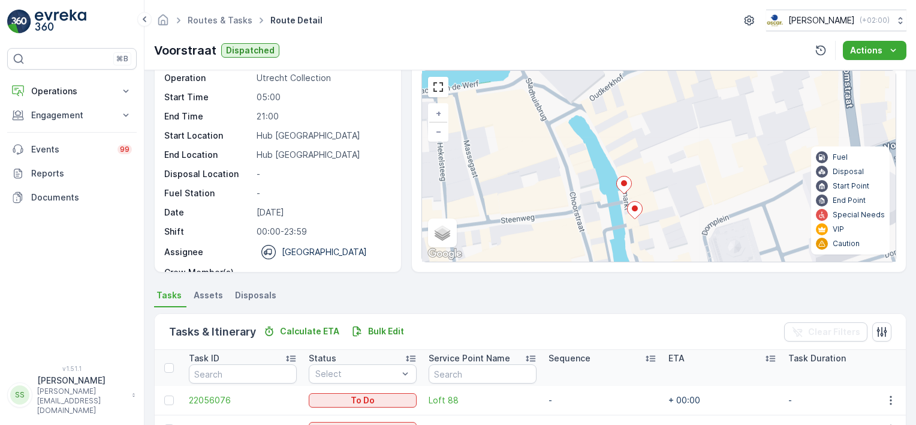
click at [630, 141] on div "2 + − Satellite Roadmap Terrain Hybrid Leaflet Keyboard shortcuts Map Data Map …" at bounding box center [659, 166] width 474 height 191
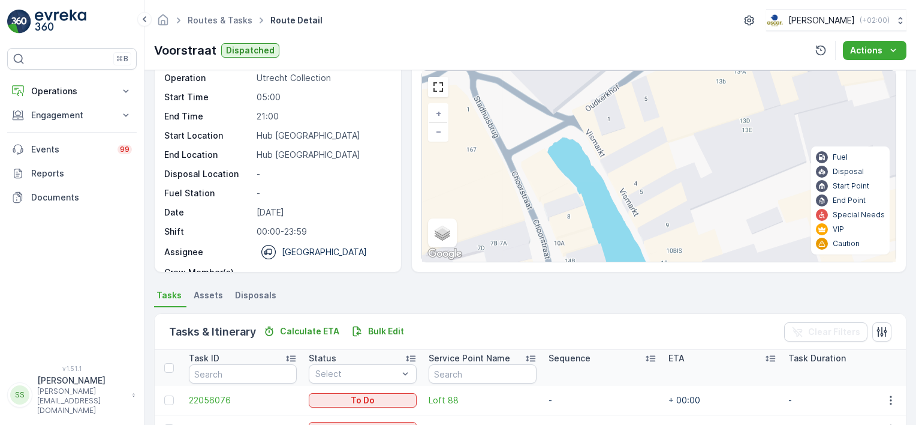
drag, startPoint x: 608, startPoint y: 88, endPoint x: 609, endPoint y: 147, distance: 59.4
click at [609, 147] on div "2 + − Satellite Roadmap Terrain Hybrid Leaflet Keyboard shortcuts Map Data Map …" at bounding box center [659, 166] width 474 height 191
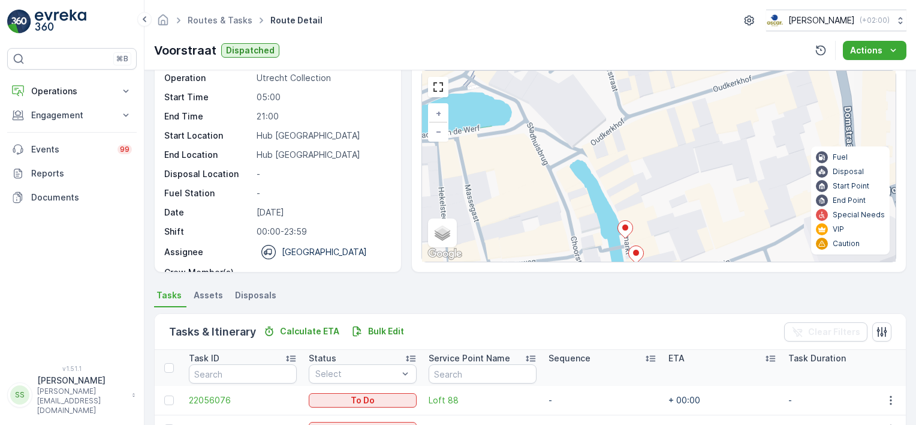
drag, startPoint x: 618, startPoint y: 173, endPoint x: 582, endPoint y: 111, distance: 72.0
click at [582, 111] on div "2 + − Satellite Roadmap Terrain Hybrid Leaflet Keyboard shortcuts Map Data Map …" at bounding box center [659, 166] width 474 height 191
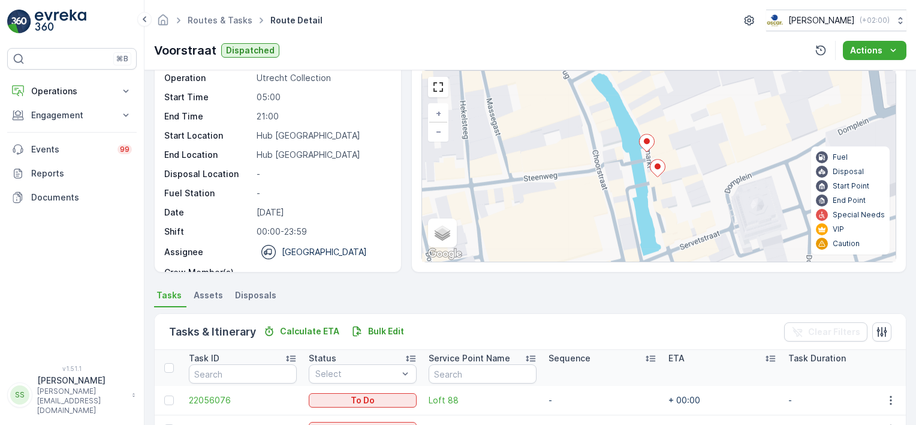
drag, startPoint x: 574, startPoint y: 200, endPoint x: 615, endPoint y: 199, distance: 40.2
click at [615, 199] on div "2 + − Satellite Roadmap Terrain Hybrid Leaflet Keyboard shortcuts Map Data Map …" at bounding box center [659, 166] width 474 height 191
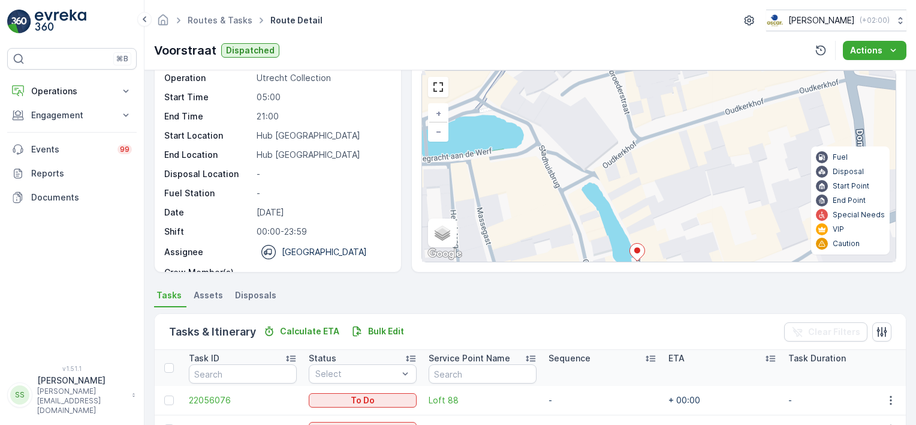
drag, startPoint x: 650, startPoint y: 122, endPoint x: 641, endPoint y: 203, distance: 80.8
click at [641, 203] on div "2 + − Satellite Roadmap Terrain Hybrid Leaflet Keyboard shortcuts Map Data Map …" at bounding box center [659, 166] width 474 height 191
drag, startPoint x: 643, startPoint y: 159, endPoint x: 643, endPoint y: 209, distance: 49.2
click at [643, 209] on div "2 + − Satellite Roadmap Terrain Hybrid Leaflet Keyboard shortcuts Map Data Map …" at bounding box center [659, 166] width 474 height 191
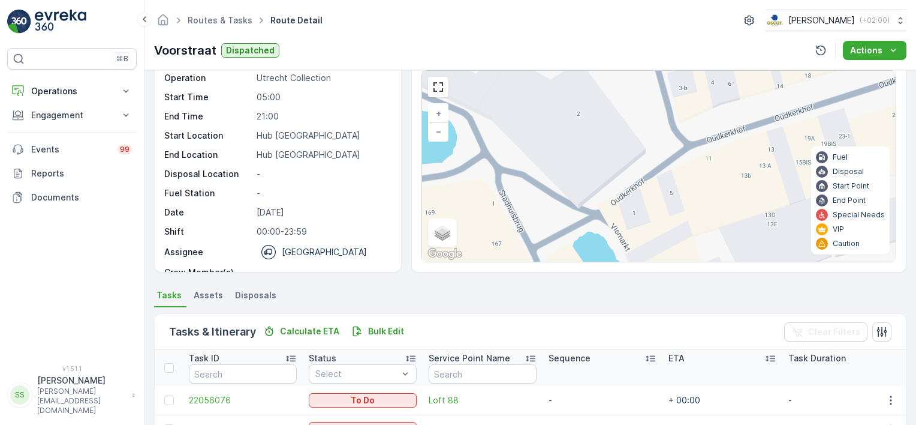
drag, startPoint x: 624, startPoint y: 222, endPoint x: 664, endPoint y: 191, distance: 51.2
click at [664, 191] on div "2 + − Satellite Roadmap Terrain Hybrid Leaflet Keyboard shortcuts Map Data Map …" at bounding box center [659, 166] width 474 height 191
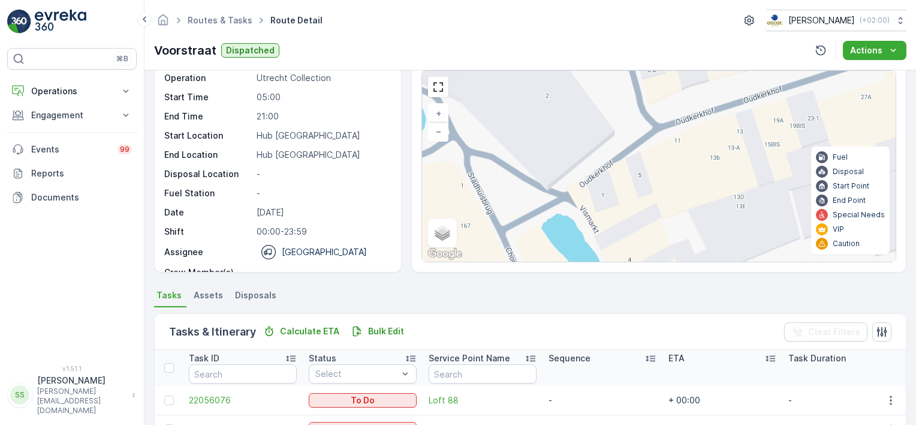
drag, startPoint x: 683, startPoint y: 188, endPoint x: 602, endPoint y: 194, distance: 81.2
click at [602, 194] on div "2 + − Satellite Roadmap Terrain Hybrid Leaflet Keyboard shortcuts Map Data Map …" at bounding box center [659, 166] width 474 height 191
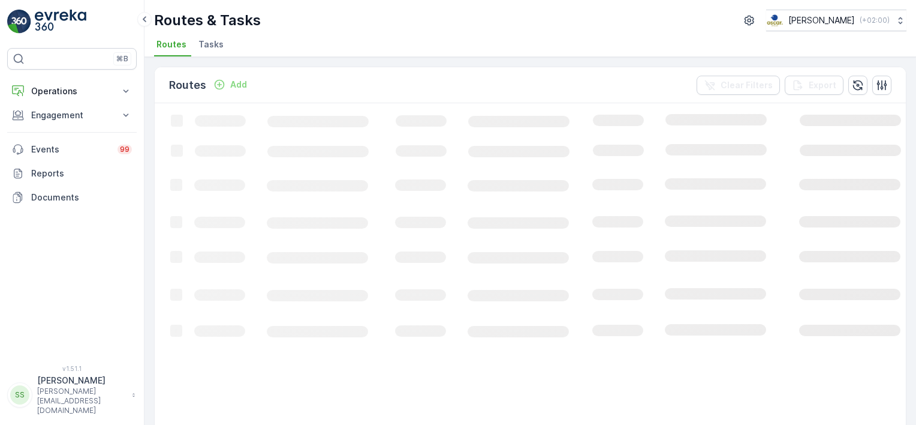
click at [470, 17] on div "Routes & Tasks [PERSON_NAME] ( +02:00 )" at bounding box center [530, 21] width 752 height 22
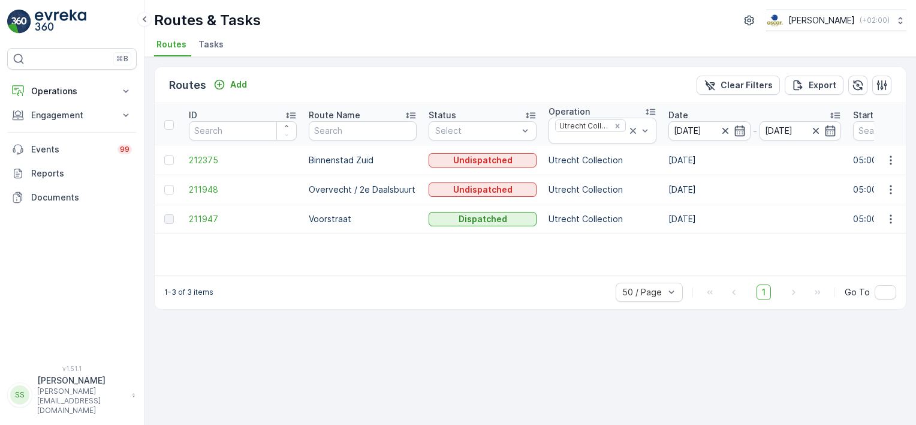
click at [540, 77] on div "Routes Add Clear Filters Export" at bounding box center [530, 85] width 751 height 36
click at [621, 122] on icon "Remove Utrecht Collection" at bounding box center [617, 126] width 8 height 8
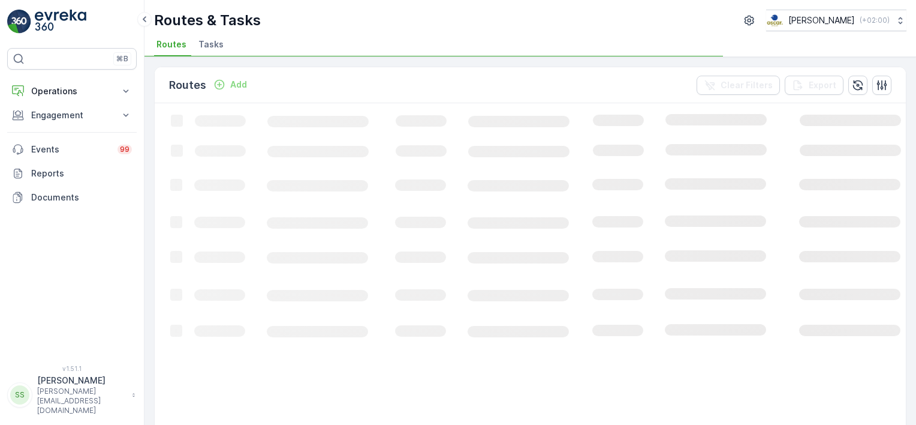
click at [598, 79] on div "Routes Add Clear Filters Export" at bounding box center [530, 85] width 751 height 36
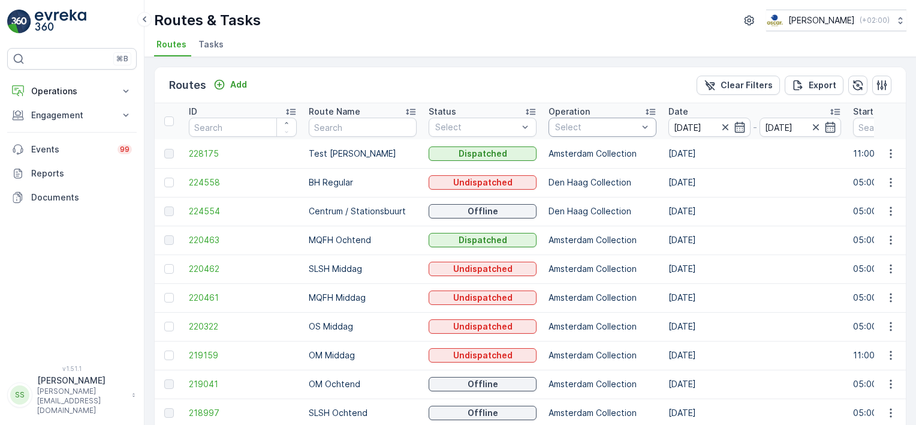
click at [564, 86] on div "Routes Add Clear Filters Export" at bounding box center [530, 85] width 751 height 36
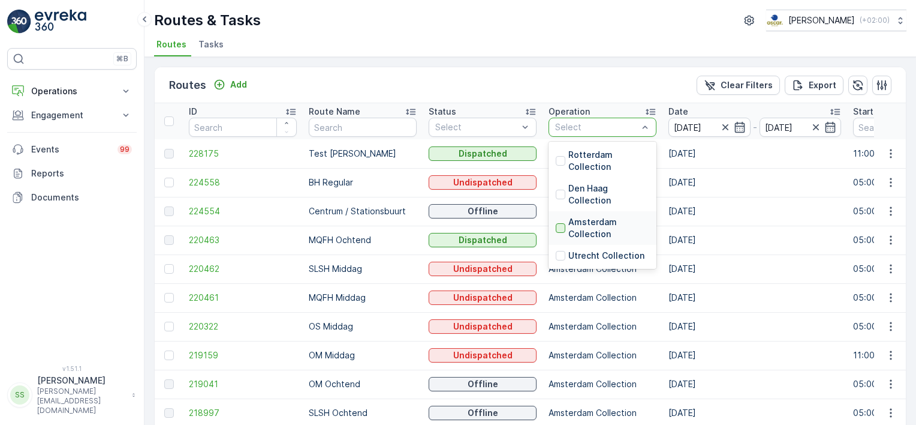
click at [561, 229] on div at bounding box center [561, 228] width 10 height 10
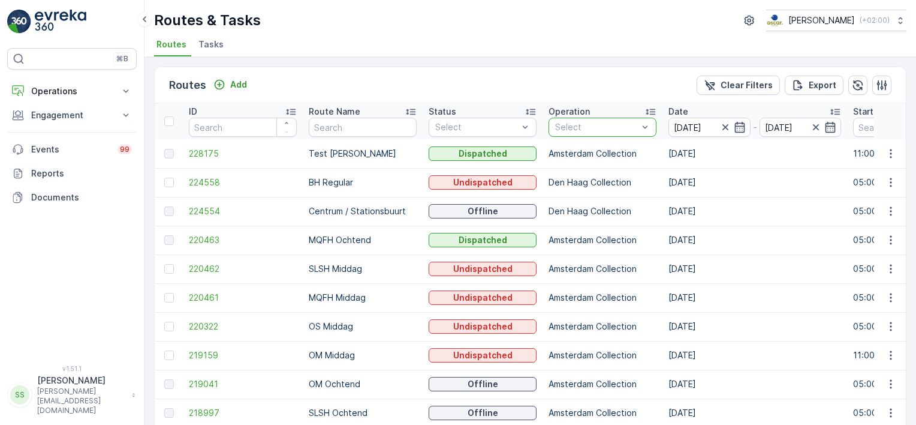
click at [564, 83] on div "Routes Add Clear Filters Export" at bounding box center [530, 85] width 751 height 36
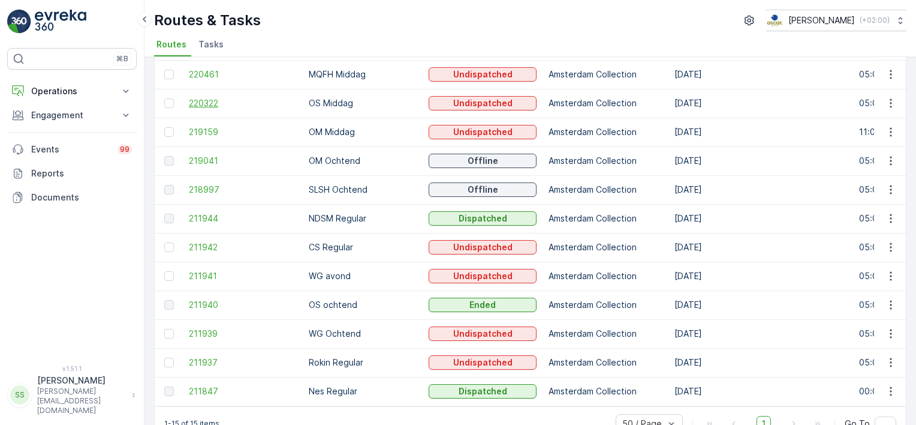
scroll to position [180, 0]
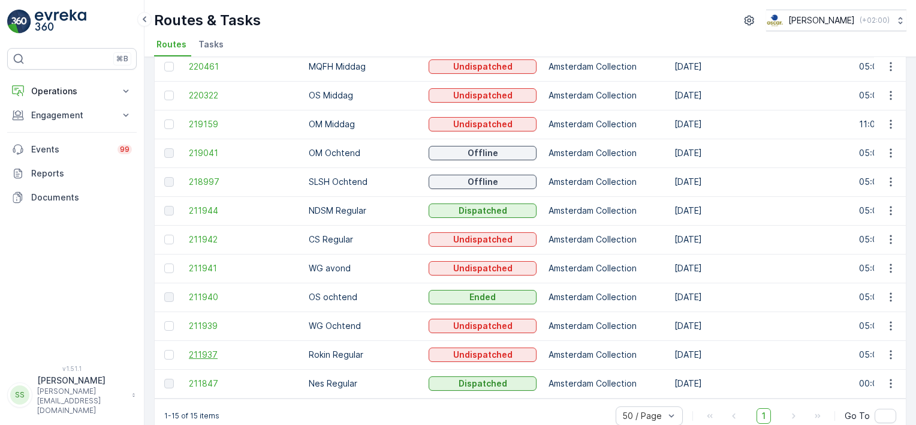
click at [208, 350] on span "211937" at bounding box center [243, 354] width 108 height 12
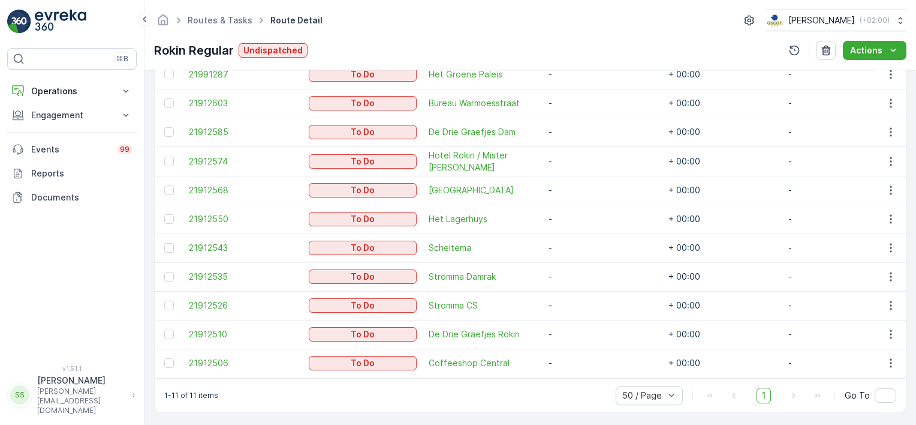
scroll to position [193, 0]
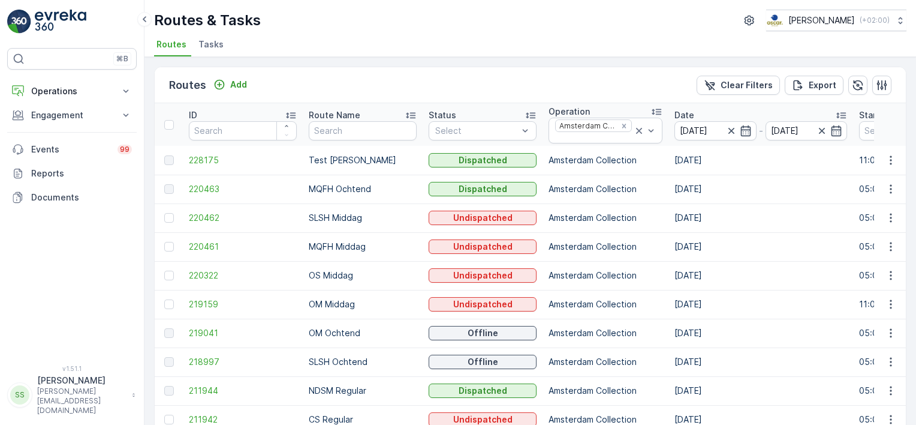
scroll to position [201, 0]
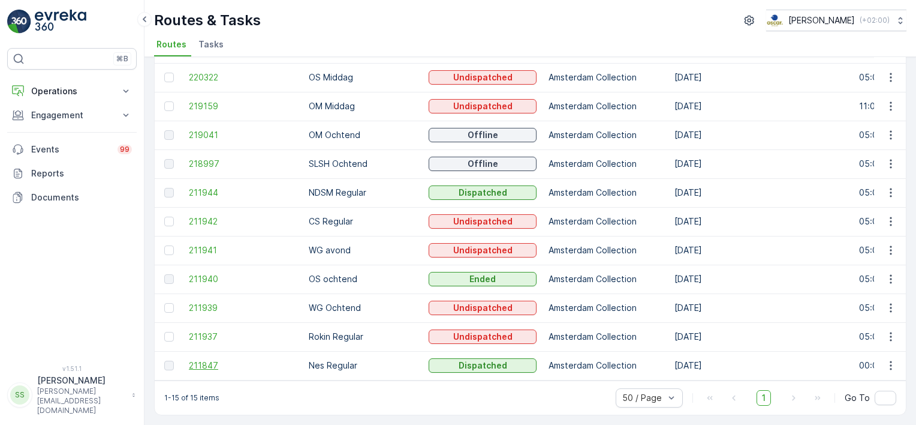
click at [205, 359] on span "211847" at bounding box center [243, 365] width 108 height 12
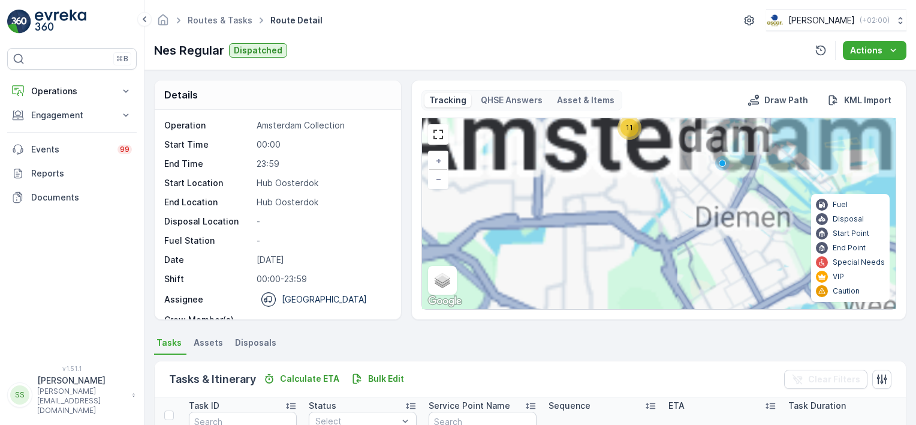
drag, startPoint x: 676, startPoint y: 194, endPoint x: 625, endPoint y: 301, distance: 118.3
click at [626, 305] on div "11 11 + − Satellite Roadmap Terrain Hybrid Leaflet Keyboard shortcuts Map Data …" at bounding box center [659, 213] width 474 height 191
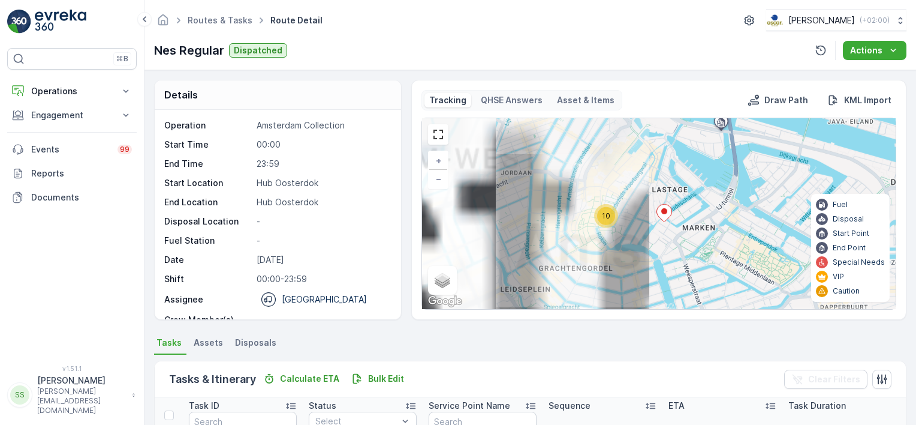
drag, startPoint x: 600, startPoint y: 242, endPoint x: 699, endPoint y: 242, distance: 99.5
click at [699, 242] on div "10 + − Satellite Roadmap Terrain Hybrid Leaflet Keyboard shortcuts Map Data Map…" at bounding box center [659, 213] width 474 height 191
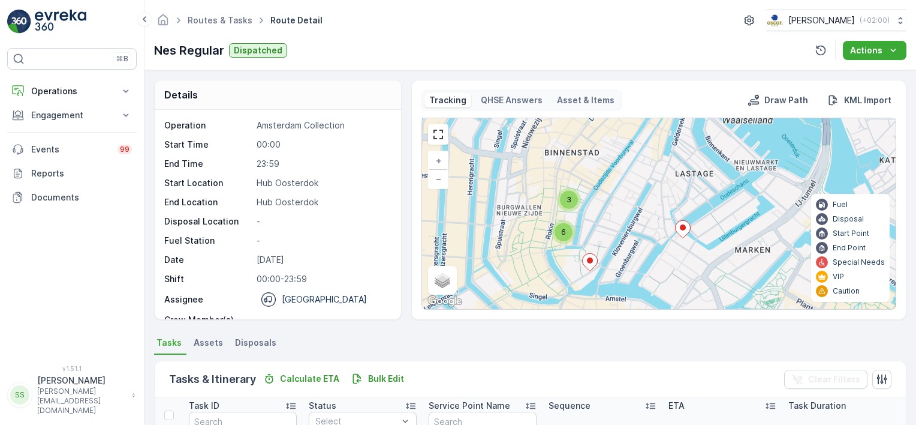
drag, startPoint x: 729, startPoint y: 161, endPoint x: 748, endPoint y: 155, distance: 19.9
click at [748, 155] on div "3 6 + − Satellite Roadmap Terrain Hybrid Leaflet Keyboard shortcuts Map Data Ma…" at bounding box center [659, 213] width 474 height 191
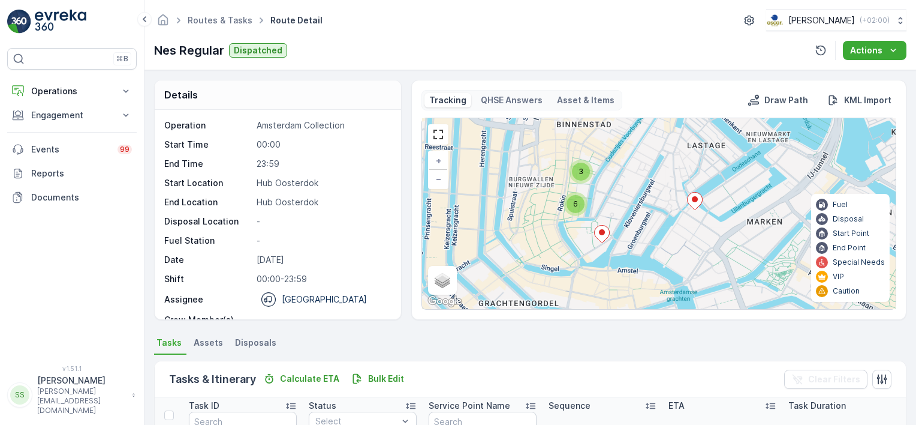
drag, startPoint x: 647, startPoint y: 291, endPoint x: 659, endPoint y: 263, distance: 30.6
click at [659, 263] on div "3 6 + − Satellite Roadmap Terrain Hybrid Leaflet Keyboard shortcuts Map Data Ma…" at bounding box center [659, 213] width 474 height 191
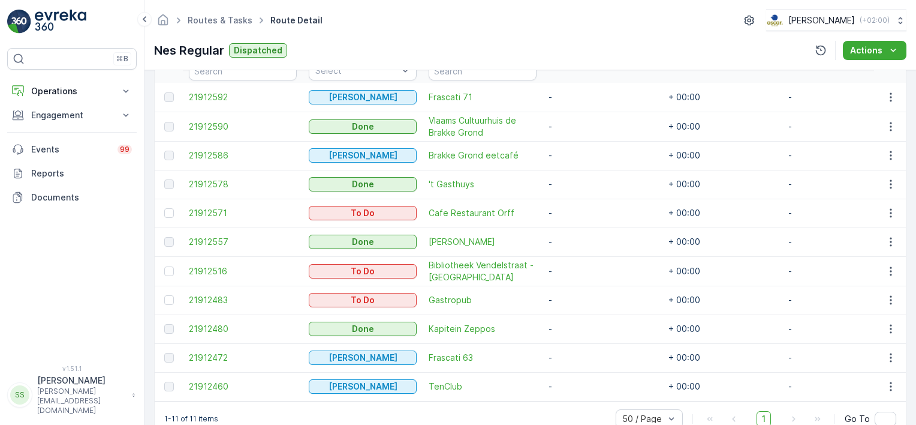
scroll to position [321, 0]
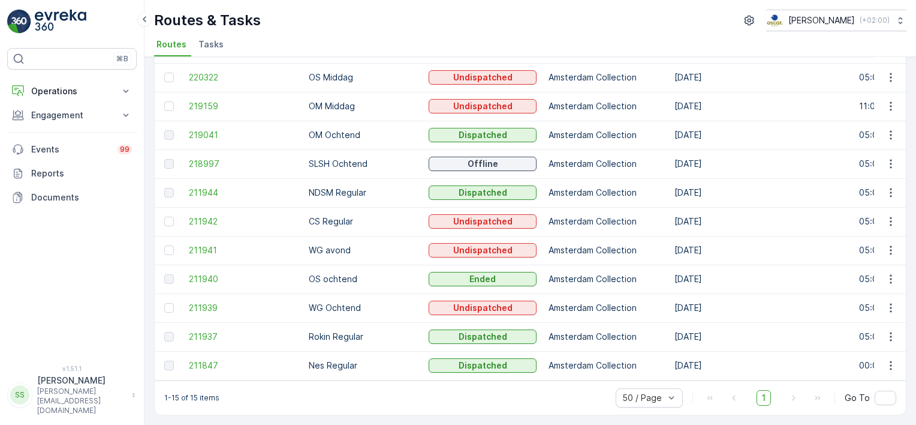
scroll to position [201, 0]
click at [201, 302] on span "211939" at bounding box center [243, 308] width 108 height 12
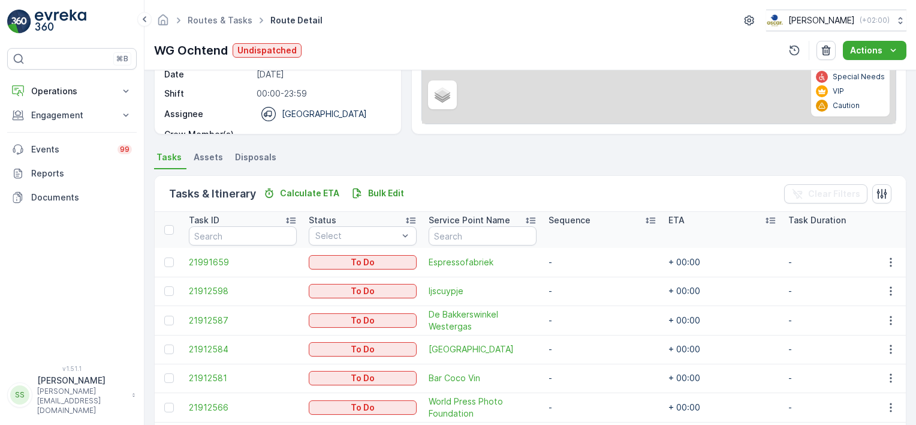
scroll to position [120, 0]
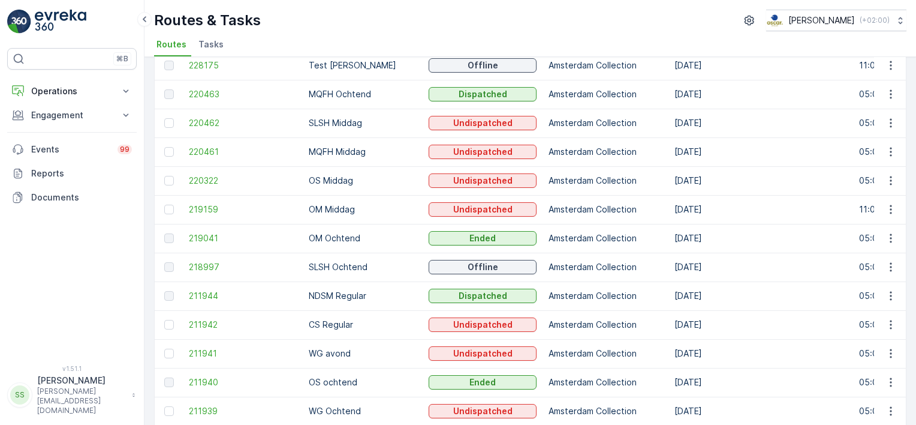
scroll to position [94, 0]
click at [207, 89] on span "220463" at bounding box center [243, 95] width 108 height 12
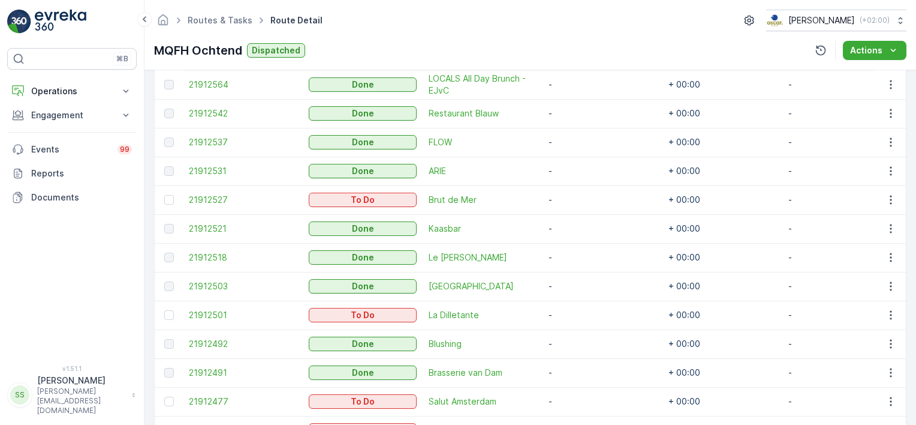
scroll to position [673, 0]
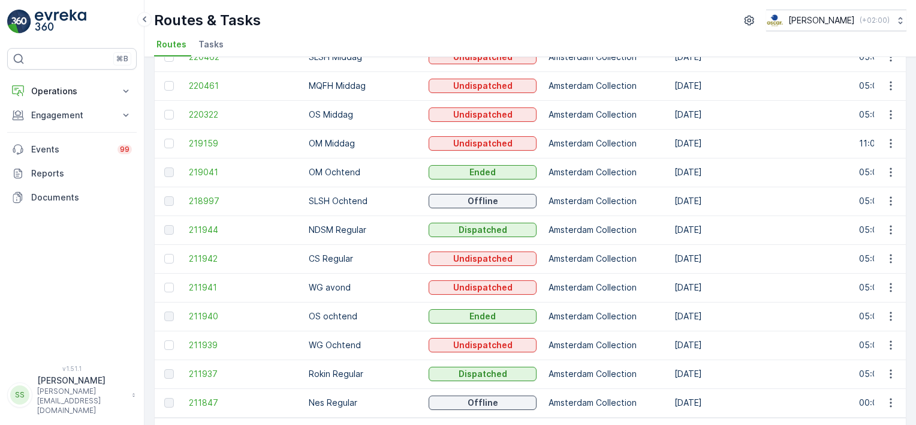
scroll to position [165, 0]
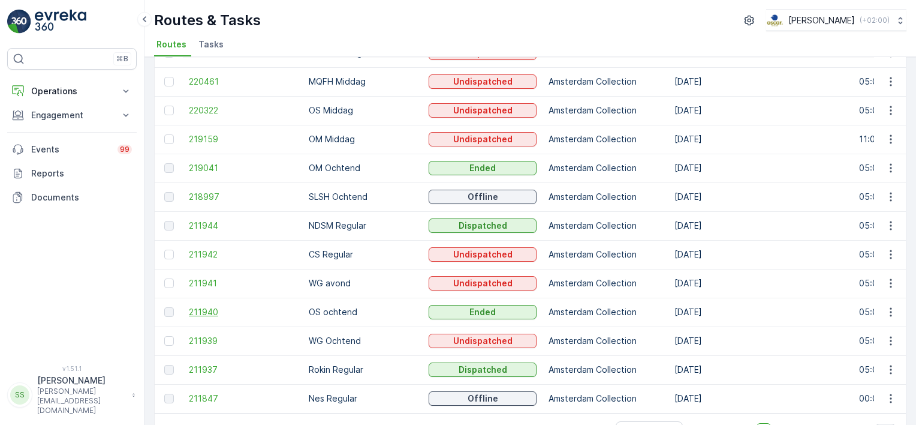
click at [204, 307] on span "211940" at bounding box center [243, 312] width 108 height 12
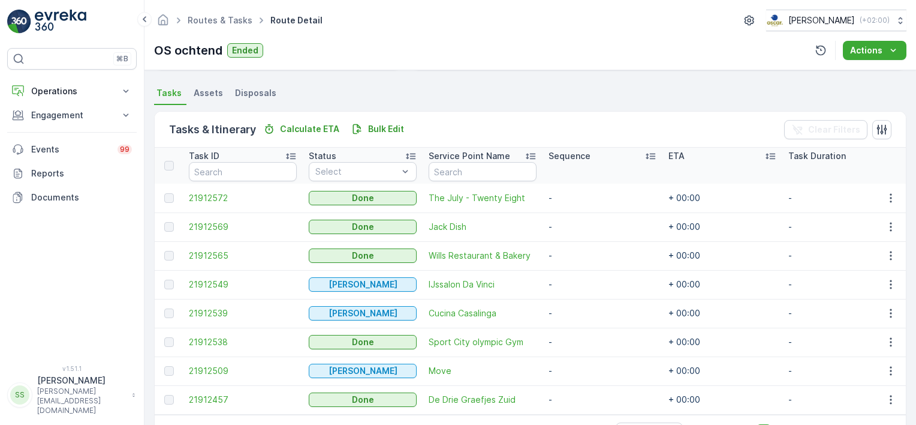
scroll to position [256, 0]
